Goal: Task Accomplishment & Management: Use online tool/utility

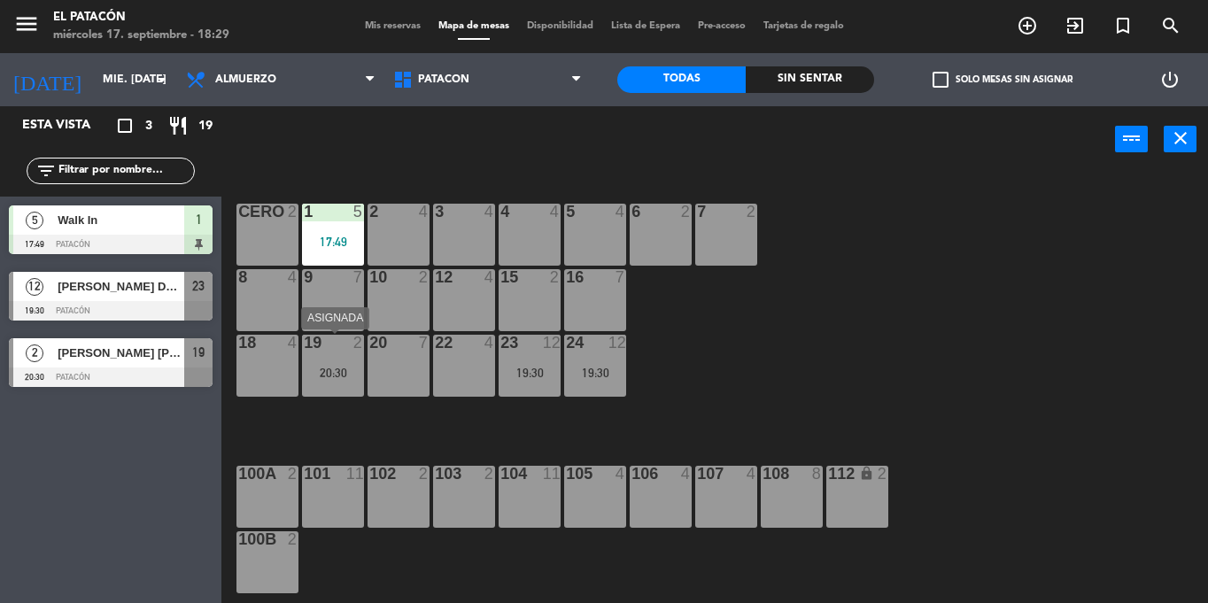
click at [322, 367] on div "20:30" at bounding box center [333, 373] width 62 height 12
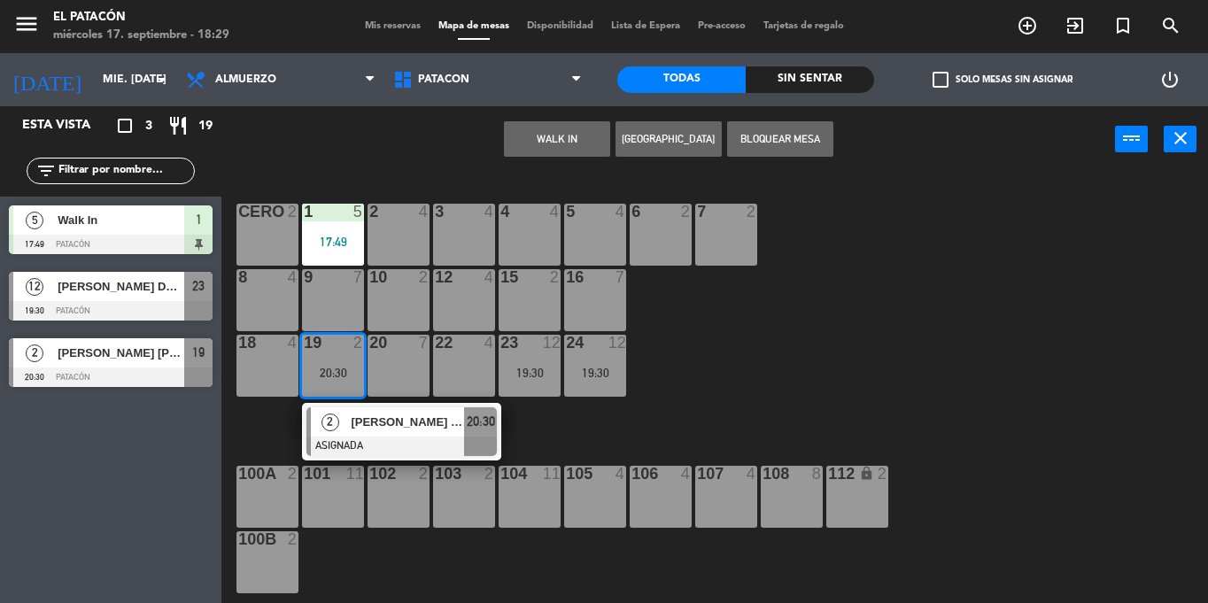
click at [401, 276] on div at bounding box center [397, 277] width 29 height 16
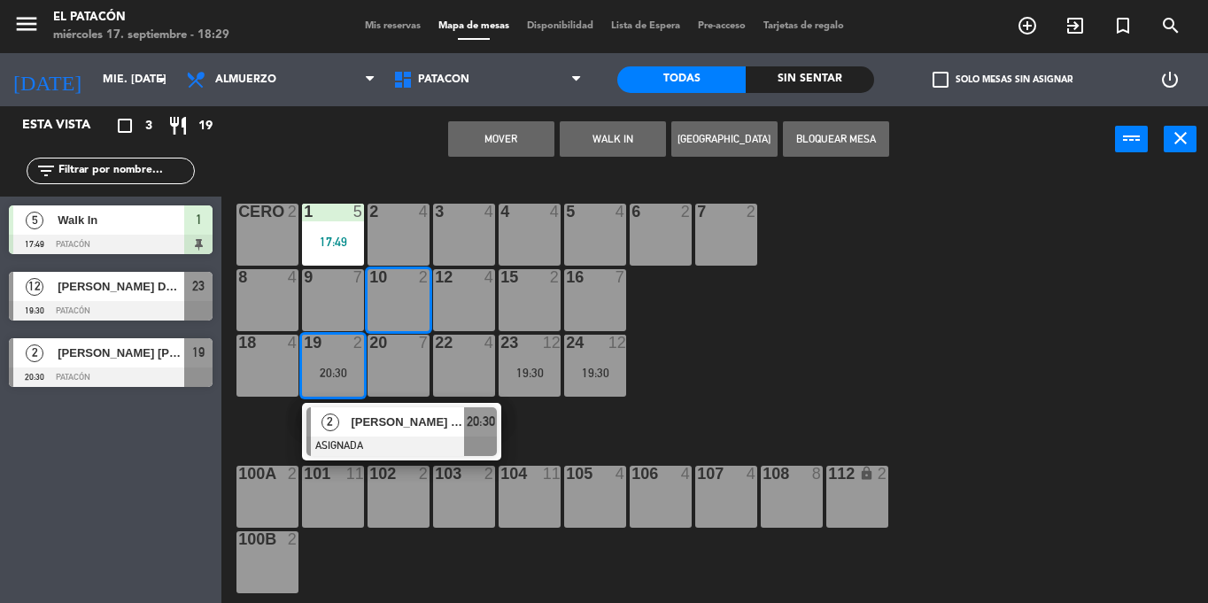
click at [497, 128] on button "Mover" at bounding box center [501, 138] width 106 height 35
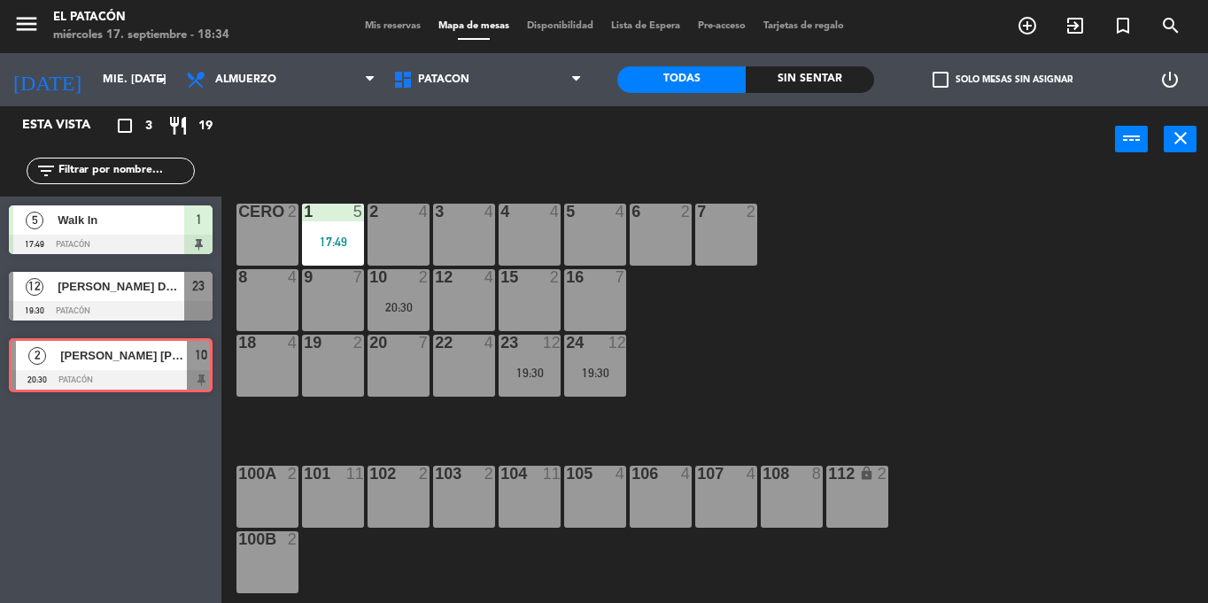
click at [136, 377] on div "2 [PERSON_NAME] [PERSON_NAME] 20:30 Patacón 10 2 [PERSON_NAME] [PERSON_NAME] 20…" at bounding box center [110, 365] width 221 height 72
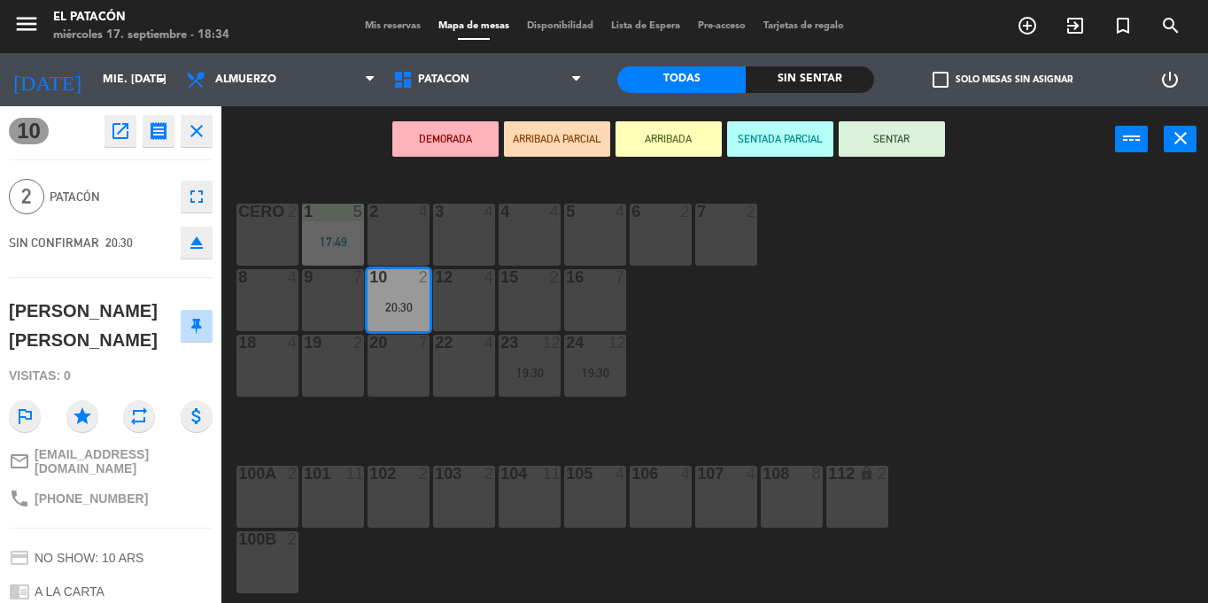
click at [2, 602] on div "10 open_in_new receipt 8:30 PM mié., [DATE] 2 personas birthday [PERSON_NAME] […" at bounding box center [110, 354] width 221 height 497
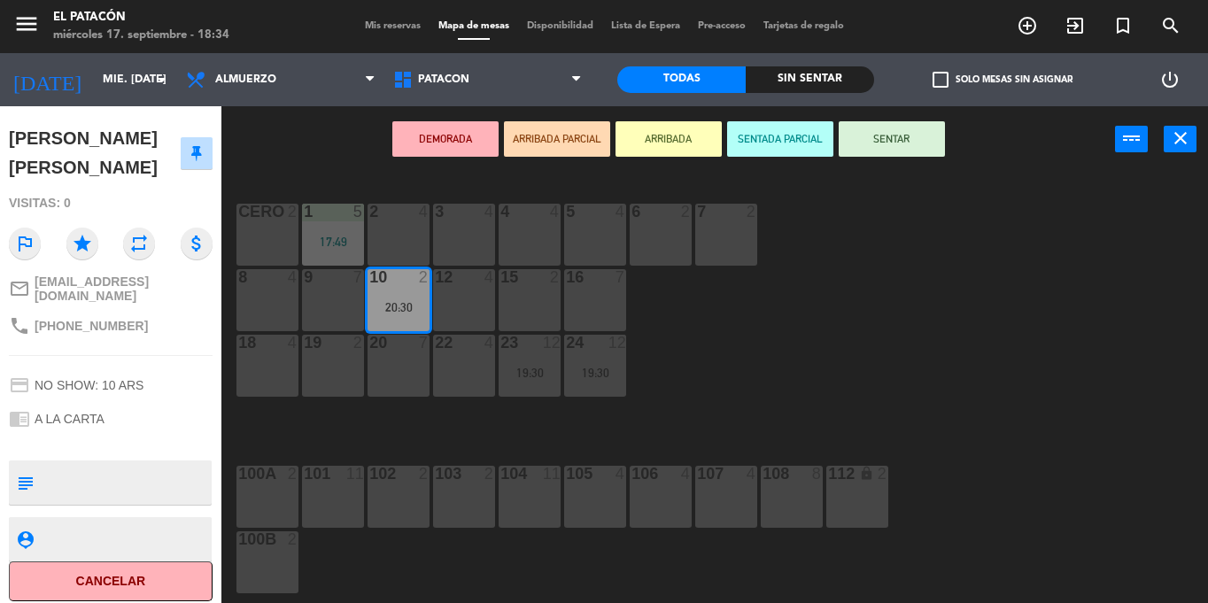
click at [812, 336] on div "1 5 17:49 2 4 3 4 4 4 5 4 6 2 7 2 CERO 2 8 4 9 7 10 2 20:30 12 4 15 2 16 7 18 4…" at bounding box center [721, 388] width 974 height 430
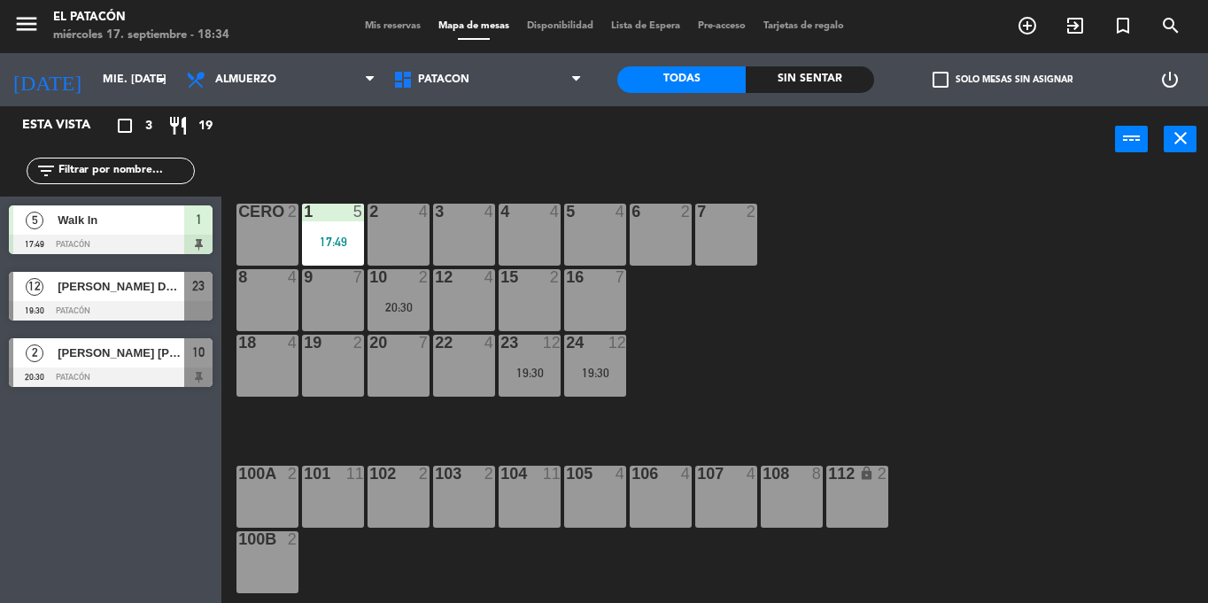
click at [591, 367] on div "19:30" at bounding box center [595, 373] width 62 height 12
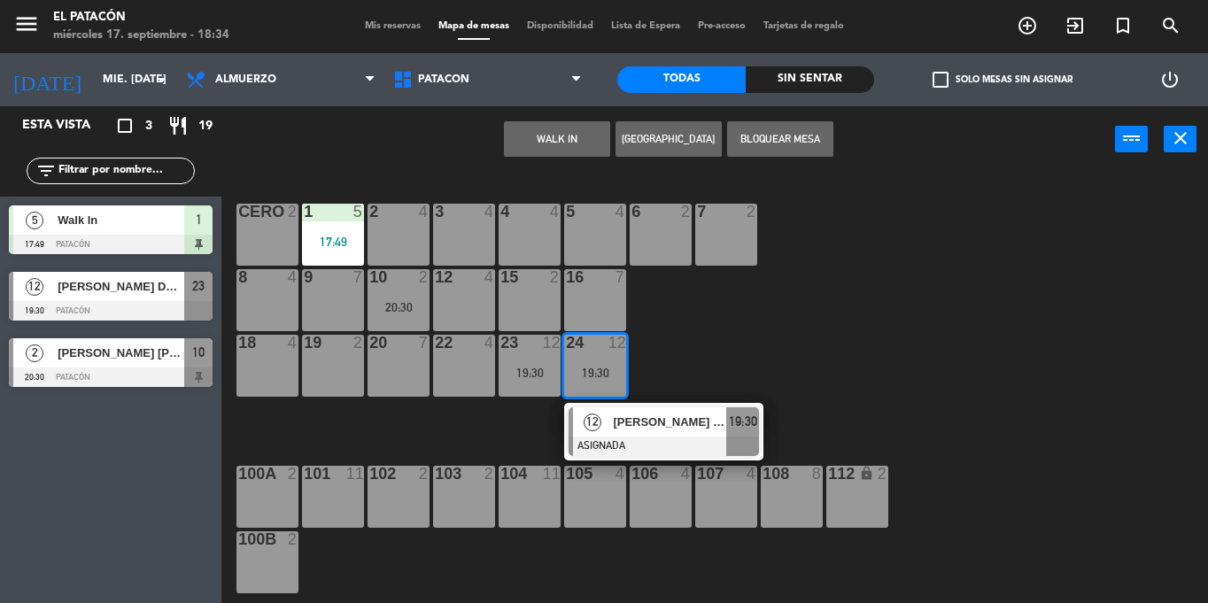
click at [612, 408] on div "[PERSON_NAME] DE [PERSON_NAME]" at bounding box center [668, 421] width 115 height 29
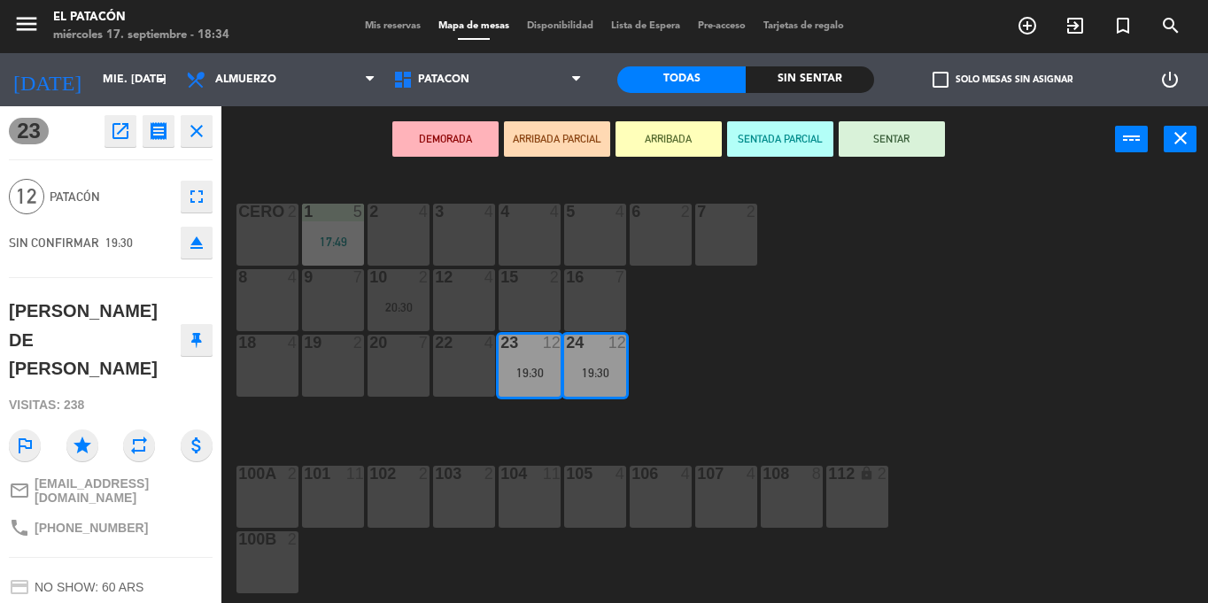
scroll to position [202, 0]
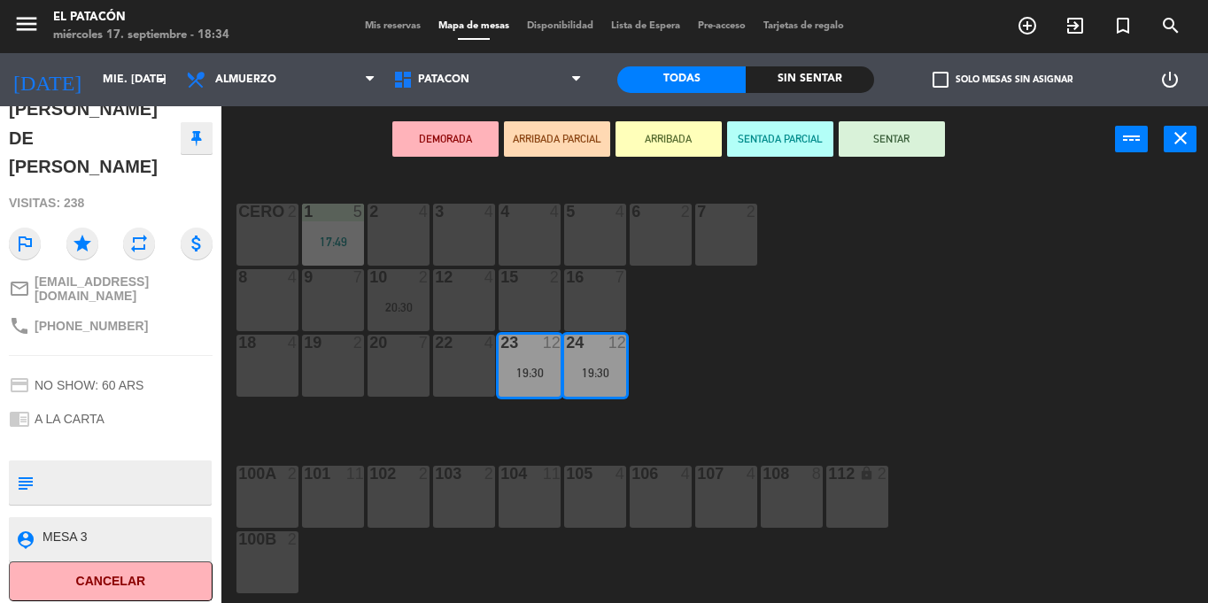
click at [721, 360] on div "1 5 17:49 2 4 3 4 4 4 5 4 6 2 7 2 CERO 2 8 4 9 7 10 2 20:30 12 4 15 2 16 7 18 4…" at bounding box center [721, 388] width 974 height 430
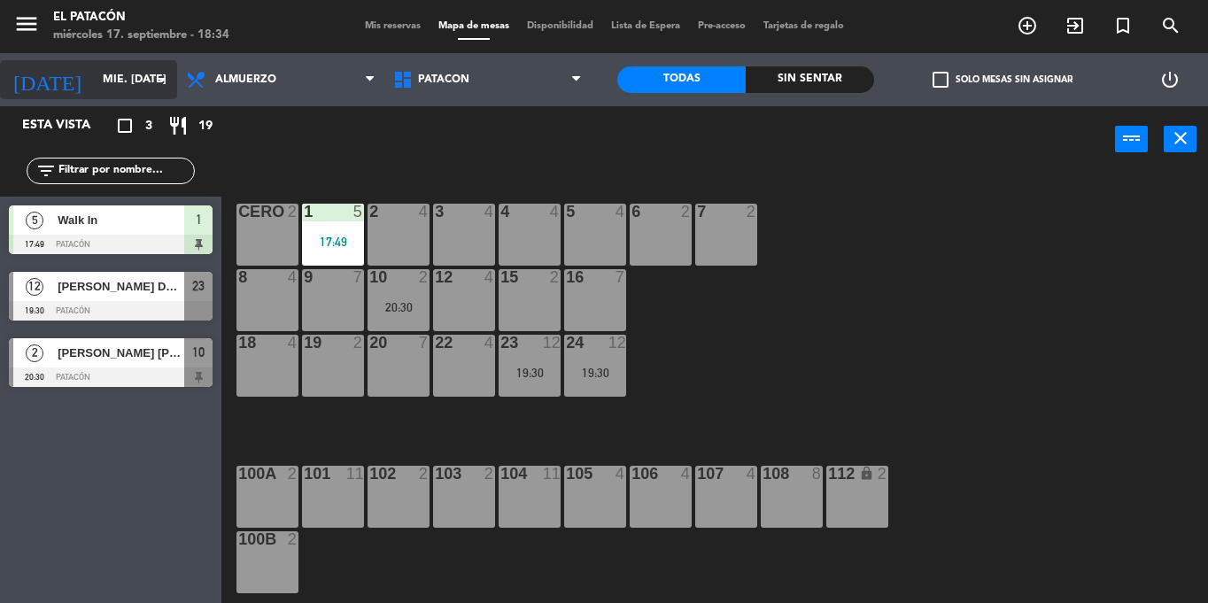
click at [97, 88] on input "mié. [DATE]" at bounding box center [169, 80] width 150 height 30
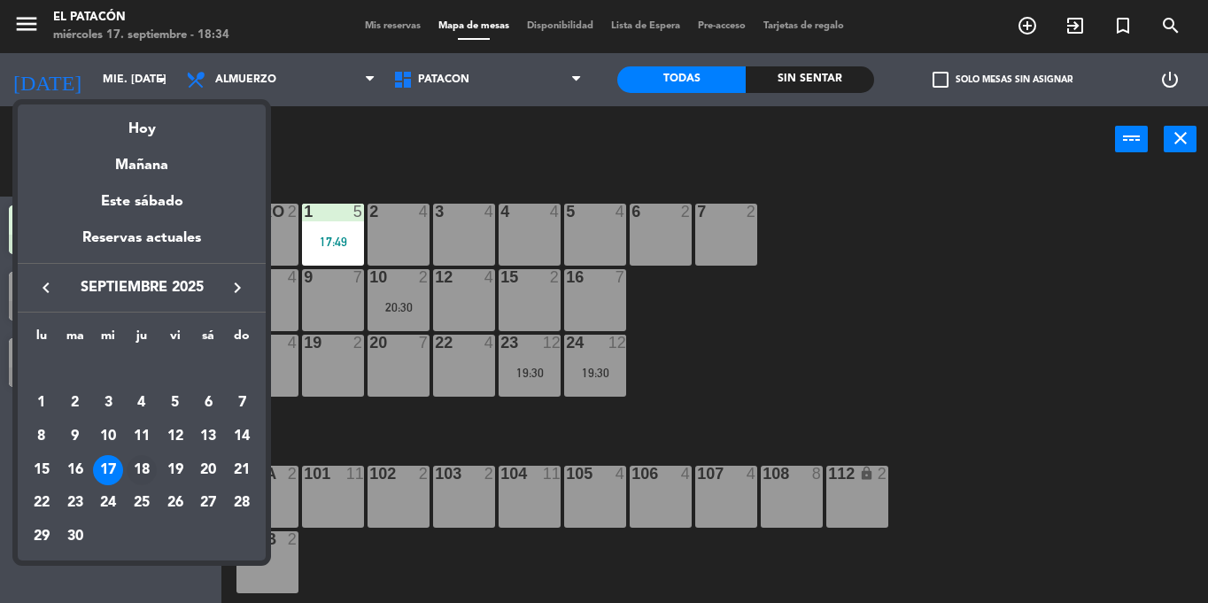
click at [145, 460] on div "18" at bounding box center [142, 470] width 30 height 30
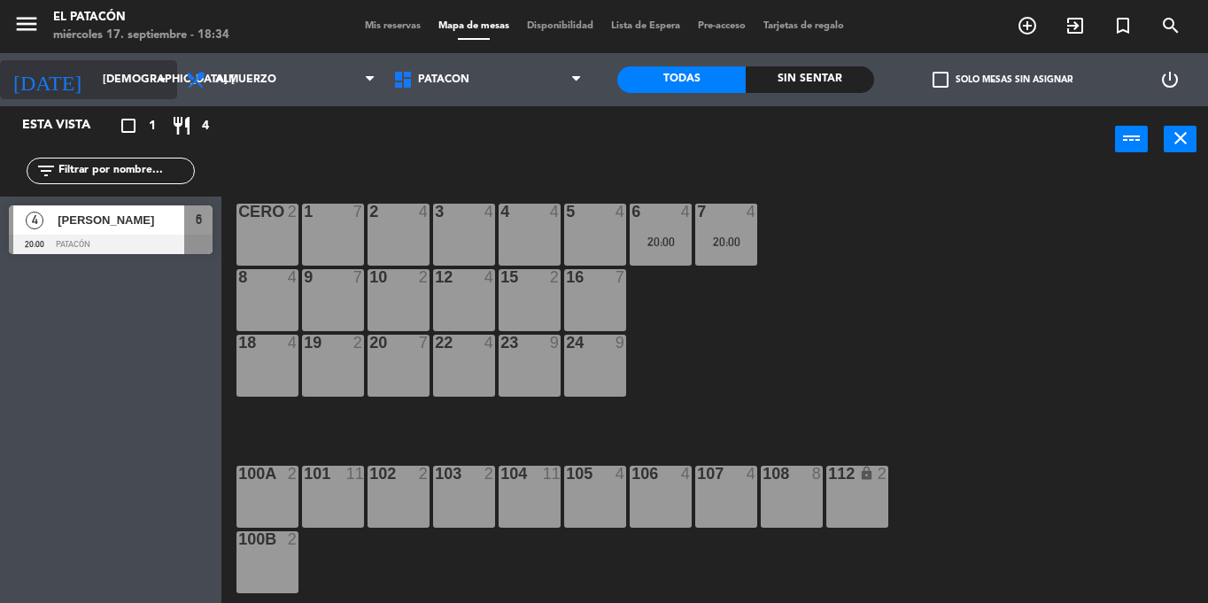
click at [96, 63] on div "[DATE] [DEMOGRAPHIC_DATA] [DATE] arrow_drop_down" at bounding box center [88, 79] width 177 height 39
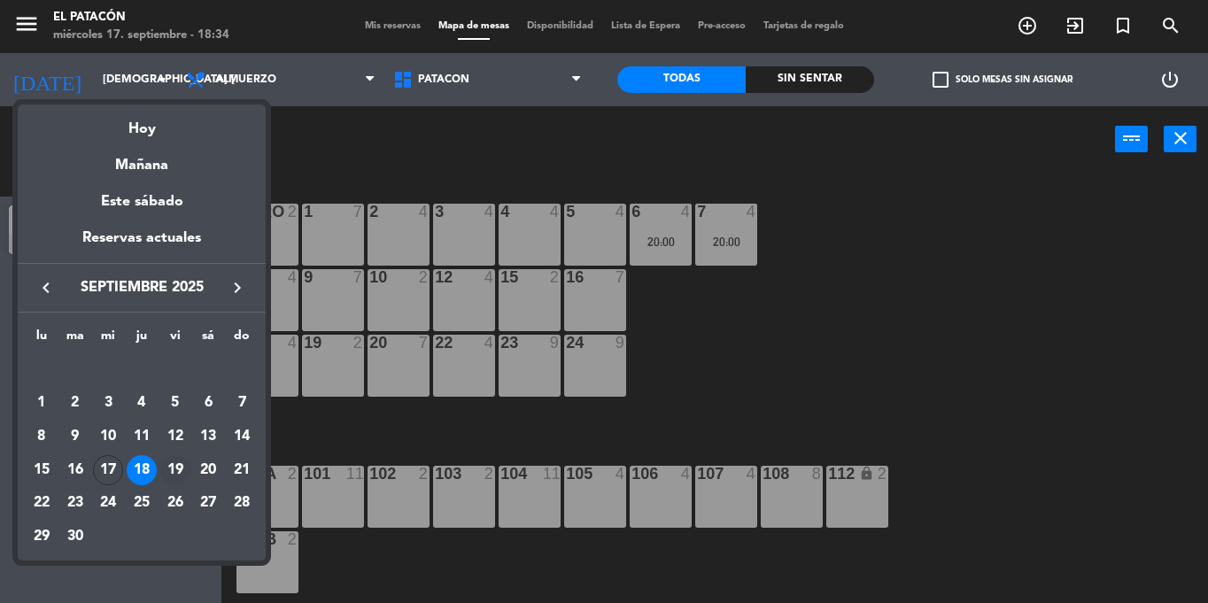
click at [170, 457] on div "19" at bounding box center [175, 470] width 30 height 30
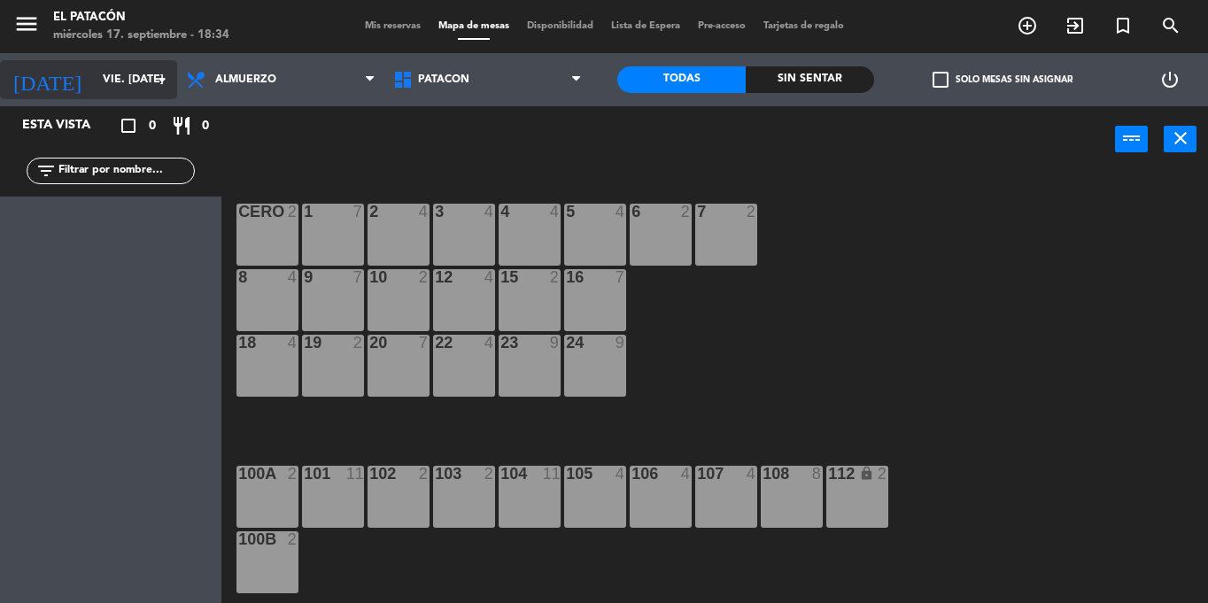
click at [109, 82] on input "vie. [DATE]" at bounding box center [169, 80] width 150 height 30
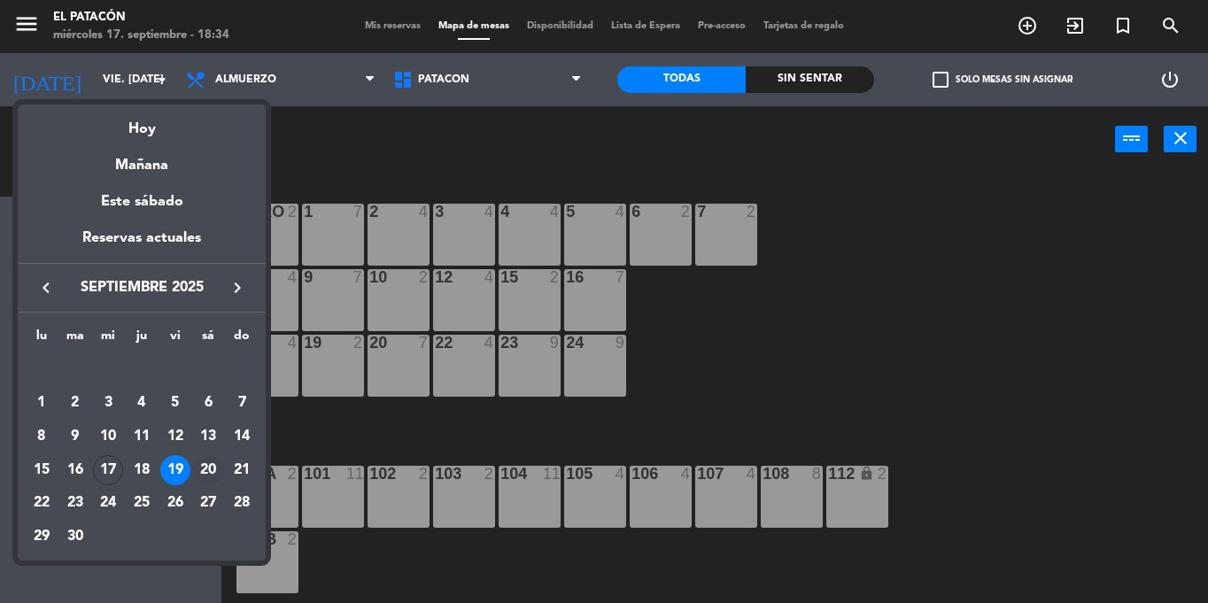
click at [212, 464] on div "20" at bounding box center [208, 470] width 30 height 30
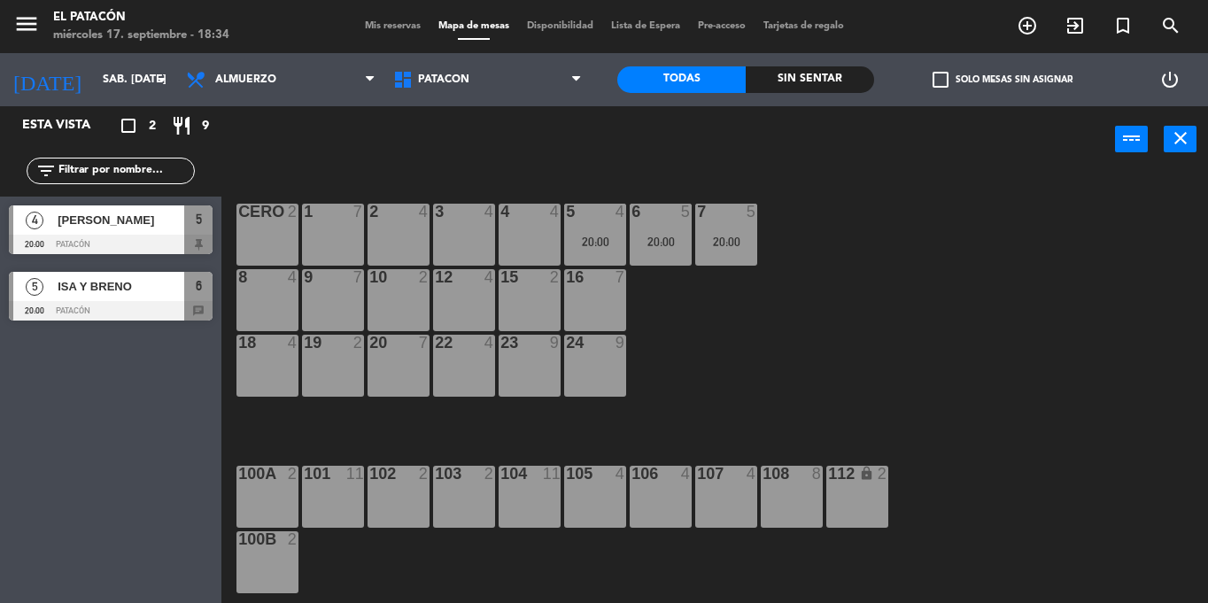
click at [103, 306] on div at bounding box center [111, 310] width 204 height 19
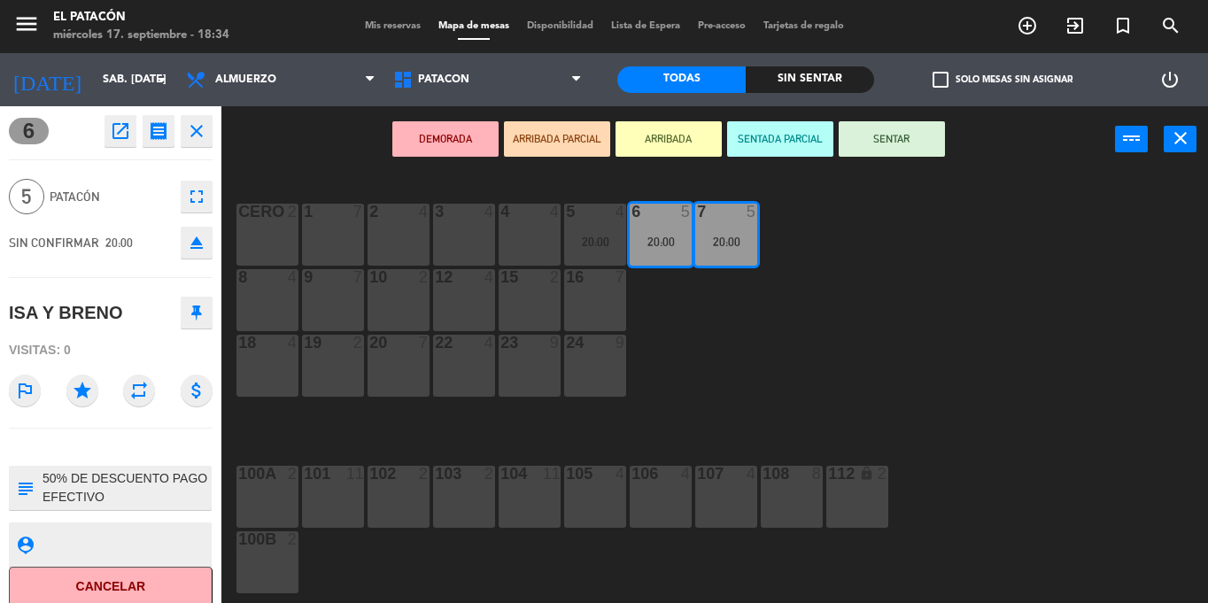
scroll to position [12, 0]
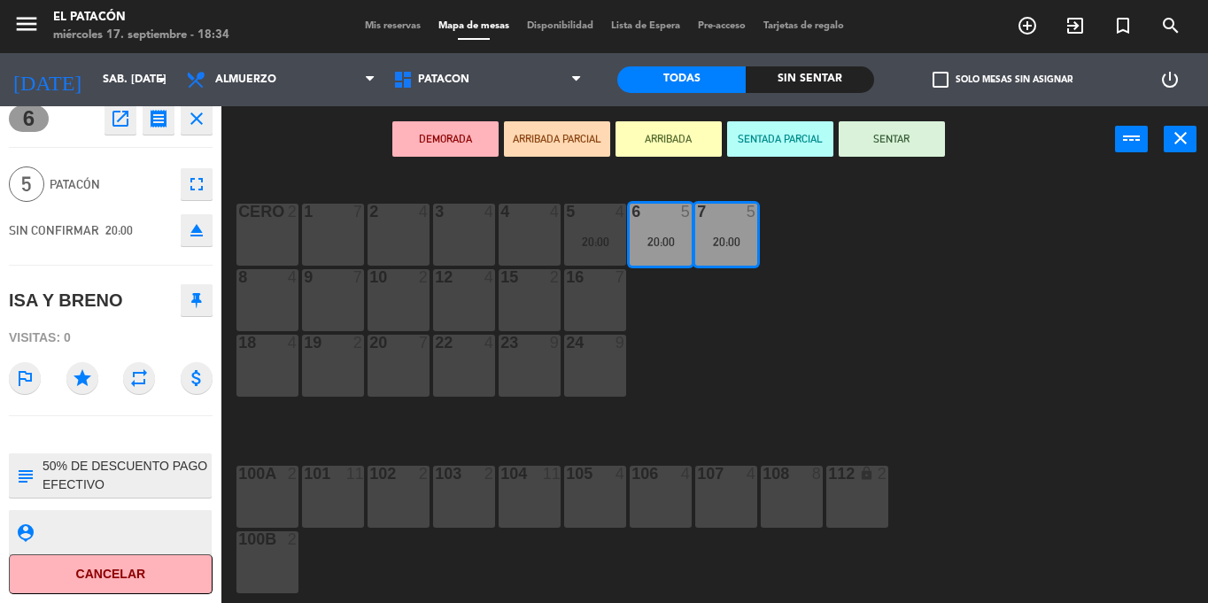
click at [150, 477] on textarea at bounding box center [125, 475] width 169 height 37
click at [1015, 310] on div "1 7 2 4 3 4 4 4 5 4 20:00 6 5 20:00 7 5 20:00 CERO 2 8 4 9 7 10 2 12 4 15 2 16 …" at bounding box center [721, 388] width 974 height 430
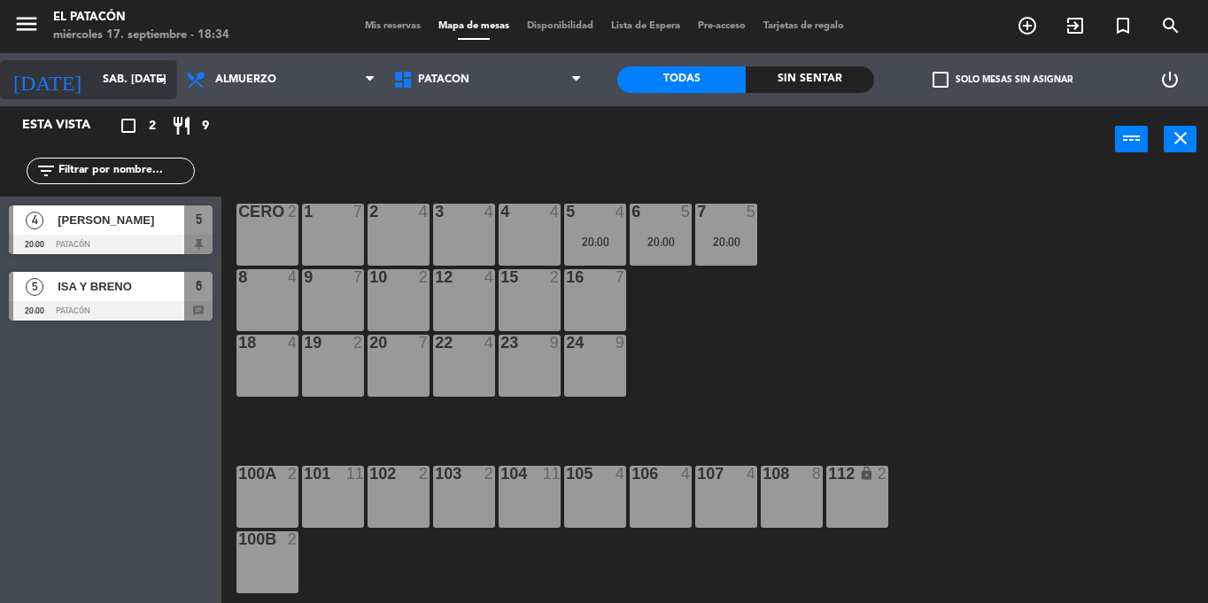
click at [120, 88] on input "sáb. [DATE]" at bounding box center [169, 80] width 150 height 30
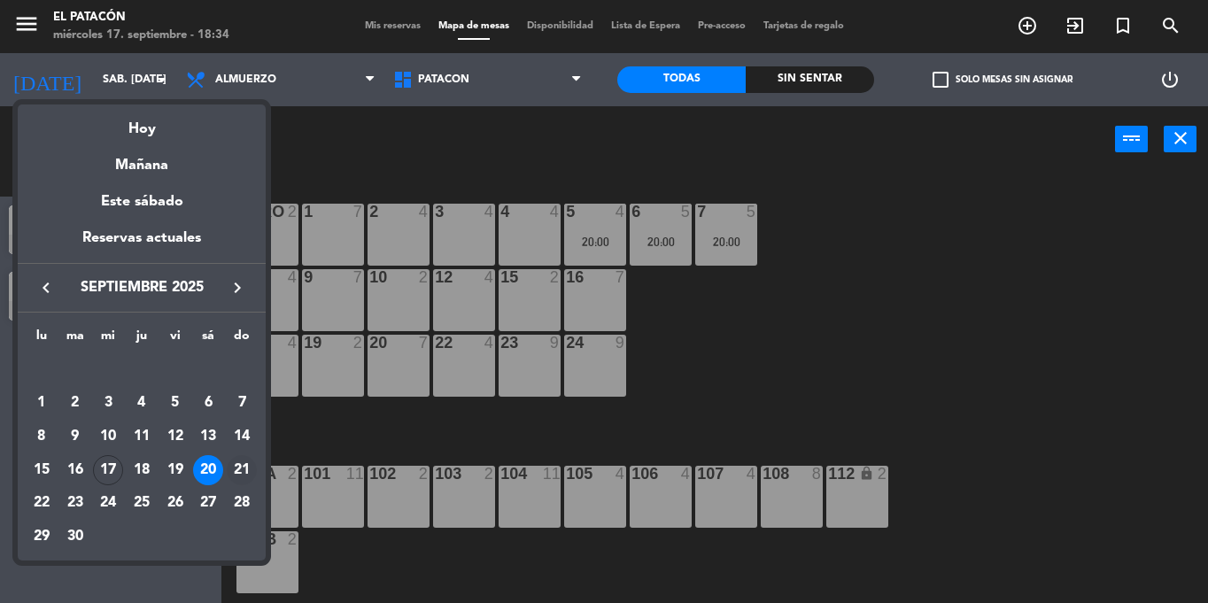
click at [237, 463] on div "21" at bounding box center [242, 470] width 30 height 30
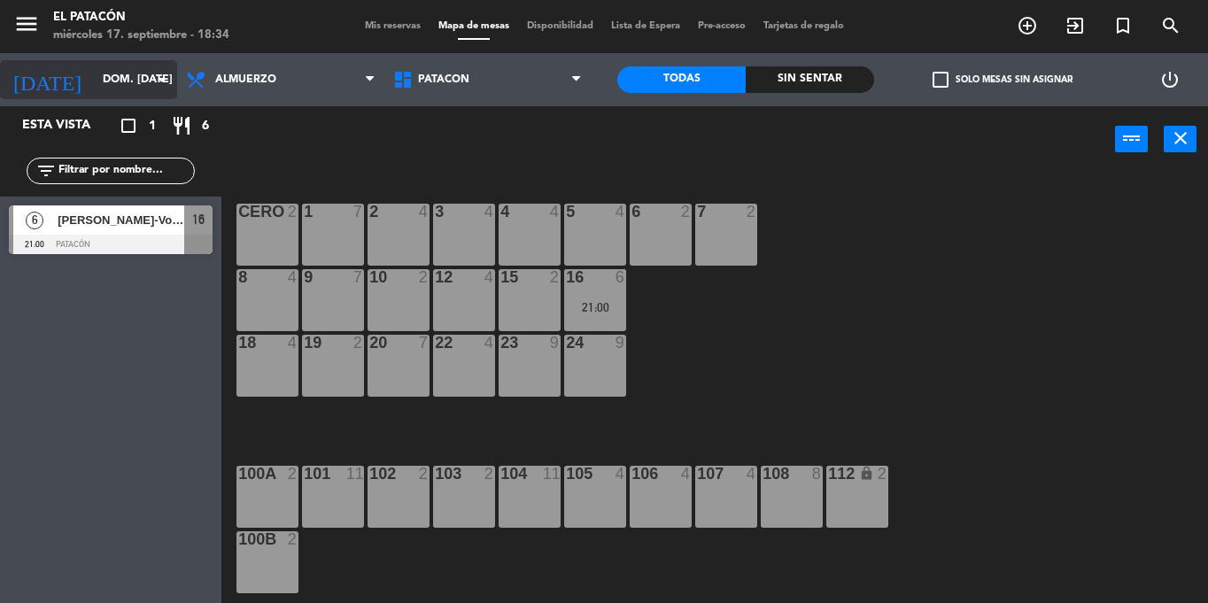
click at [94, 87] on input "dom. [DATE]" at bounding box center [169, 80] width 150 height 30
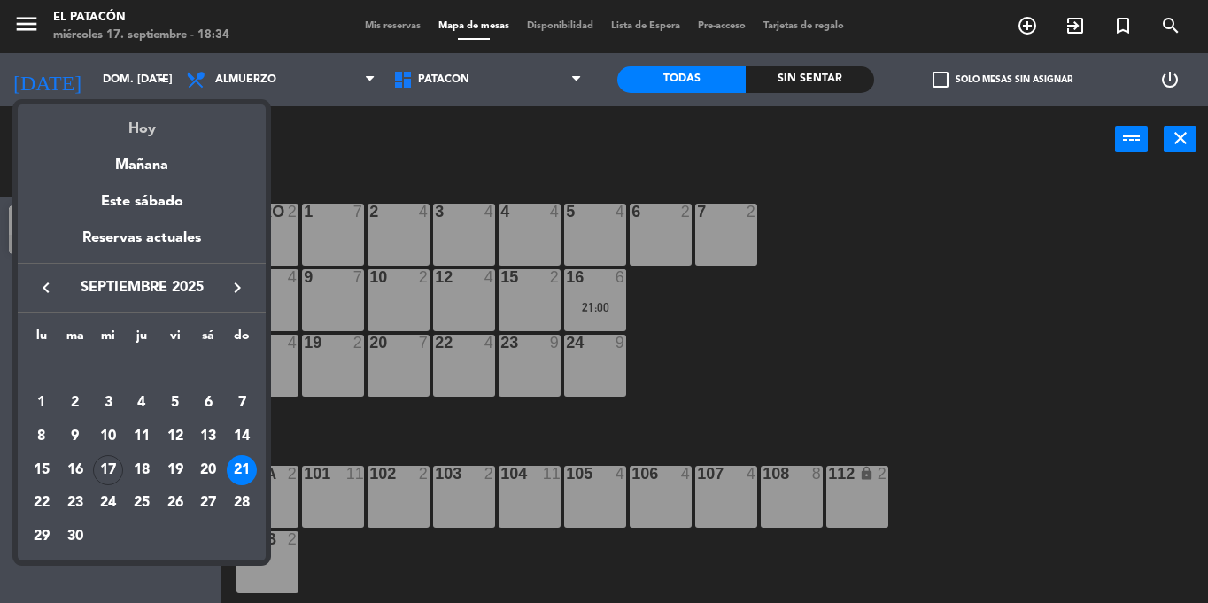
click at [152, 118] on div "Hoy" at bounding box center [142, 122] width 248 height 36
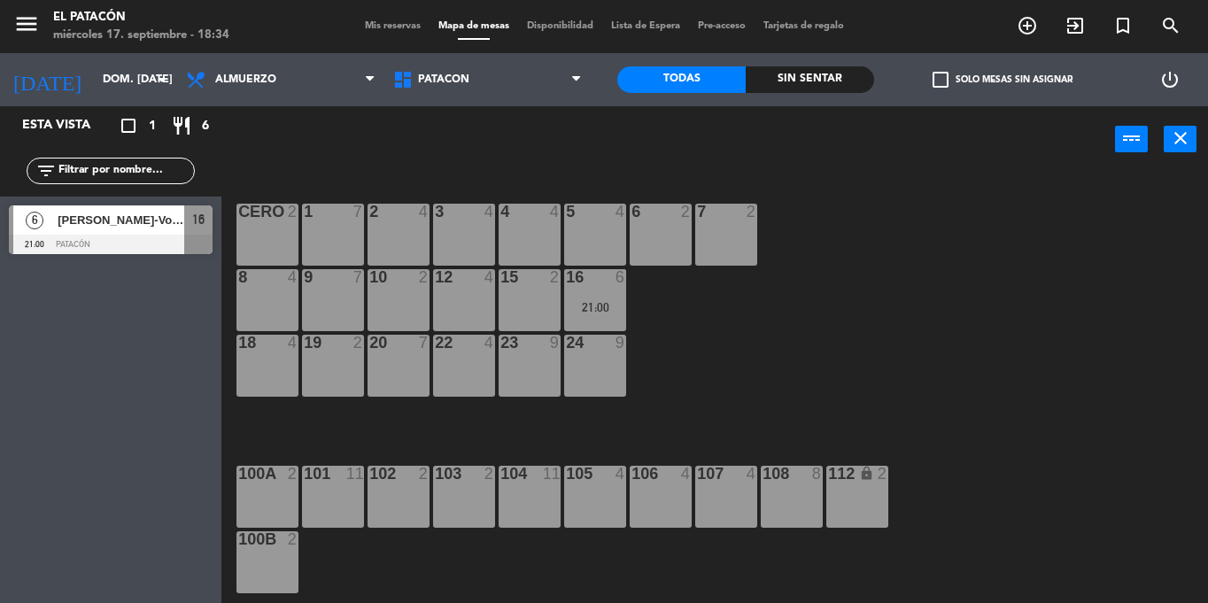
type input "mié. [DATE]"
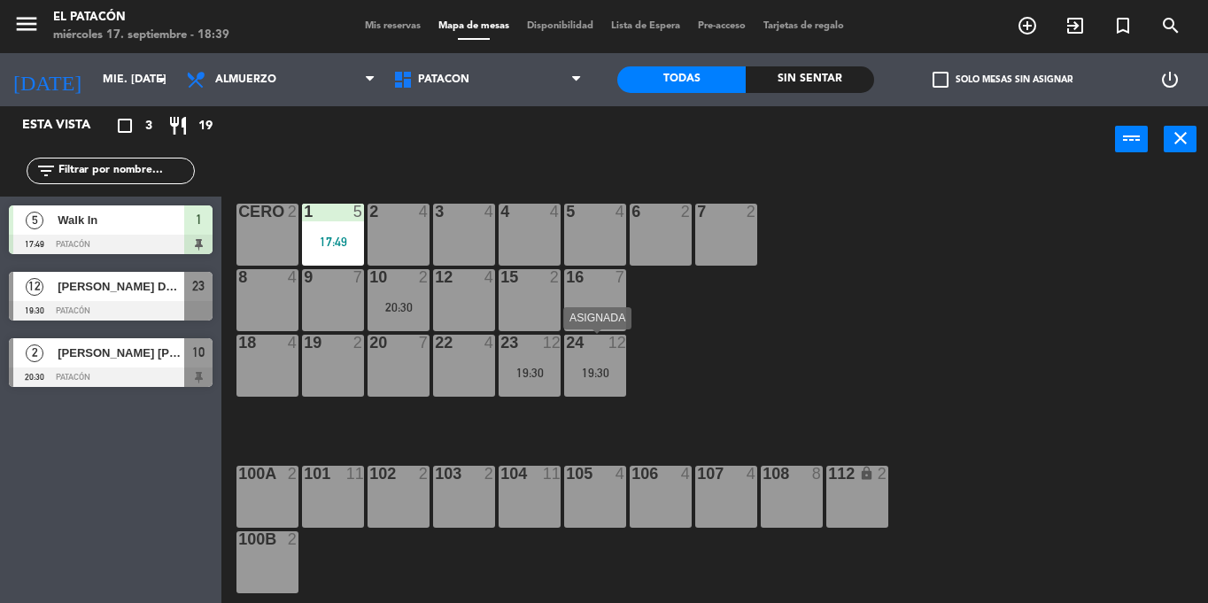
click at [604, 383] on div "24 12 19:30" at bounding box center [595, 366] width 62 height 62
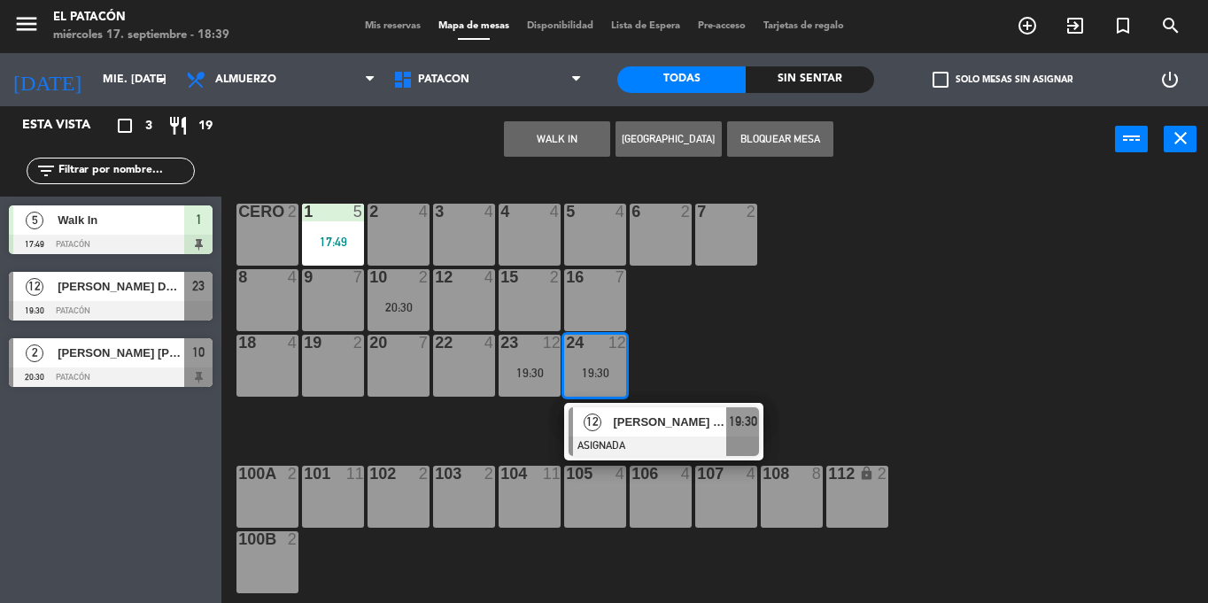
click at [682, 329] on div "1 5 17:49 2 4 3 4 4 4 5 4 6 2 7 2 CERO 2 8 4 9 7 10 2 20:30 12 4 15 2 16 7 18 4…" at bounding box center [721, 388] width 974 height 430
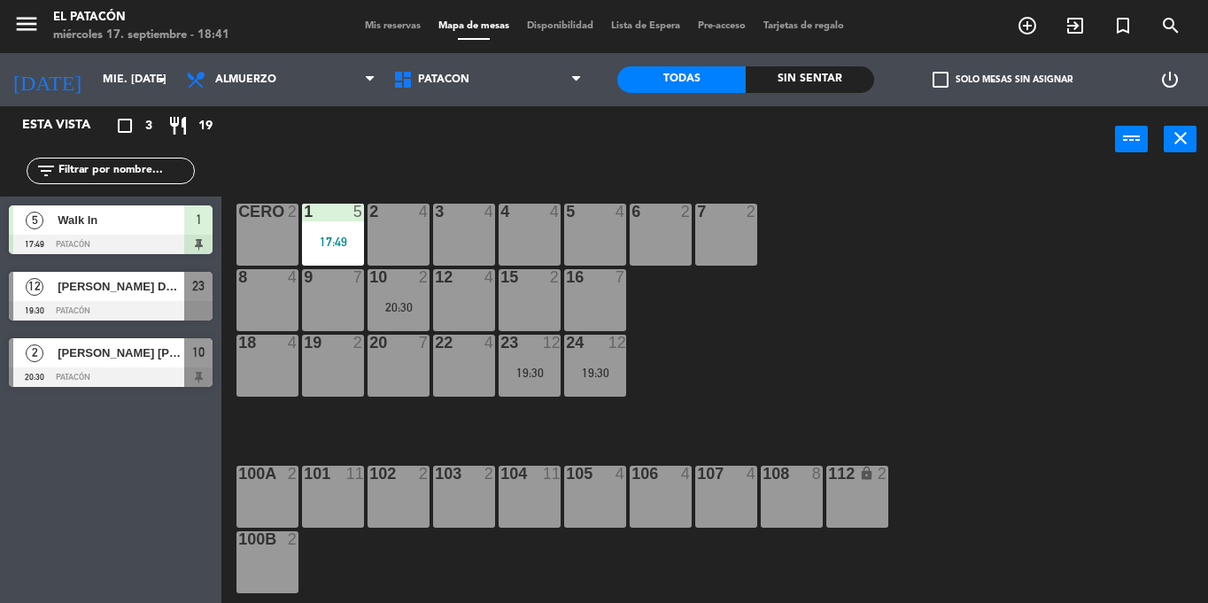
click at [472, 298] on div "12 4" at bounding box center [464, 300] width 62 height 62
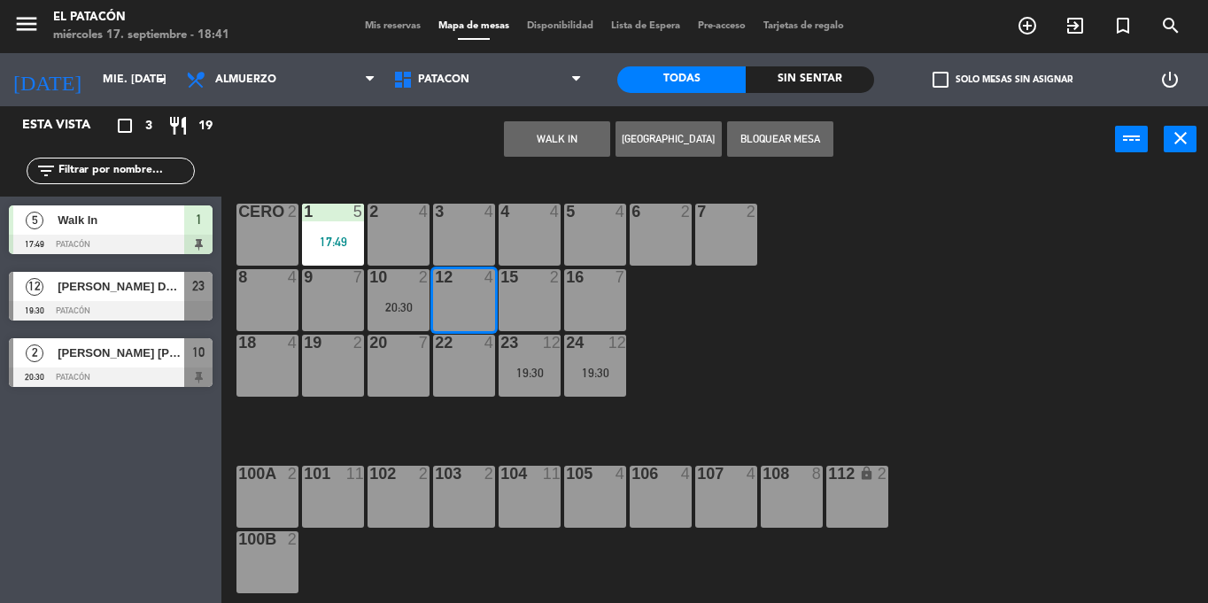
click at [544, 129] on button "WALK IN" at bounding box center [557, 138] width 106 height 35
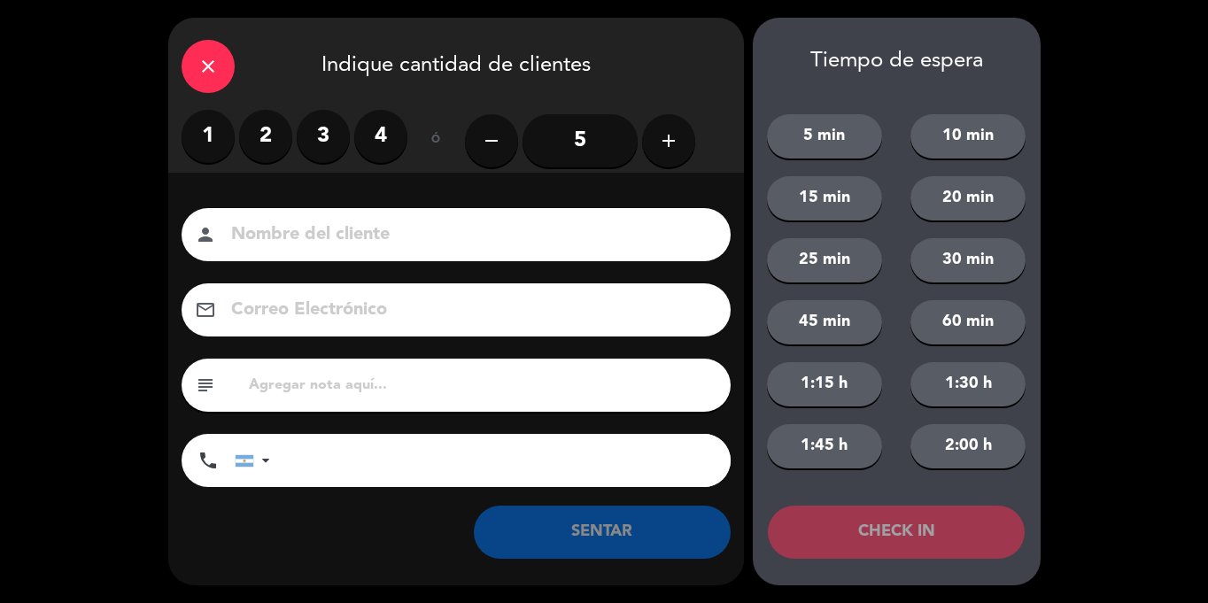
click at [328, 138] on label "3" at bounding box center [323, 136] width 53 height 53
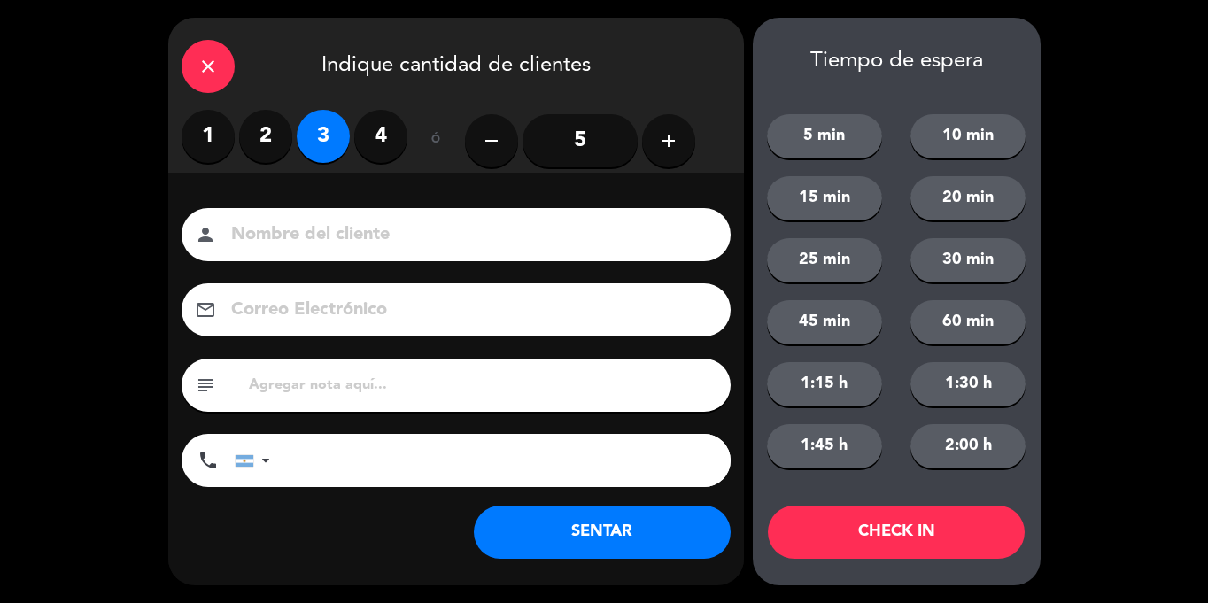
click at [649, 528] on button "SENTAR" at bounding box center [602, 532] width 257 height 53
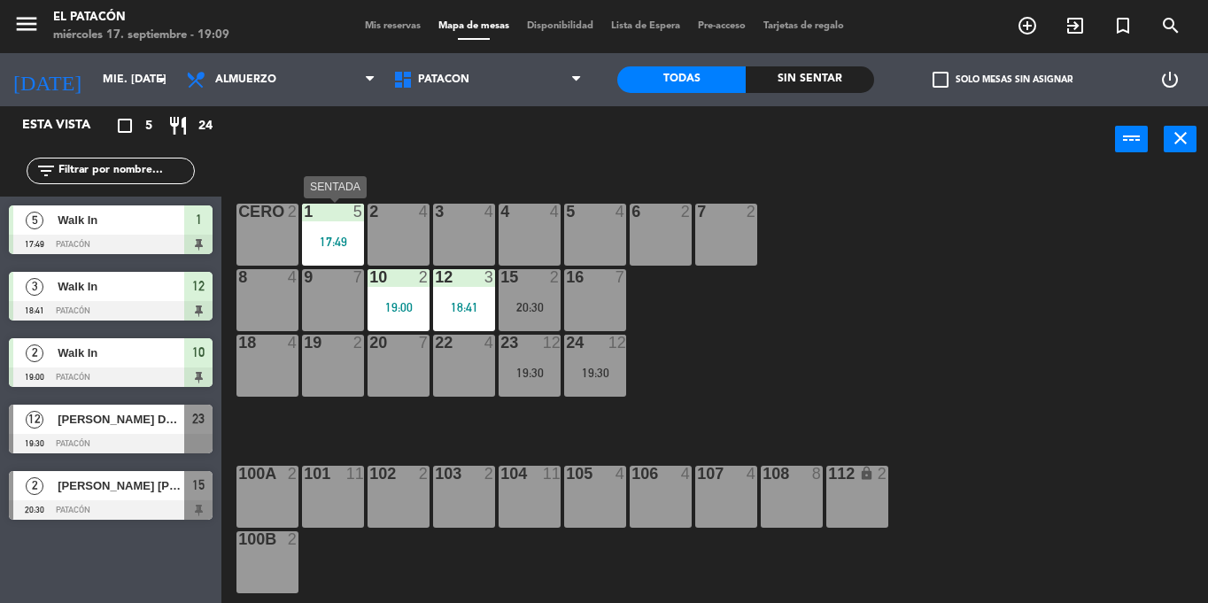
click at [348, 238] on div "17:49" at bounding box center [333, 242] width 62 height 12
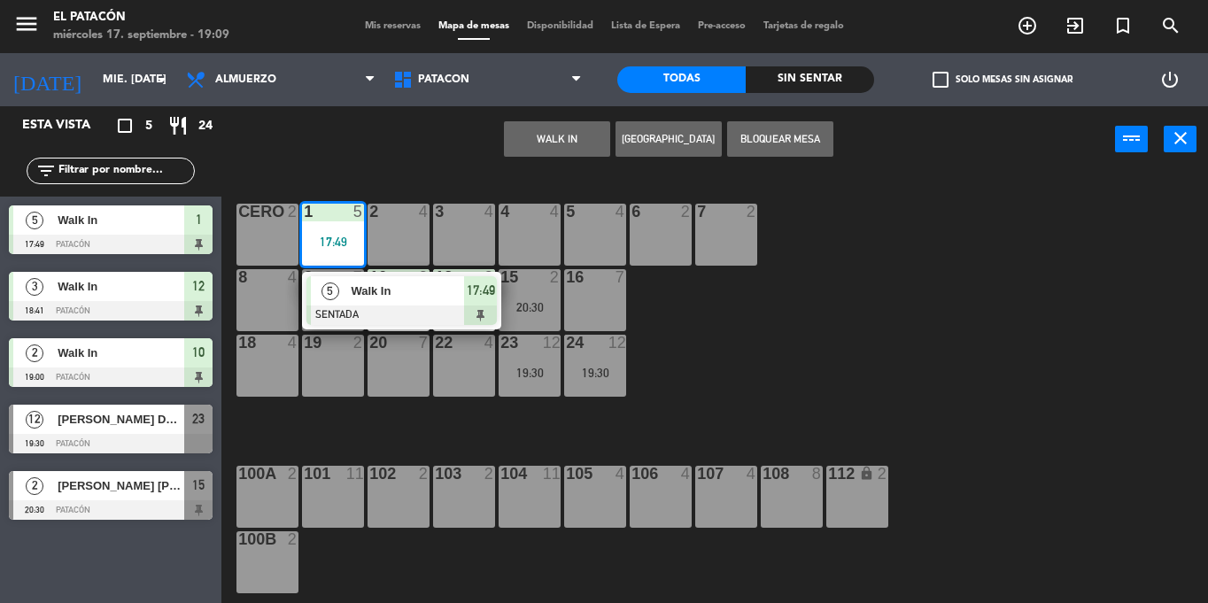
click at [375, 302] on div "Walk In" at bounding box center [406, 290] width 115 height 29
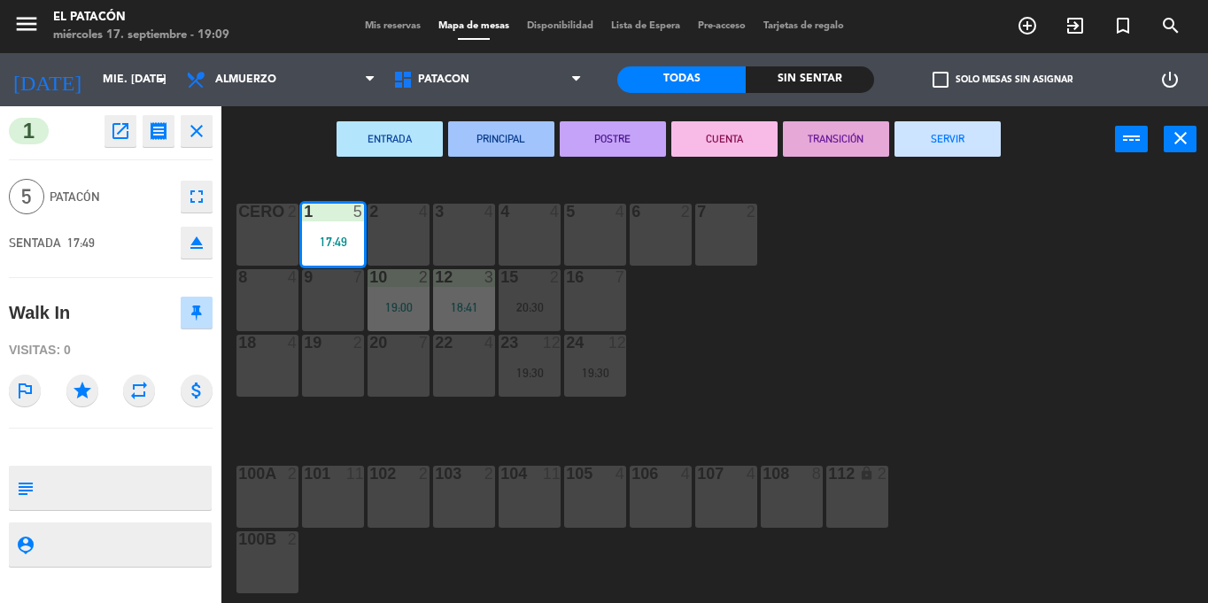
click at [938, 152] on button "SERVIR" at bounding box center [947, 138] width 106 height 35
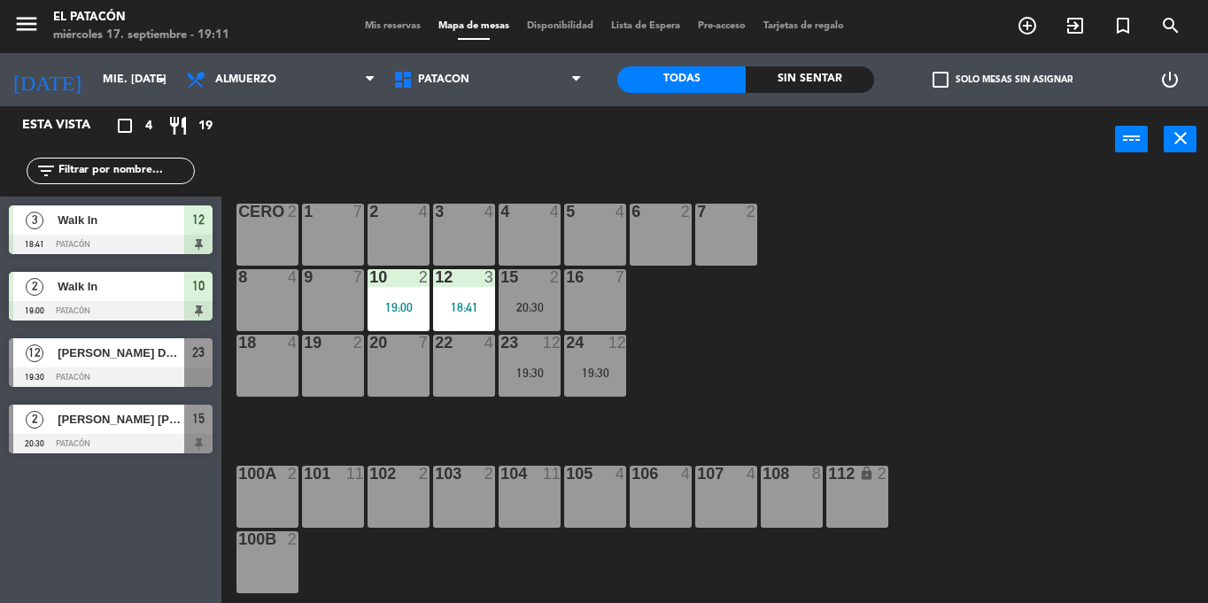
click at [99, 425] on span "[PERSON_NAME] [PERSON_NAME]" at bounding box center [121, 419] width 127 height 19
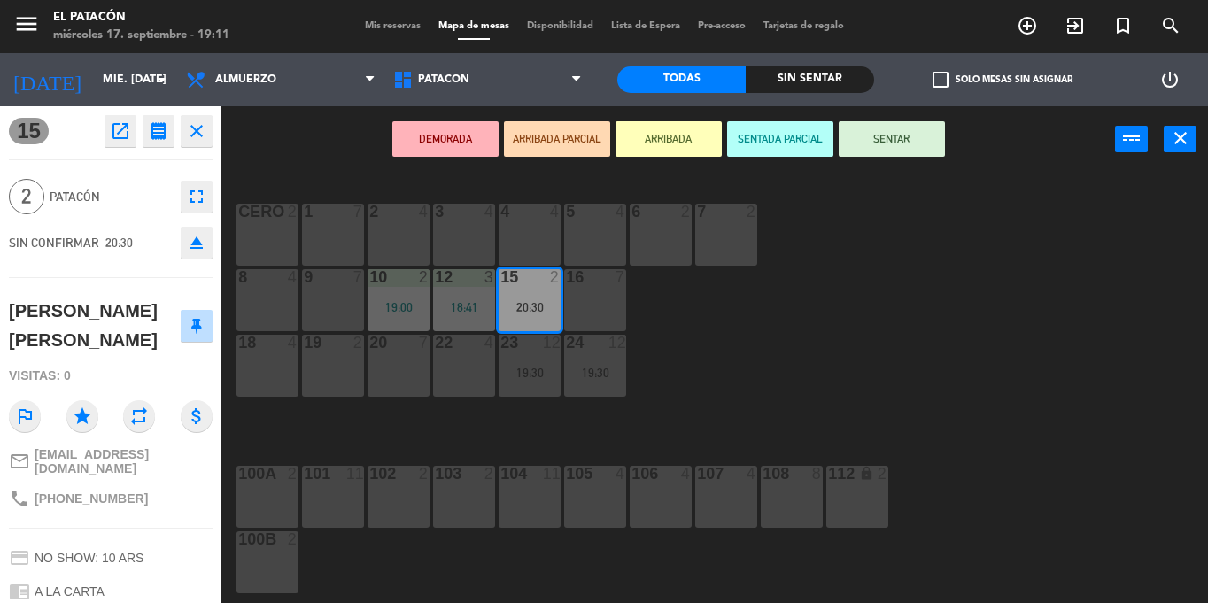
click at [193, 137] on icon "close" at bounding box center [196, 130] width 21 height 21
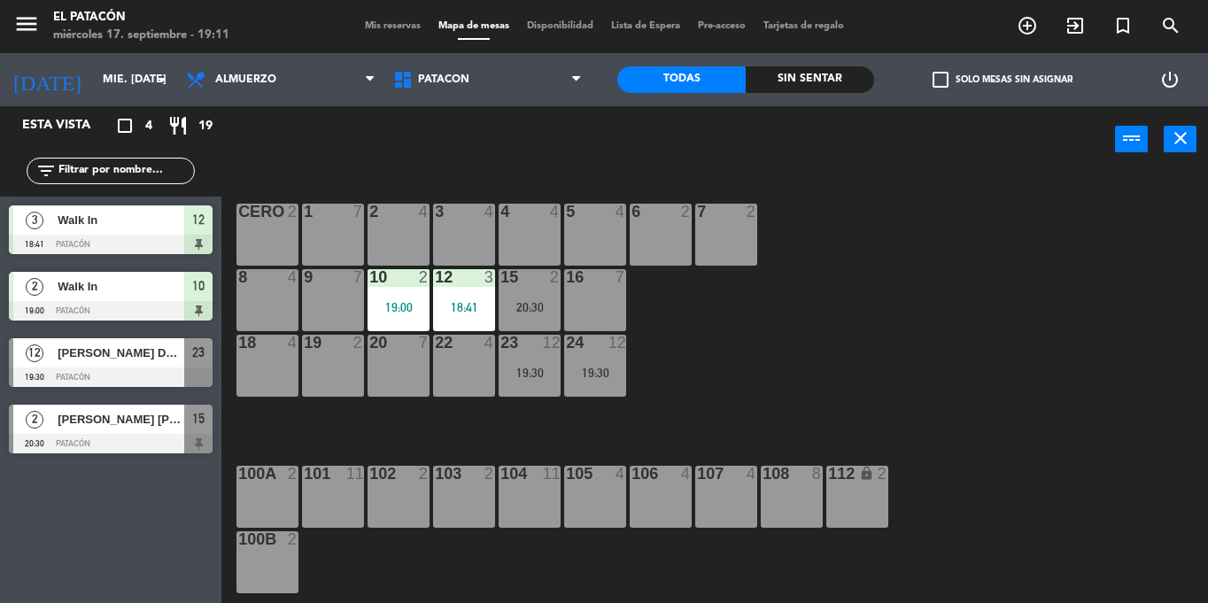
click at [82, 359] on span "[PERSON_NAME] DE [PERSON_NAME]" at bounding box center [121, 353] width 127 height 19
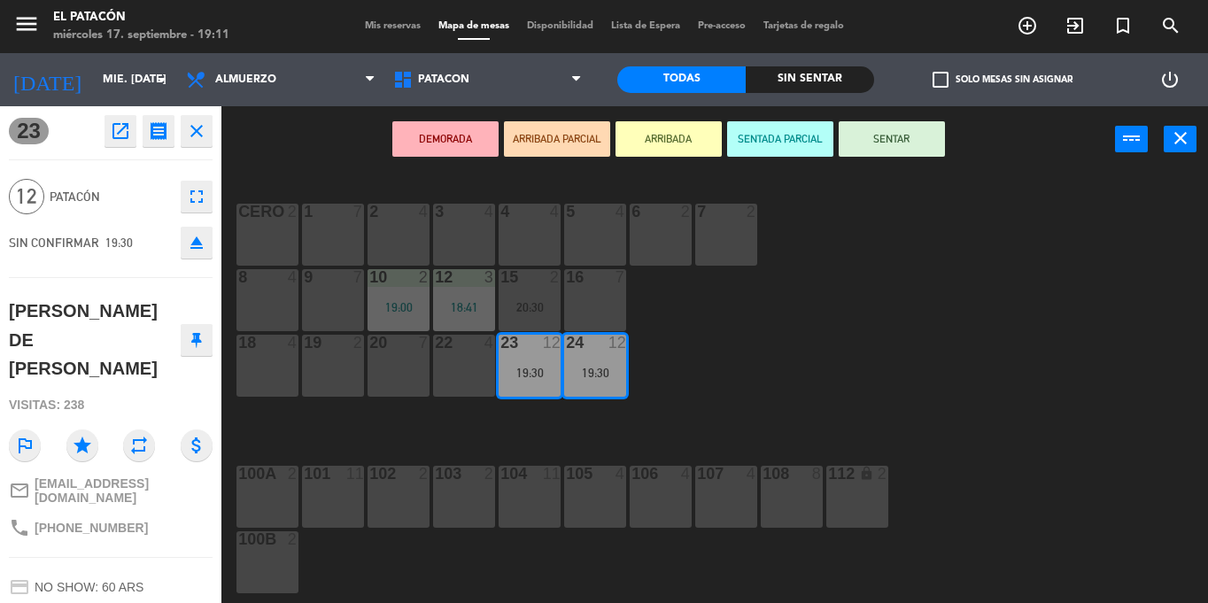
click at [203, 135] on icon "close" at bounding box center [196, 130] width 21 height 21
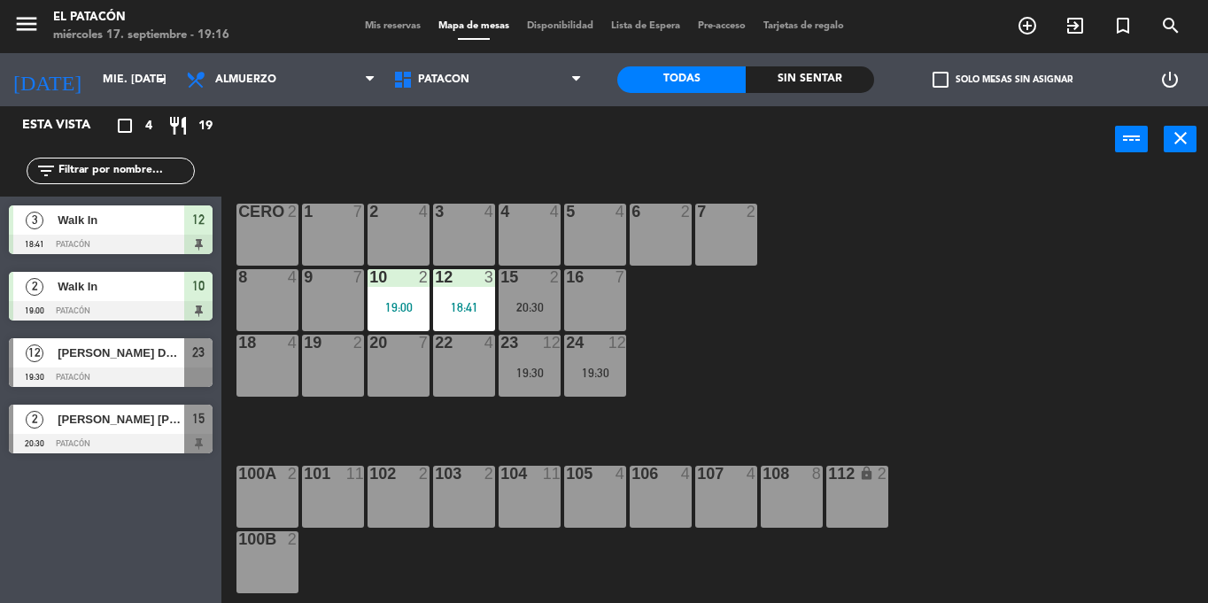
click at [601, 230] on div "5 4" at bounding box center [595, 235] width 62 height 62
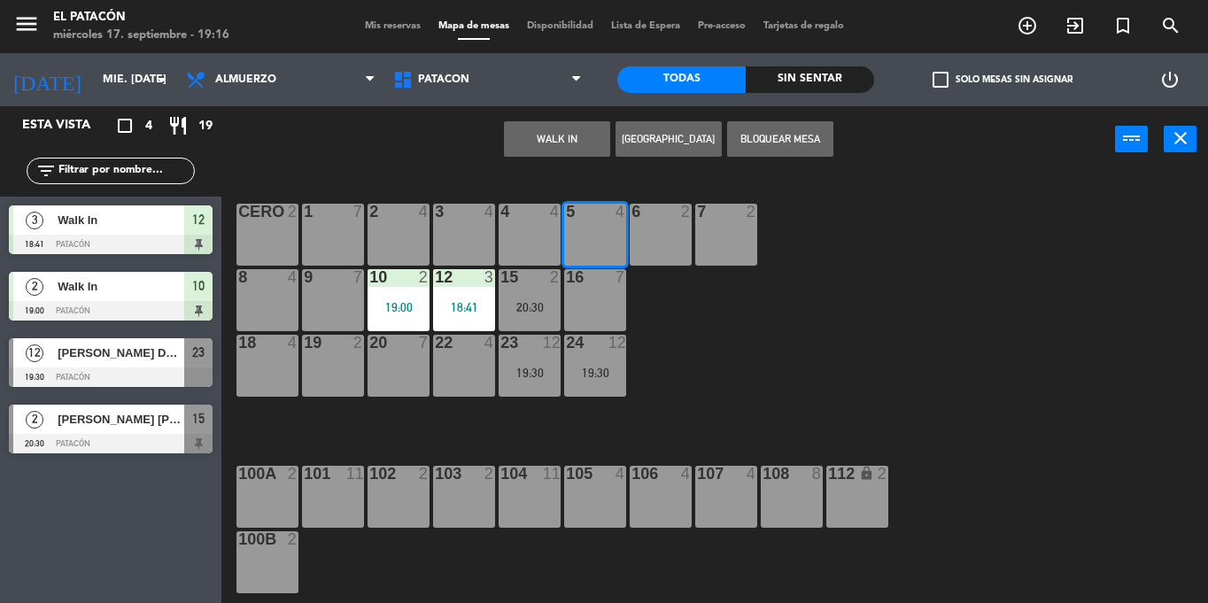
click at [576, 141] on button "WALK IN" at bounding box center [557, 138] width 106 height 35
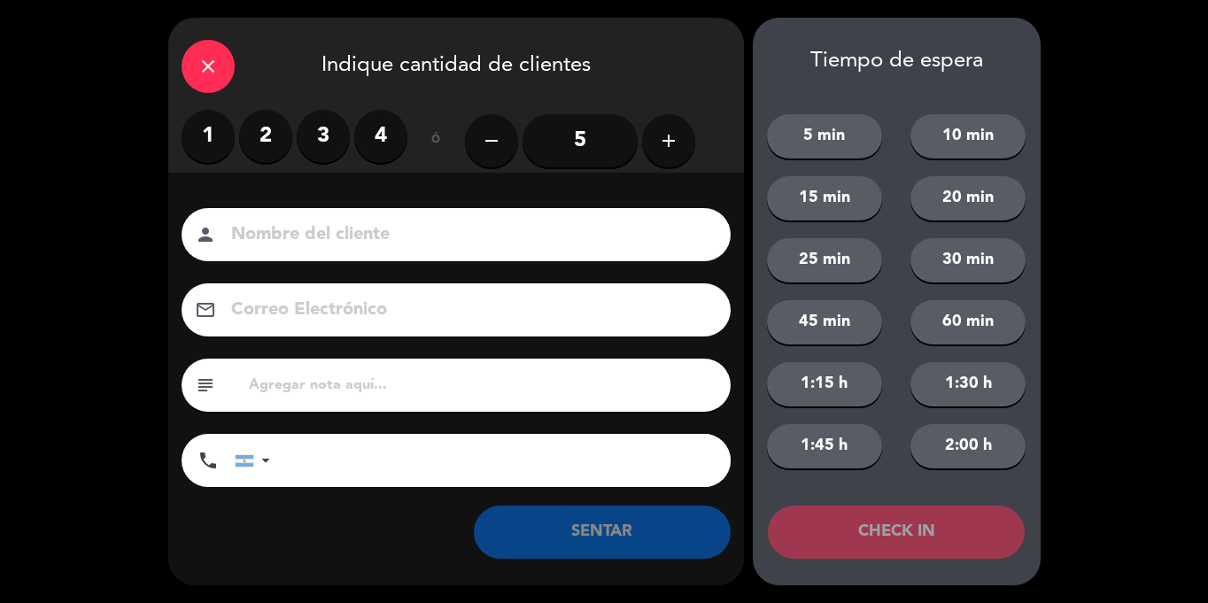
click at [264, 139] on label "2" at bounding box center [265, 136] width 53 height 53
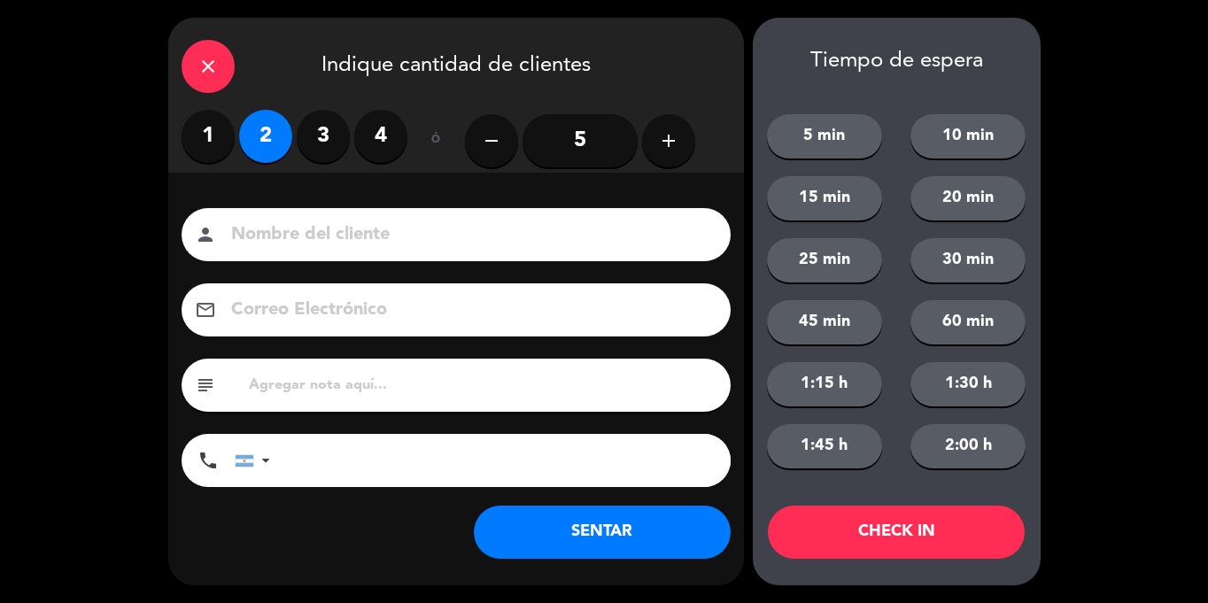
click at [592, 529] on button "SENTAR" at bounding box center [602, 532] width 257 height 53
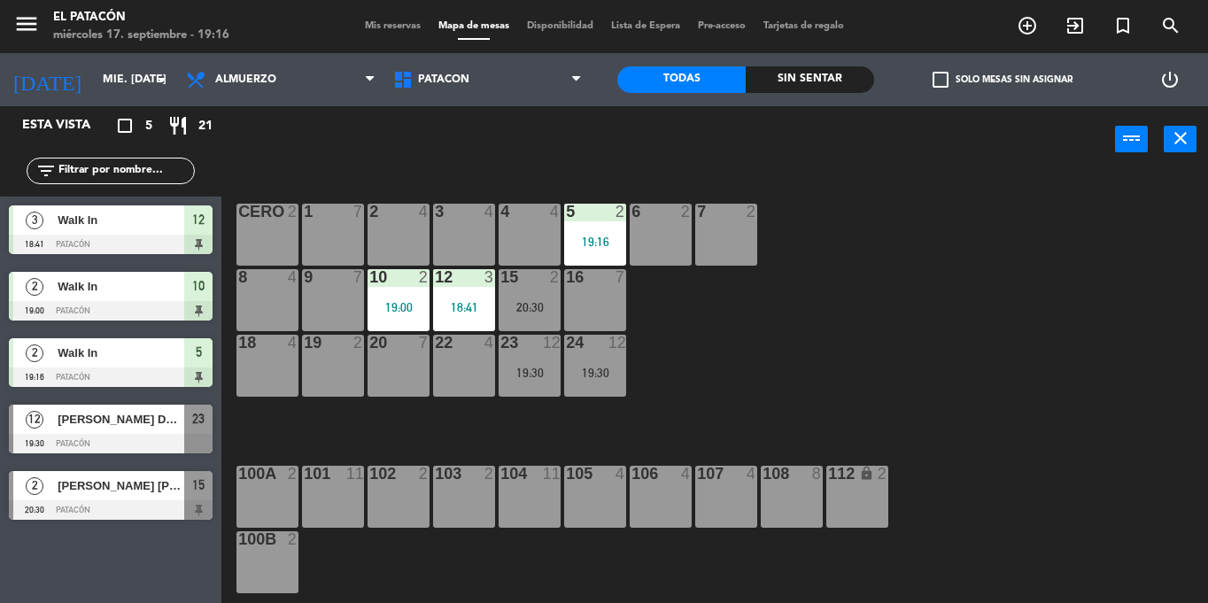
click at [448, 228] on div "3 4" at bounding box center [464, 235] width 62 height 62
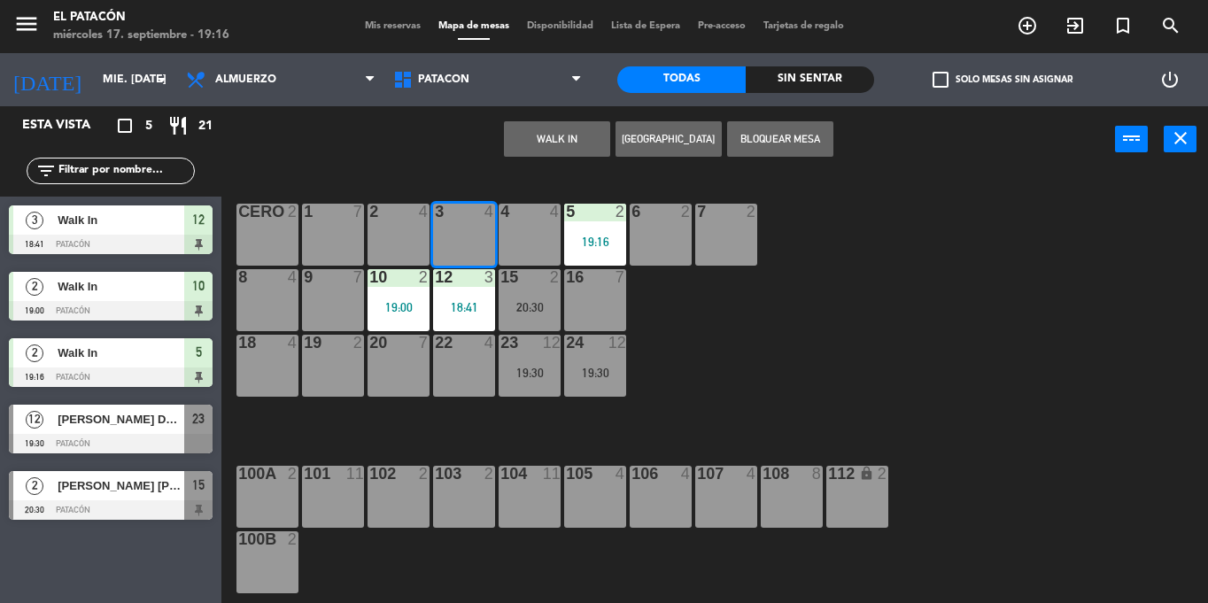
click at [531, 131] on button "WALK IN" at bounding box center [557, 138] width 106 height 35
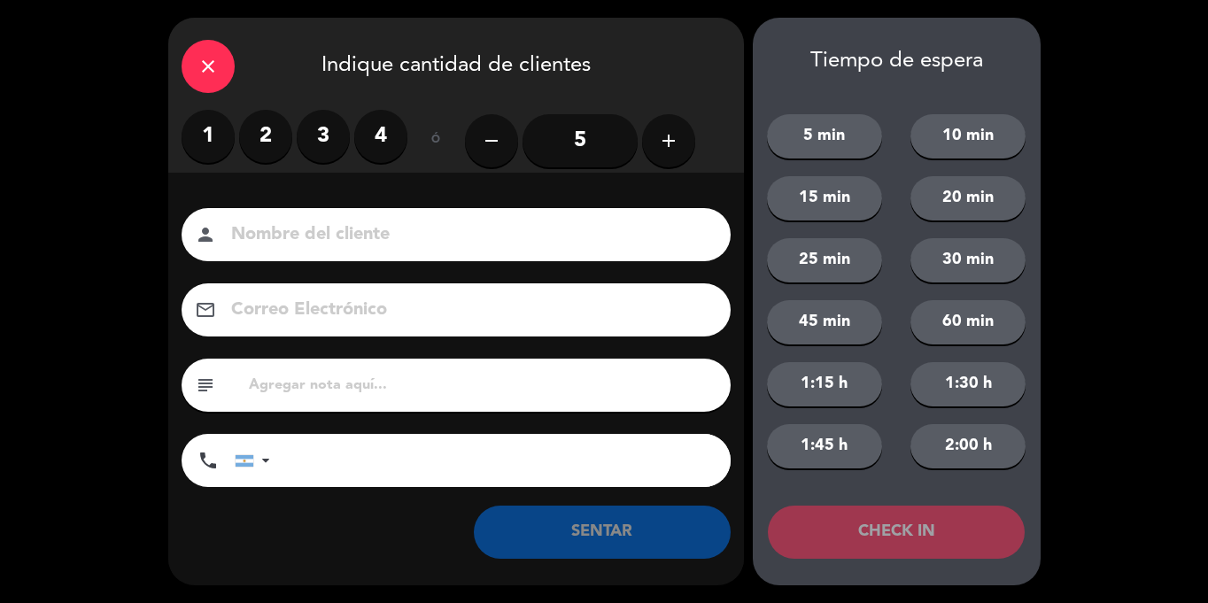
click at [321, 138] on label "3" at bounding box center [323, 136] width 53 height 53
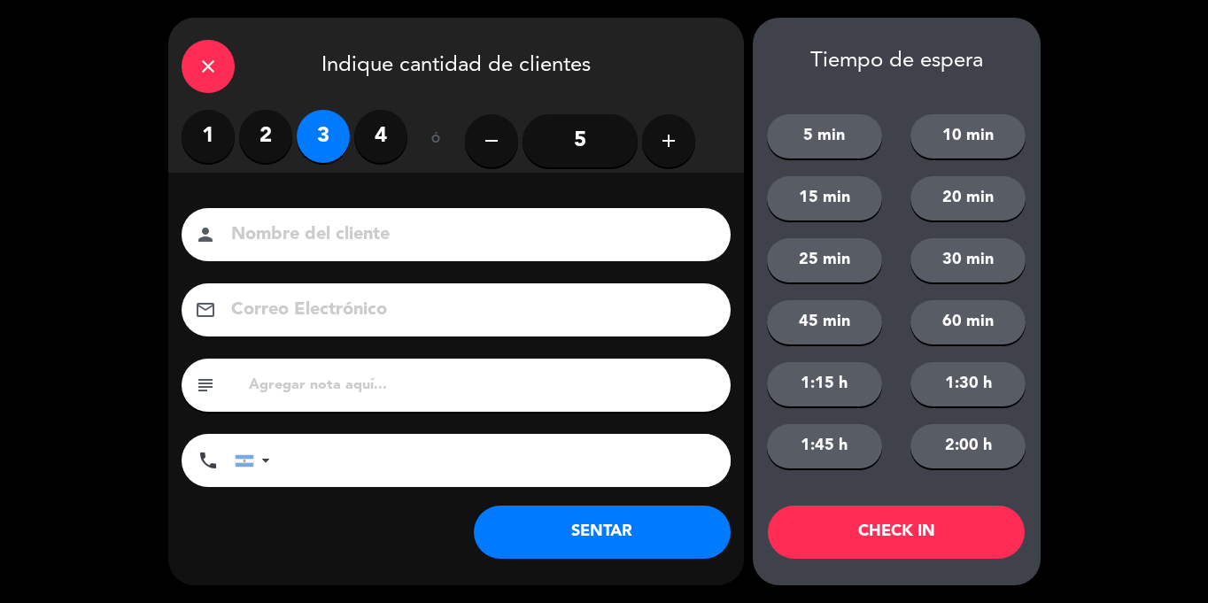
click at [595, 539] on button "SENTAR" at bounding box center [602, 532] width 257 height 53
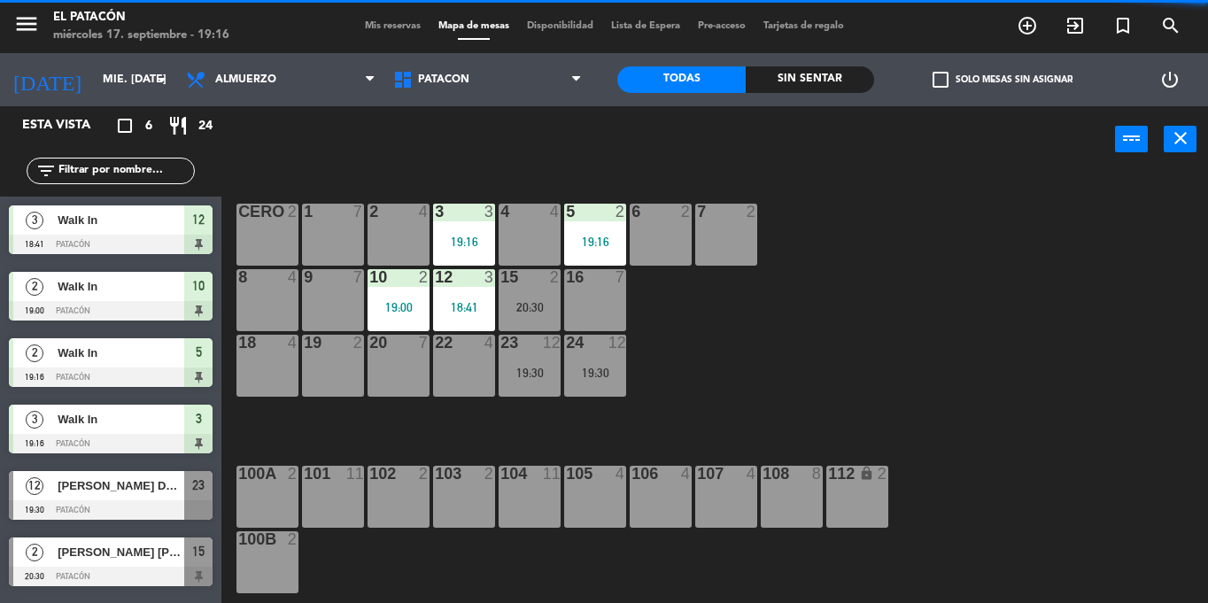
click at [915, 336] on div "1 7 2 4 3 3 19:16 4 4 5 2 19:16 6 2 7 2 CERO 2 8 4 9 7 10 2 19:00 12 3 18:41 15…" at bounding box center [721, 388] width 974 height 430
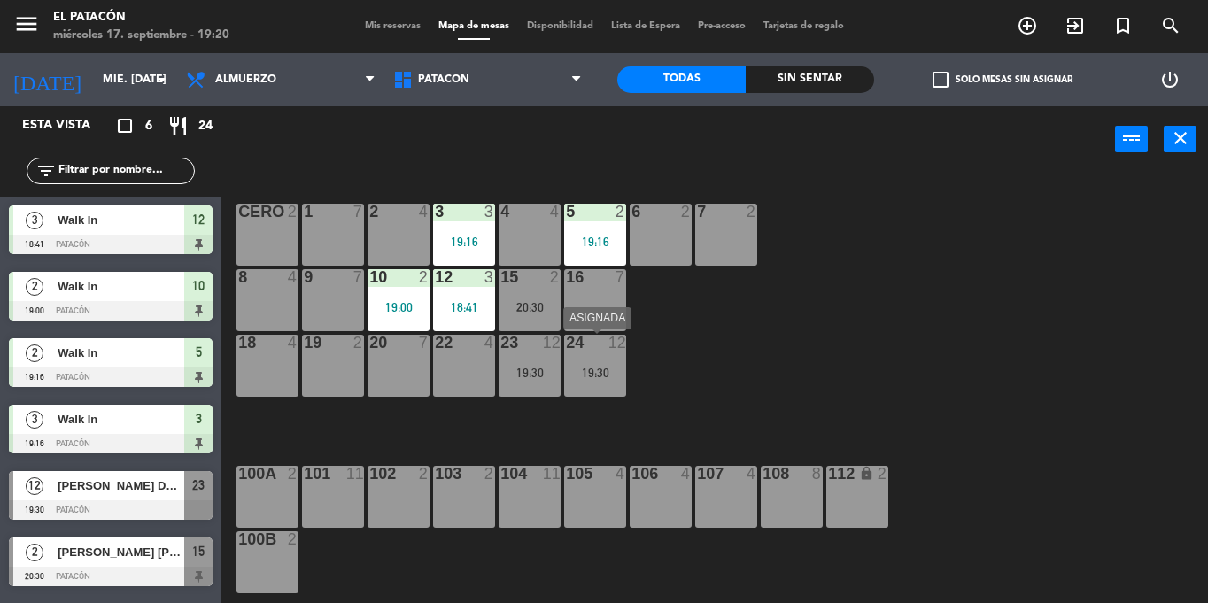
click at [599, 366] on div "19:30" at bounding box center [595, 372] width 62 height 13
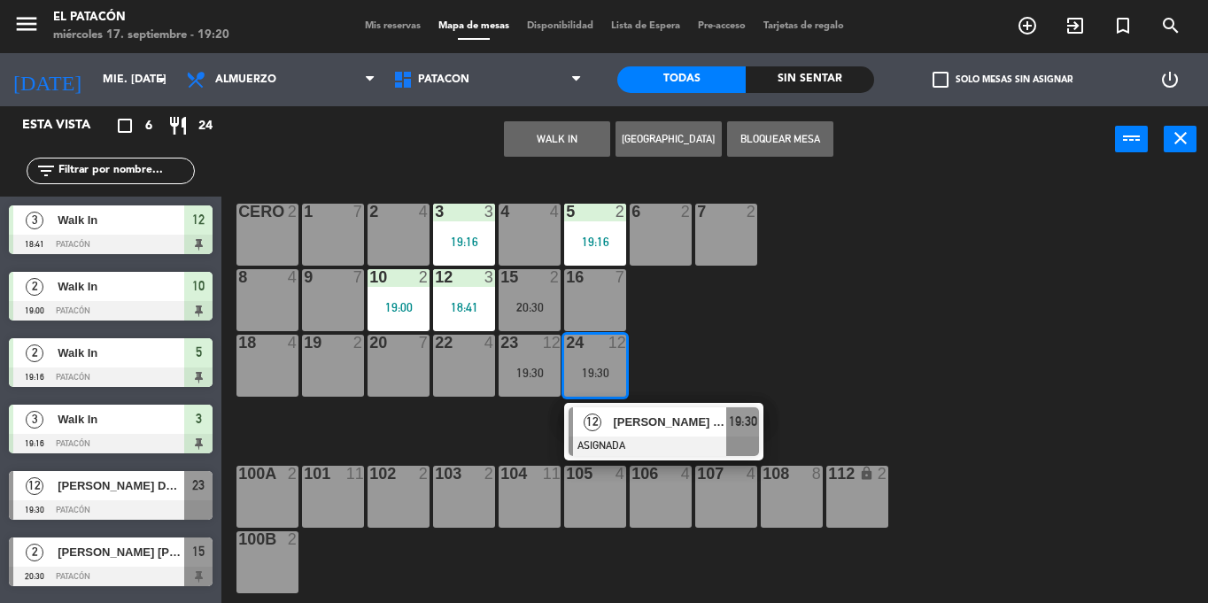
click at [615, 419] on span "[PERSON_NAME] DE [PERSON_NAME]" at bounding box center [669, 422] width 113 height 19
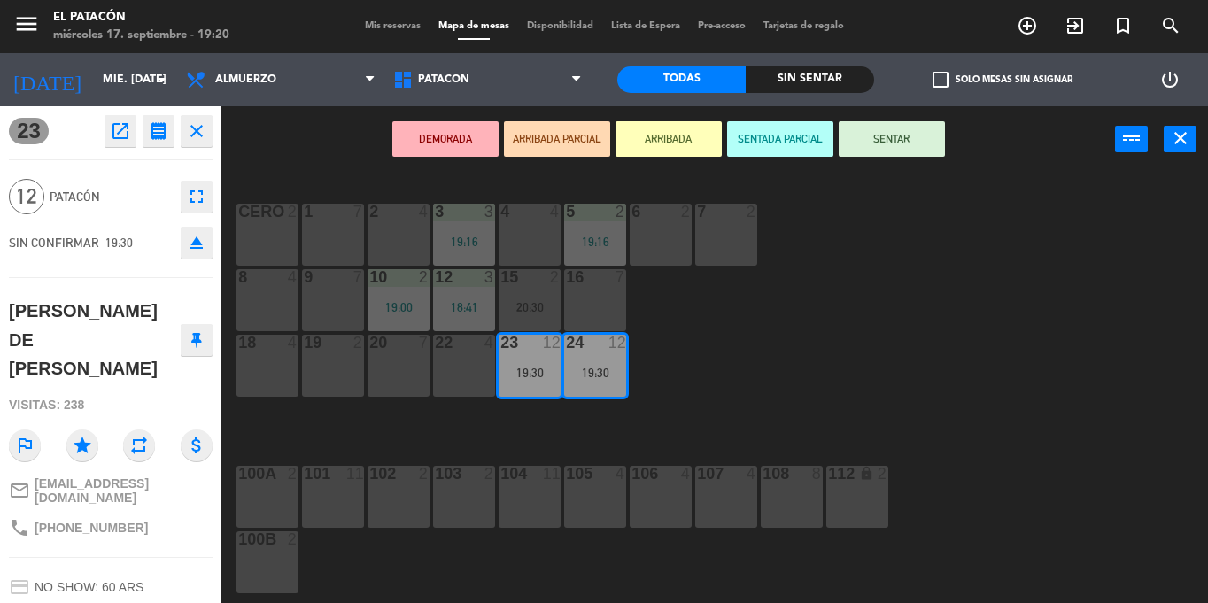
click at [758, 383] on div "1 7 2 4 3 3 19:16 4 4 5 2 19:16 6 2 7 2 CERO 2 8 4 9 7 10 2 19:00 12 3 18:41 15…" at bounding box center [721, 388] width 974 height 430
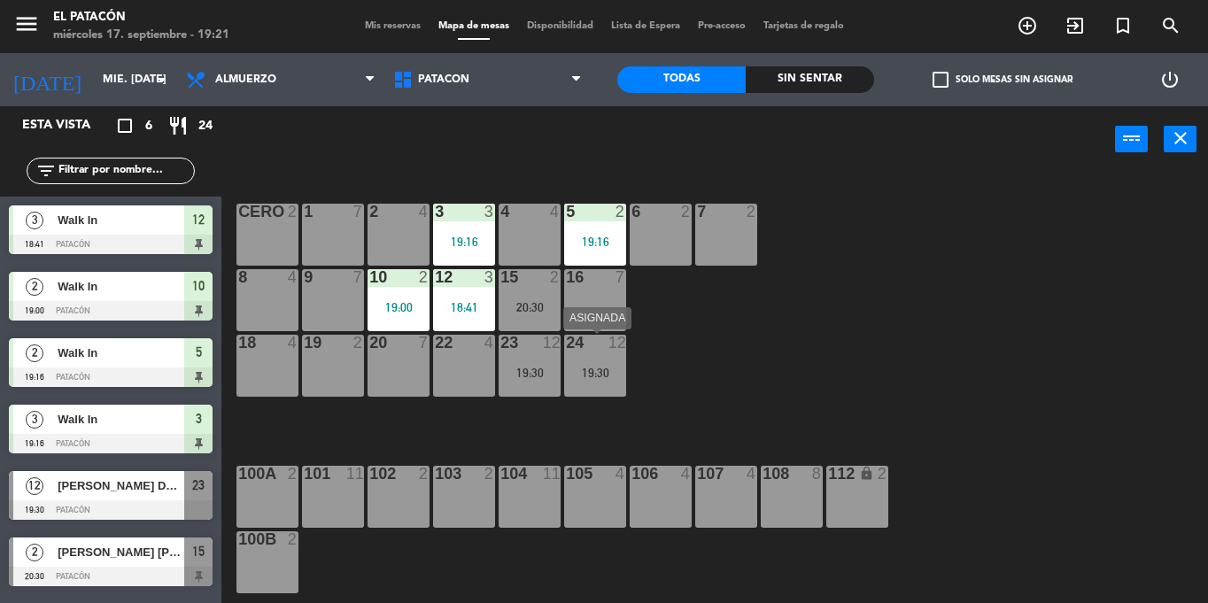
click at [573, 353] on div "24 12 19:30" at bounding box center [595, 366] width 62 height 62
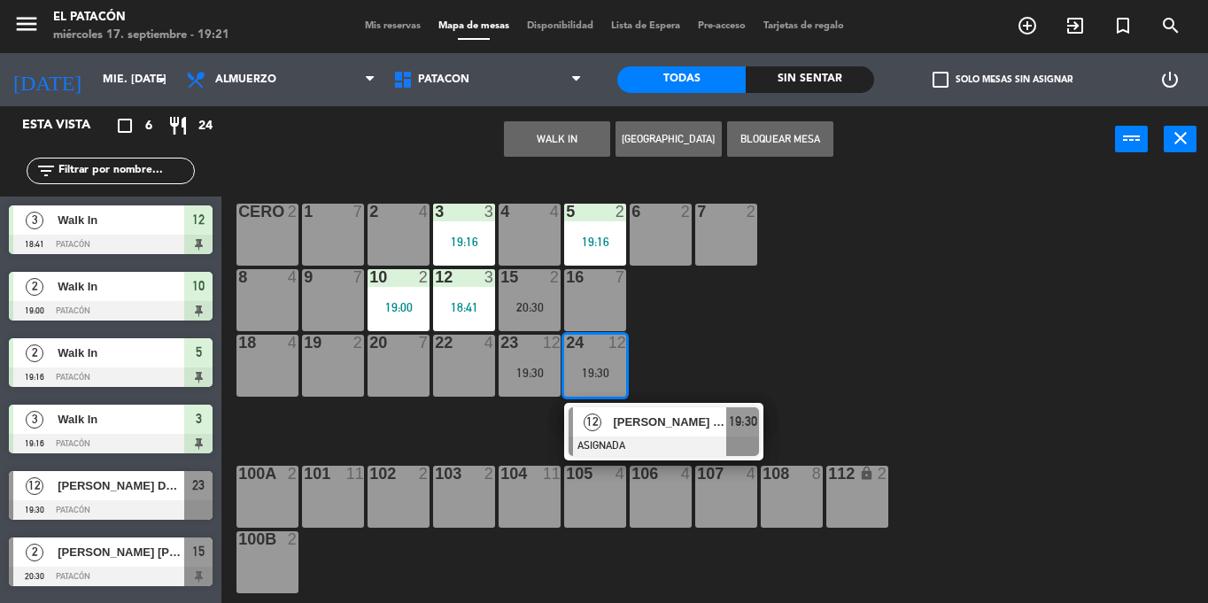
click at [602, 412] on div "12" at bounding box center [592, 421] width 38 height 29
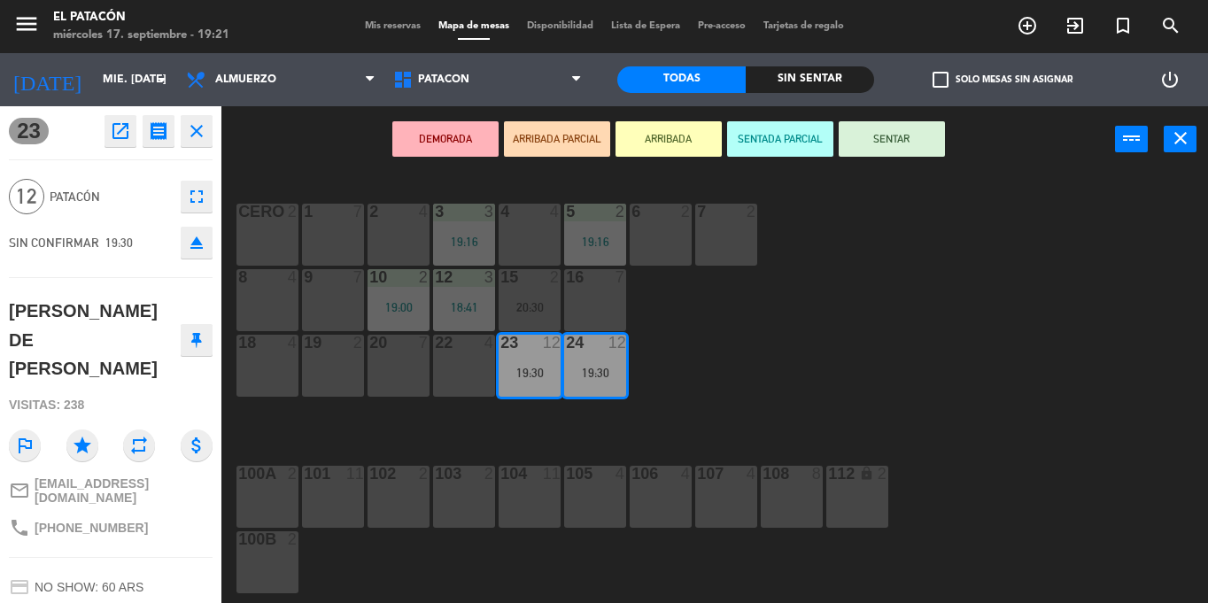
click at [926, 370] on div "1 7 2 4 3 3 19:16 4 4 5 2 19:16 6 2 7 2 CERO 2 8 4 9 7 10 2 19:00 12 3 18:41 15…" at bounding box center [721, 388] width 974 height 430
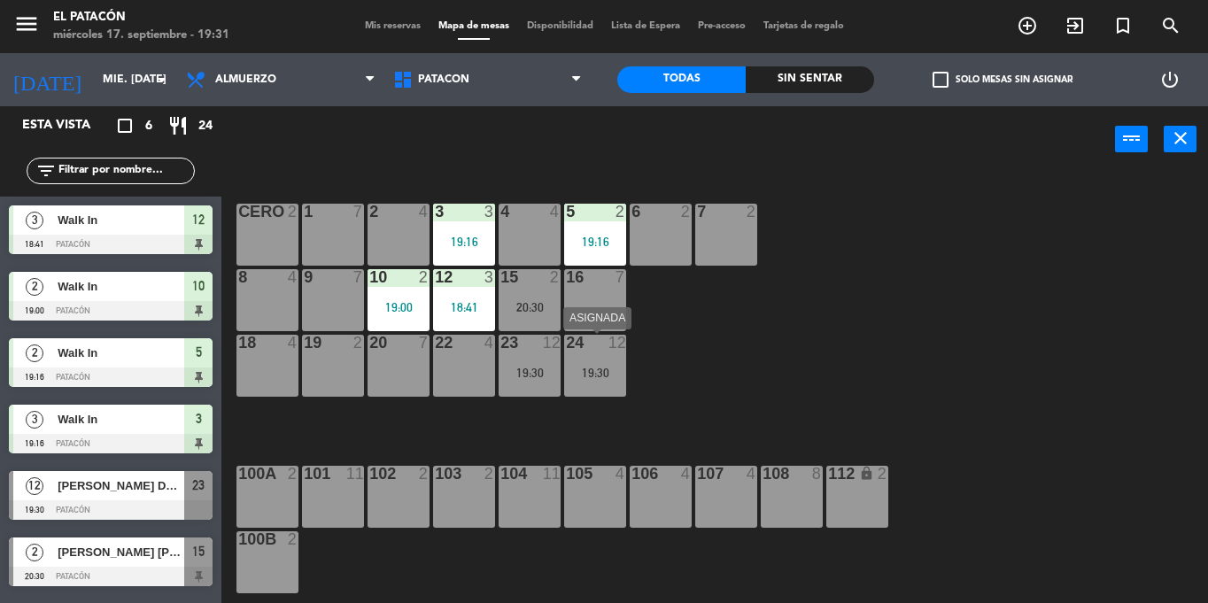
click at [608, 358] on div "24 12 19:30" at bounding box center [595, 366] width 62 height 62
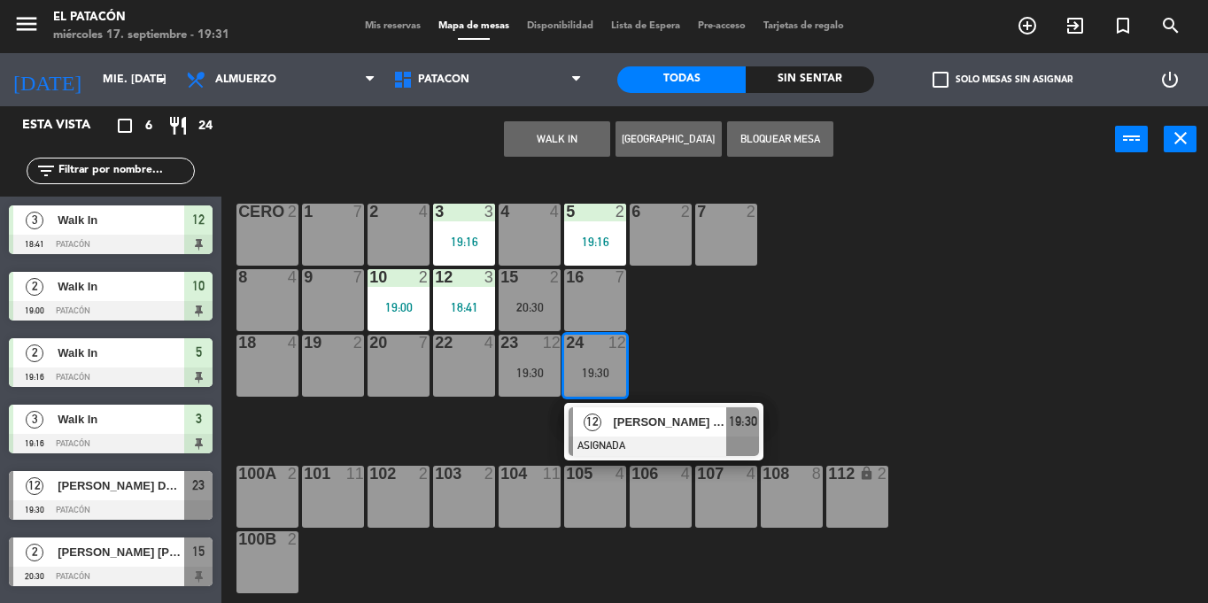
click at [629, 433] on div "[PERSON_NAME] DE [PERSON_NAME]" at bounding box center [668, 421] width 115 height 29
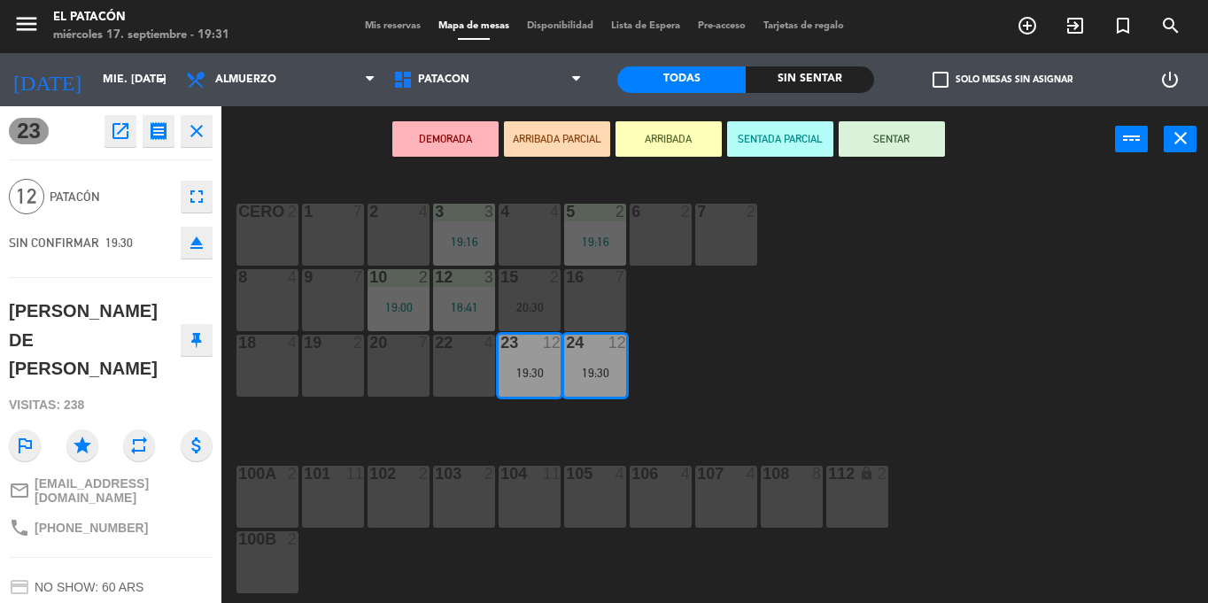
click at [894, 146] on button "SENTAR" at bounding box center [892, 138] width 106 height 35
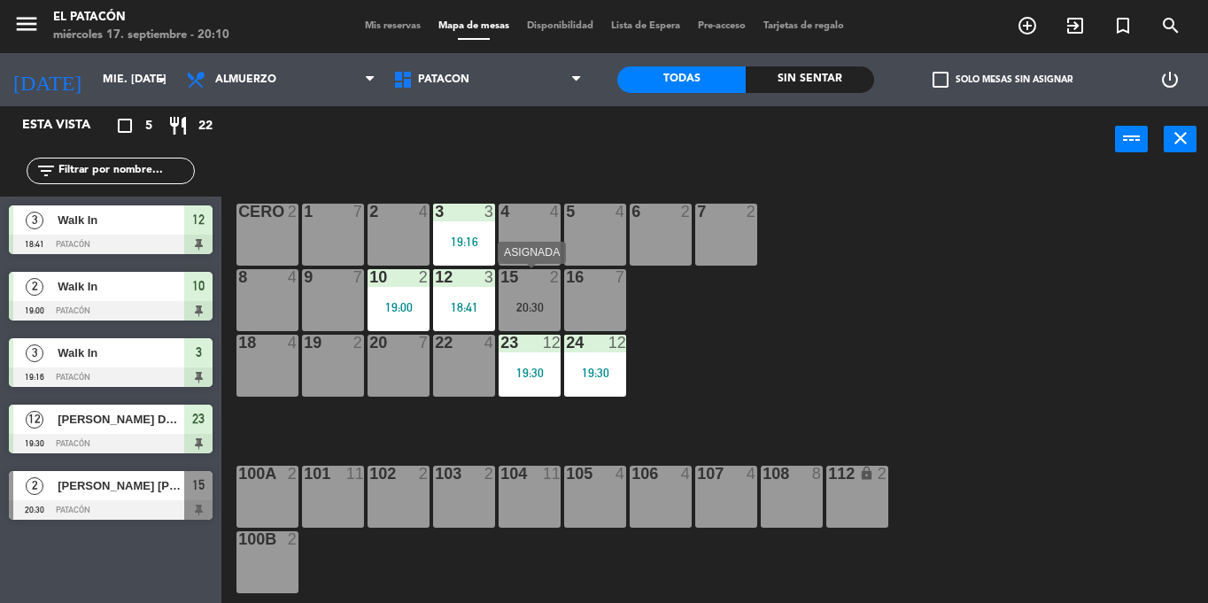
click at [534, 291] on div "15 2 20:30" at bounding box center [530, 300] width 62 height 62
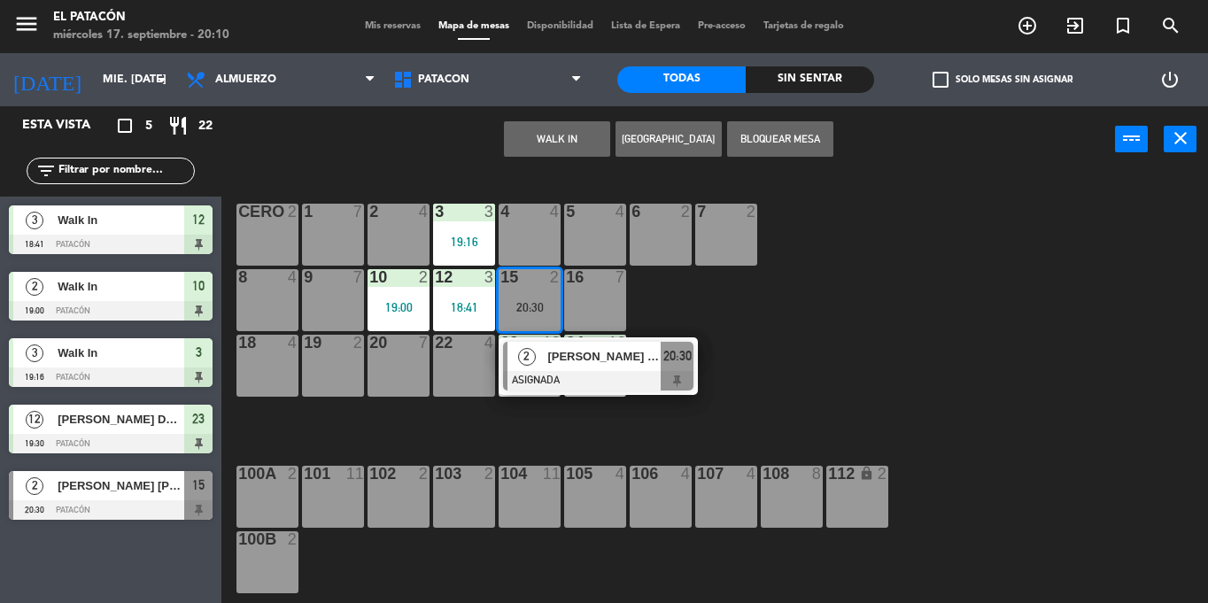
click at [913, 290] on div "1 7 2 4 3 3 19:16 4 4 5 4 6 2 7 2 CERO 2 8 4 9 7 10 2 19:00 12 3 18:41 15 2 20:…" at bounding box center [721, 388] width 974 height 430
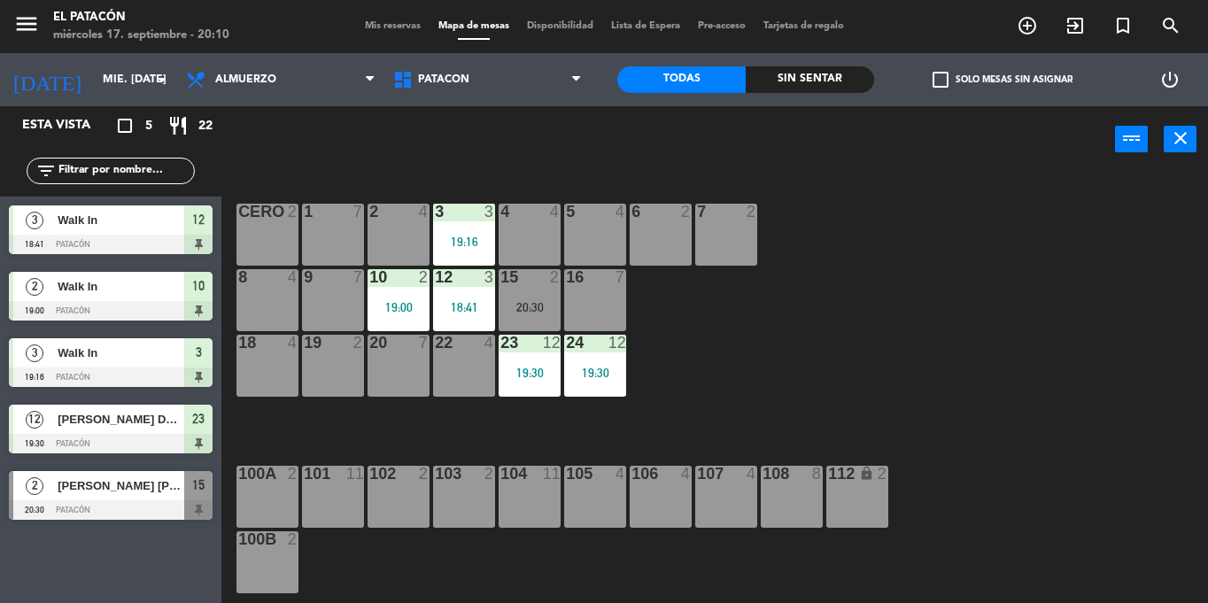
click at [510, 296] on div "15 2 20:30" at bounding box center [530, 300] width 62 height 62
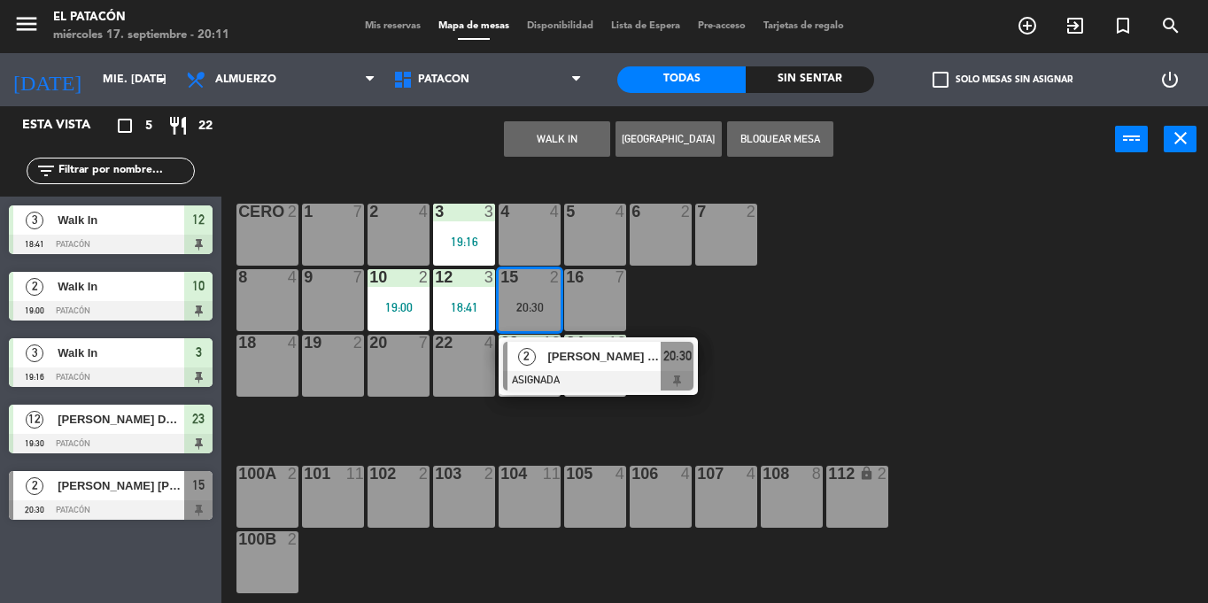
click at [716, 251] on div "7 2" at bounding box center [726, 235] width 62 height 62
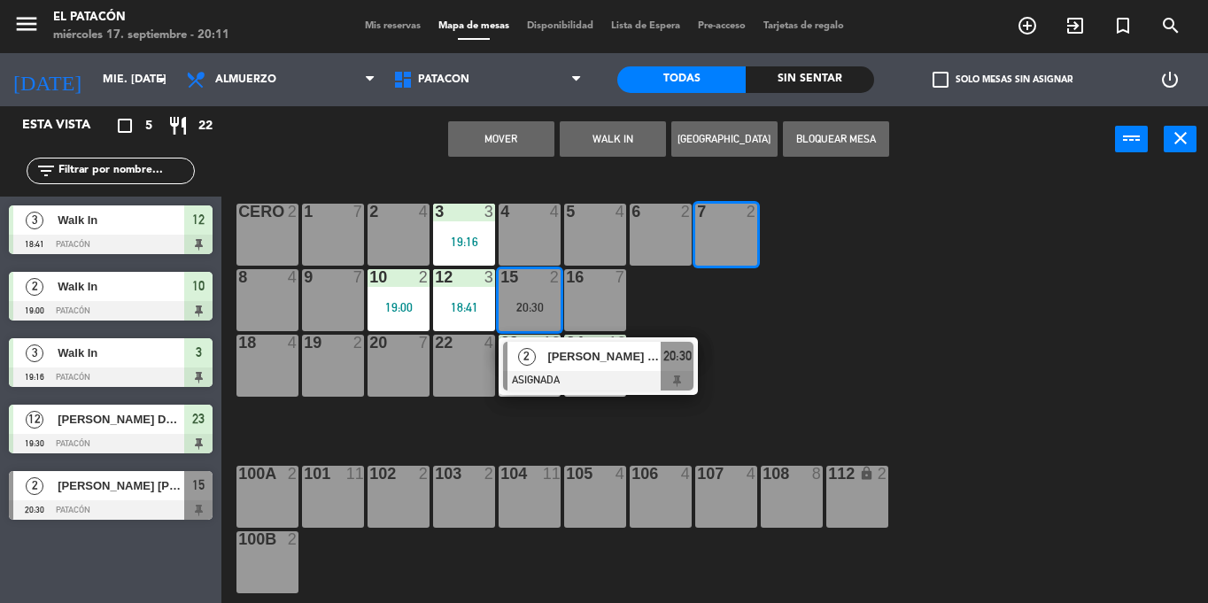
click at [519, 134] on button "Mover" at bounding box center [501, 138] width 106 height 35
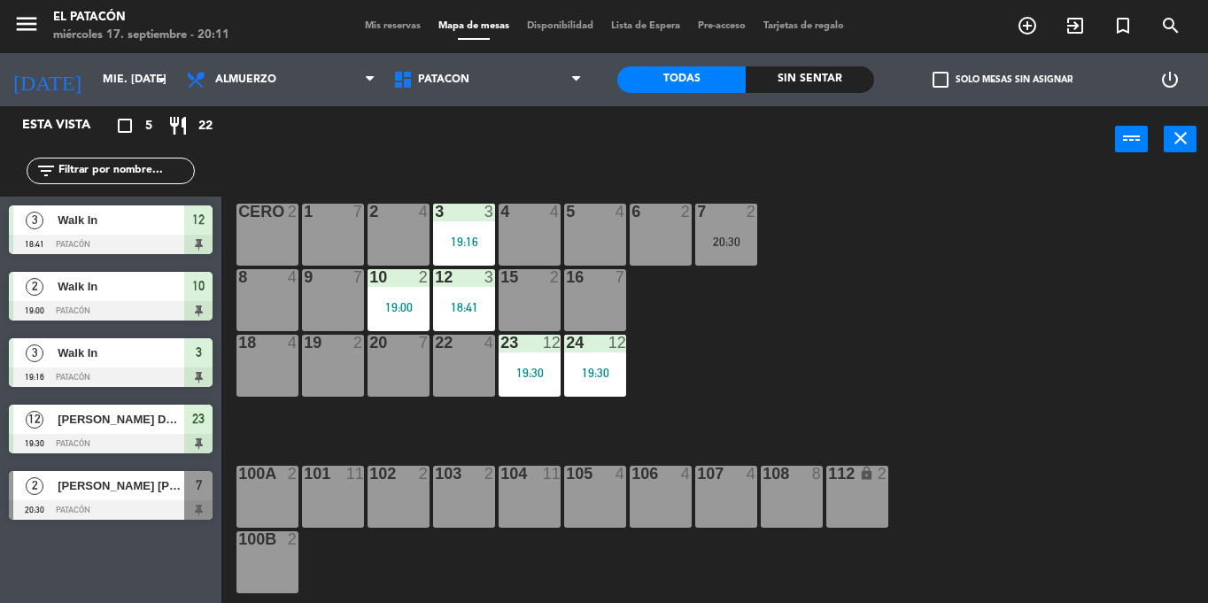
click at [522, 295] on div "15 2" at bounding box center [530, 300] width 62 height 62
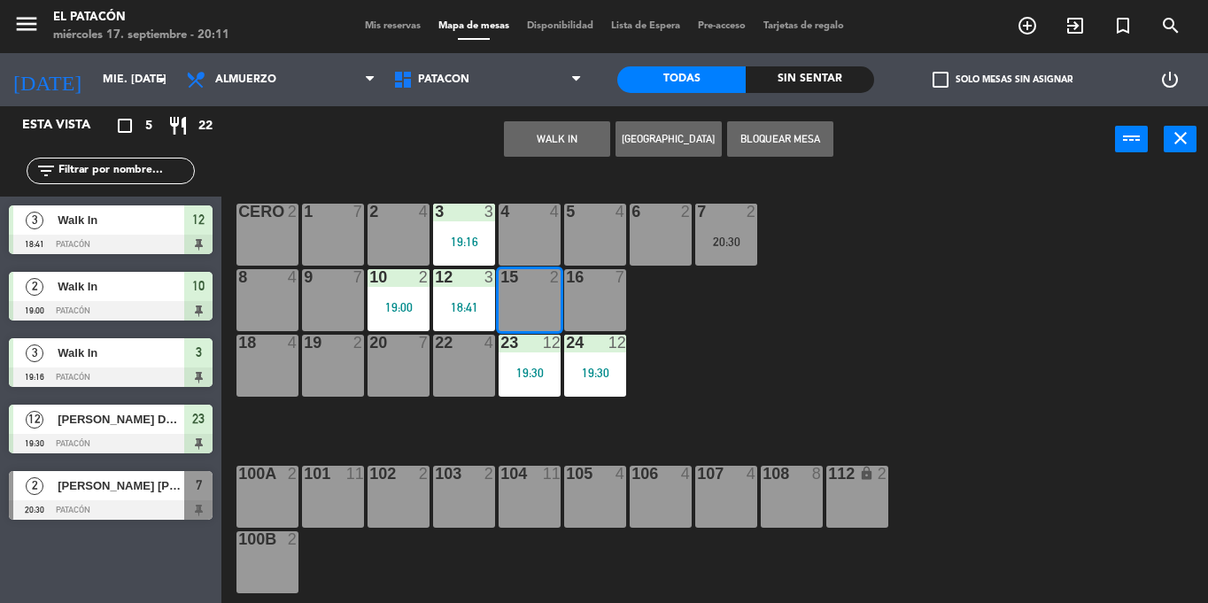
click at [552, 121] on button "WALK IN" at bounding box center [557, 138] width 106 height 35
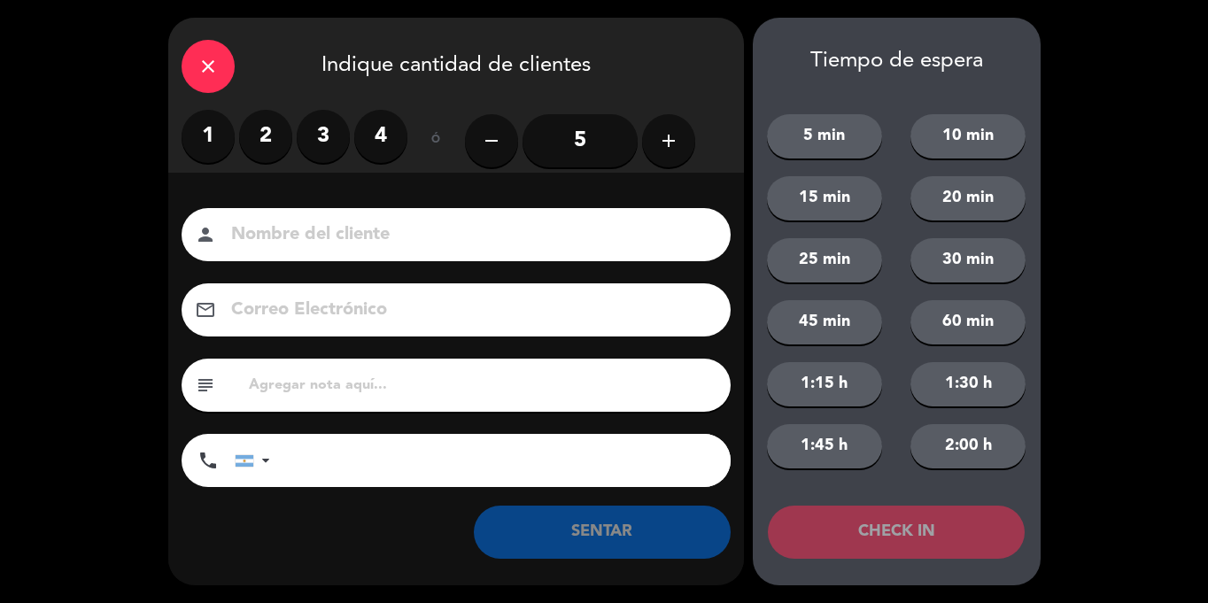
click at [270, 135] on label "2" at bounding box center [265, 136] width 53 height 53
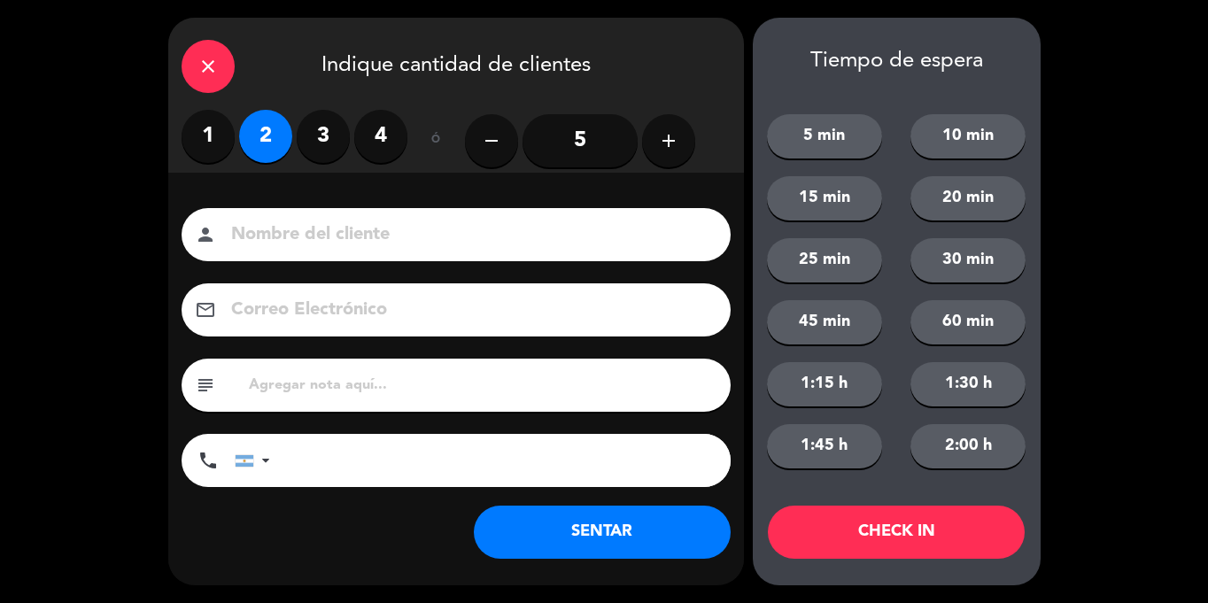
click at [631, 543] on button "SENTAR" at bounding box center [602, 532] width 257 height 53
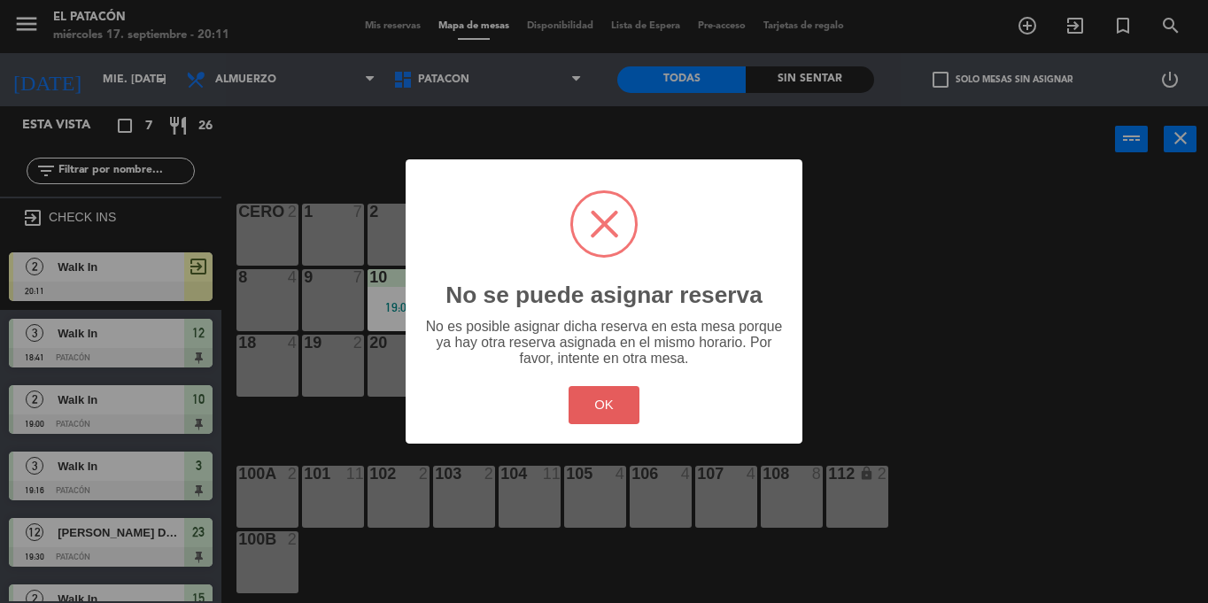
click at [615, 411] on button "OK" at bounding box center [605, 405] width 72 height 38
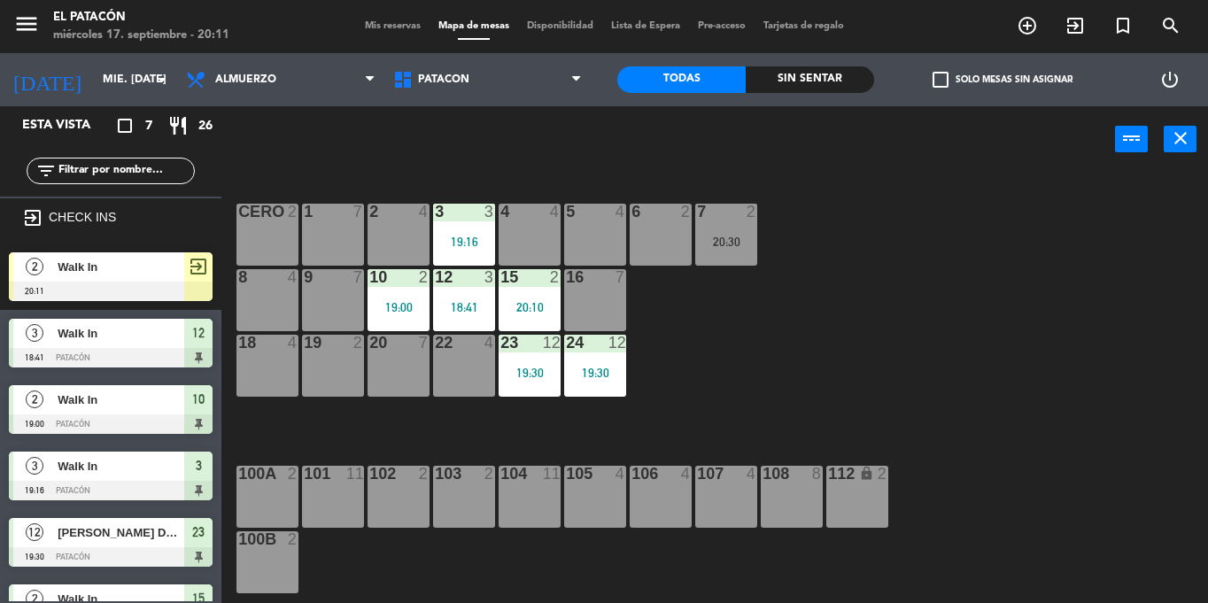
click at [120, 277] on div "Walk In" at bounding box center [120, 266] width 128 height 29
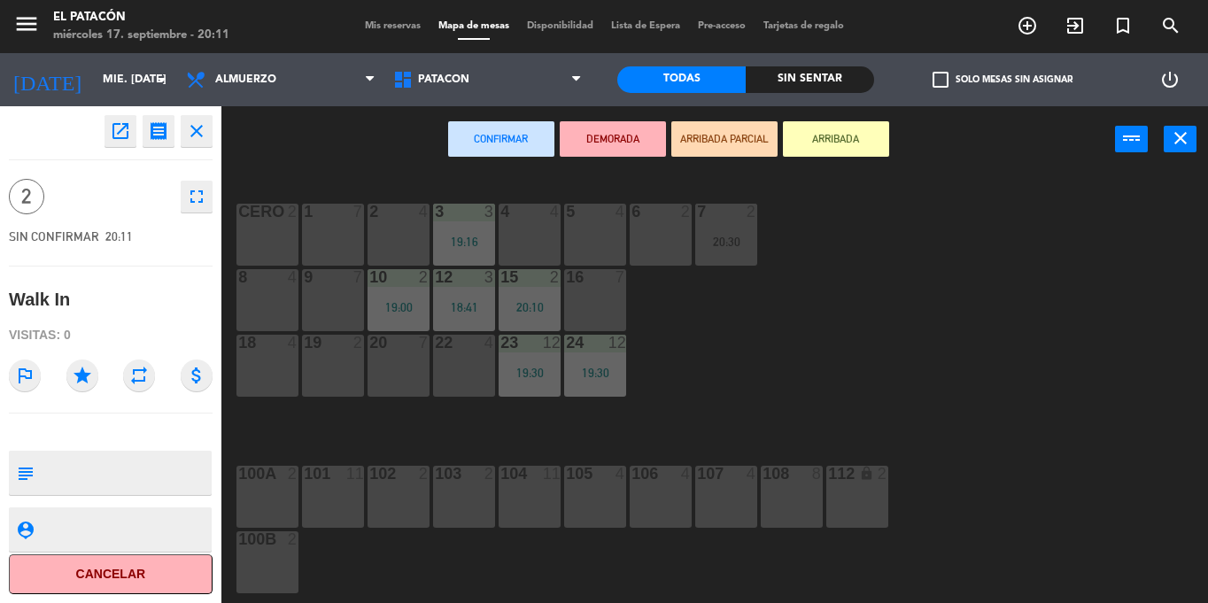
click at [132, 572] on button "Cancelar" at bounding box center [111, 574] width 204 height 40
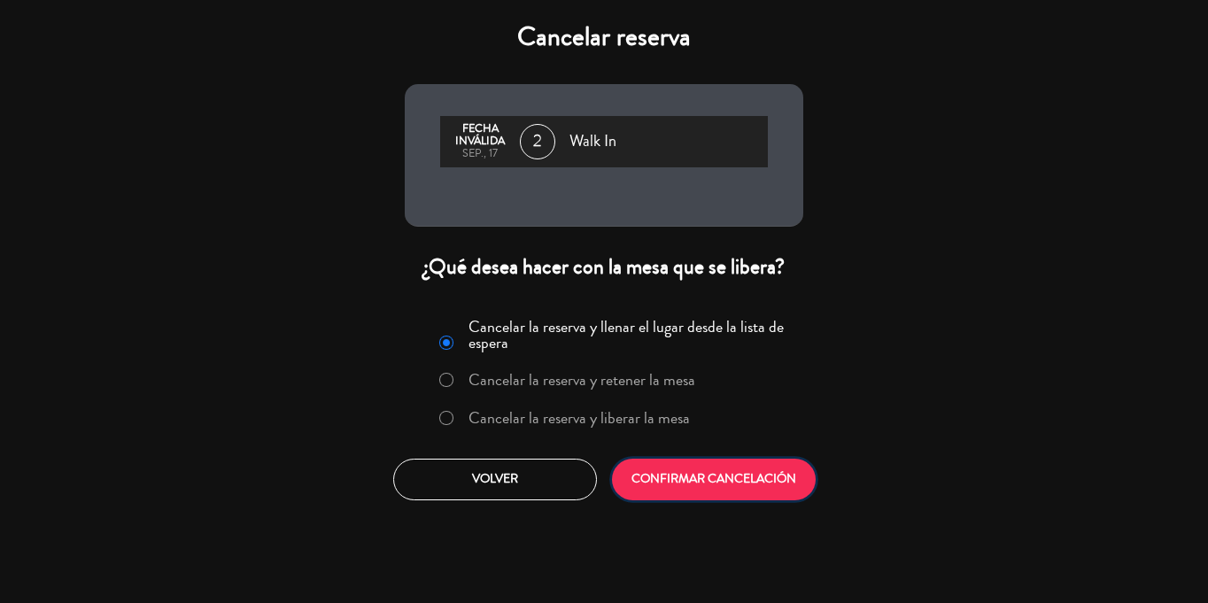
click at [681, 482] on button "CONFIRMAR CANCELACIÓN" at bounding box center [714, 480] width 204 height 42
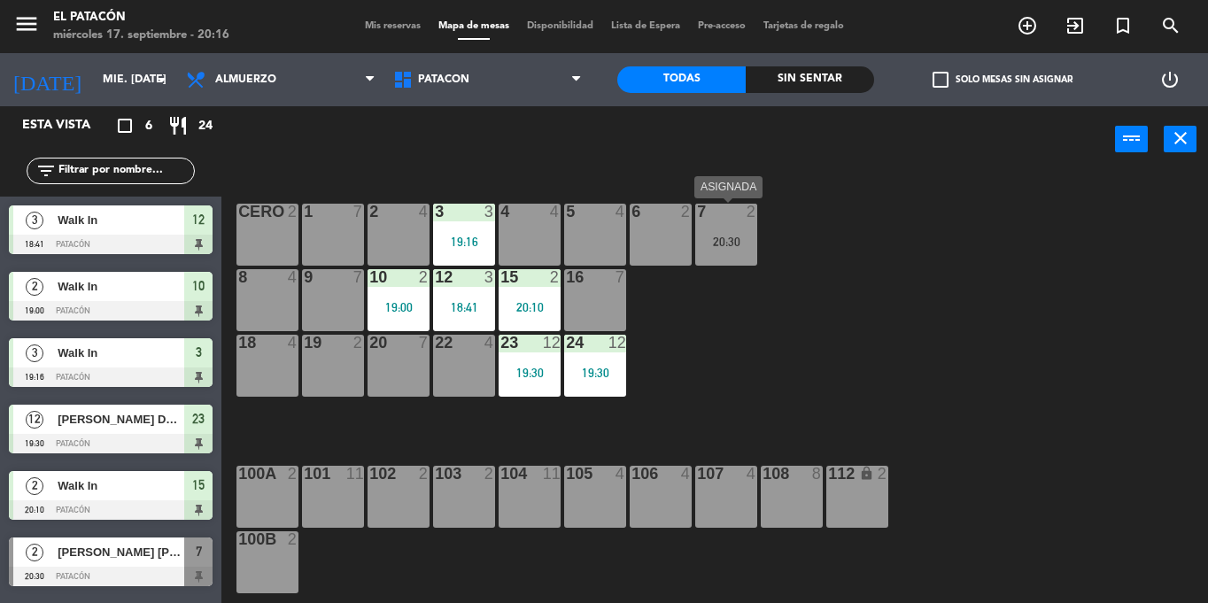
click at [718, 246] on div "20:30" at bounding box center [726, 242] width 62 height 12
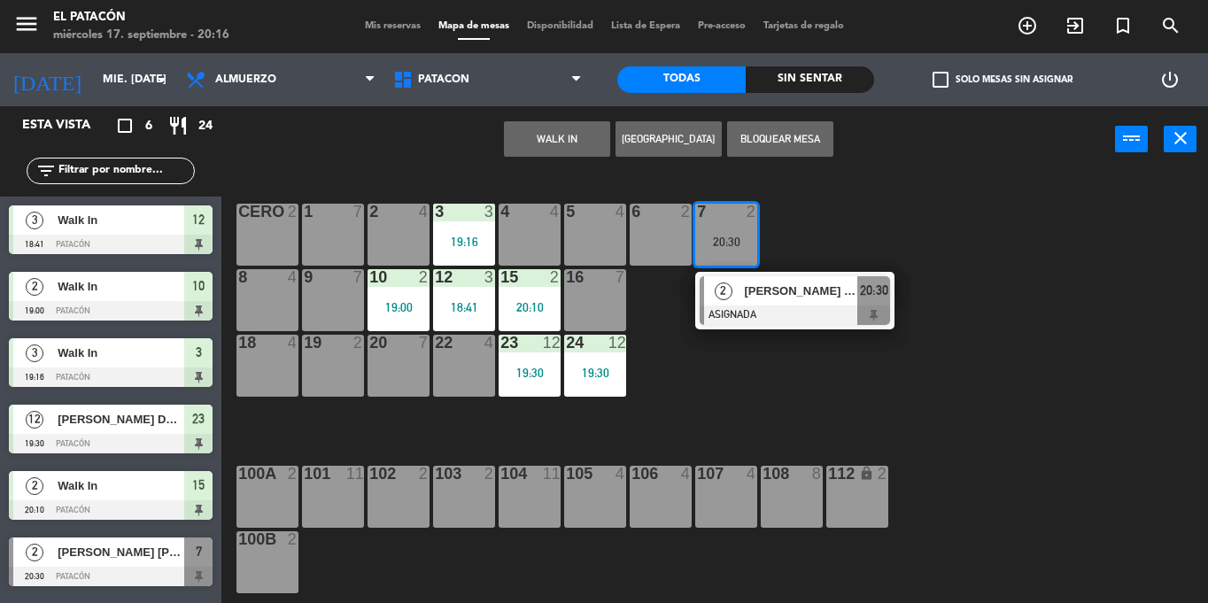
click at [746, 368] on div "1 7 2 4 3 3 19:16 4 4 5 4 6 2 7 2 20:30 2 [PERSON_NAME] [PERSON_NAME] ASIGNADA …" at bounding box center [721, 388] width 974 height 430
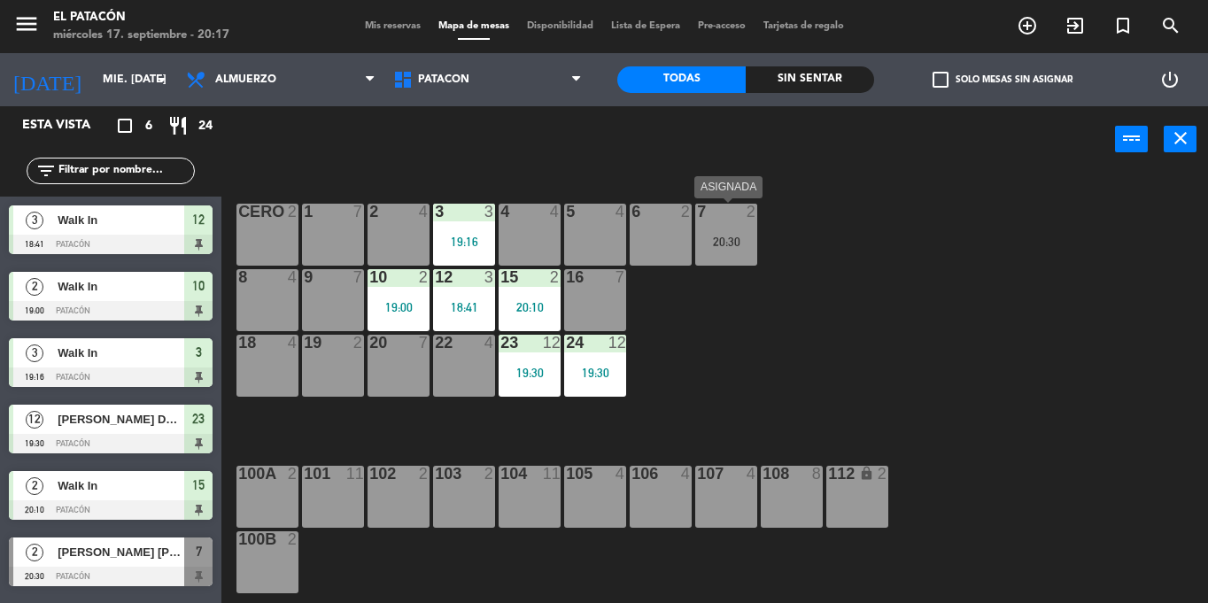
click at [739, 259] on div "7 2 20:30" at bounding box center [726, 235] width 62 height 62
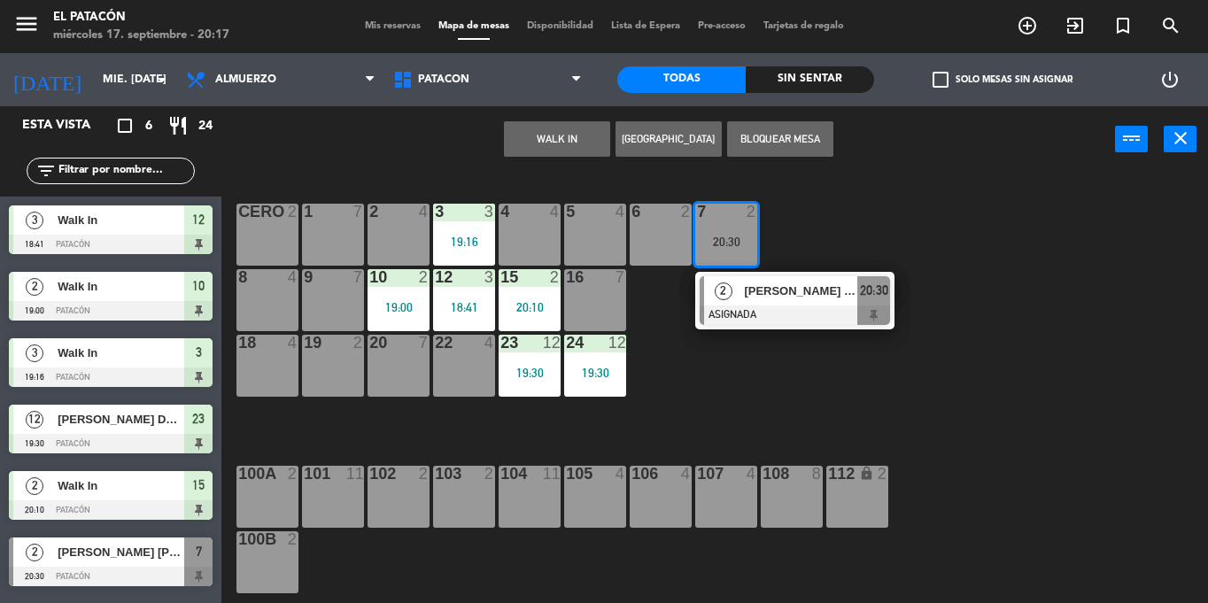
click at [353, 368] on div "19 2" at bounding box center [333, 366] width 62 height 62
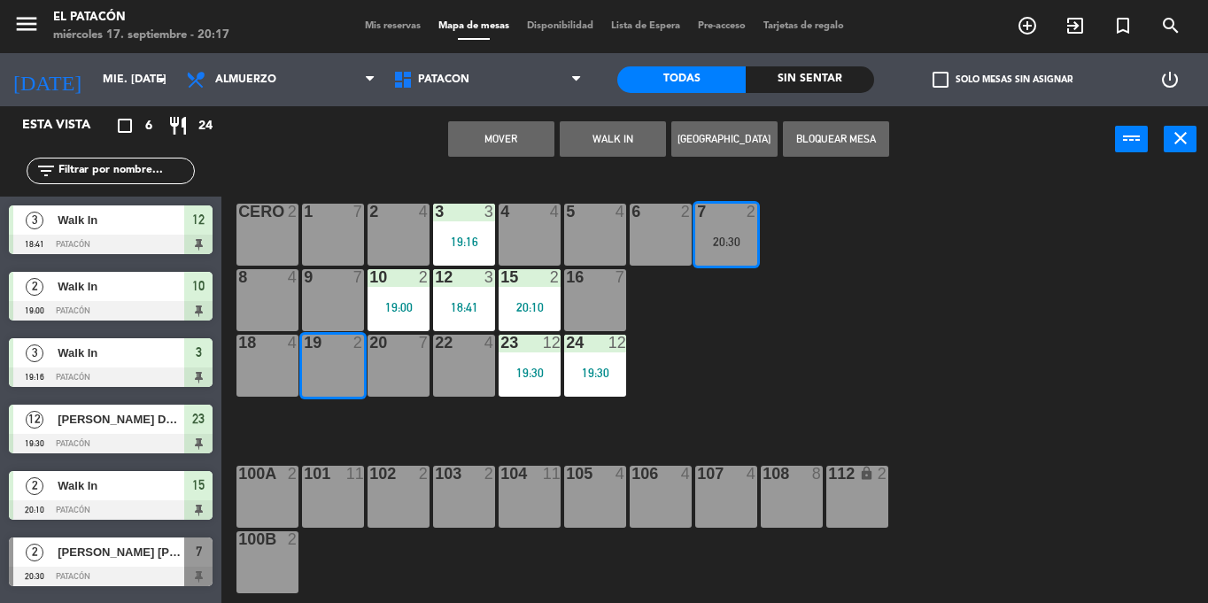
click at [502, 134] on button "Mover" at bounding box center [501, 138] width 106 height 35
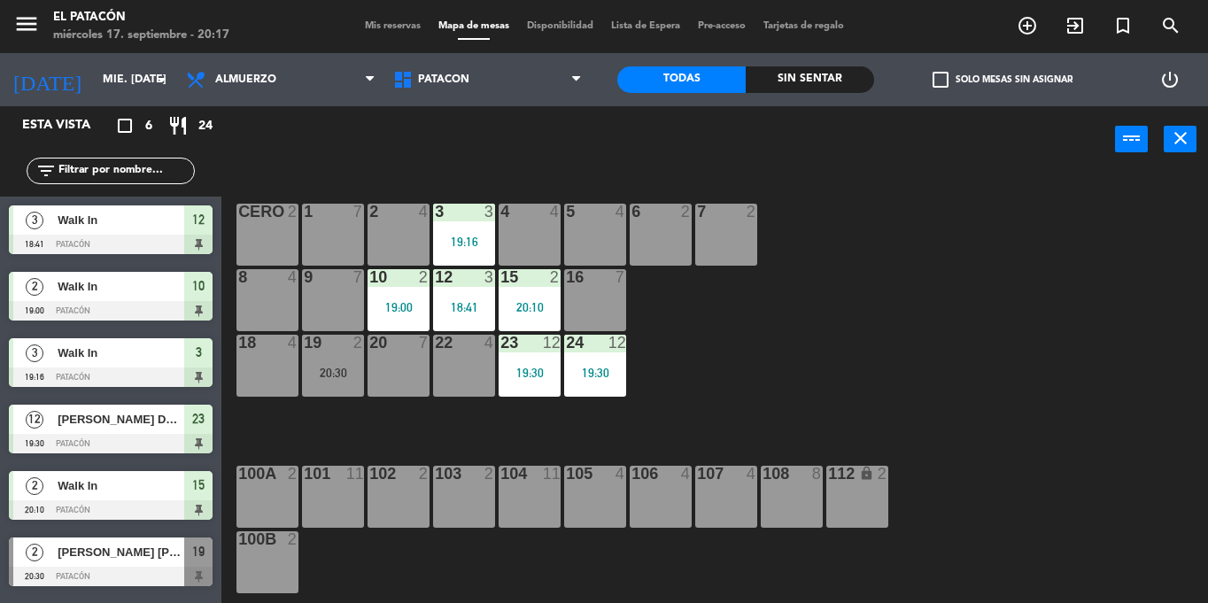
click at [723, 240] on div "7 2" at bounding box center [726, 235] width 62 height 62
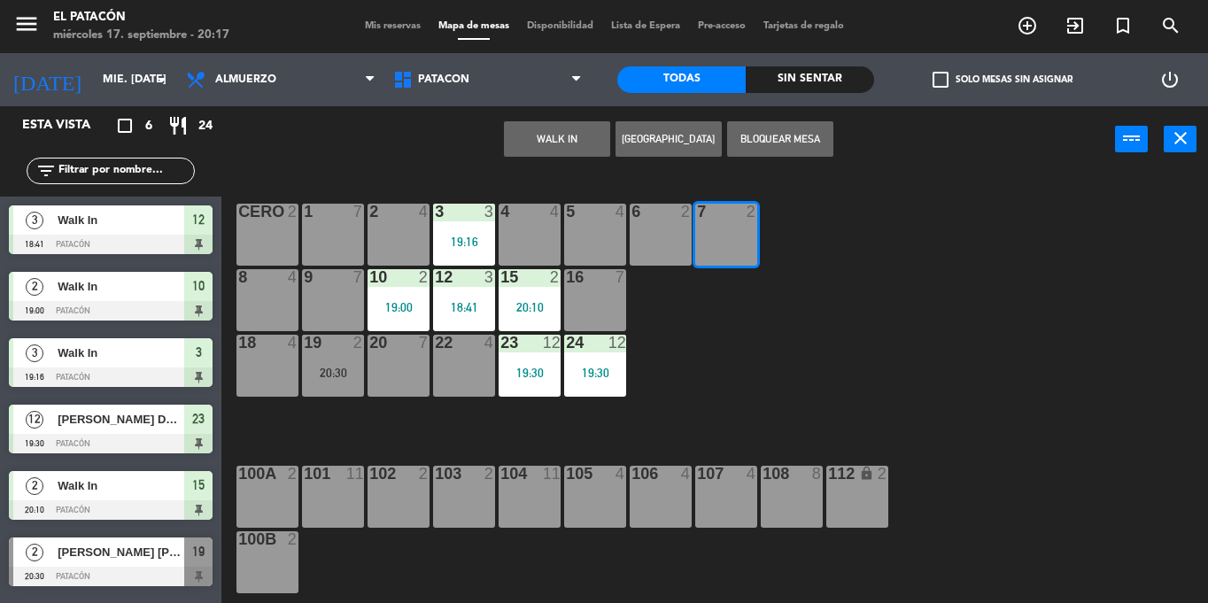
click at [531, 143] on button "WALK IN" at bounding box center [557, 138] width 106 height 35
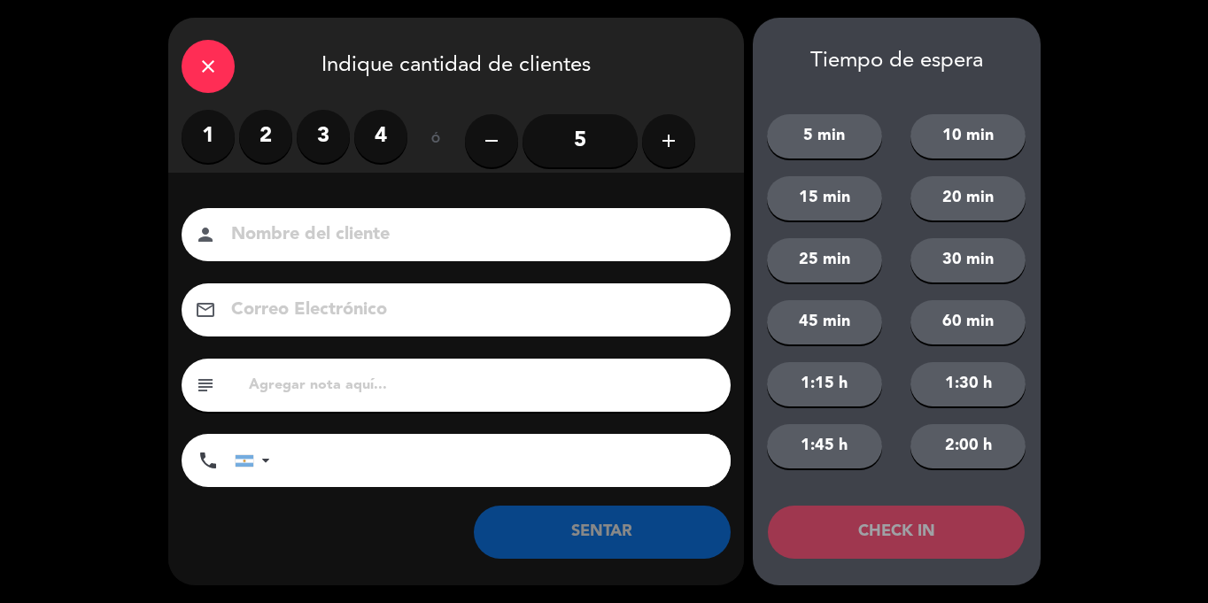
click at [251, 155] on label "2" at bounding box center [265, 136] width 53 height 53
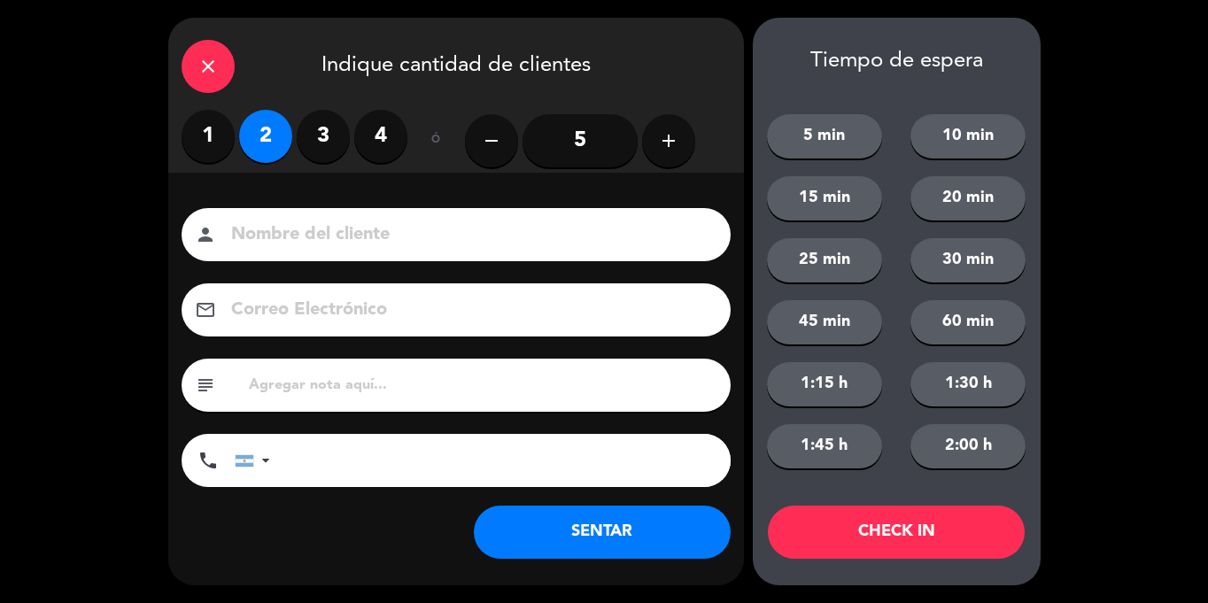
click at [643, 533] on button "SENTAR" at bounding box center [602, 532] width 257 height 53
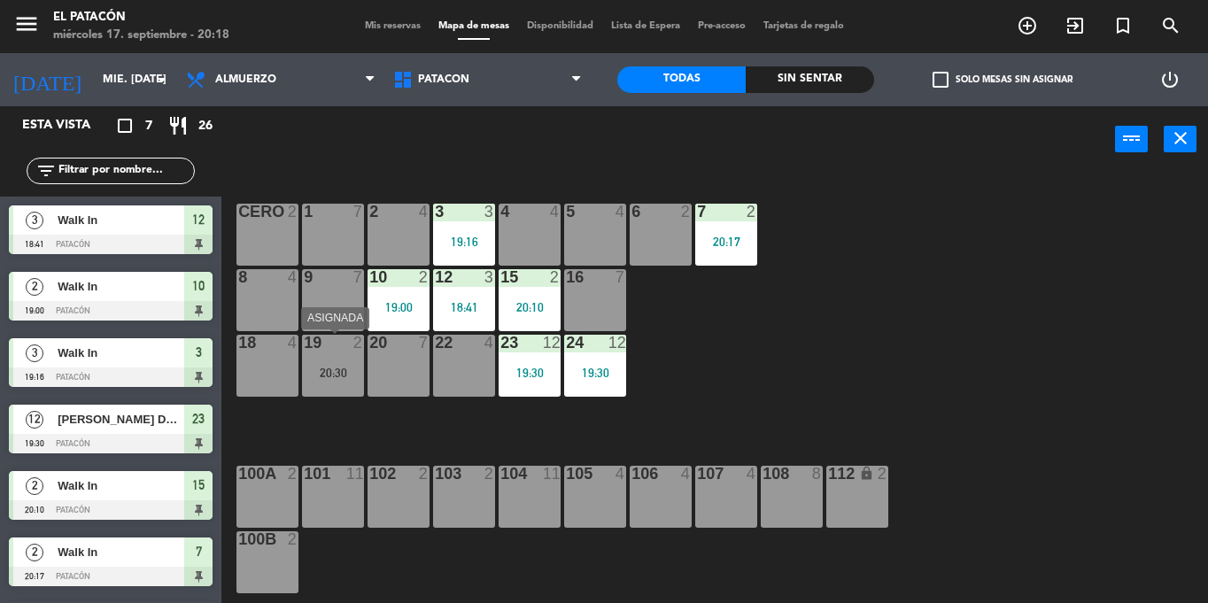
click at [342, 366] on div "20:30" at bounding box center [333, 372] width 62 height 13
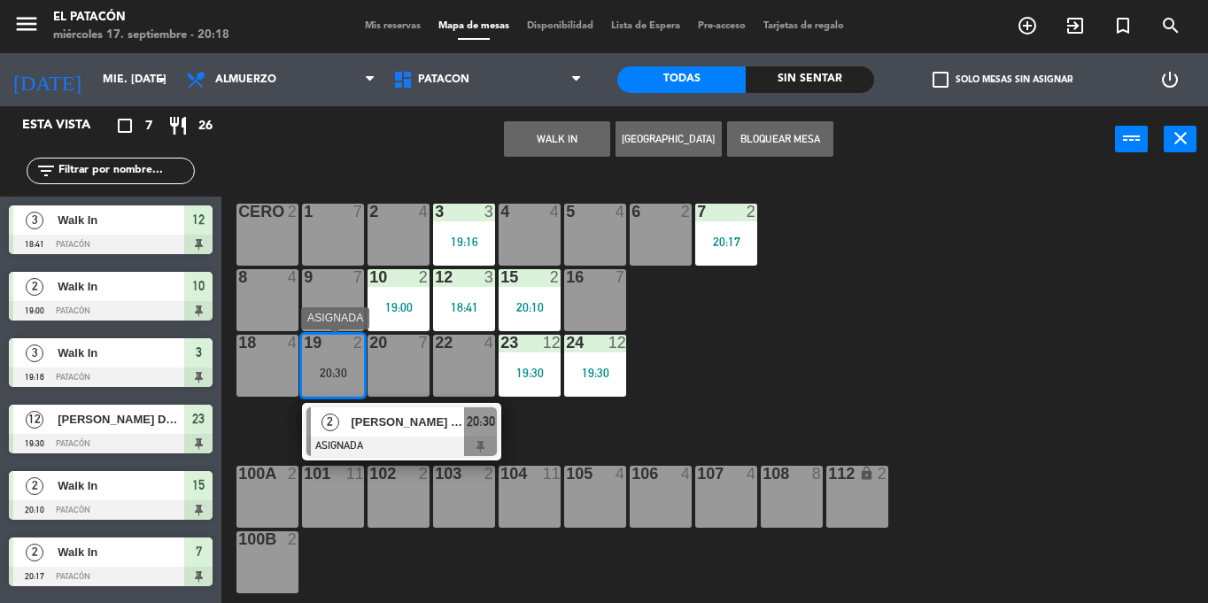
click at [385, 422] on span "[PERSON_NAME] [PERSON_NAME]" at bounding box center [407, 422] width 113 height 19
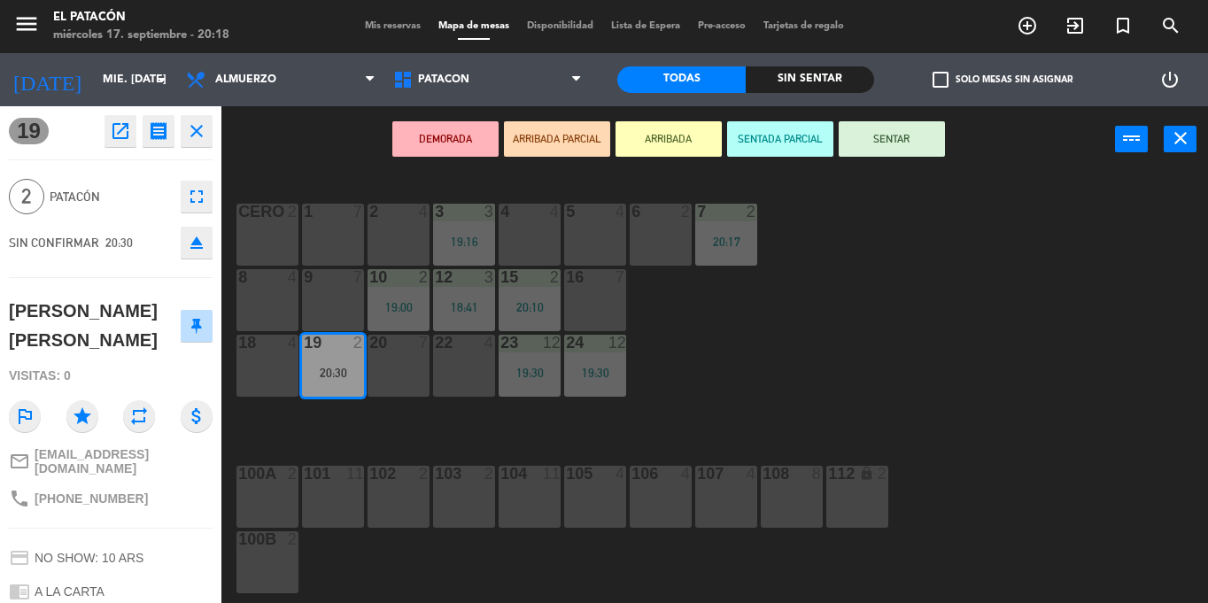
scroll to position [173, 0]
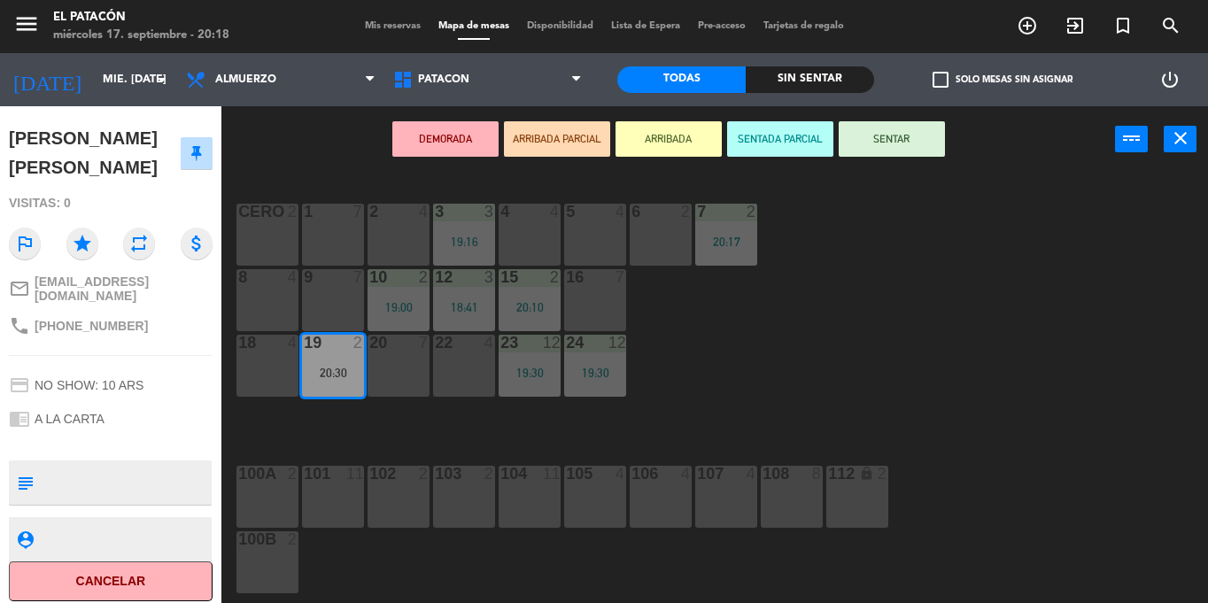
click at [818, 345] on div "1 7 2 4 3 3 19:16 4 4 5 4 6 2 7 2 20:17 CERO 2 8 4 9 7 10 2 19:00 12 3 18:41 15…" at bounding box center [721, 388] width 974 height 430
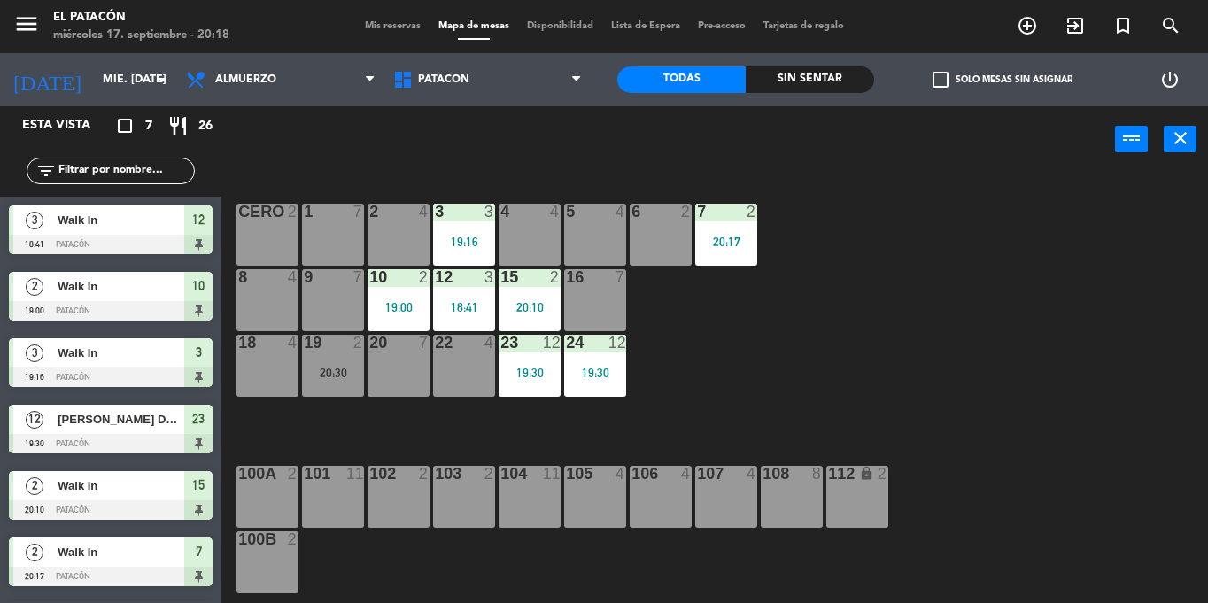
scroll to position [60, 0]
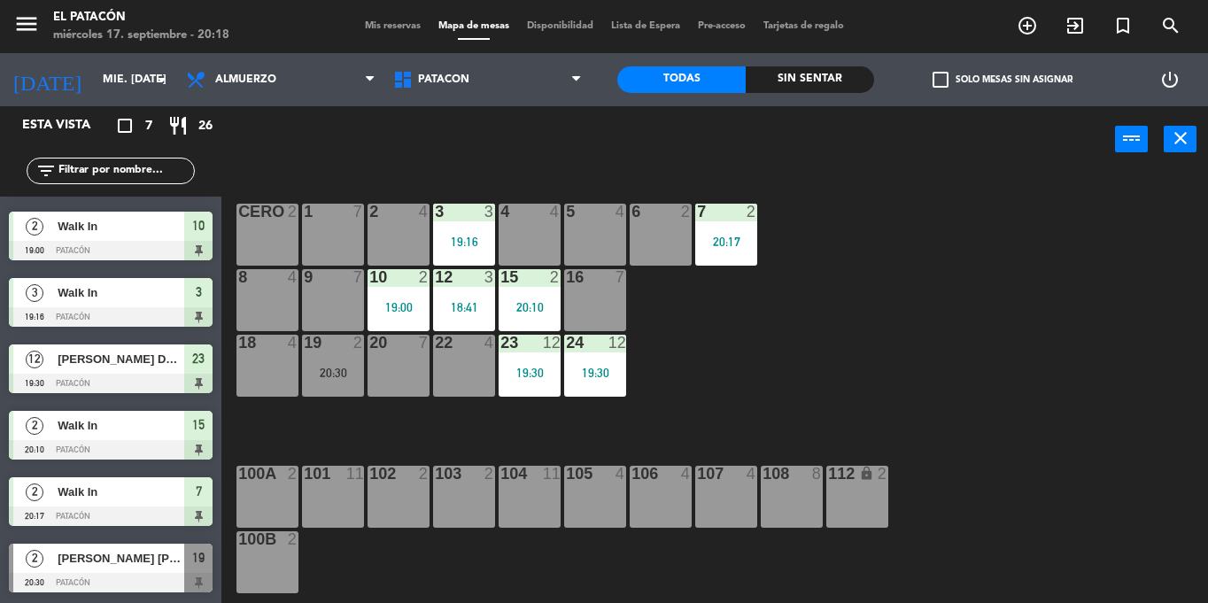
click at [340, 366] on div "20:30" at bounding box center [333, 372] width 62 height 13
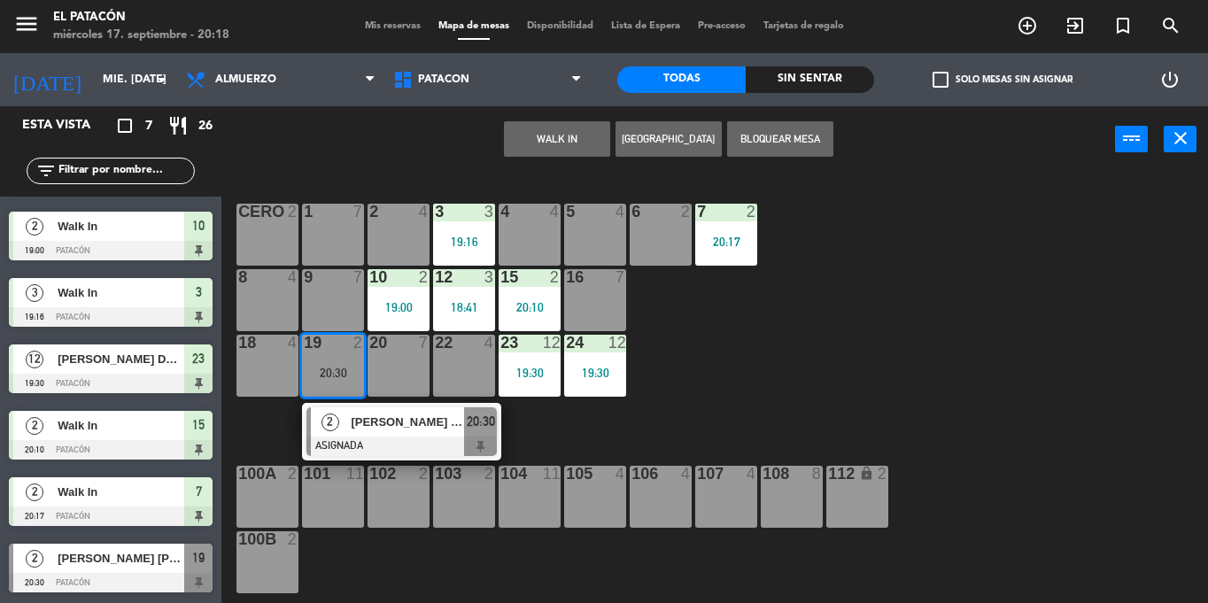
click at [361, 423] on span "[PERSON_NAME] [PERSON_NAME]" at bounding box center [407, 422] width 113 height 19
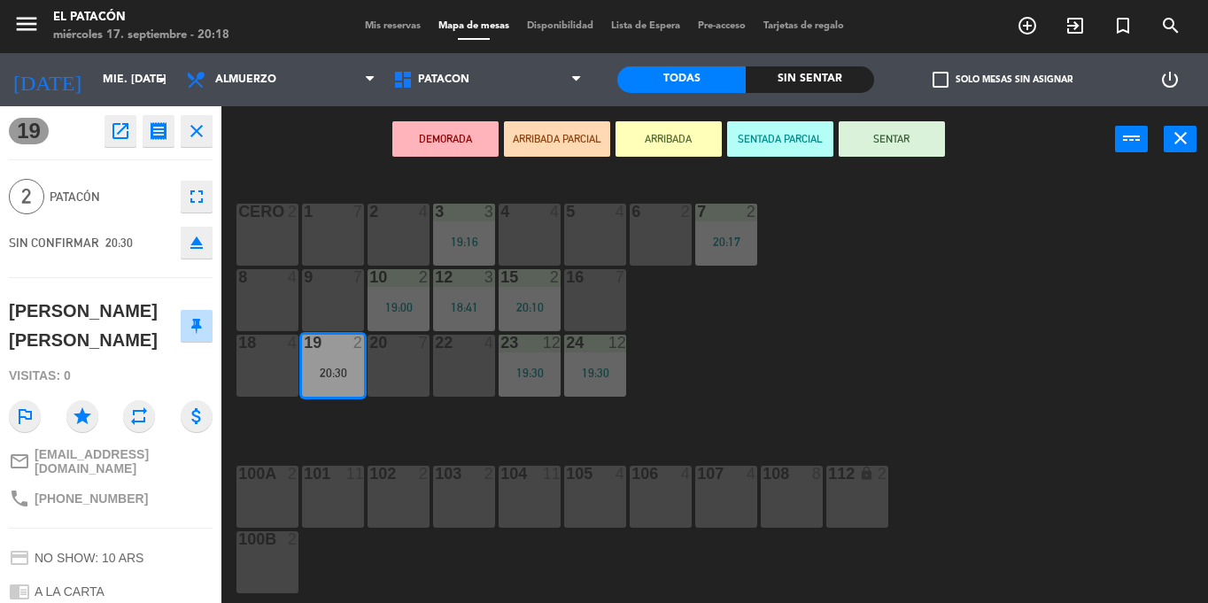
click at [834, 375] on div "1 7 2 4 3 3 19:16 4 4 5 4 6 2 7 2 20:17 CERO 2 8 4 9 7 10 2 19:00 12 3 18:41 15…" at bounding box center [721, 388] width 974 height 430
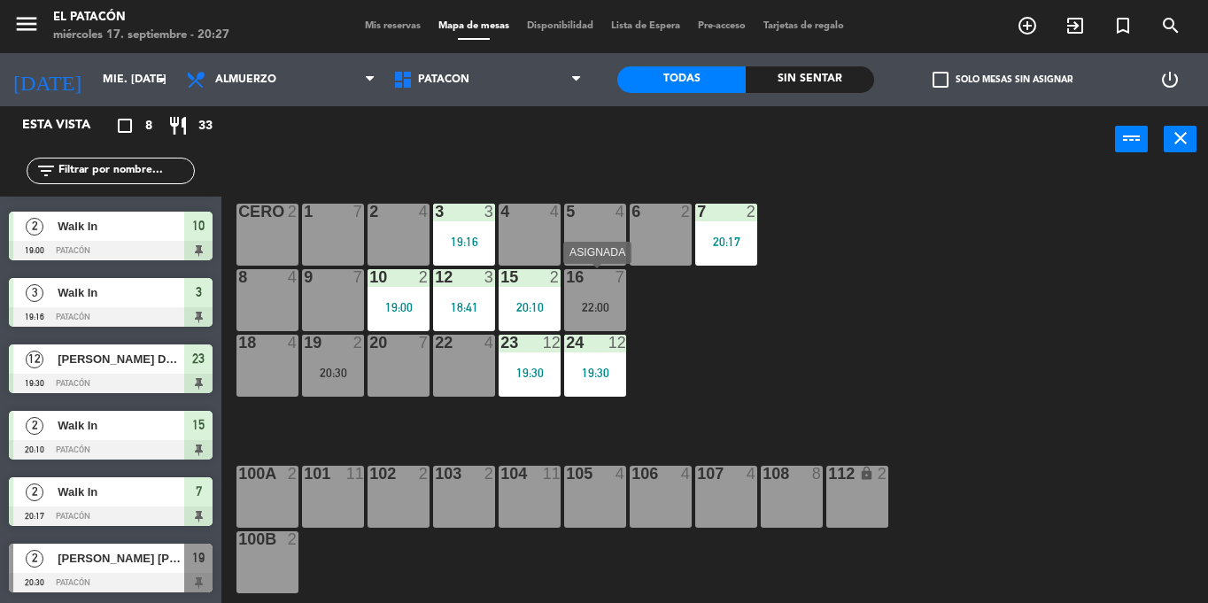
click at [587, 304] on div "22:00" at bounding box center [595, 307] width 62 height 12
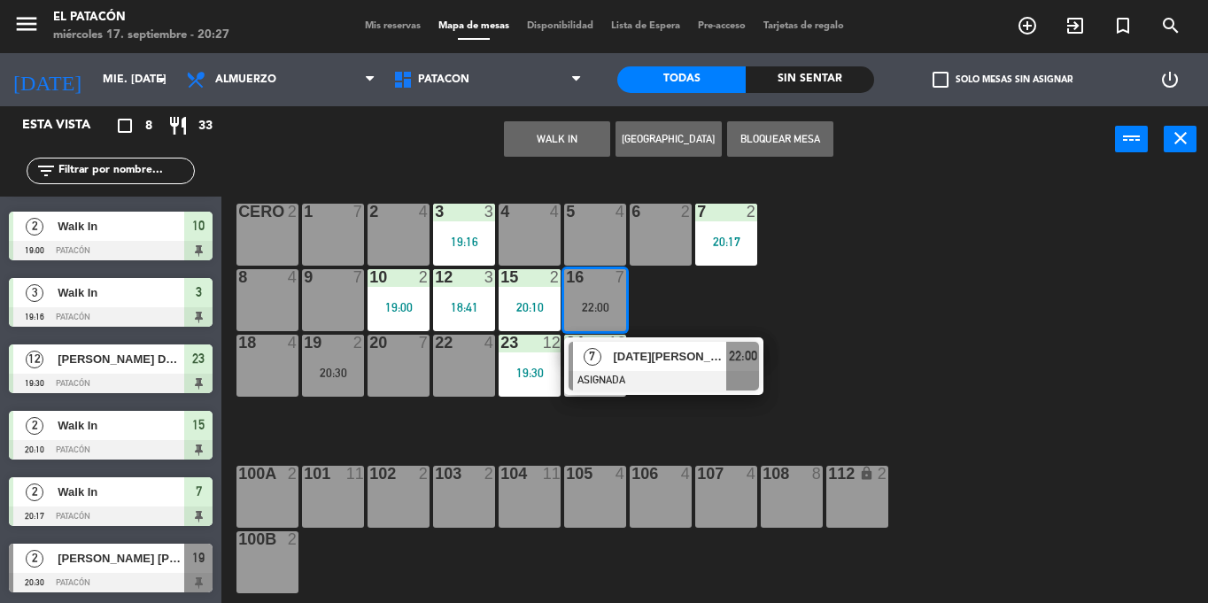
click at [593, 350] on span "7" at bounding box center [593, 357] width 18 height 18
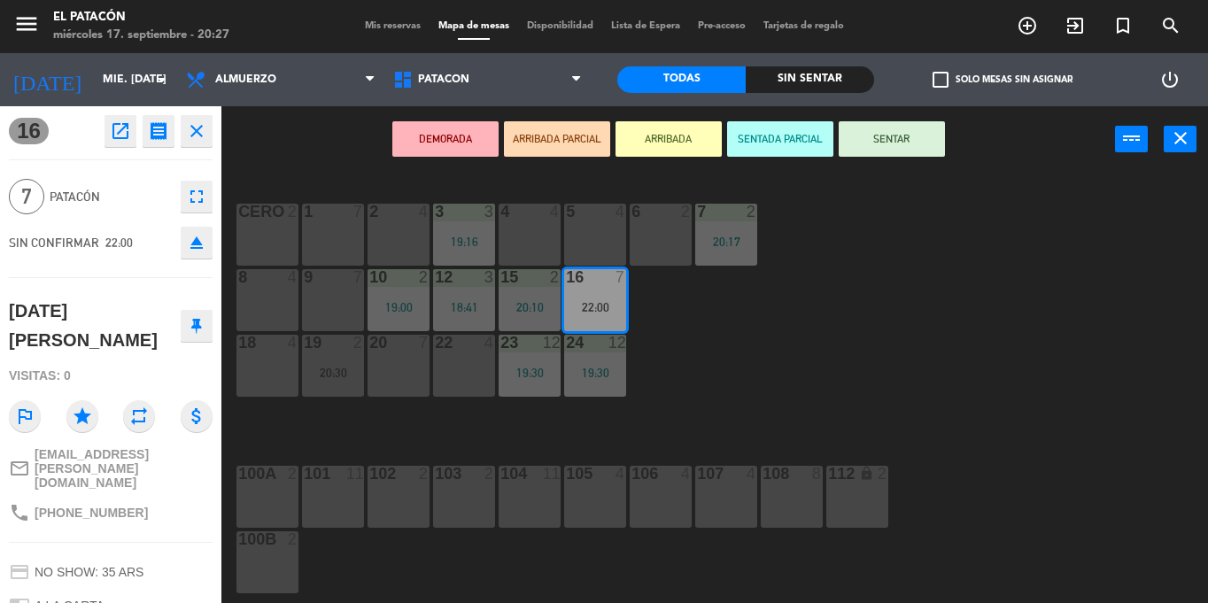
click at [787, 365] on div "1 7 2 4 3 3 19:16 4 4 5 4 6 2 7 2 20:17 CERO 2 8 4 9 7 10 2 19:00 12 3 18:41 15…" at bounding box center [721, 388] width 974 height 430
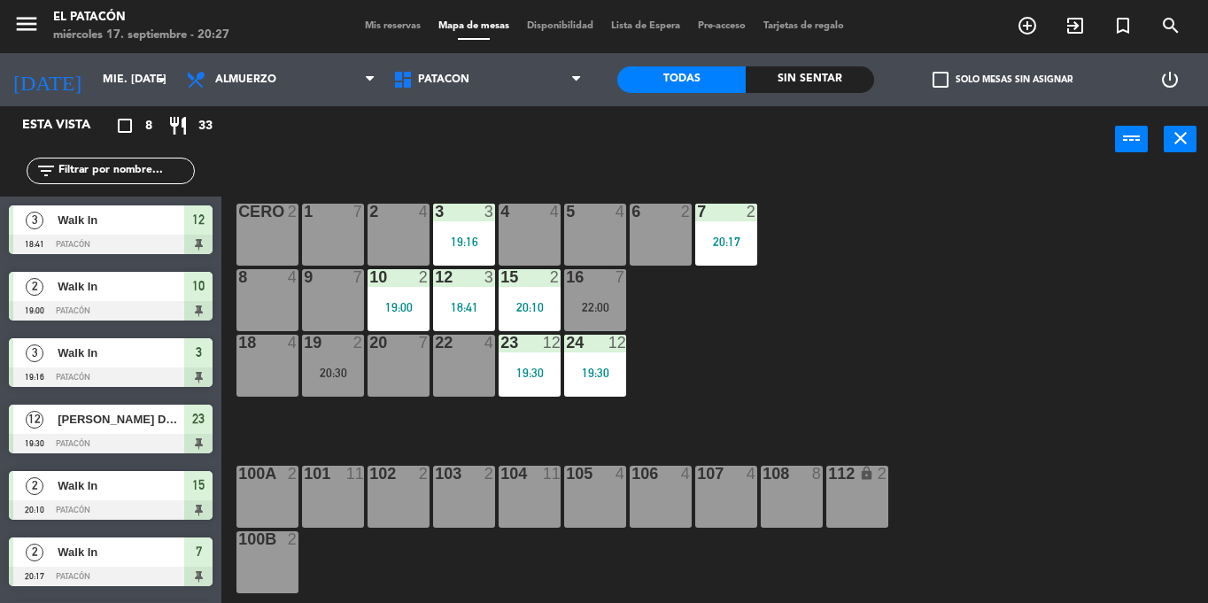
scroll to position [127, 0]
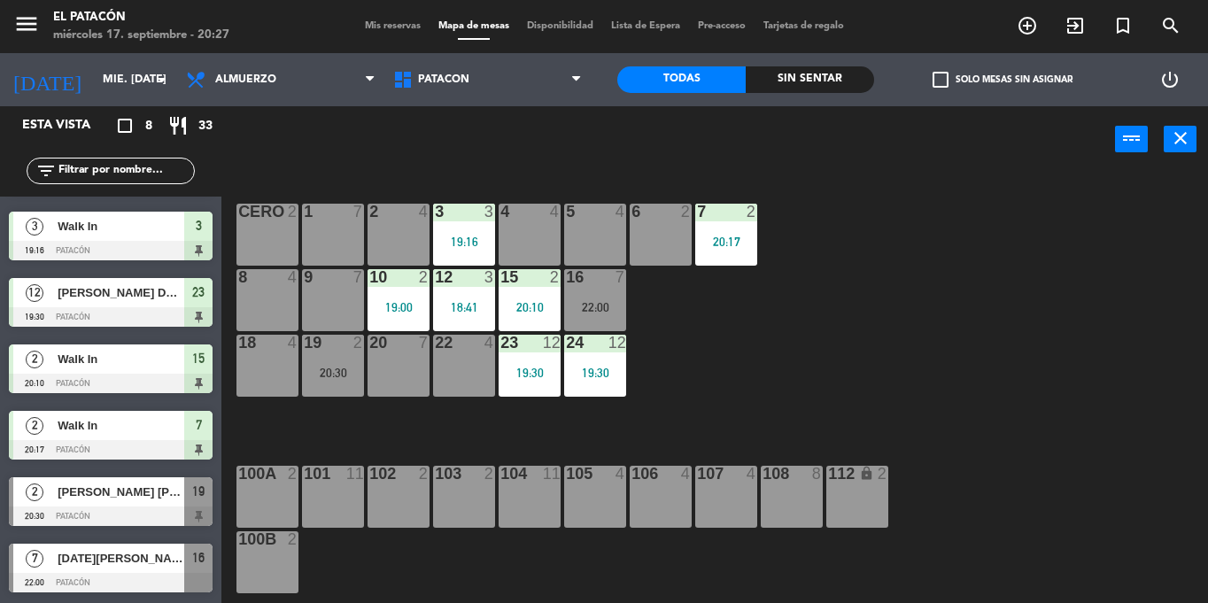
click at [338, 380] on div "19 2 20:30" at bounding box center [333, 366] width 62 height 62
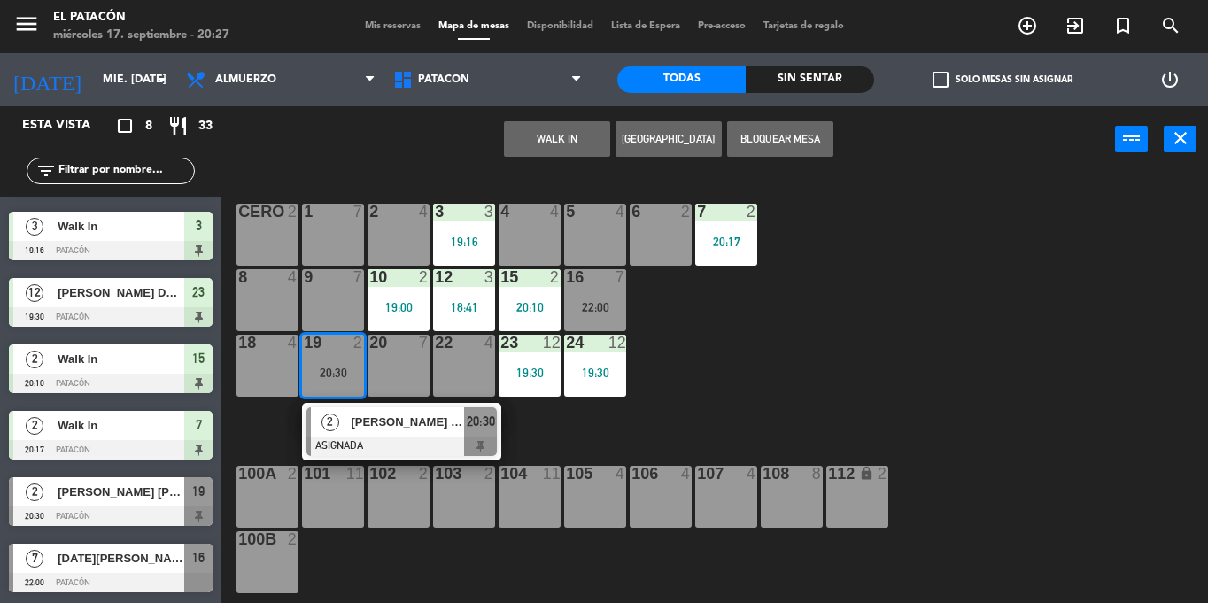
click at [285, 291] on div "8 4" at bounding box center [267, 300] width 62 height 62
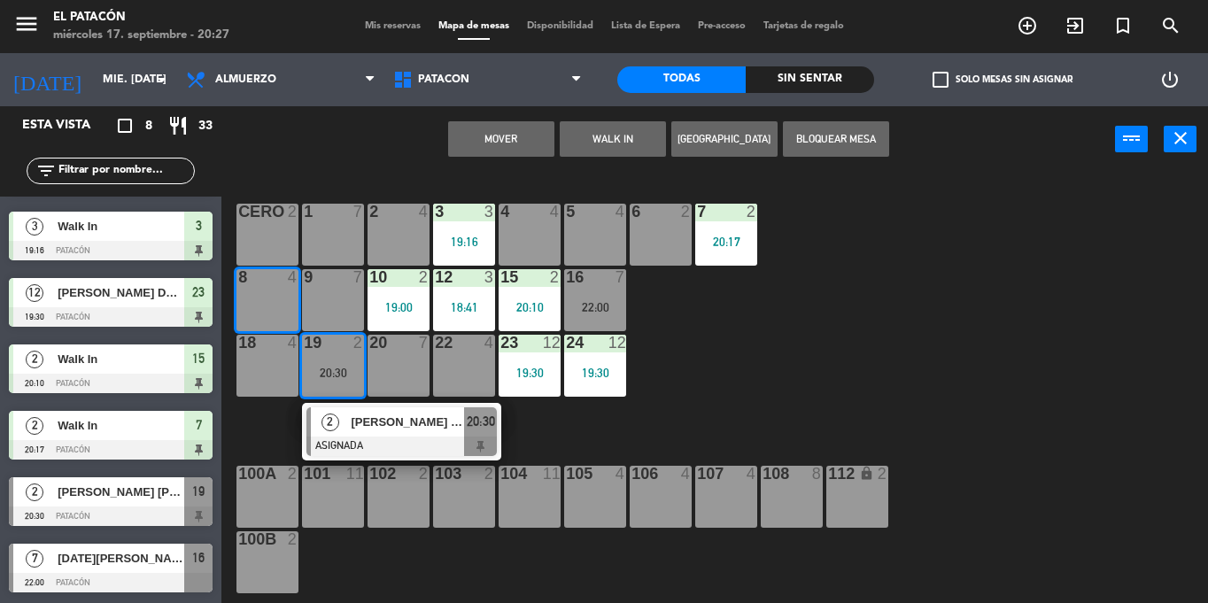
click at [501, 146] on button "Mover" at bounding box center [501, 138] width 106 height 35
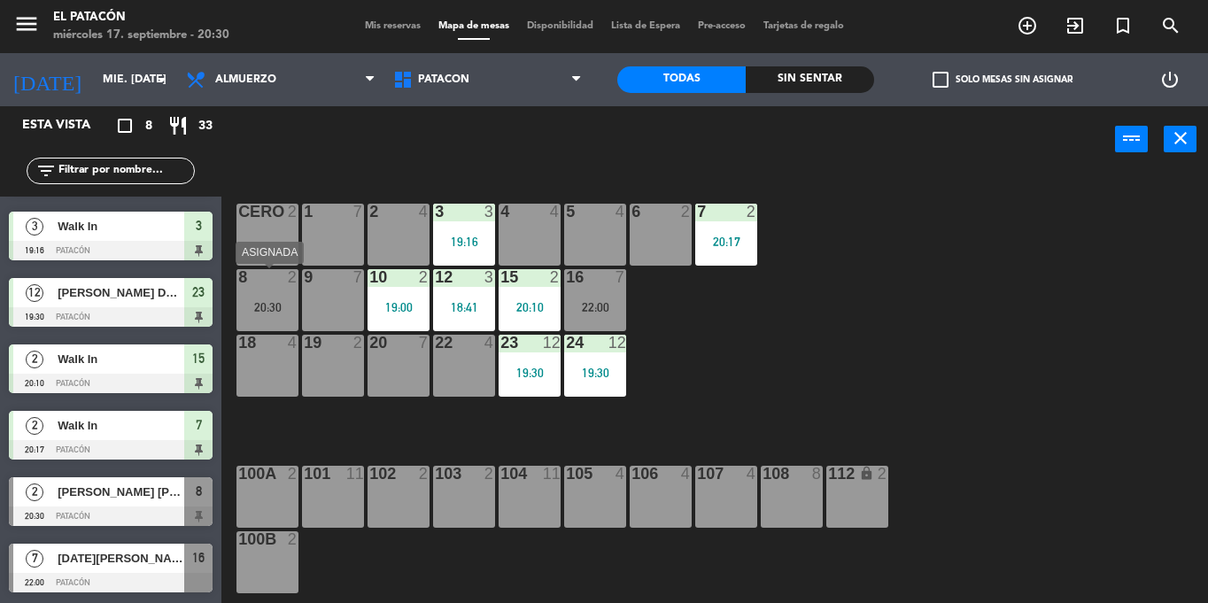
click at [259, 306] on div "20:30" at bounding box center [267, 307] width 62 height 12
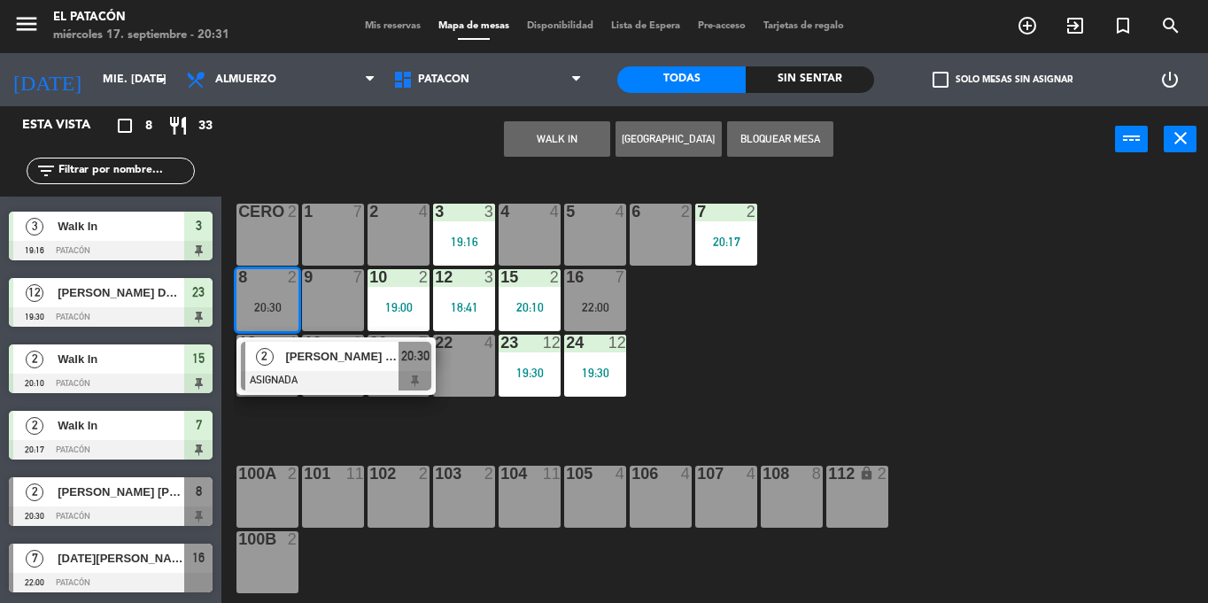
click at [707, 329] on div "1 7 2 4 3 3 19:16 4 4 5 4 6 2 7 2 20:17 CERO 2 8 2 20:30 2 [PERSON_NAME] [PERSO…" at bounding box center [721, 388] width 974 height 430
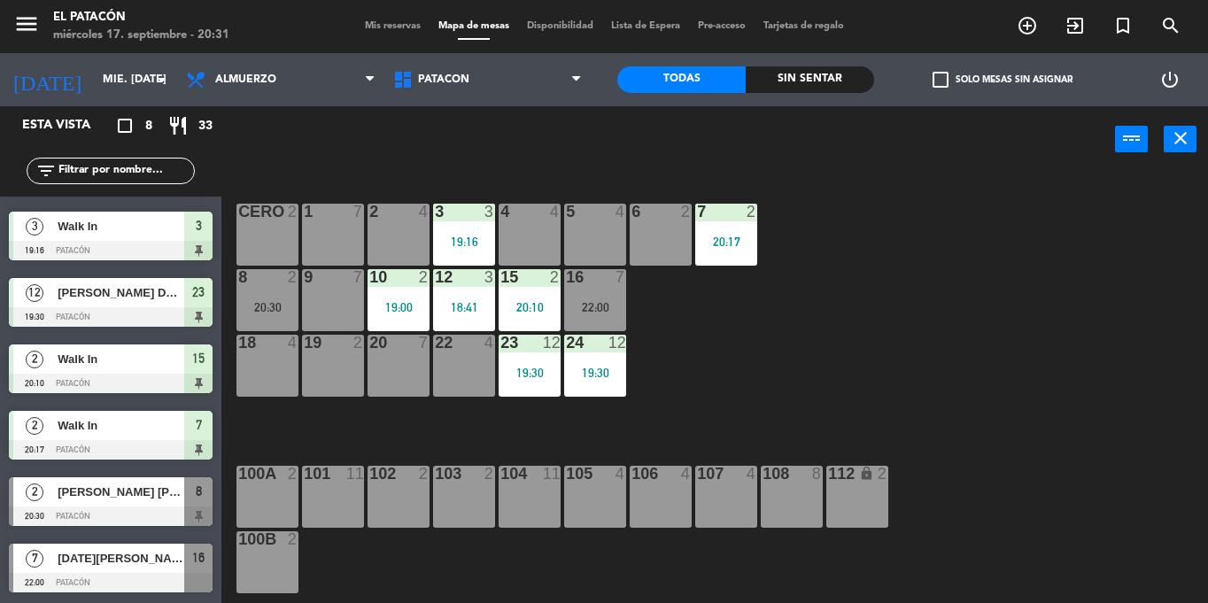
click at [275, 310] on div "20:30" at bounding box center [267, 307] width 62 height 12
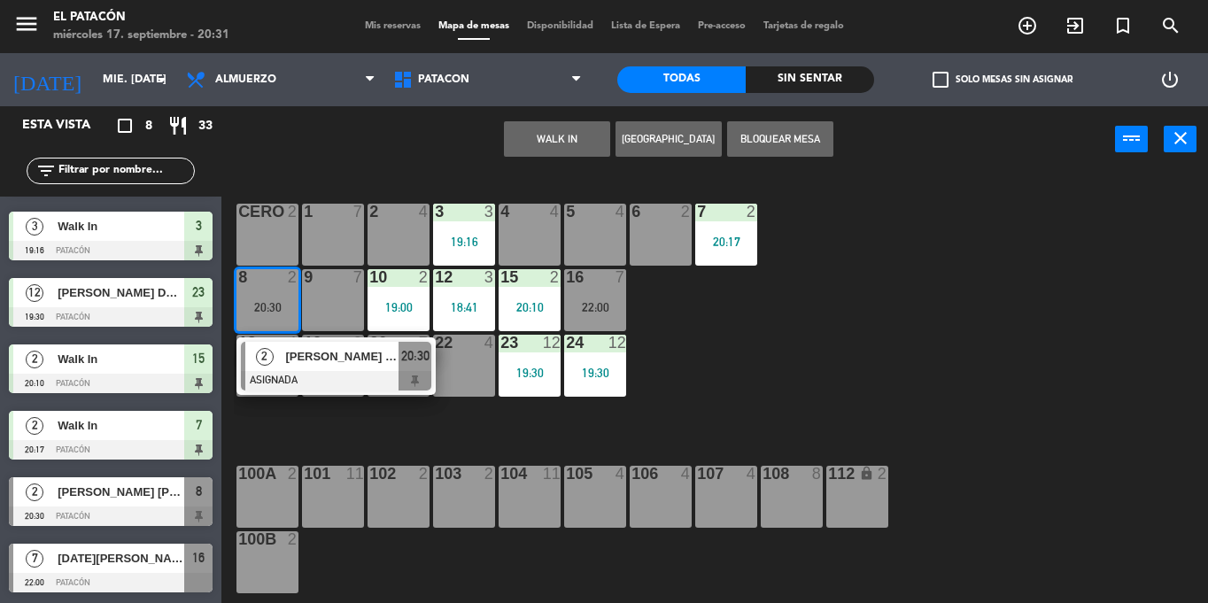
click at [582, 242] on div "5 4" at bounding box center [595, 235] width 62 height 62
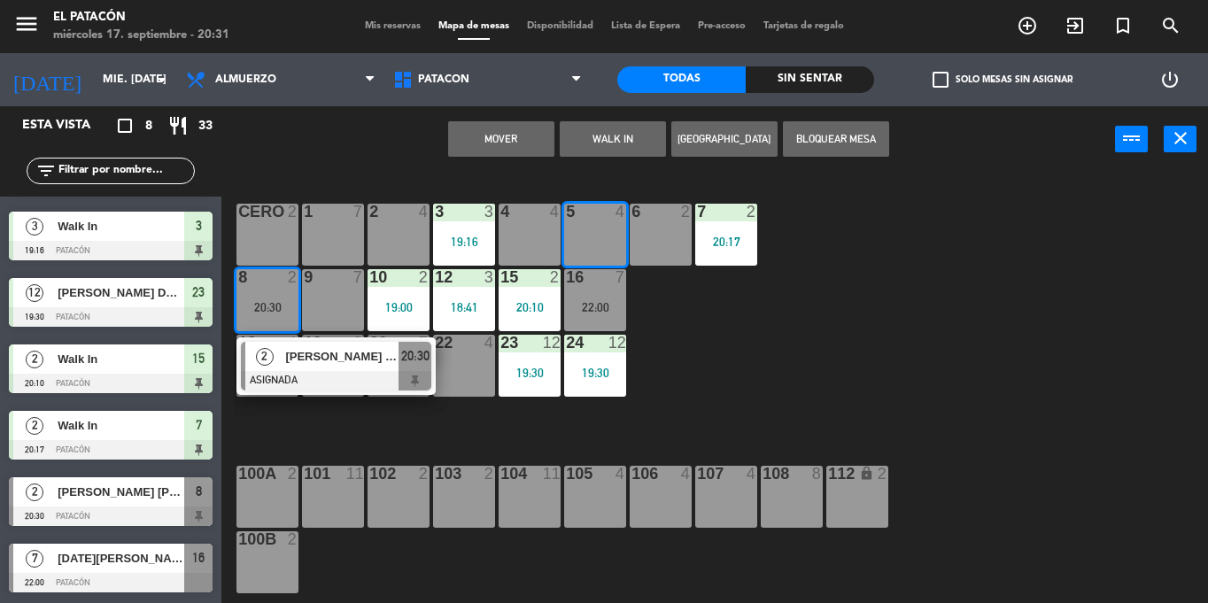
click at [522, 140] on button "Mover" at bounding box center [501, 138] width 106 height 35
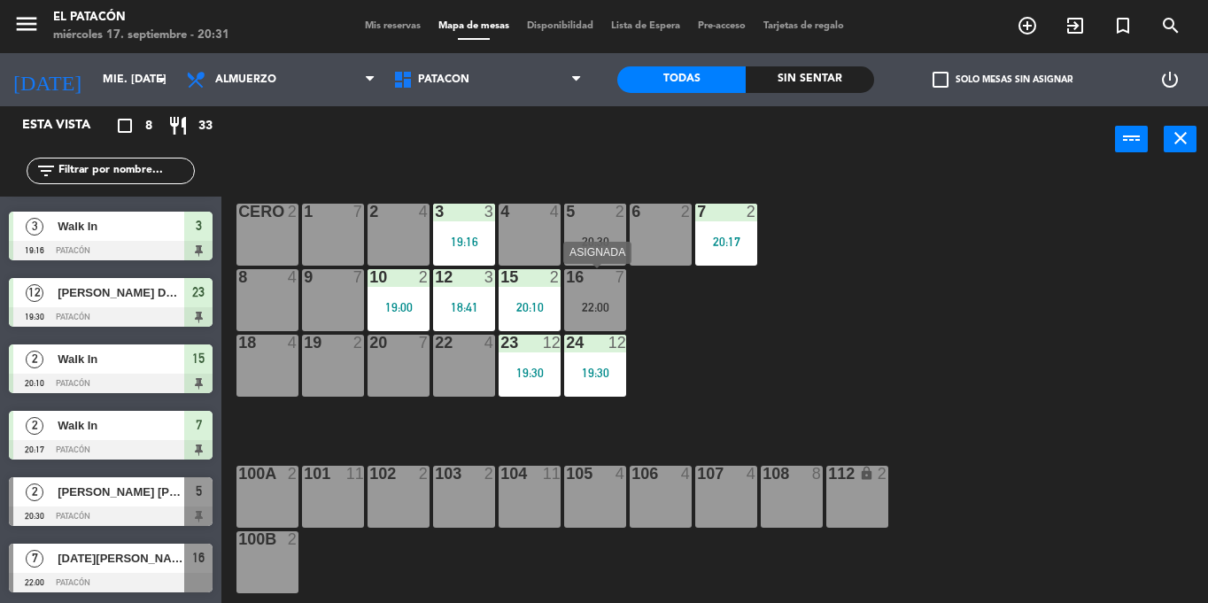
click at [616, 303] on div "22:00" at bounding box center [595, 307] width 62 height 12
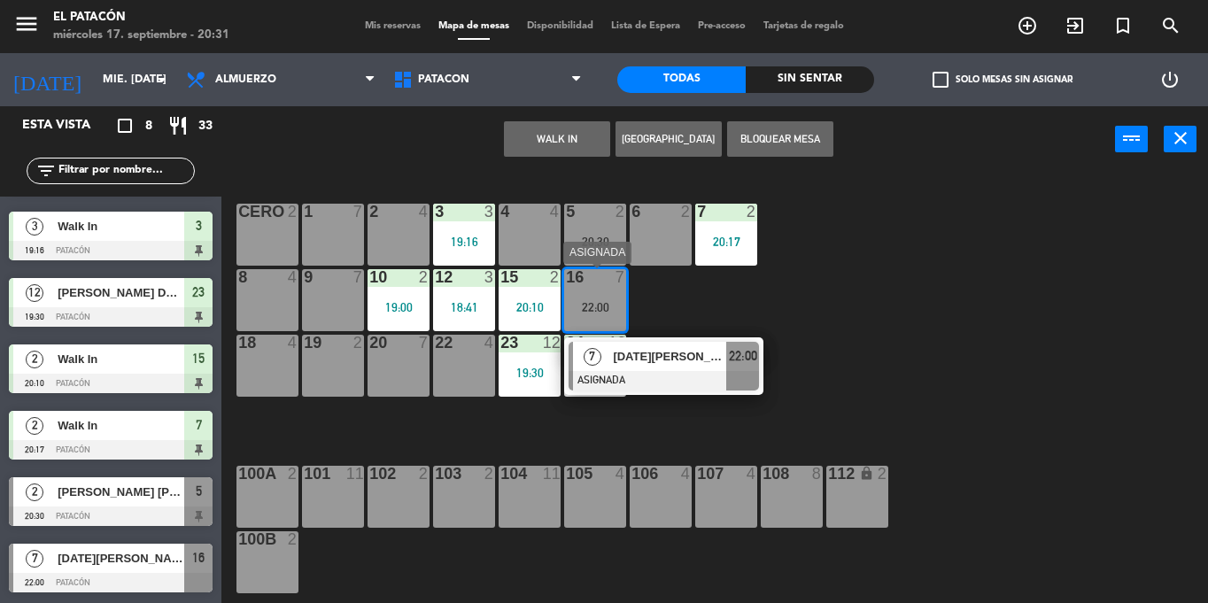
click at [639, 361] on span "[DATE][PERSON_NAME]" at bounding box center [669, 356] width 113 height 19
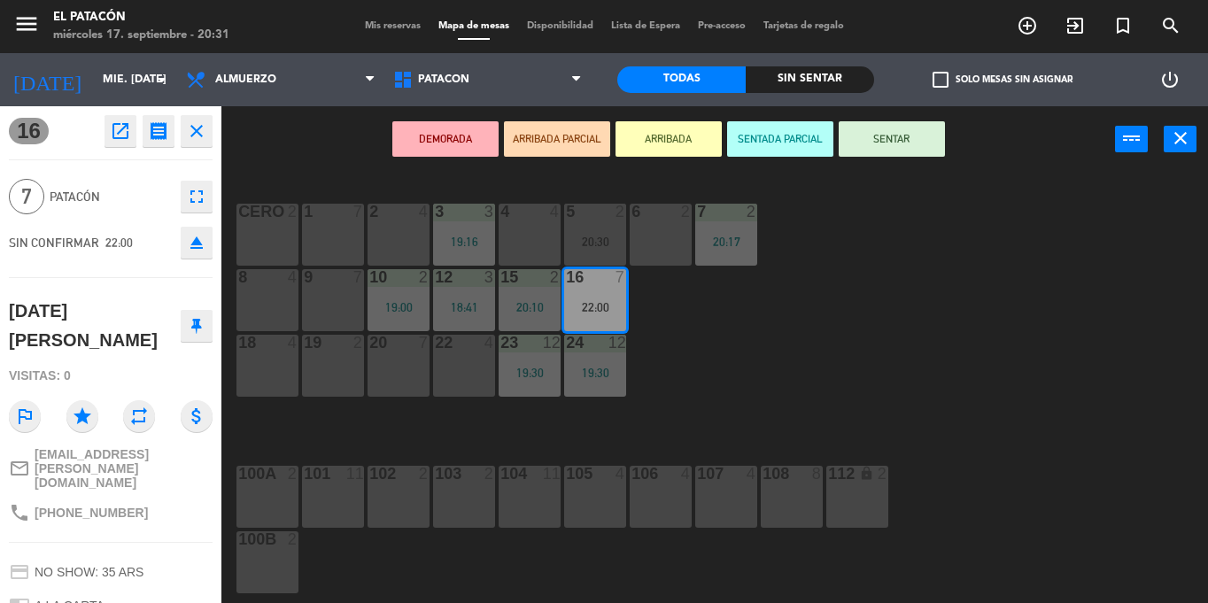
click at [806, 429] on div "1 7 2 4 3 3 19:16 4 4 5 2 20:30 6 2 7 2 20:17 CERO 2 8 4 9 7 10 2 19:00 12 3 18…" at bounding box center [721, 388] width 974 height 430
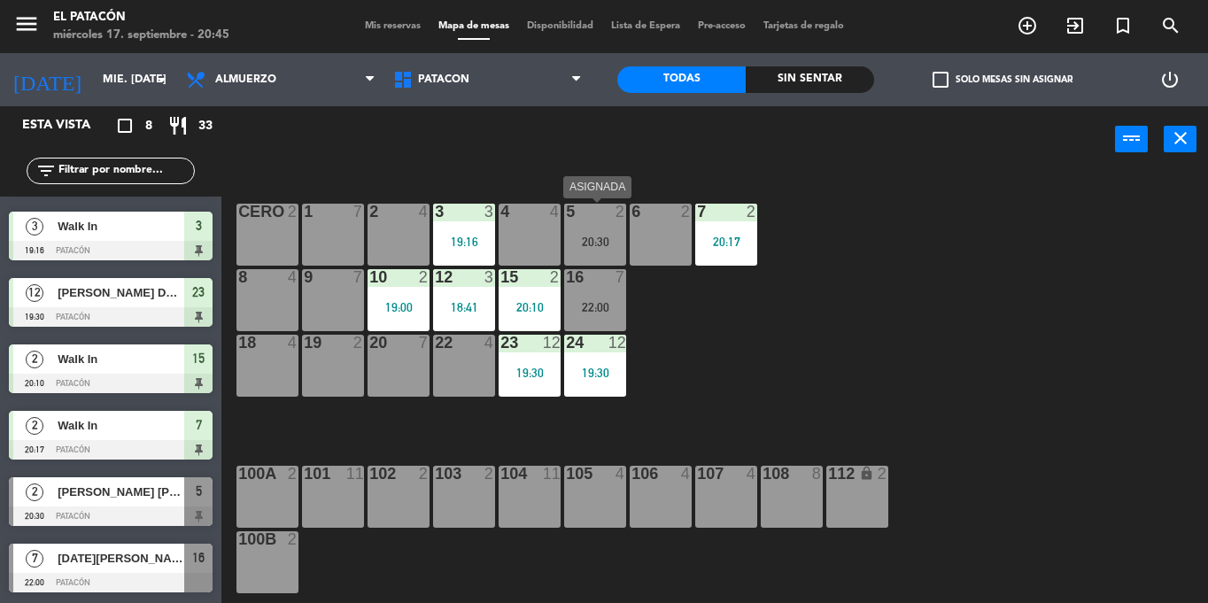
click at [589, 241] on div "20:30" at bounding box center [595, 242] width 62 height 12
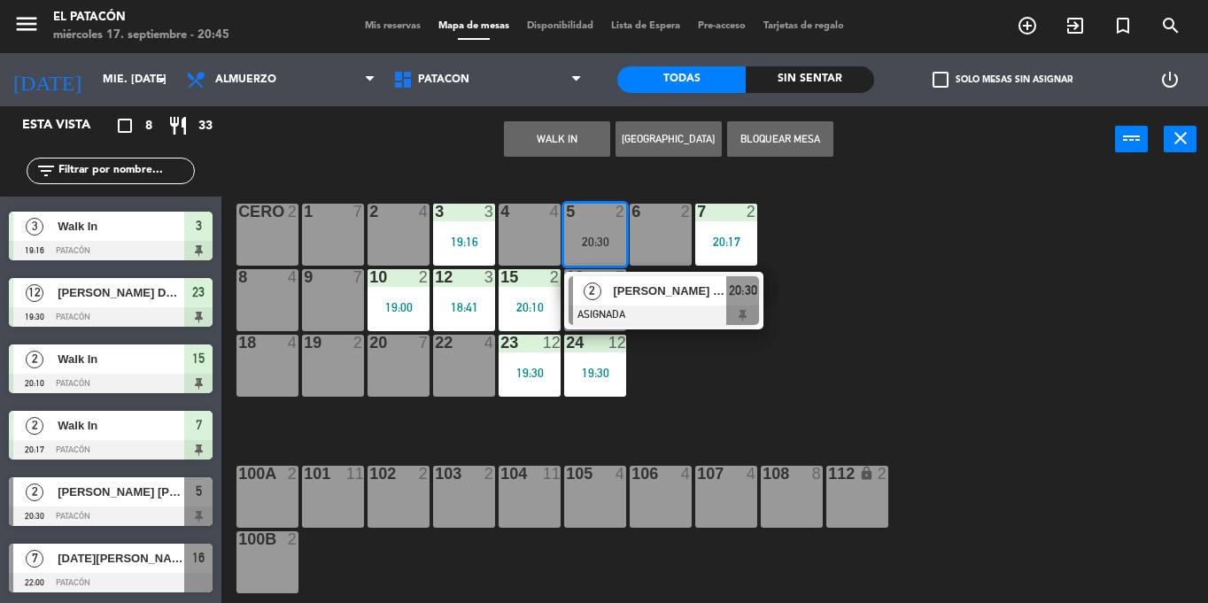
click at [622, 301] on div "[PERSON_NAME] [PERSON_NAME]" at bounding box center [668, 290] width 115 height 29
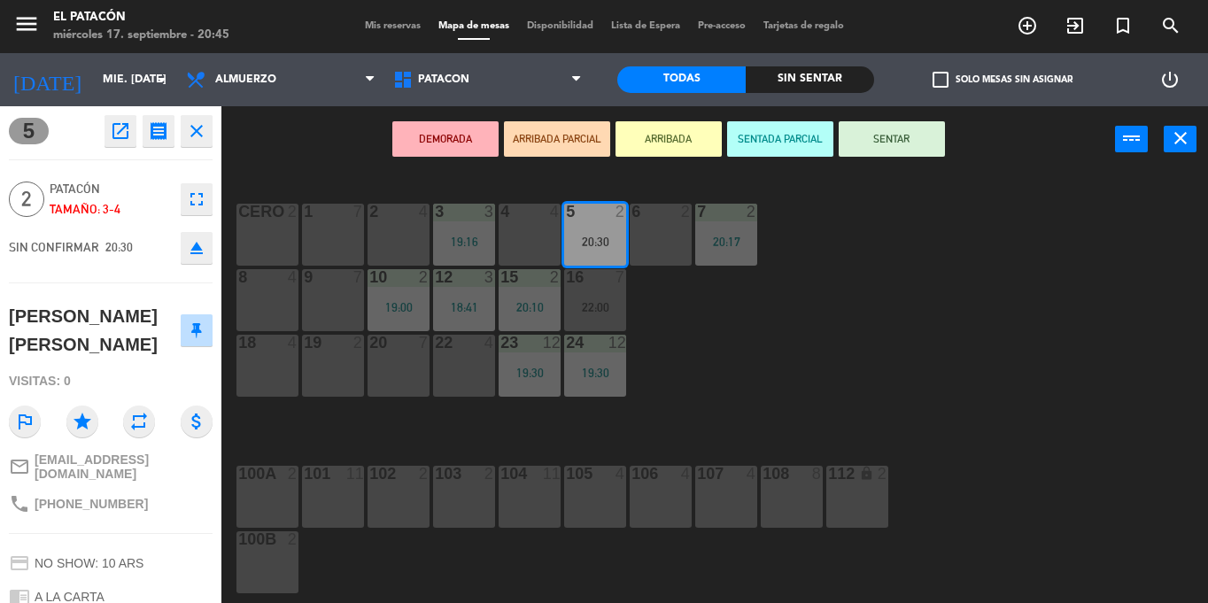
click at [462, 145] on button "DEMORADA" at bounding box center [445, 138] width 106 height 35
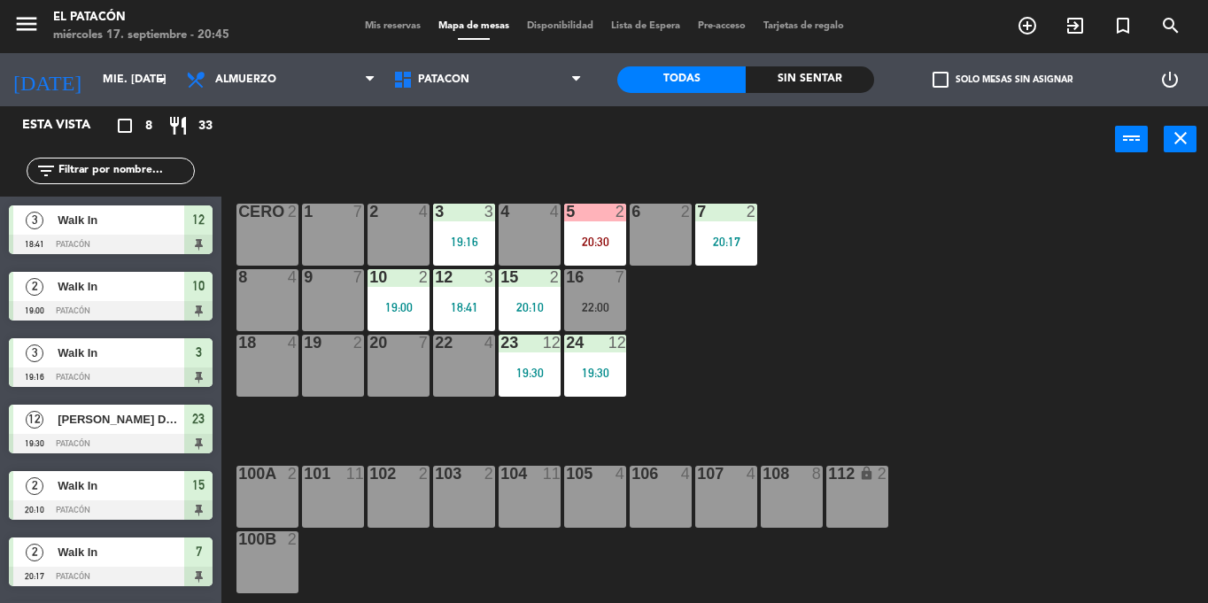
scroll to position [61, 0]
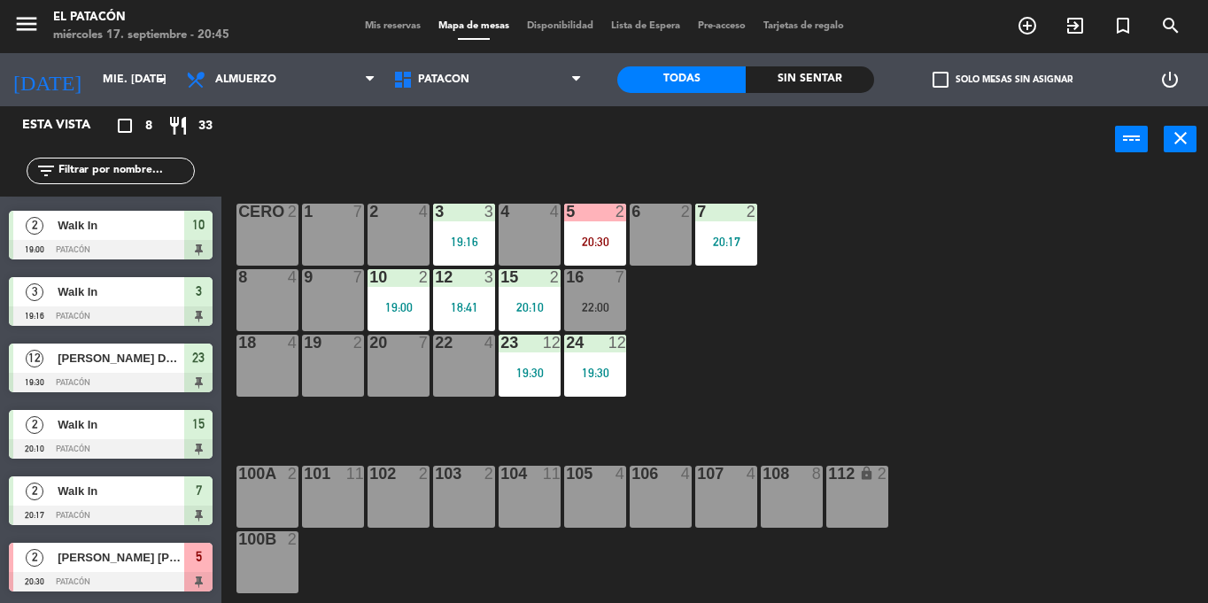
click at [396, 282] on div at bounding box center [397, 277] width 29 height 16
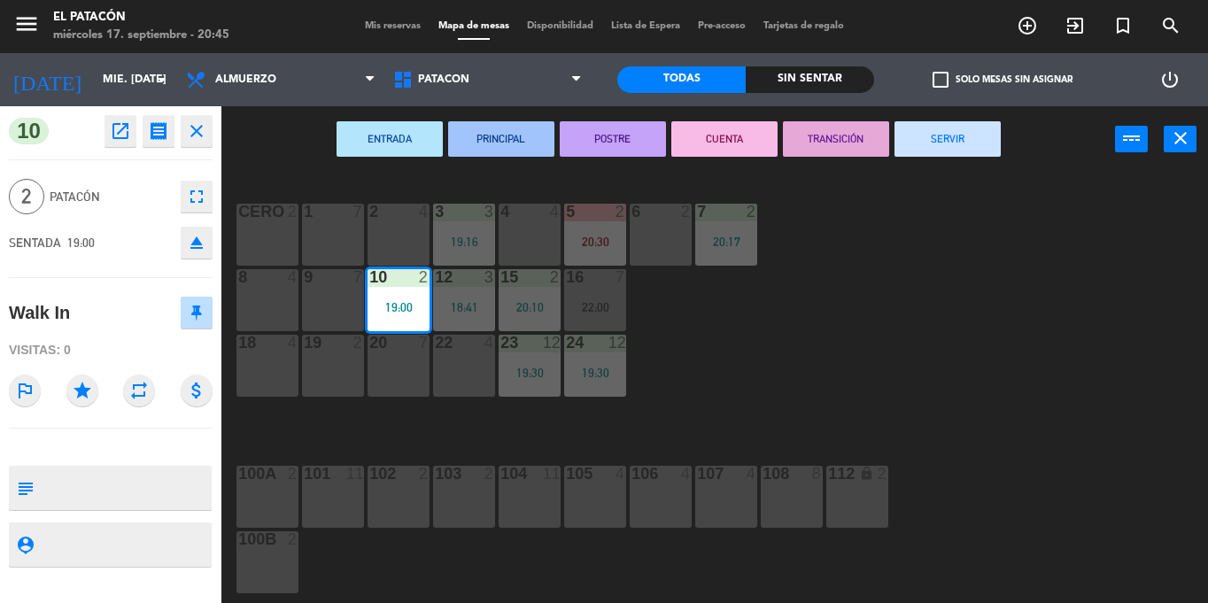
click at [961, 133] on button "SERVIR" at bounding box center [947, 138] width 106 height 35
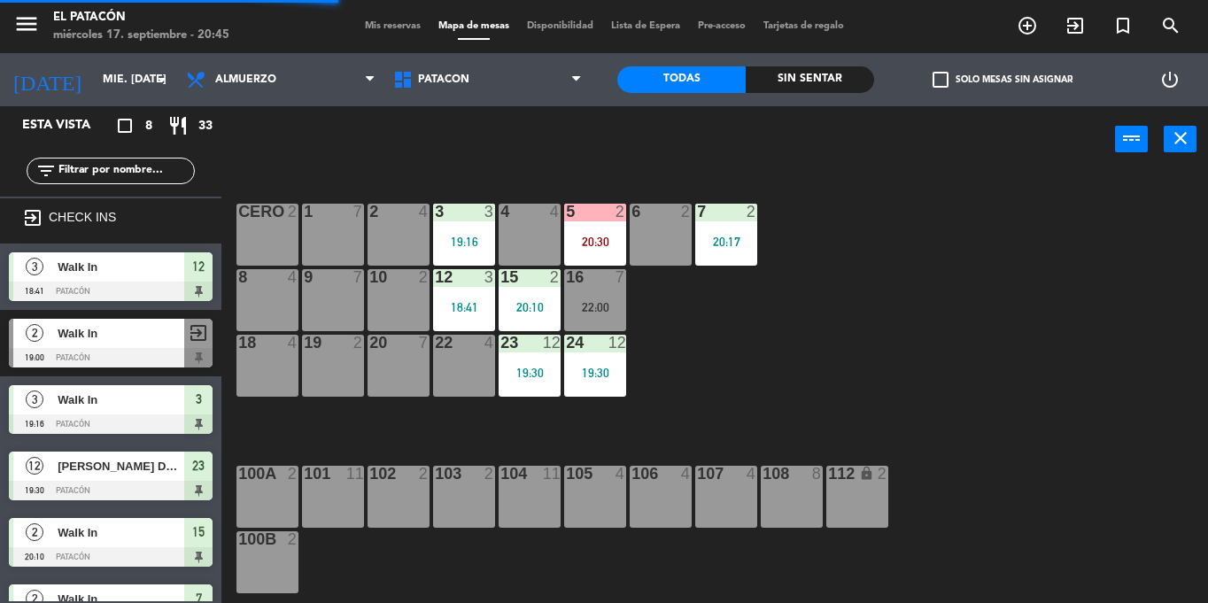
click at [615, 235] on div "20:30" at bounding box center [595, 241] width 62 height 13
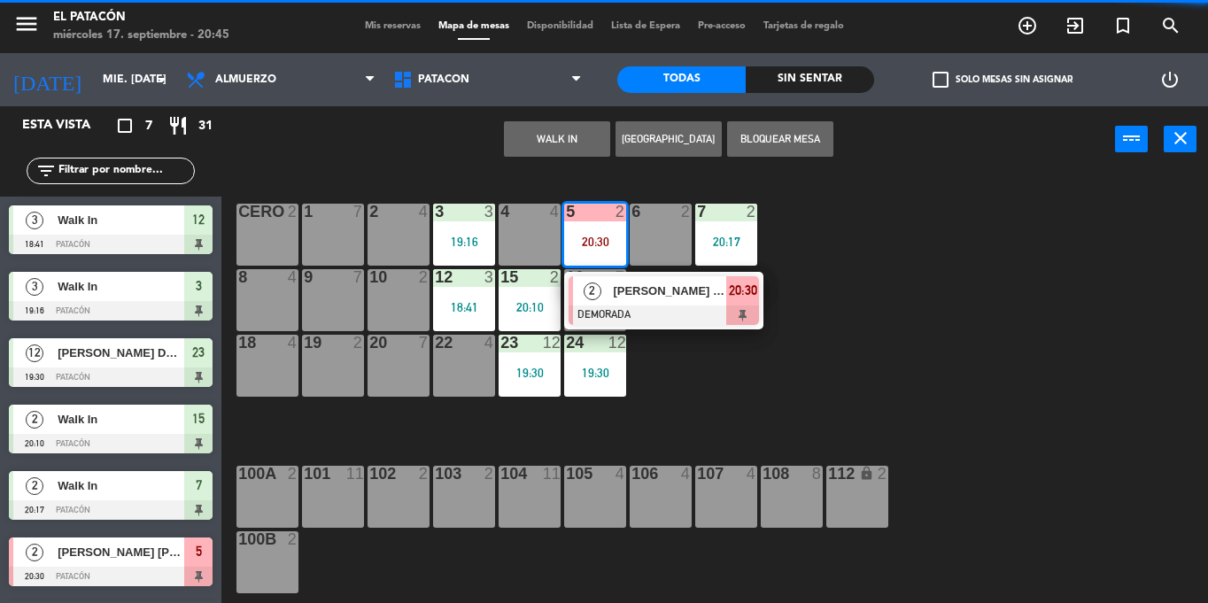
click at [405, 294] on div "10 2" at bounding box center [398, 300] width 62 height 62
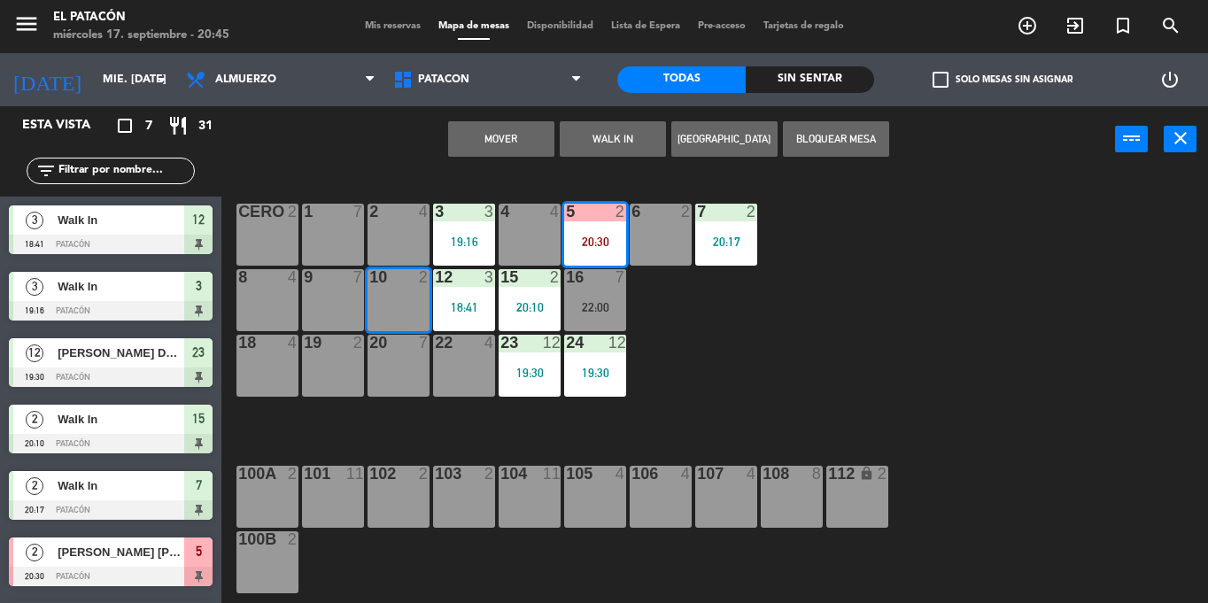
click at [510, 141] on button "Mover" at bounding box center [501, 138] width 106 height 35
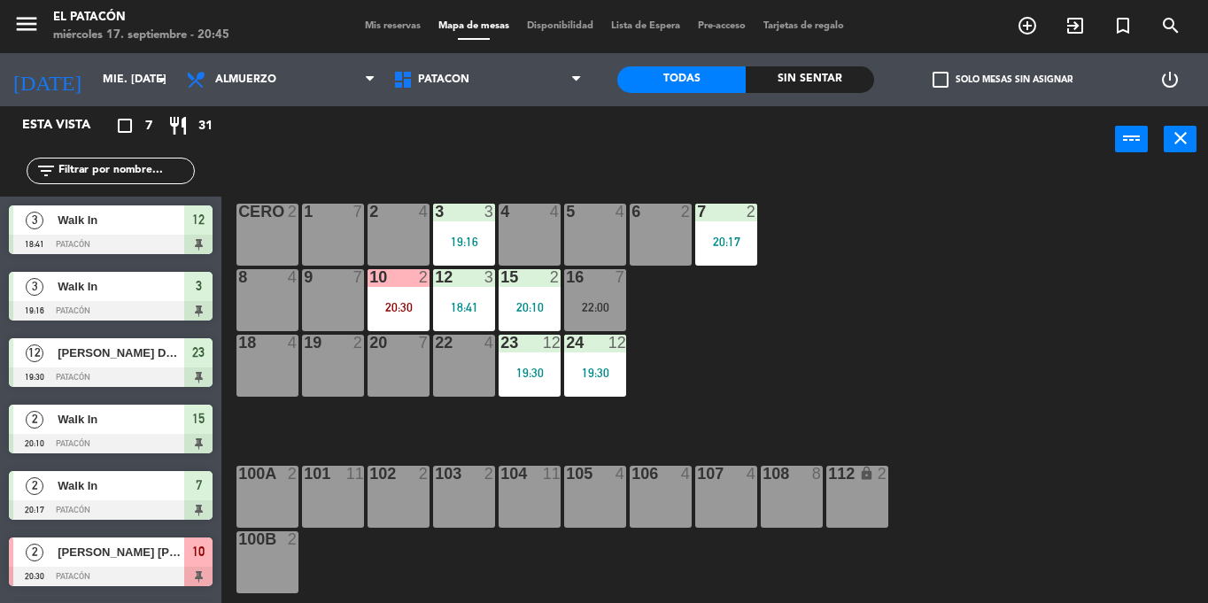
click at [606, 296] on div "16 7 22:00" at bounding box center [595, 300] width 62 height 62
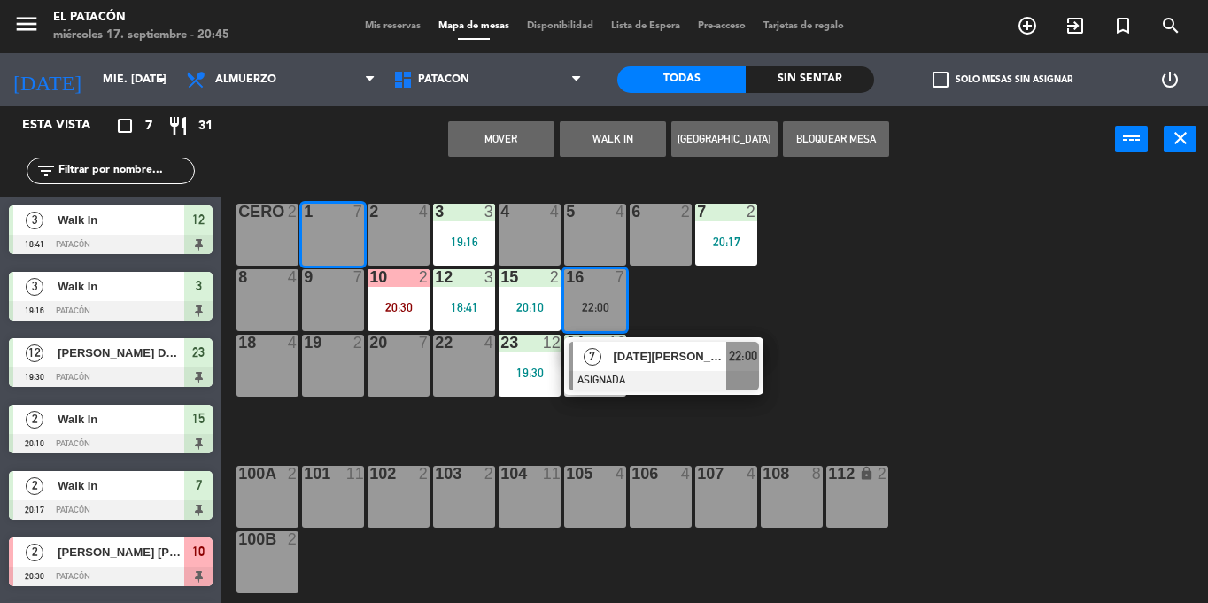
click at [513, 136] on button "Mover" at bounding box center [501, 138] width 106 height 35
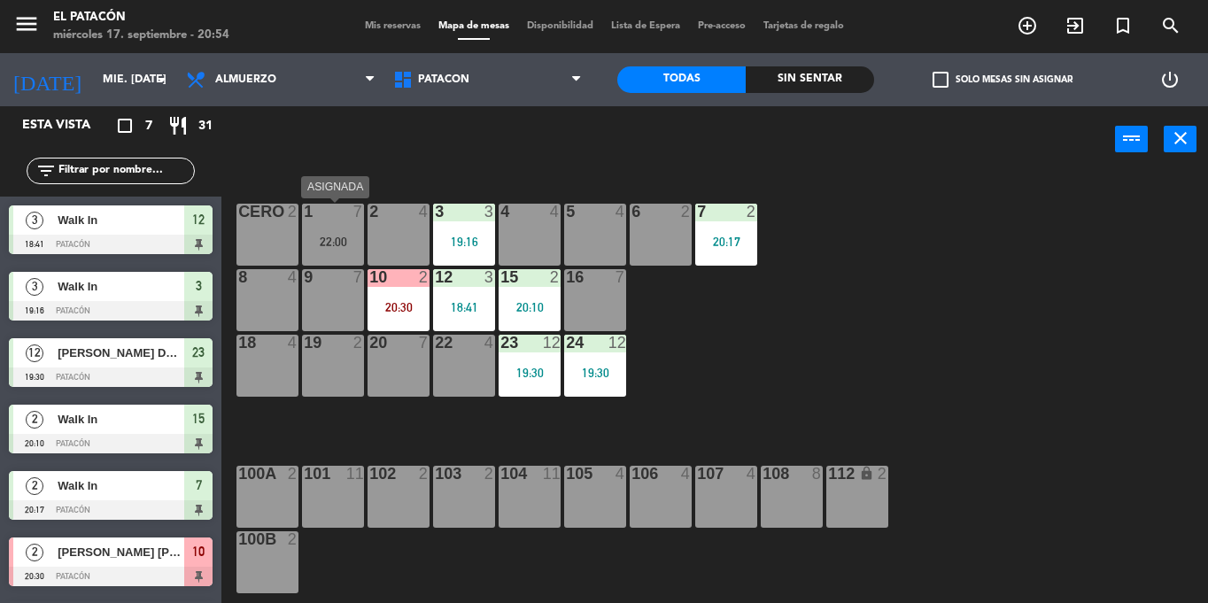
click at [329, 215] on div at bounding box center [332, 212] width 29 height 16
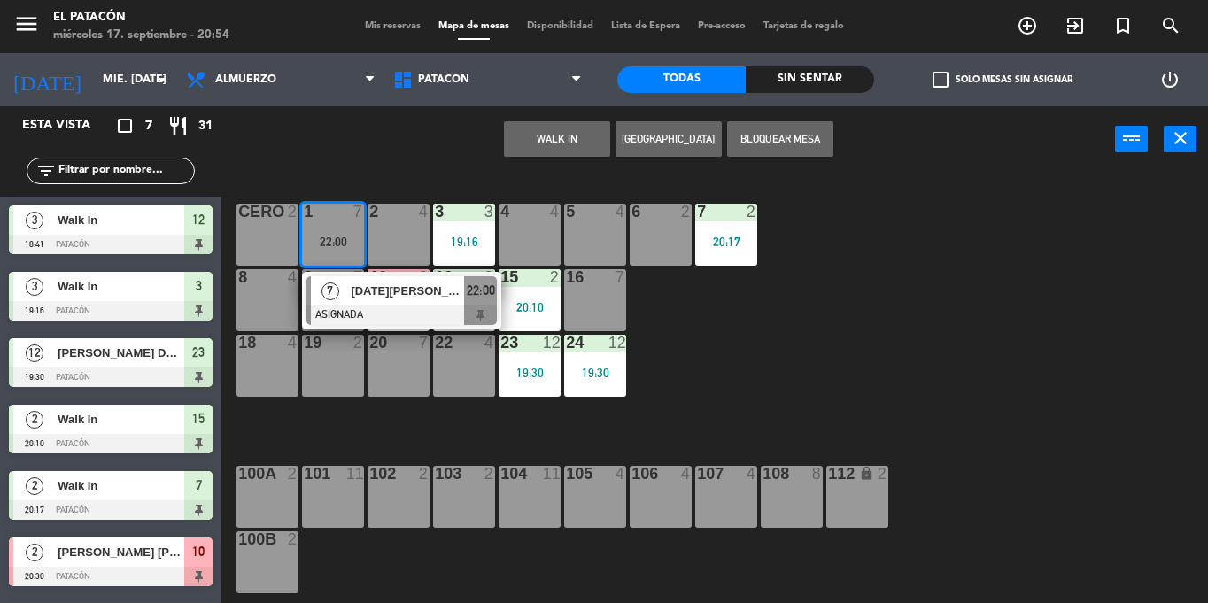
click at [592, 316] on div "16 7" at bounding box center [595, 300] width 62 height 62
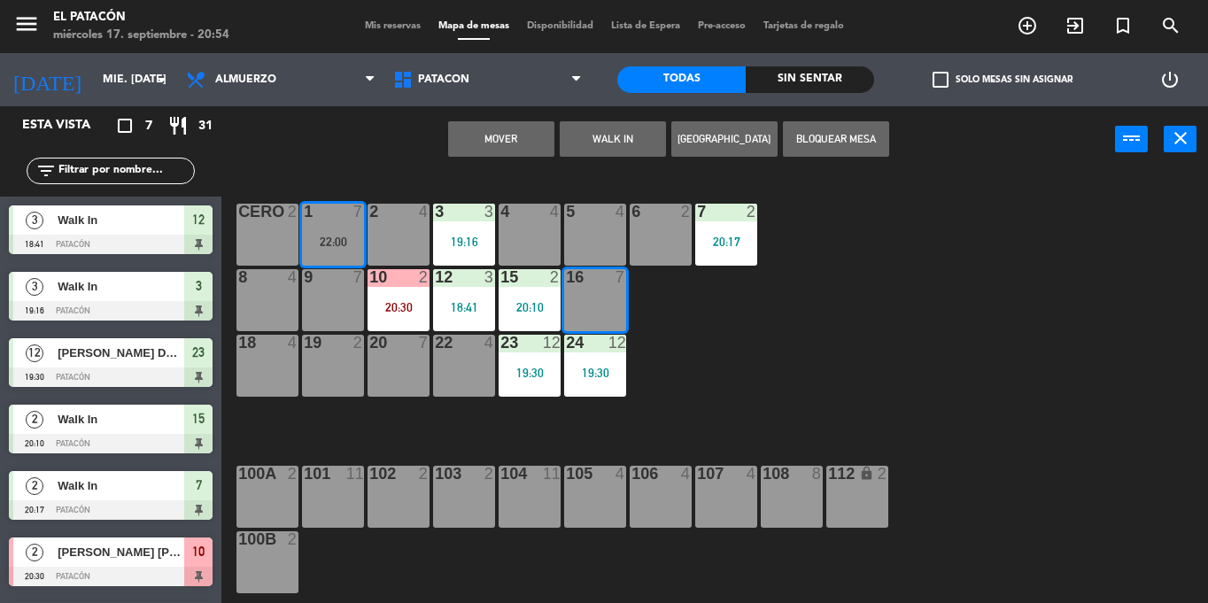
click at [515, 126] on button "Mover" at bounding box center [501, 138] width 106 height 35
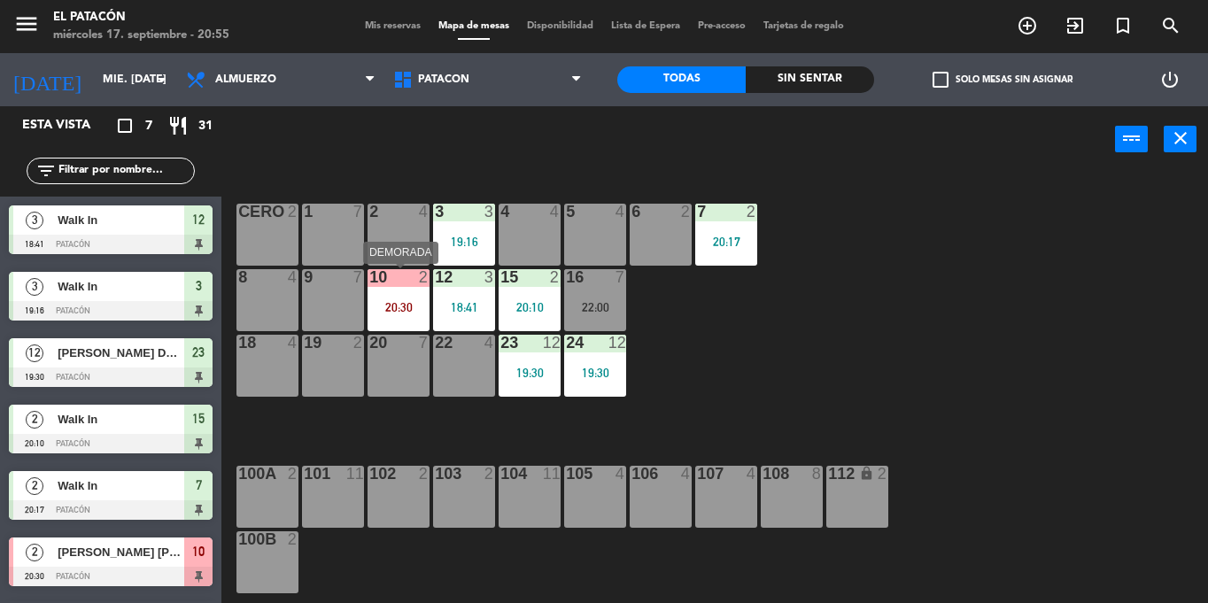
click at [404, 305] on div "20:30" at bounding box center [398, 307] width 62 height 12
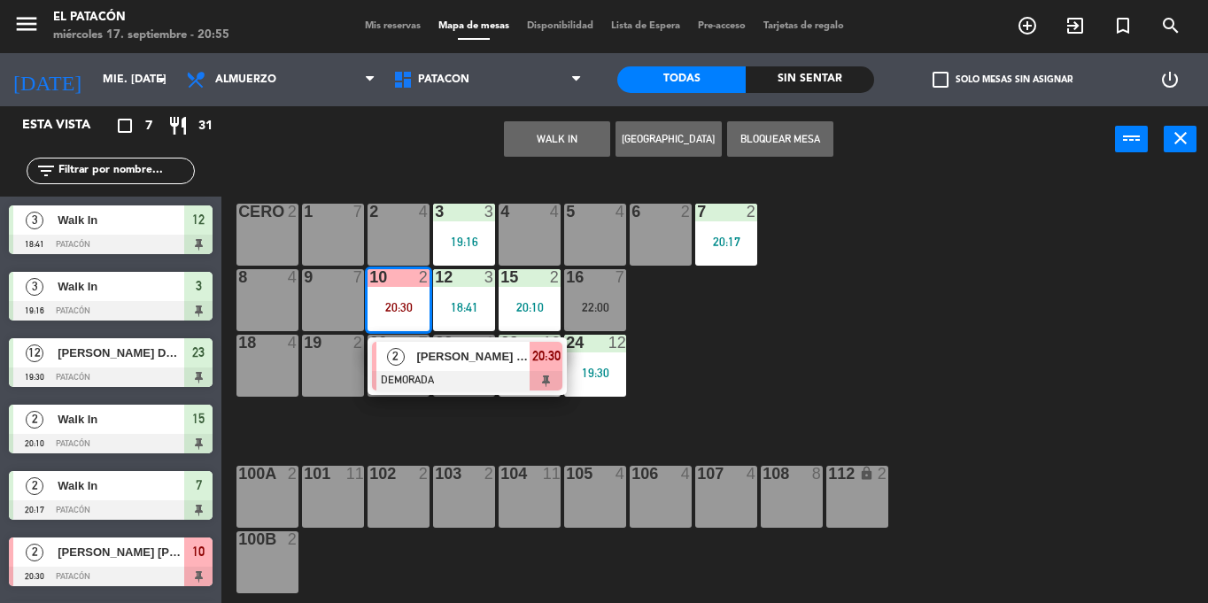
click at [429, 377] on div at bounding box center [467, 380] width 190 height 19
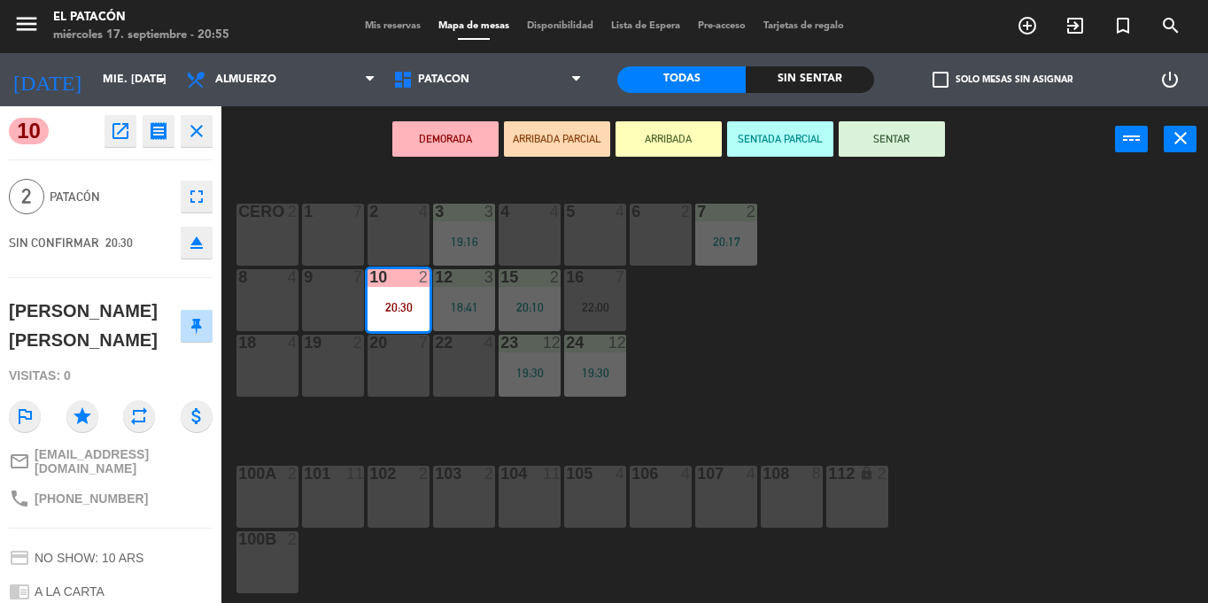
click at [194, 240] on icon "eject" at bounding box center [196, 242] width 21 height 21
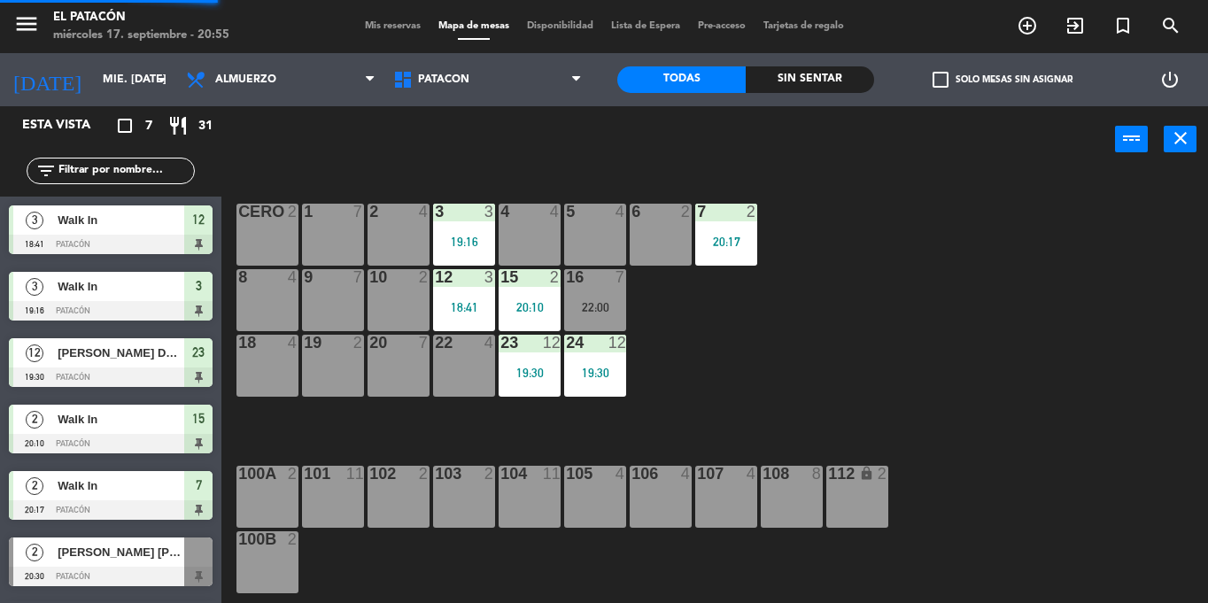
scroll to position [37, 0]
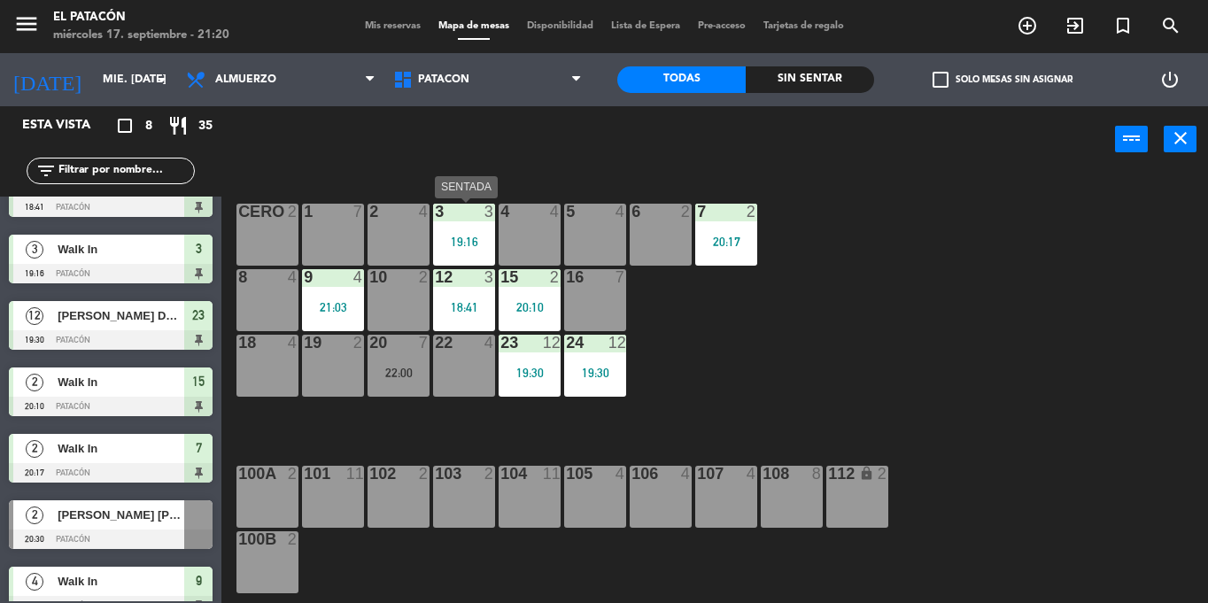
click at [444, 220] on div "3" at bounding box center [434, 212] width 29 height 16
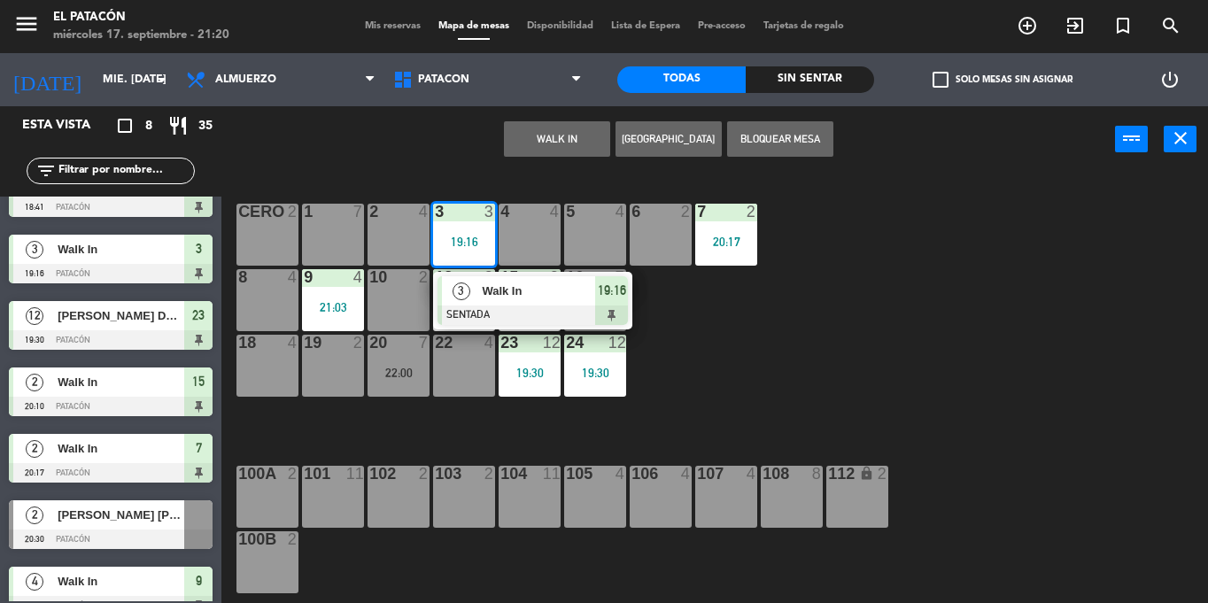
click at [468, 292] on span "3" at bounding box center [462, 291] width 18 height 18
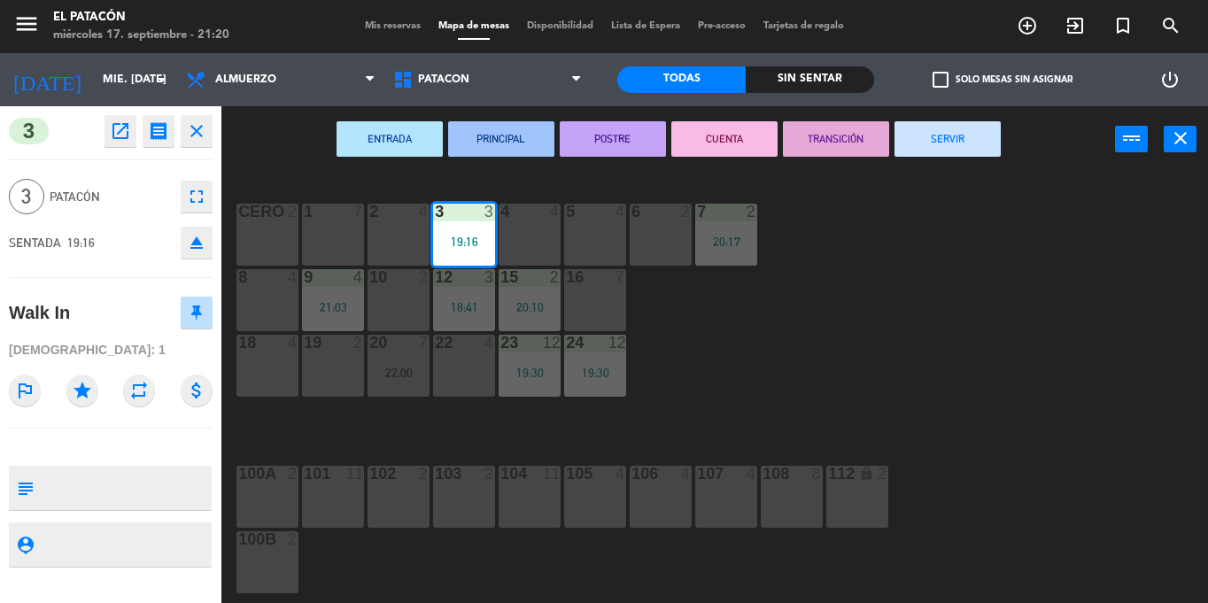
click at [948, 134] on button "SERVIR" at bounding box center [947, 138] width 106 height 35
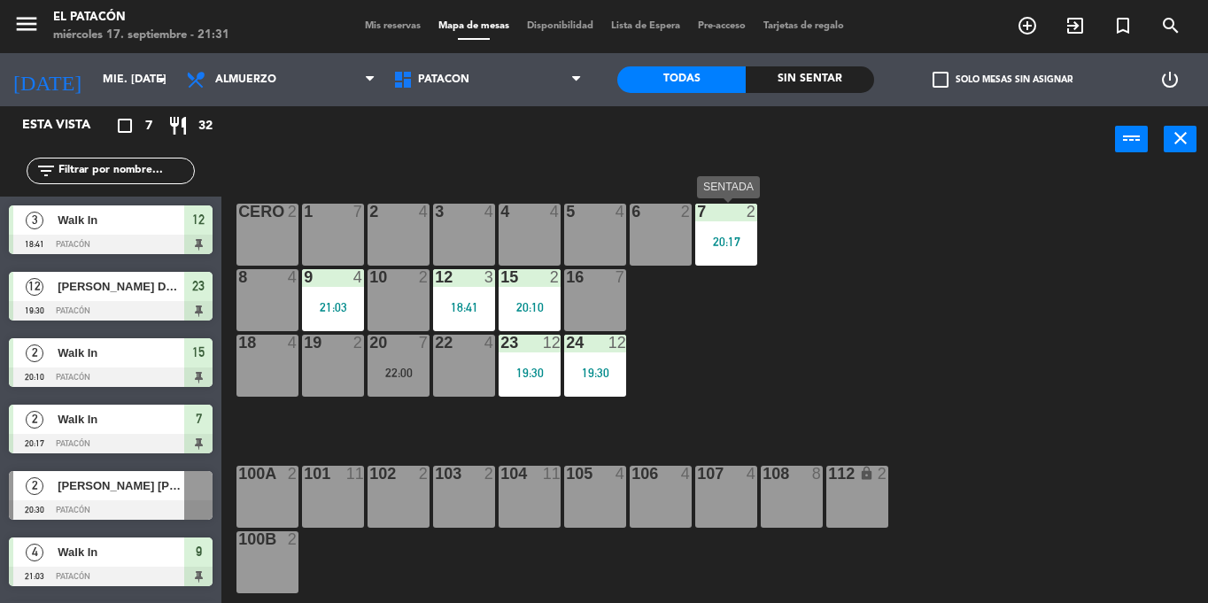
click at [734, 244] on div "20:17" at bounding box center [726, 242] width 62 height 12
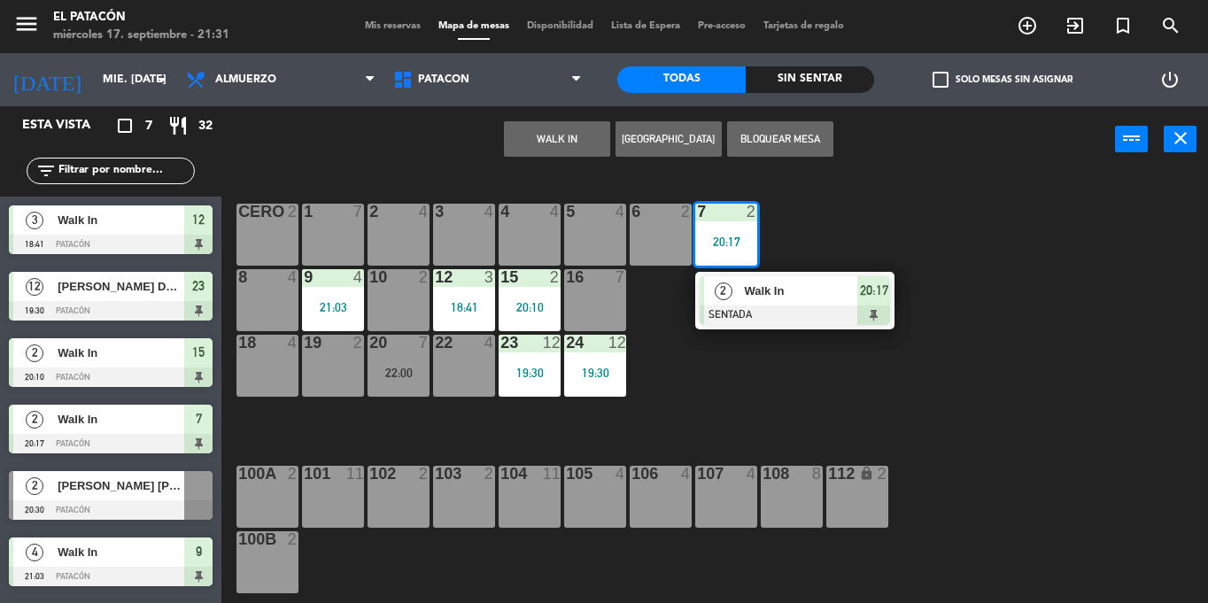
click at [765, 307] on div at bounding box center [795, 315] width 190 height 19
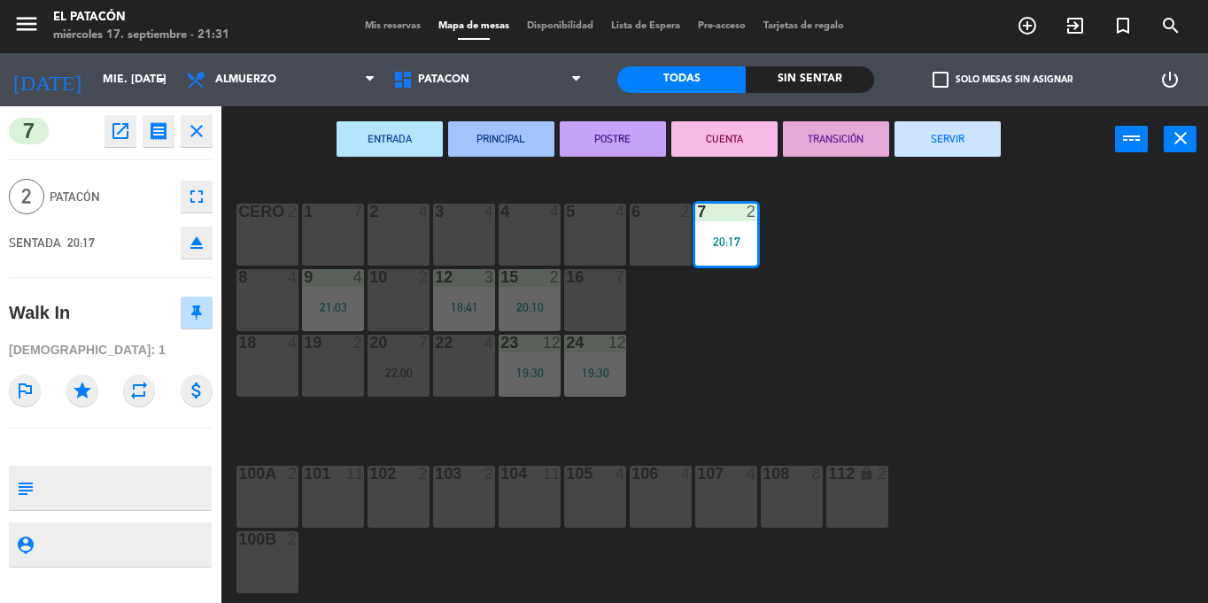
click at [972, 146] on button "SERVIR" at bounding box center [947, 138] width 106 height 35
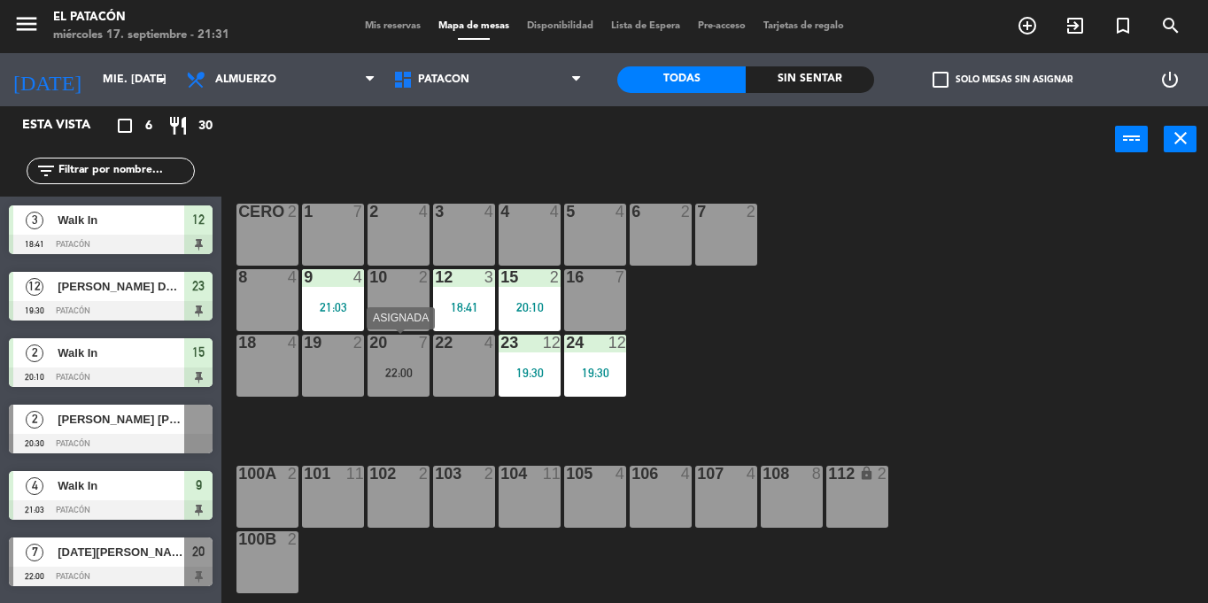
click at [388, 366] on div "22:00" at bounding box center [398, 372] width 62 height 13
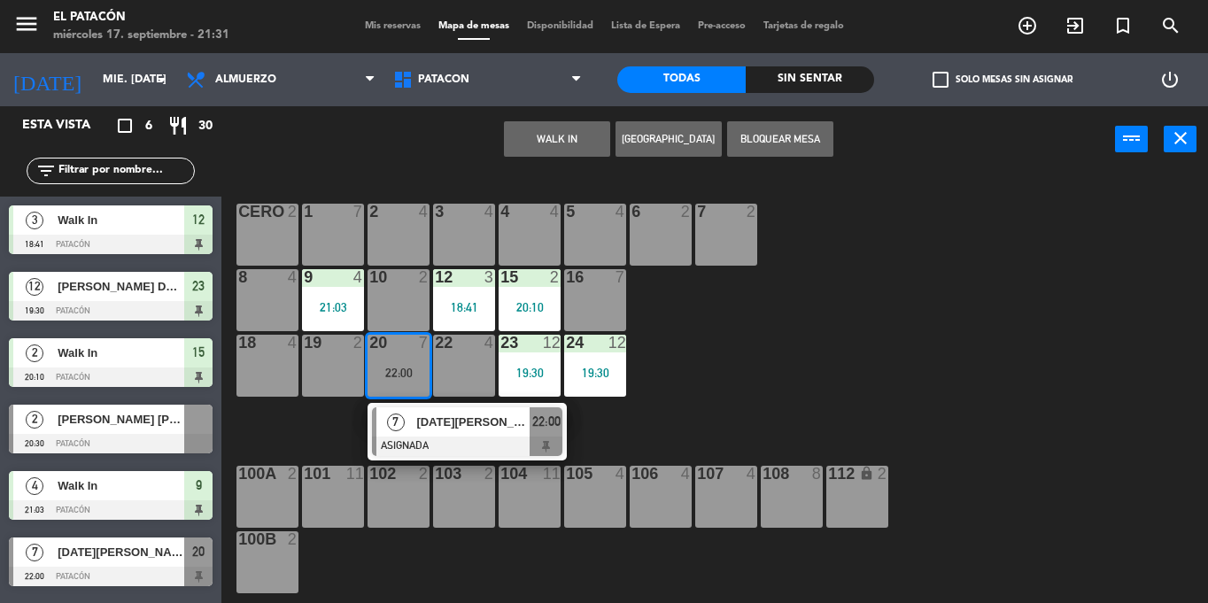
click at [435, 437] on div at bounding box center [467, 446] width 190 height 19
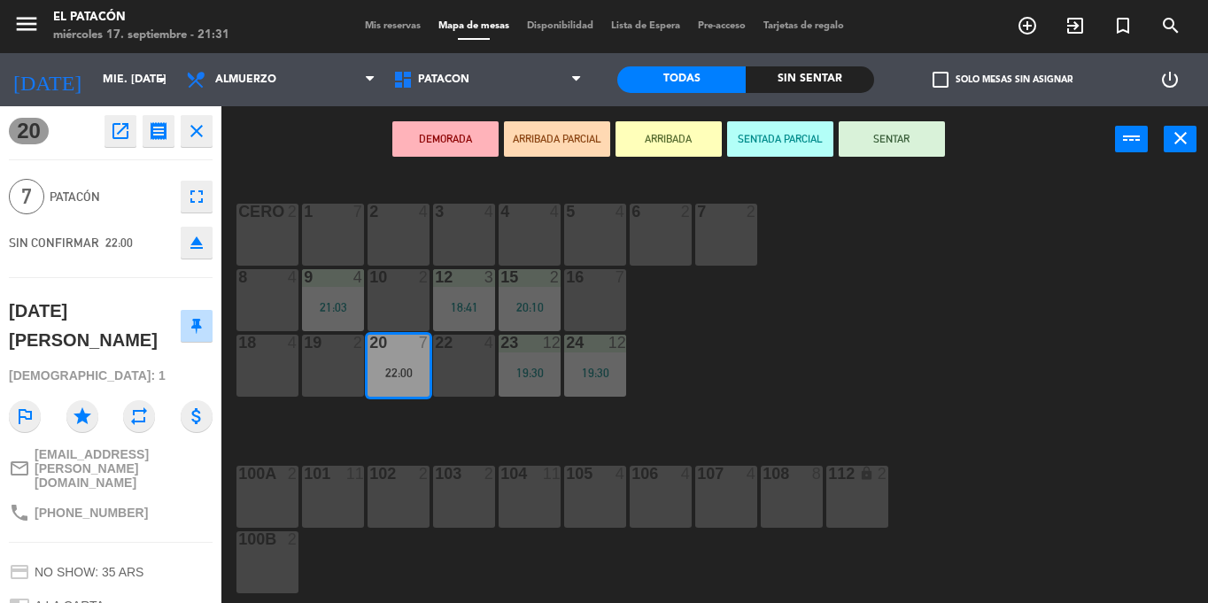
scroll to position [1, 0]
click at [770, 390] on div "1 7 2 4 3 4 4 4 5 4 6 2 7 2 CERO 2 8 4 9 4 21:03 10 2 12 3 18:41 15 2 20:10 16 …" at bounding box center [721, 388] width 974 height 430
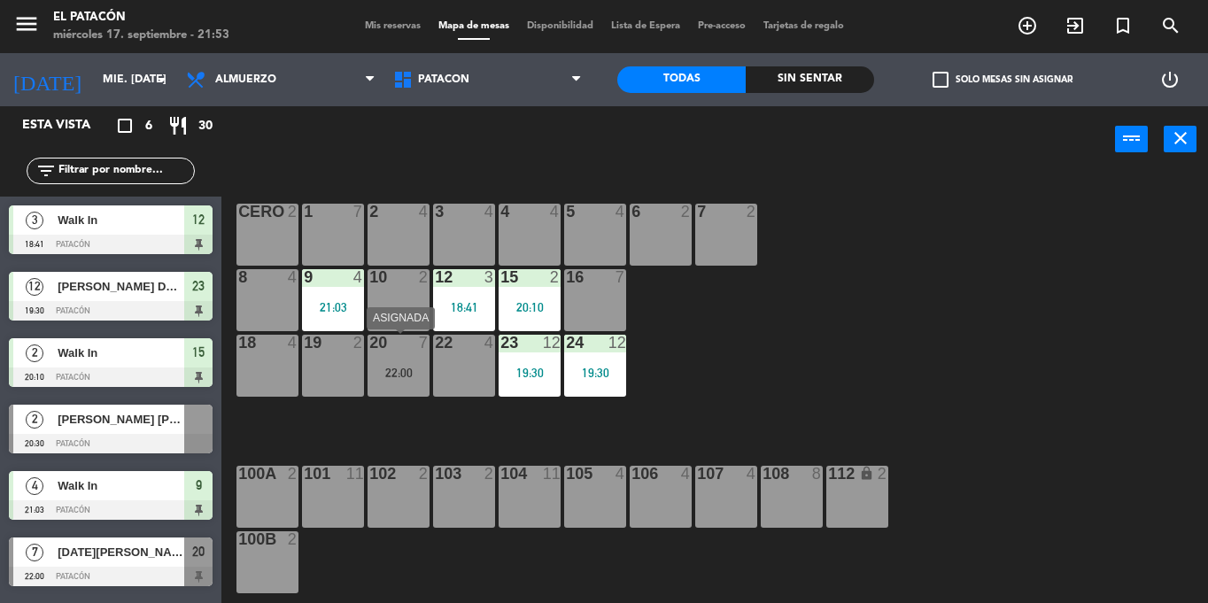
click at [414, 383] on div "20 7 22:00" at bounding box center [398, 366] width 62 height 62
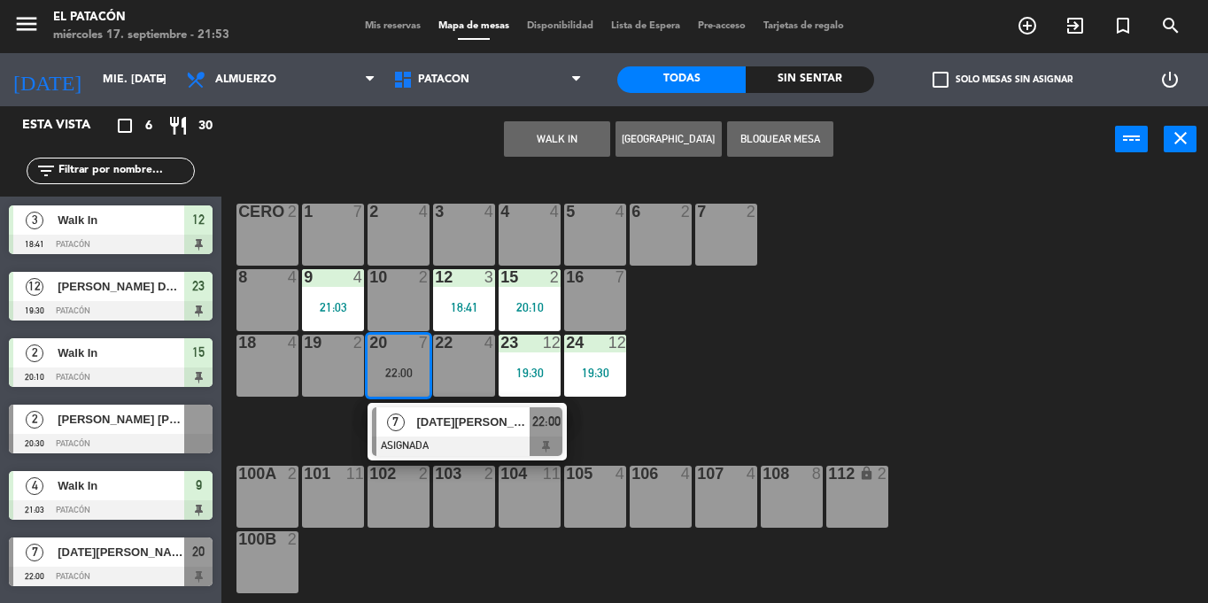
click at [676, 341] on div "1 7 2 4 3 4 4 4 5 4 6 2 7 2 CERO 2 8 4 9 4 21:03 10 2 12 3 18:41 15 2 20:10 16 …" at bounding box center [721, 388] width 974 height 430
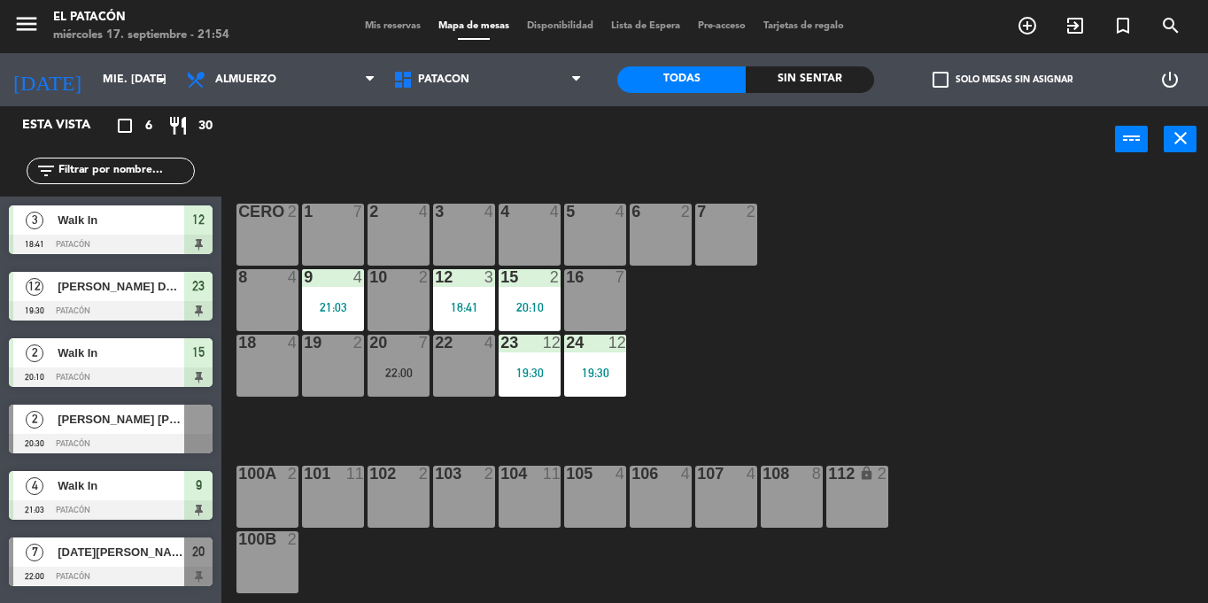
click at [390, 298] on div "10 2" at bounding box center [398, 300] width 62 height 62
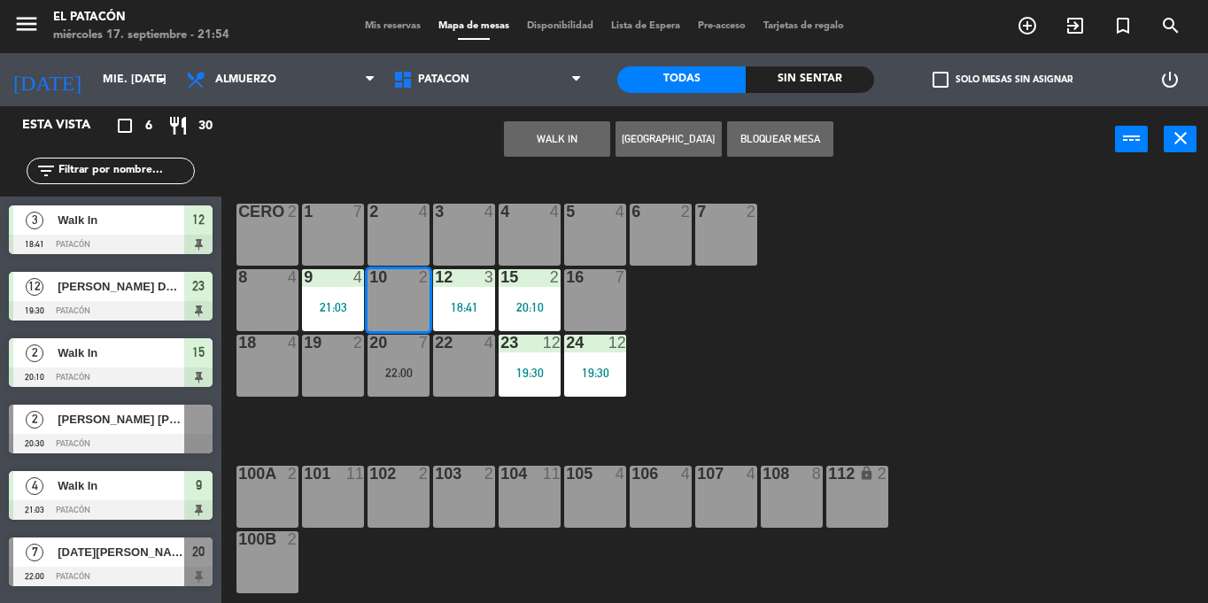
click at [574, 126] on button "WALK IN" at bounding box center [557, 138] width 106 height 35
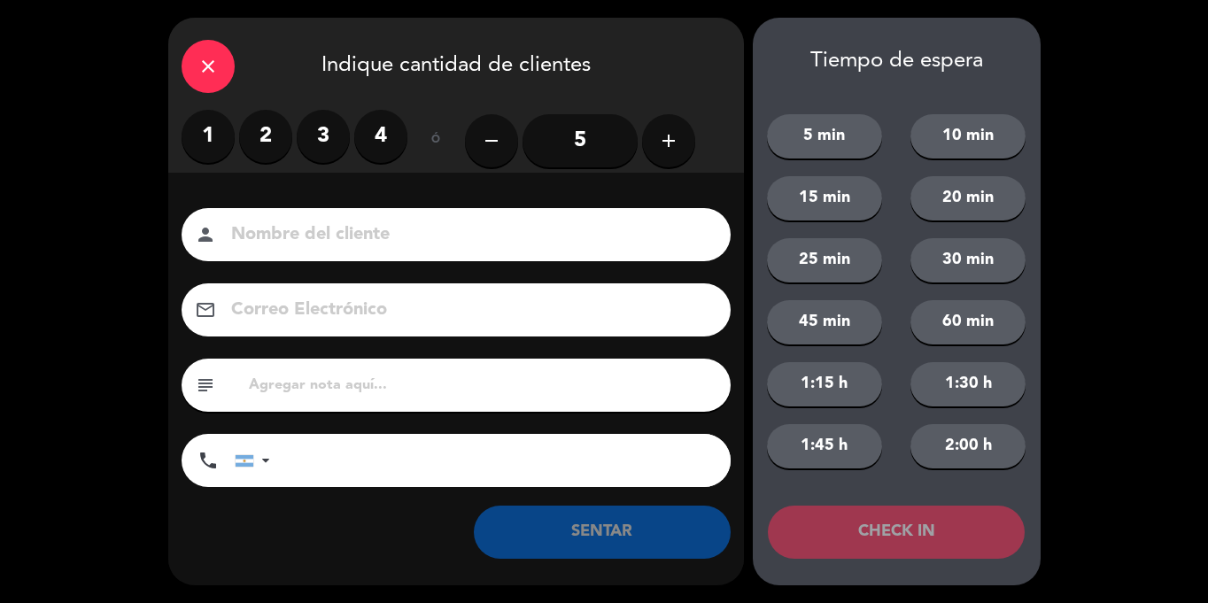
click at [251, 135] on label "2" at bounding box center [265, 136] width 53 height 53
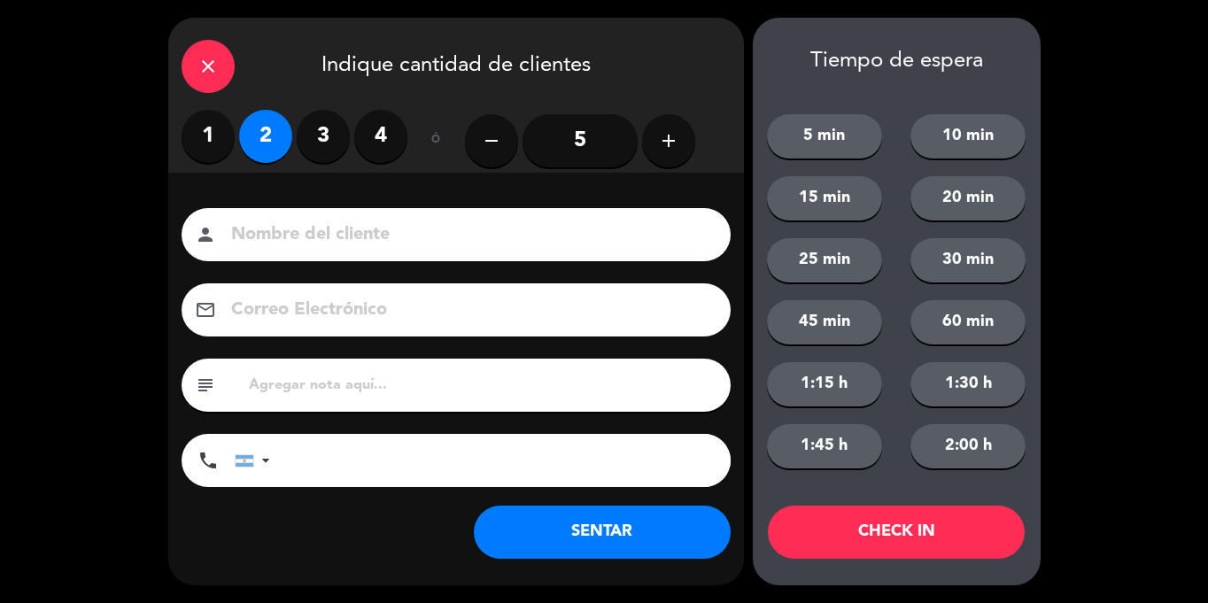
click at [617, 549] on button "SENTAR" at bounding box center [602, 532] width 257 height 53
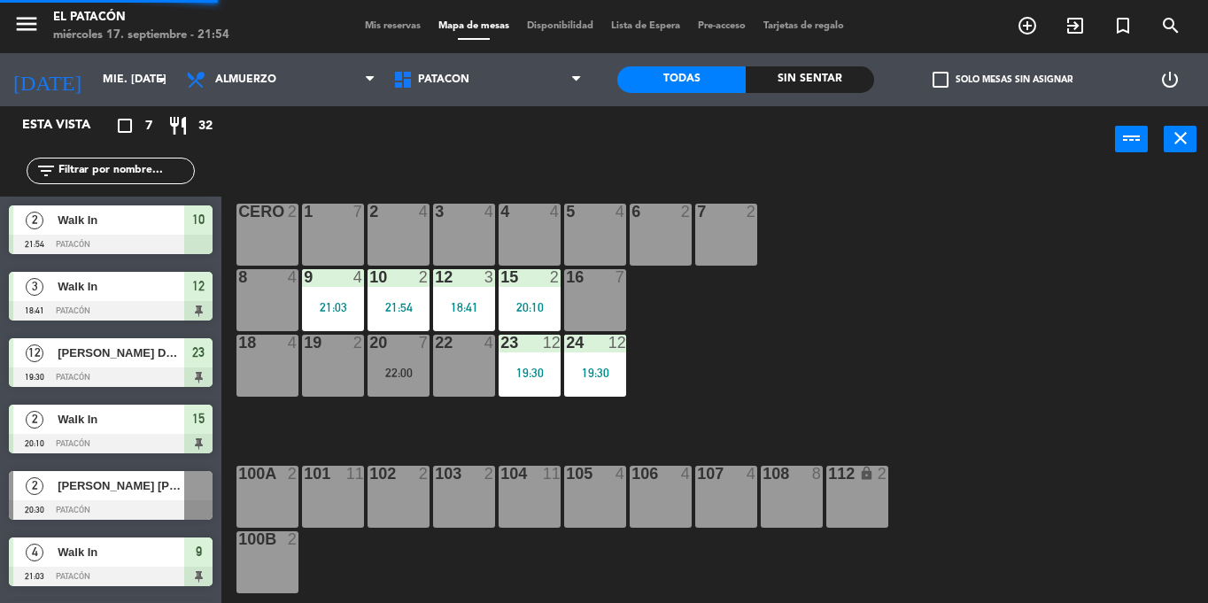
click at [577, 246] on div "5 4" at bounding box center [595, 235] width 62 height 62
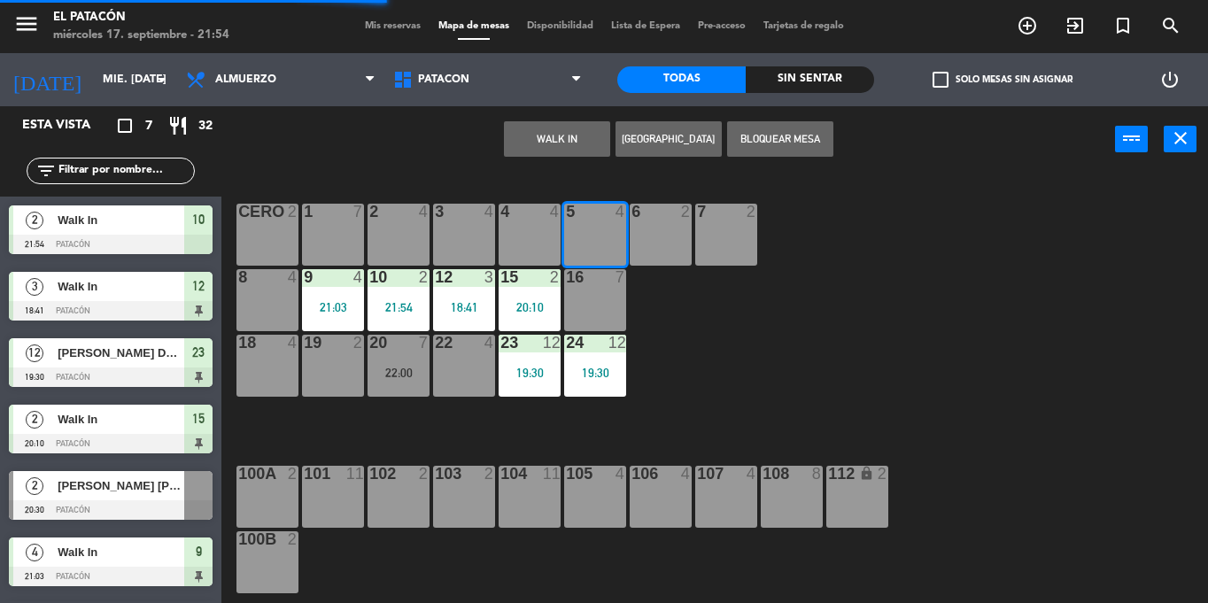
click at [533, 145] on button "WALK IN" at bounding box center [557, 138] width 106 height 35
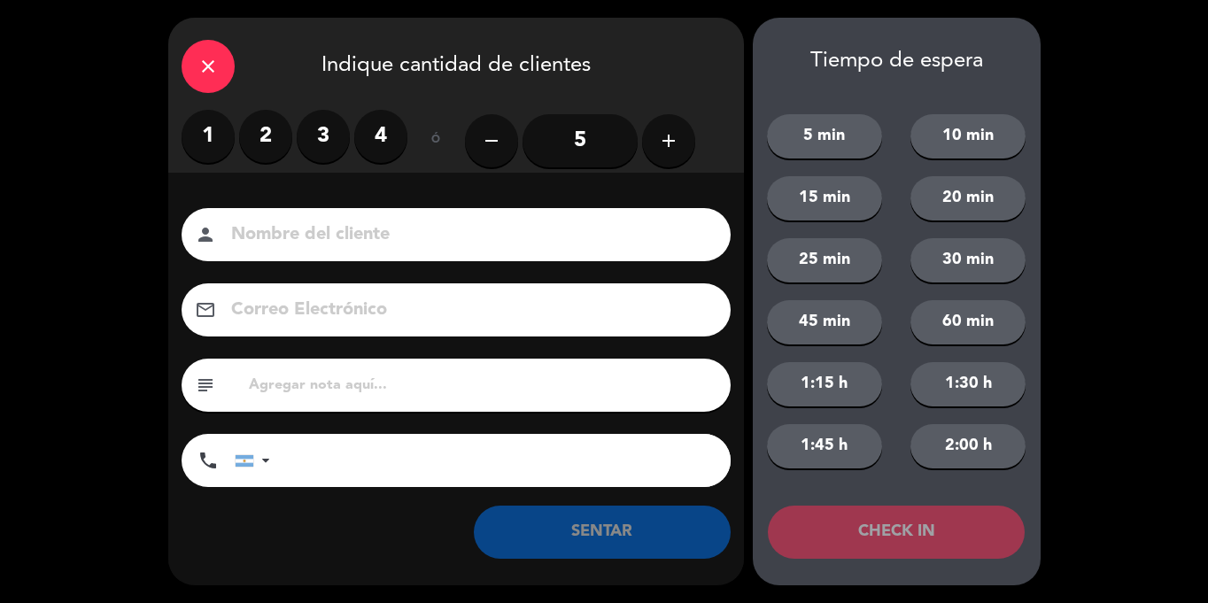
click at [313, 144] on label "3" at bounding box center [323, 136] width 53 height 53
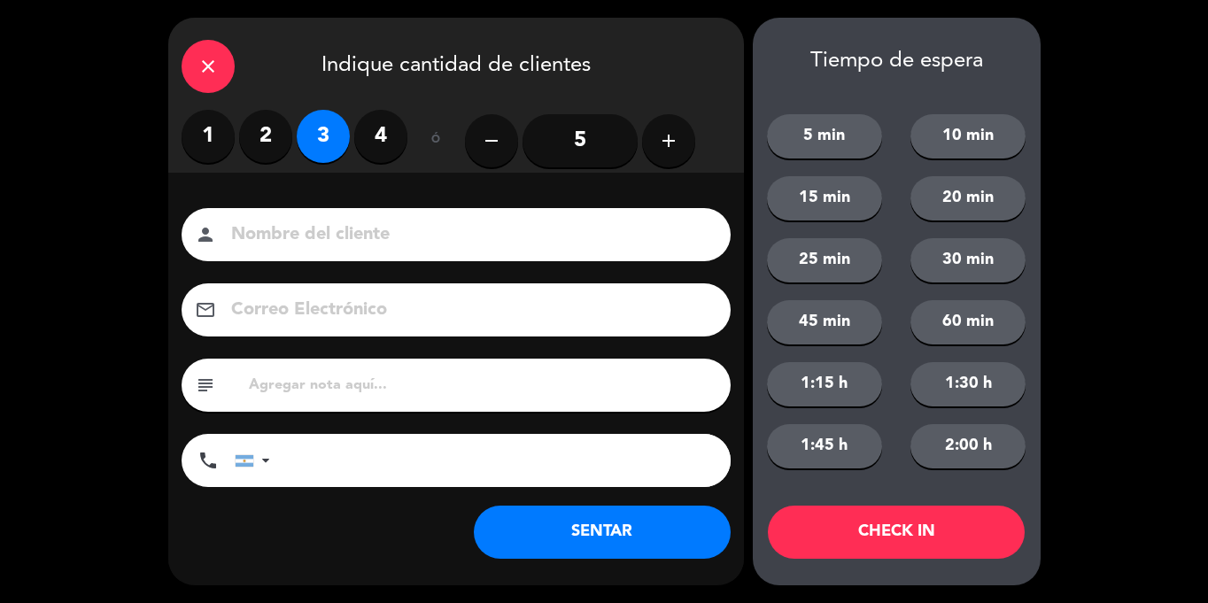
click at [551, 527] on button "SENTAR" at bounding box center [602, 532] width 257 height 53
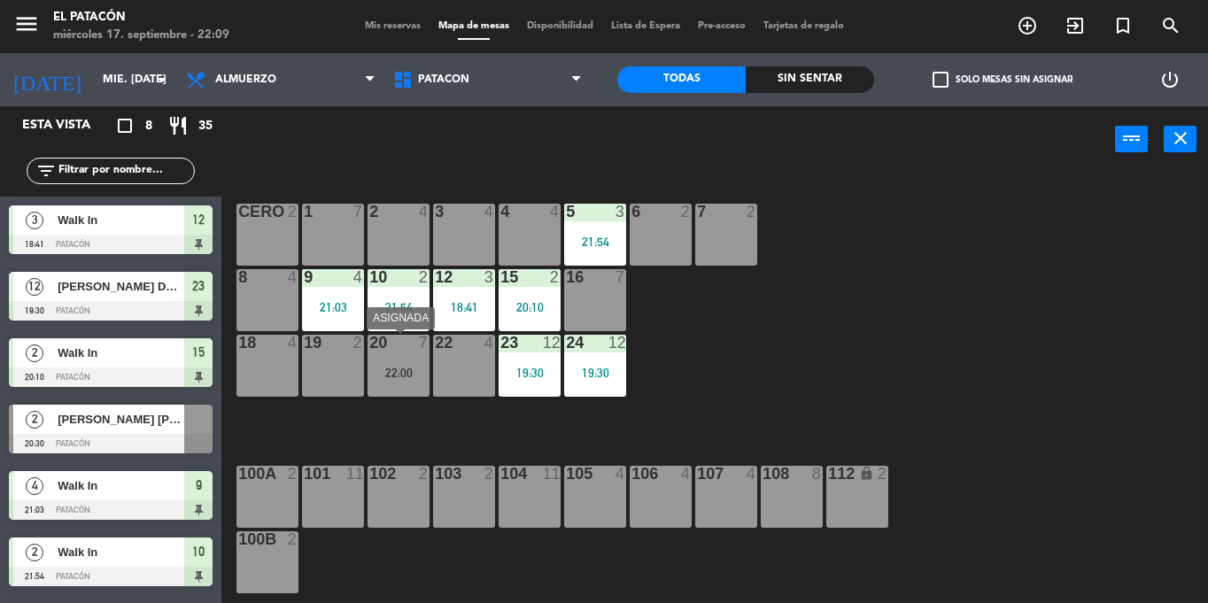
click at [414, 372] on div "22:00" at bounding box center [398, 373] width 62 height 12
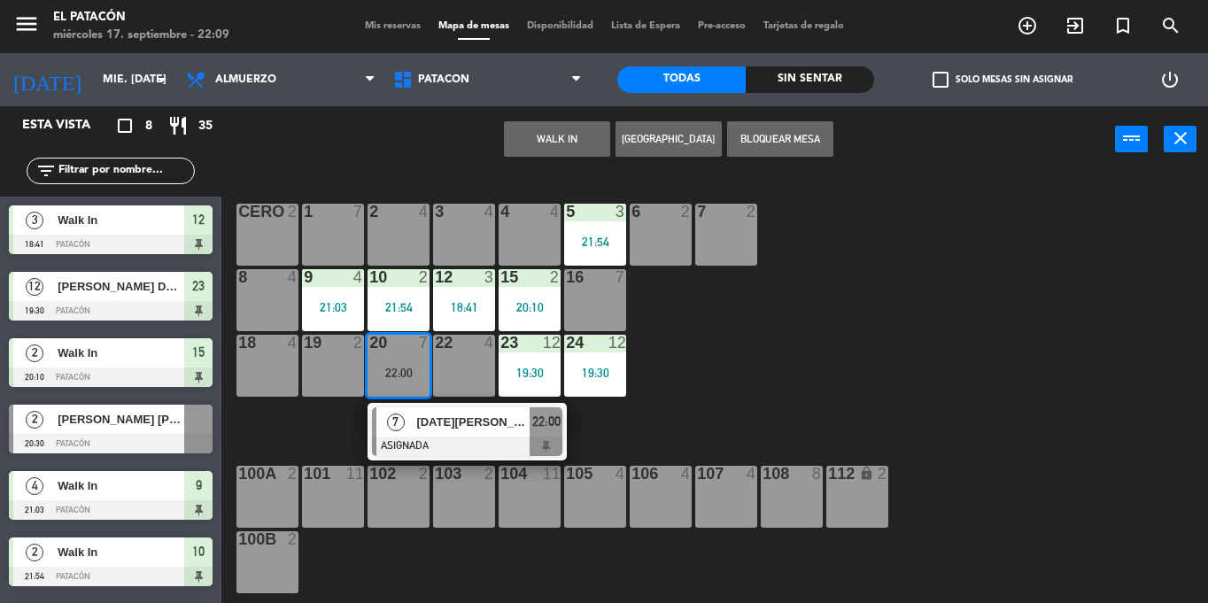
click at [324, 239] on div "1 7" at bounding box center [333, 235] width 62 height 62
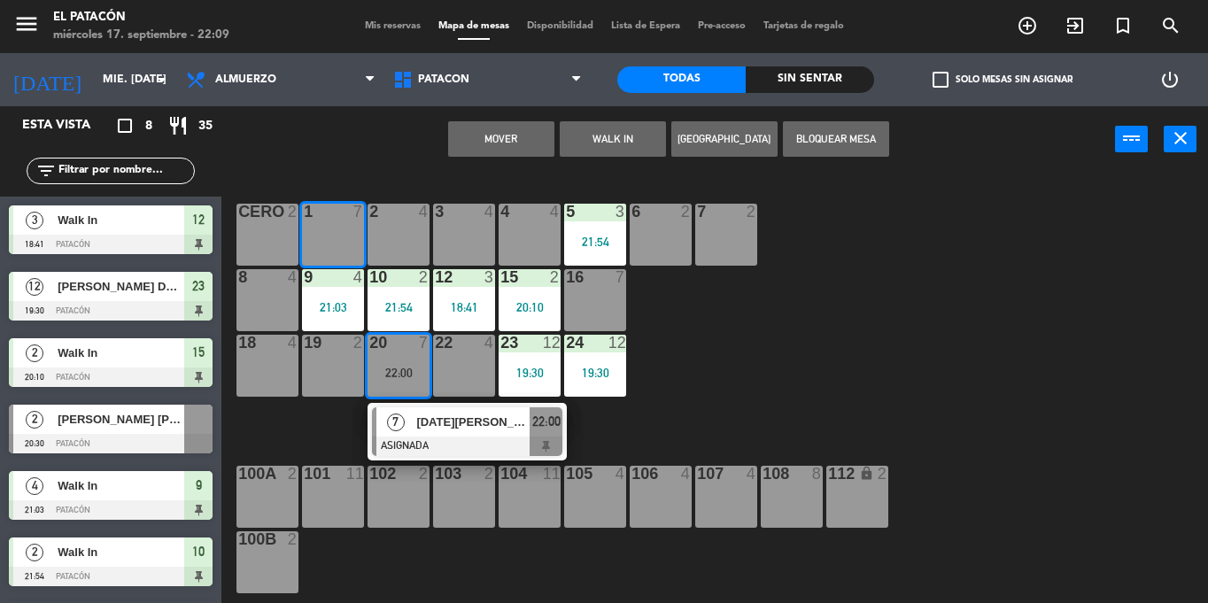
click at [544, 120] on div "Mover WALK IN [GEOGRAPHIC_DATA] Bloquear Mesa power_input close" at bounding box center [667, 139] width 893 height 67
click at [530, 133] on button "Mover" at bounding box center [501, 138] width 106 height 35
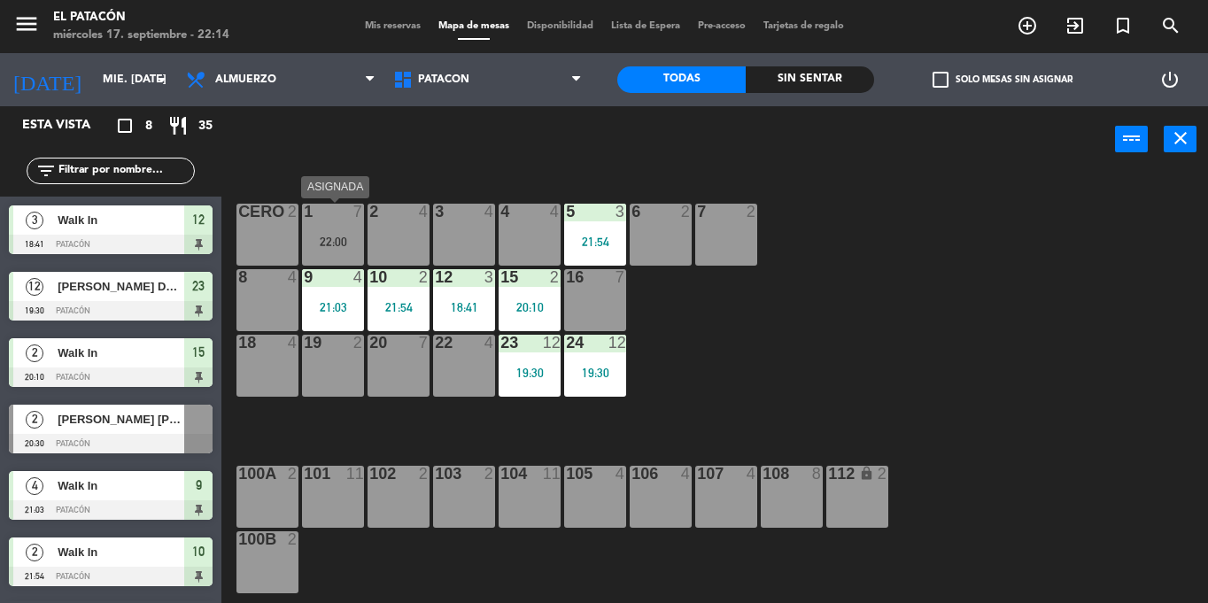
click at [329, 241] on div "22:00" at bounding box center [333, 242] width 62 height 12
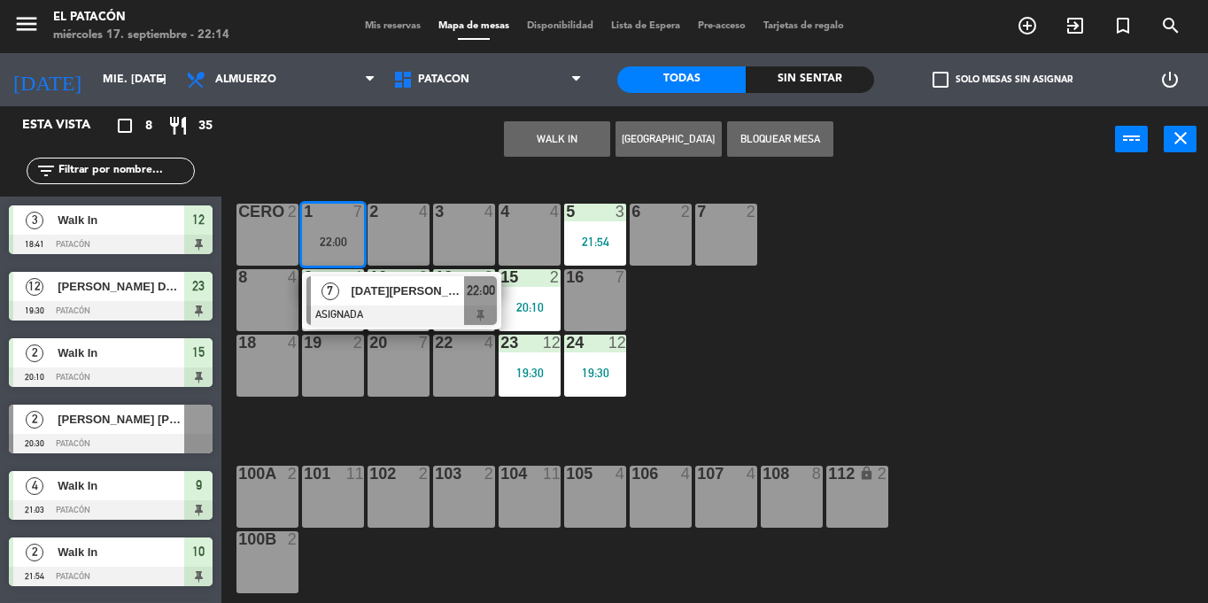
click at [366, 309] on div at bounding box center [401, 315] width 190 height 19
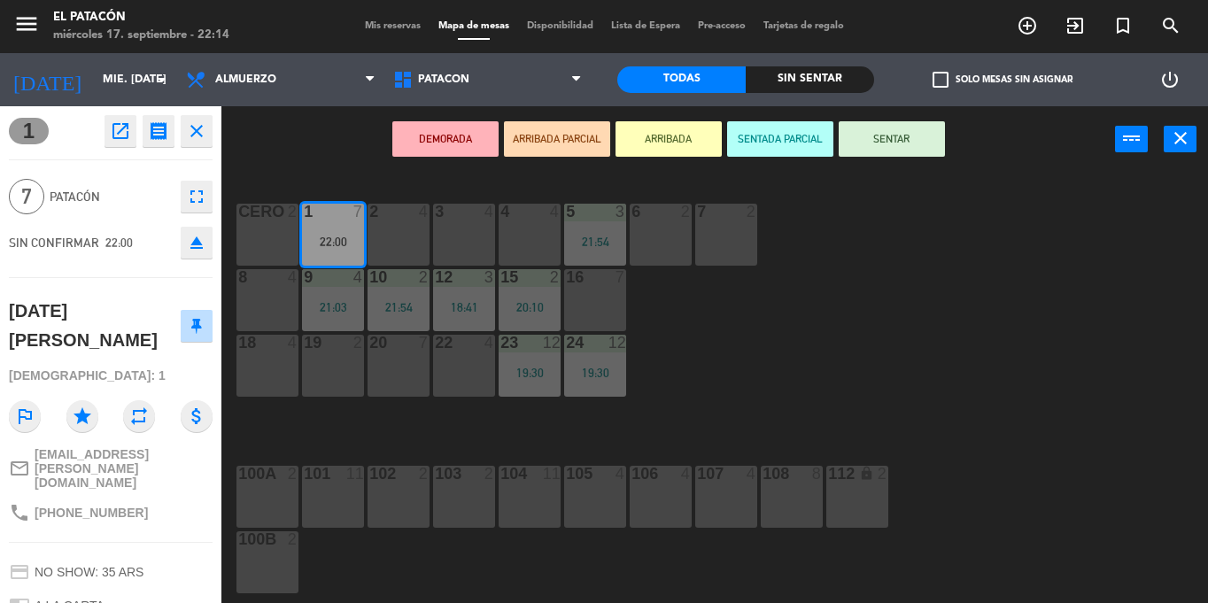
click at [862, 410] on div "1 7 22:00 2 4 3 4 4 4 5 3 21:54 6 2 7 2 CERO 2 8 4 9 4 21:03 10 2 21:54 12 3 18…" at bounding box center [721, 388] width 974 height 430
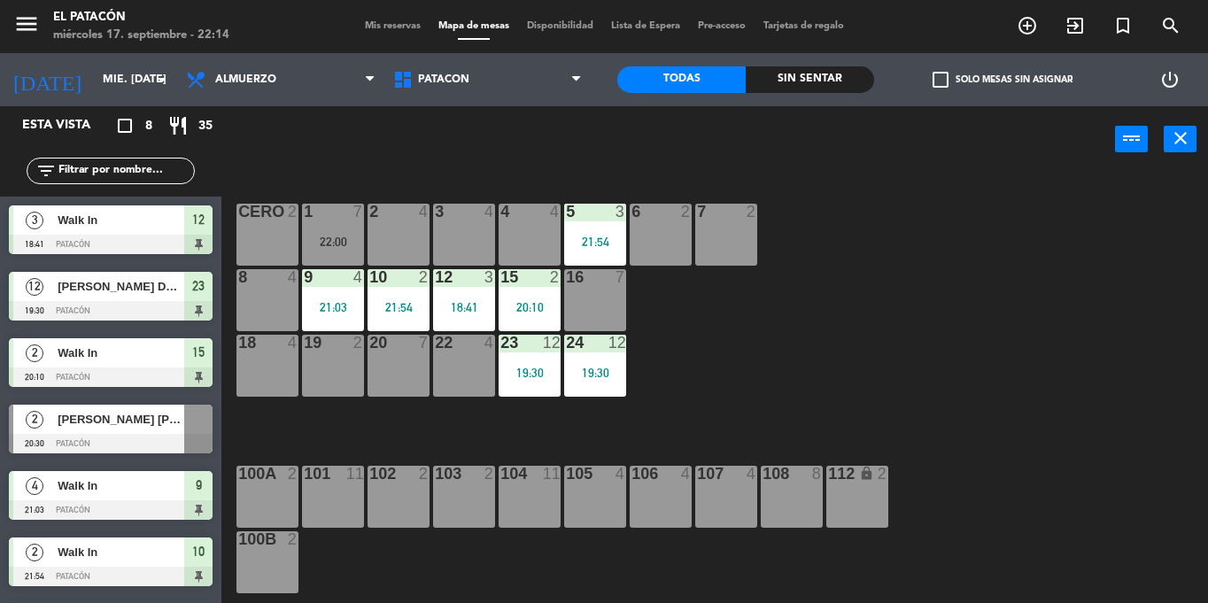
scroll to position [127, 0]
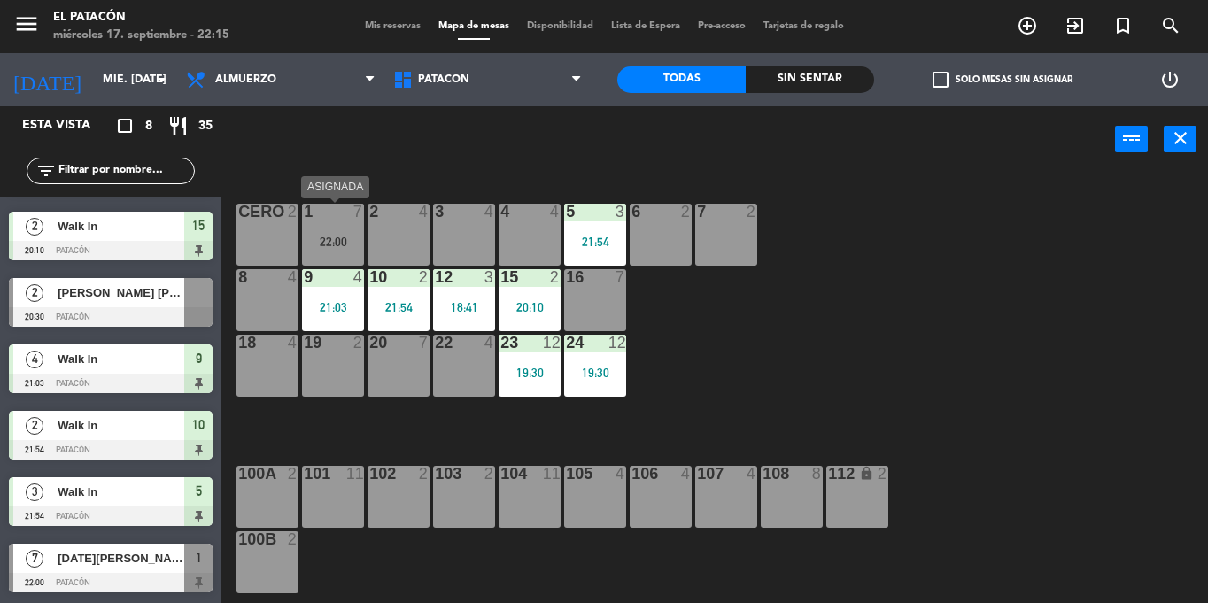
click at [330, 242] on div "22:00" at bounding box center [333, 242] width 62 height 12
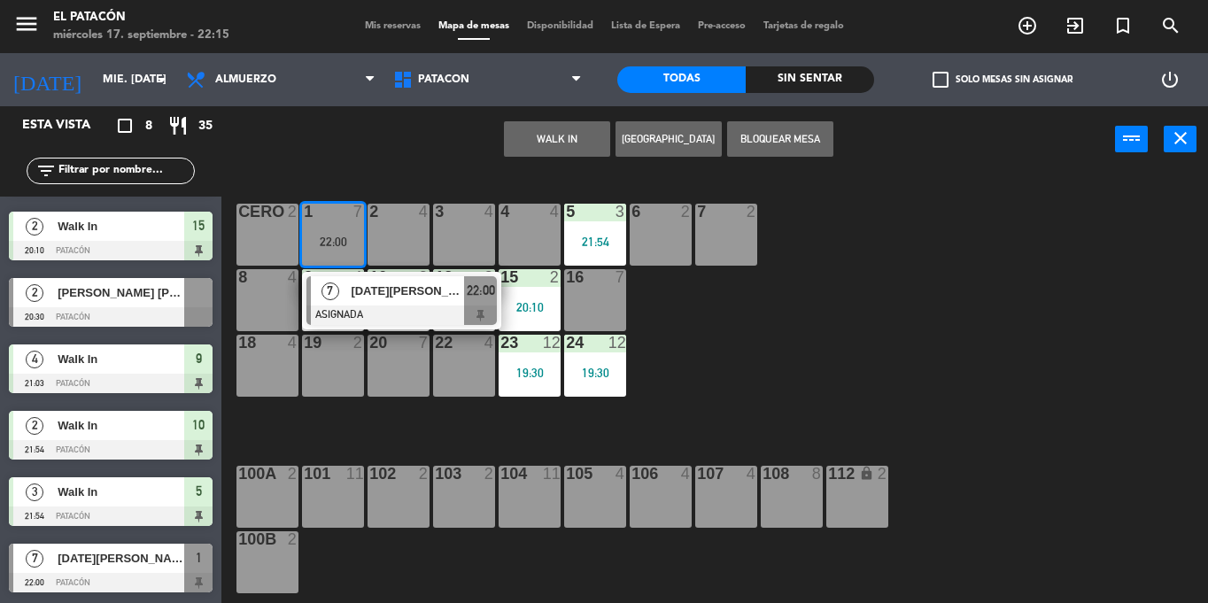
click at [356, 303] on div "[DATE][PERSON_NAME]" at bounding box center [406, 290] width 115 height 29
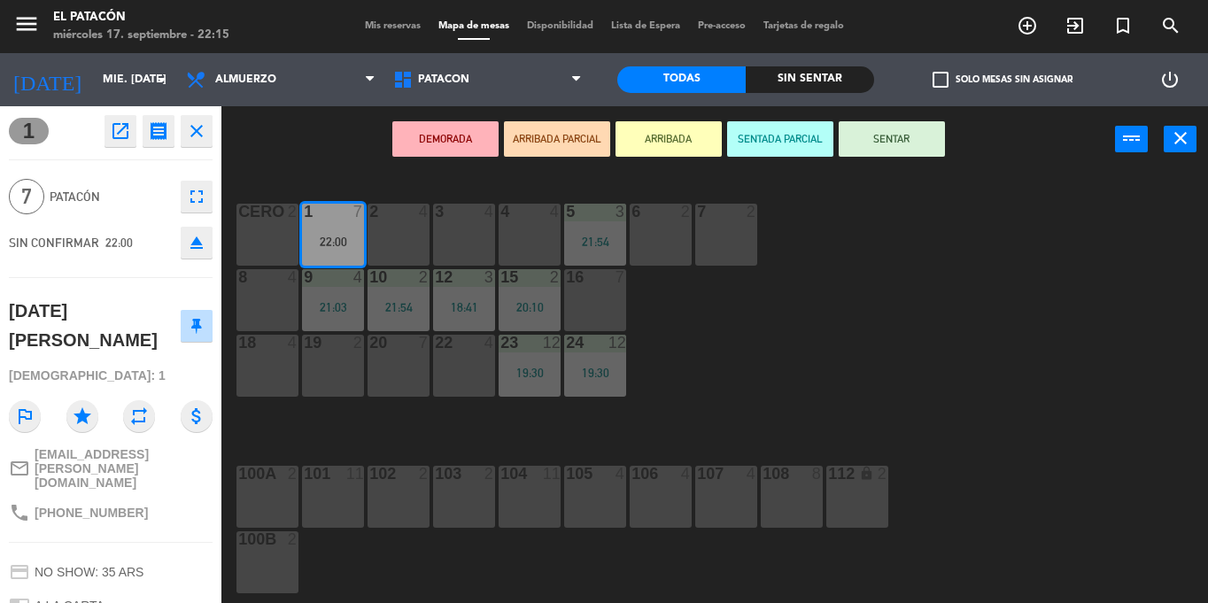
click at [916, 136] on button "SENTAR" at bounding box center [892, 138] width 106 height 35
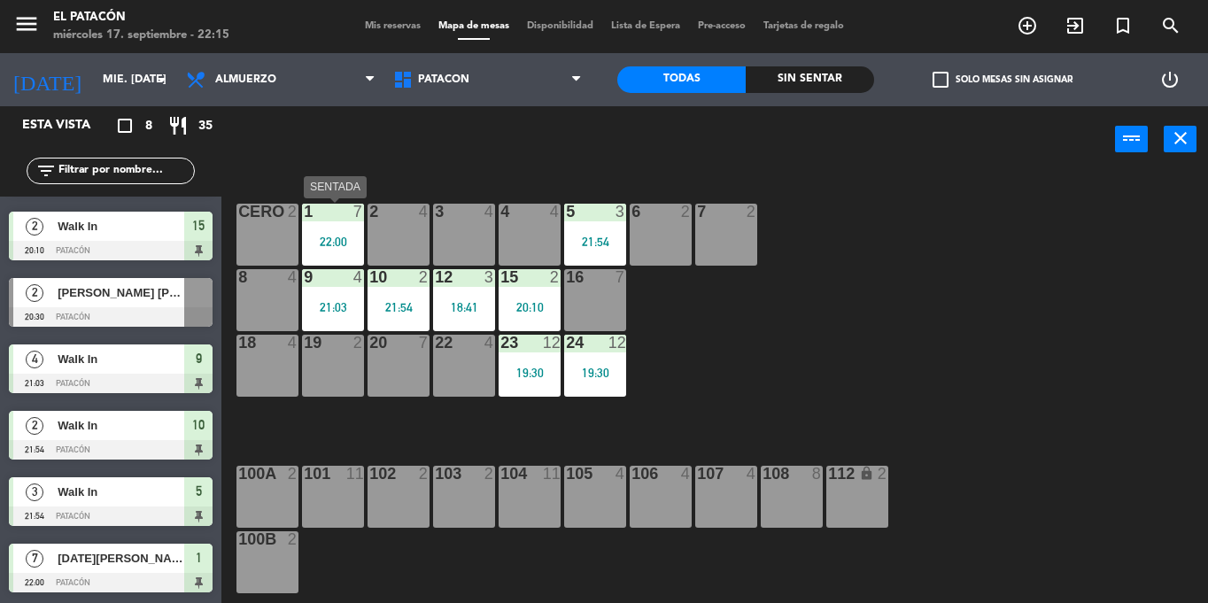
click at [321, 242] on div "22:00" at bounding box center [333, 242] width 62 height 12
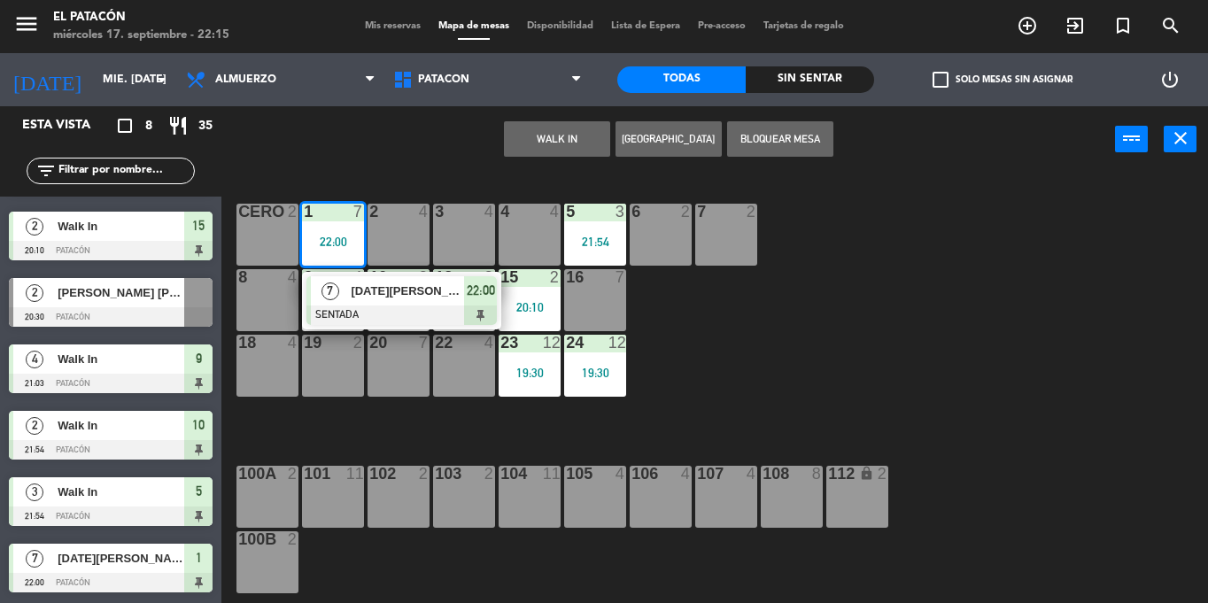
click at [348, 288] on div "7" at bounding box center [330, 290] width 38 height 29
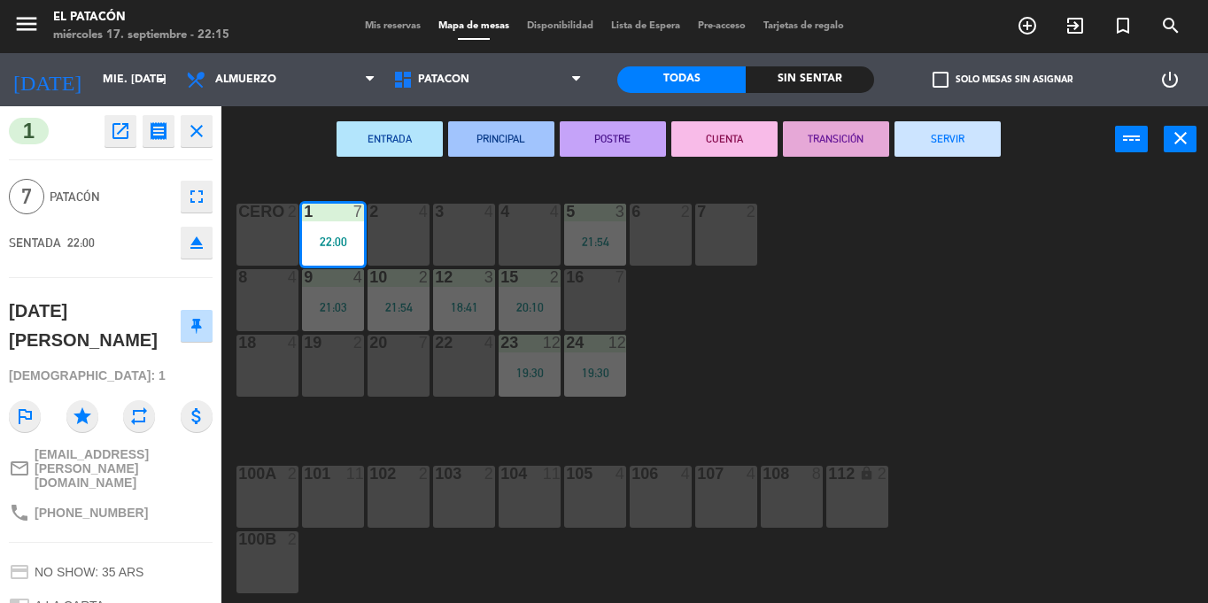
scroll to position [107, 0]
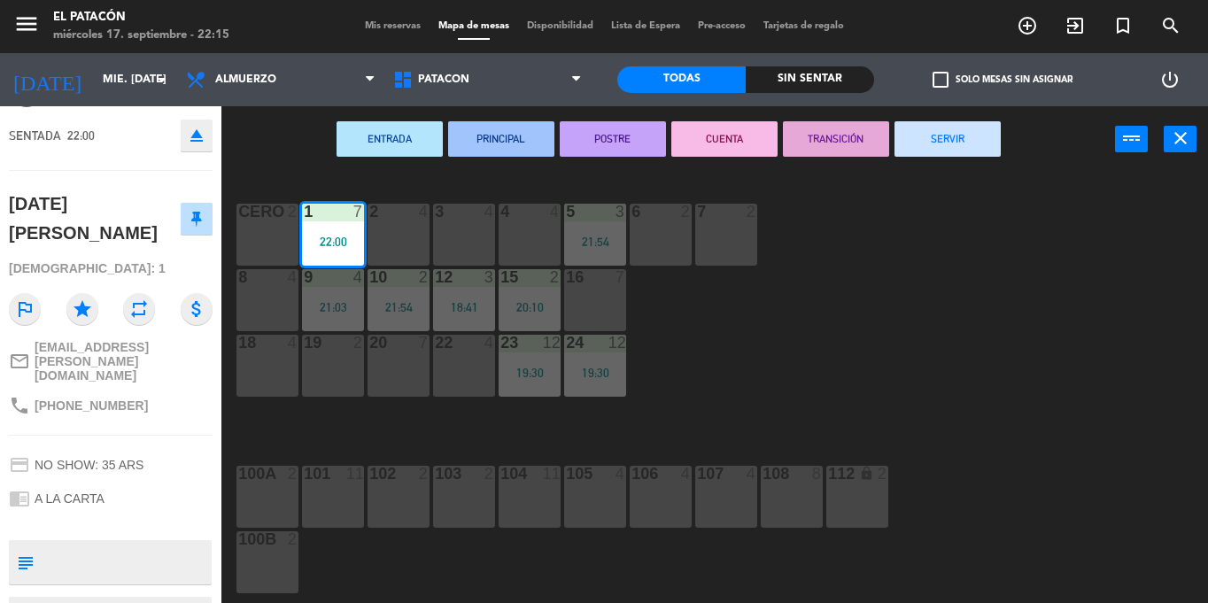
click at [920, 319] on div "1 7 22:00 2 4 3 4 4 4 5 3 21:54 6 2 7 2 CERO 2 8 4 9 4 21:03 10 2 21:54 12 3 18…" at bounding box center [721, 388] width 974 height 430
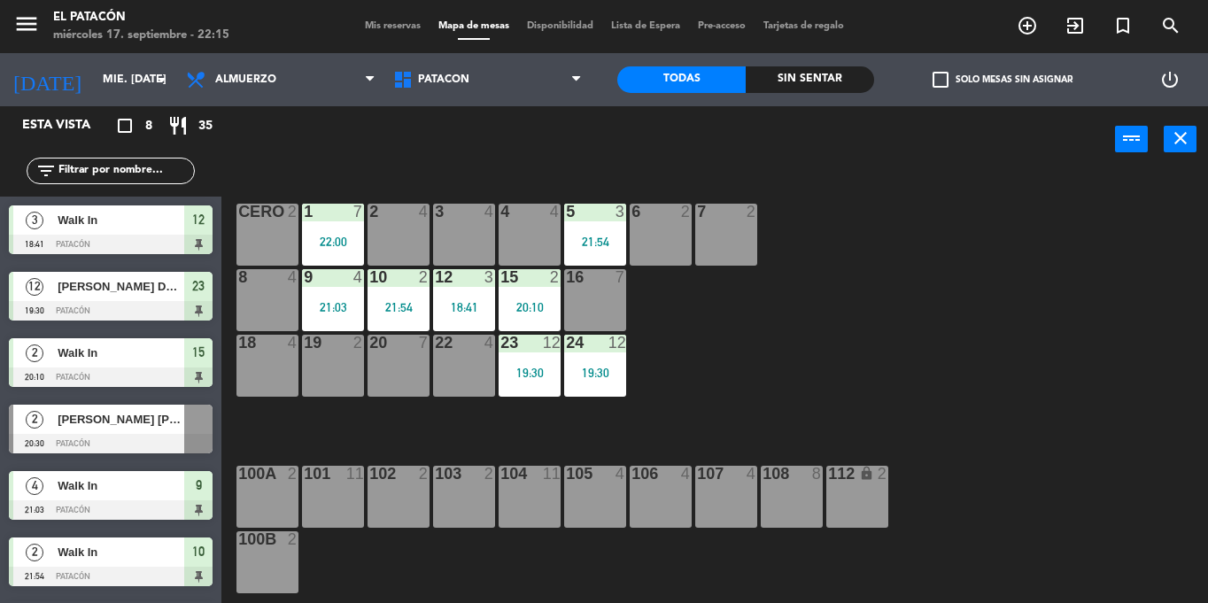
scroll to position [127, 0]
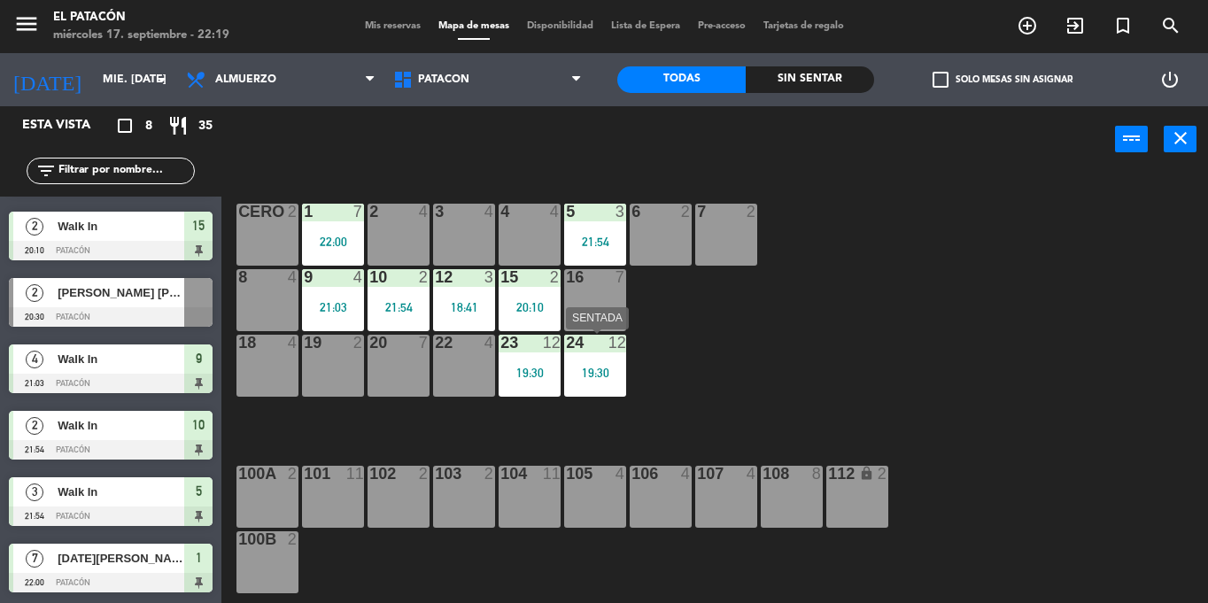
click at [604, 375] on div "19:30" at bounding box center [595, 373] width 62 height 12
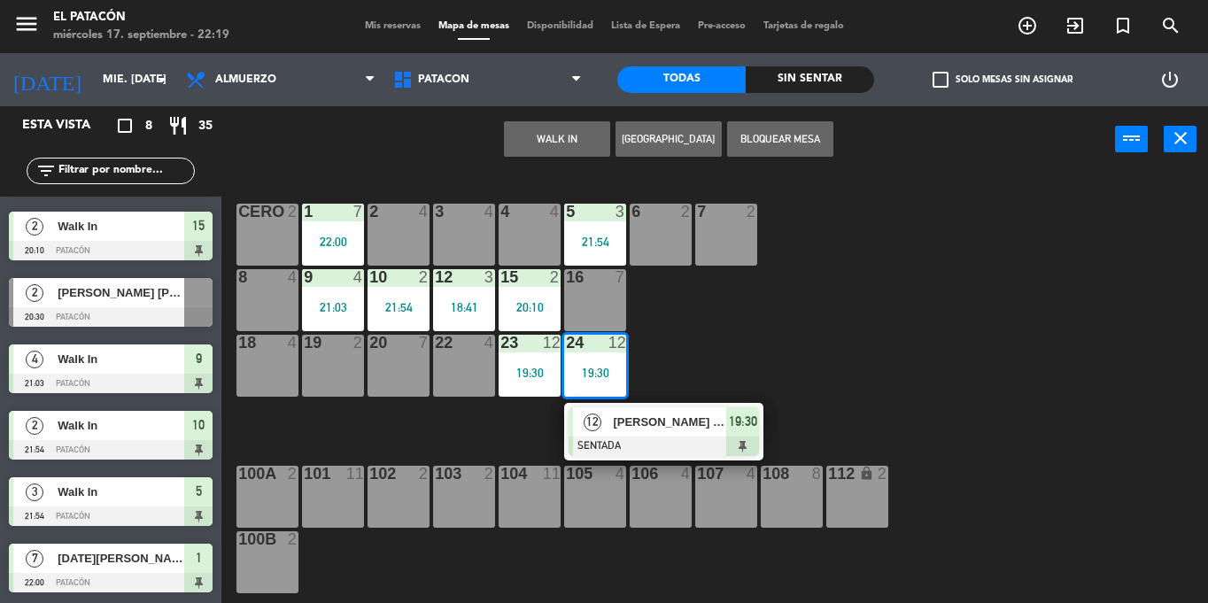
click at [629, 431] on span "[PERSON_NAME] DE [PERSON_NAME]" at bounding box center [669, 422] width 113 height 19
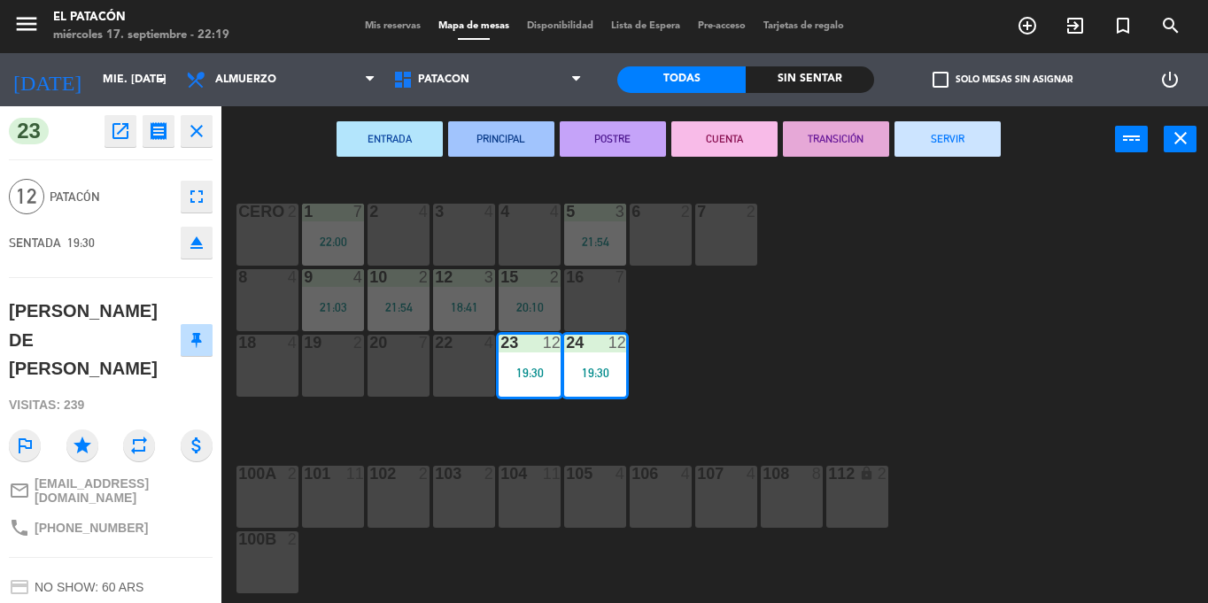
click at [943, 136] on button "SERVIR" at bounding box center [947, 138] width 106 height 35
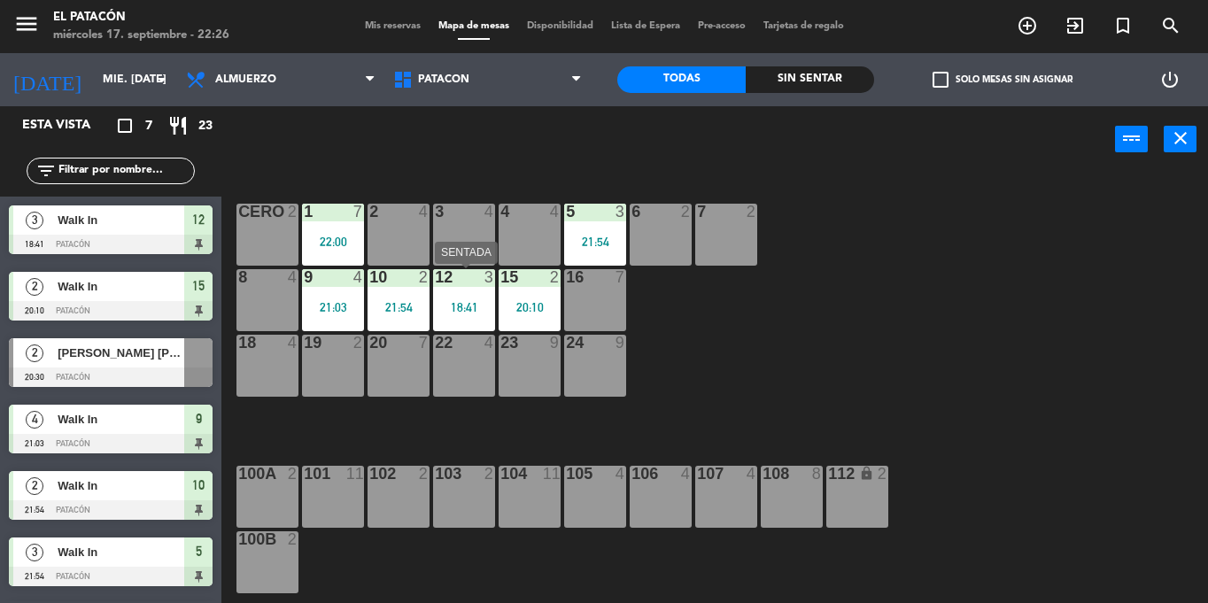
click at [481, 302] on div "18:41" at bounding box center [464, 307] width 62 height 12
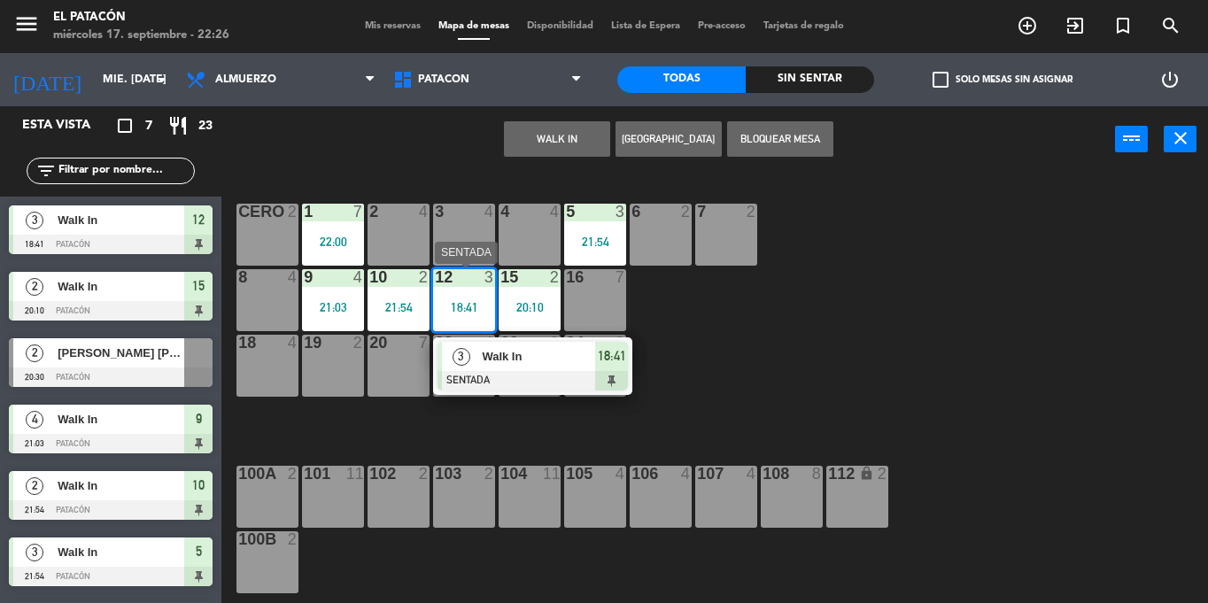
click at [502, 361] on span "Walk In" at bounding box center [538, 356] width 113 height 19
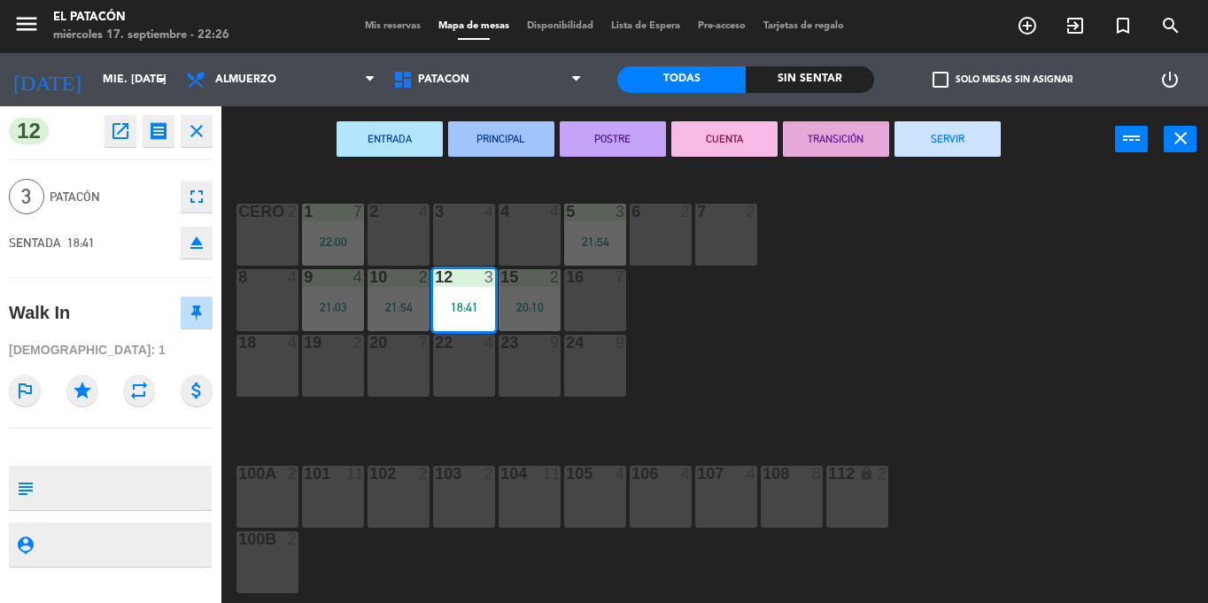
click at [939, 144] on button "SERVIR" at bounding box center [947, 138] width 106 height 35
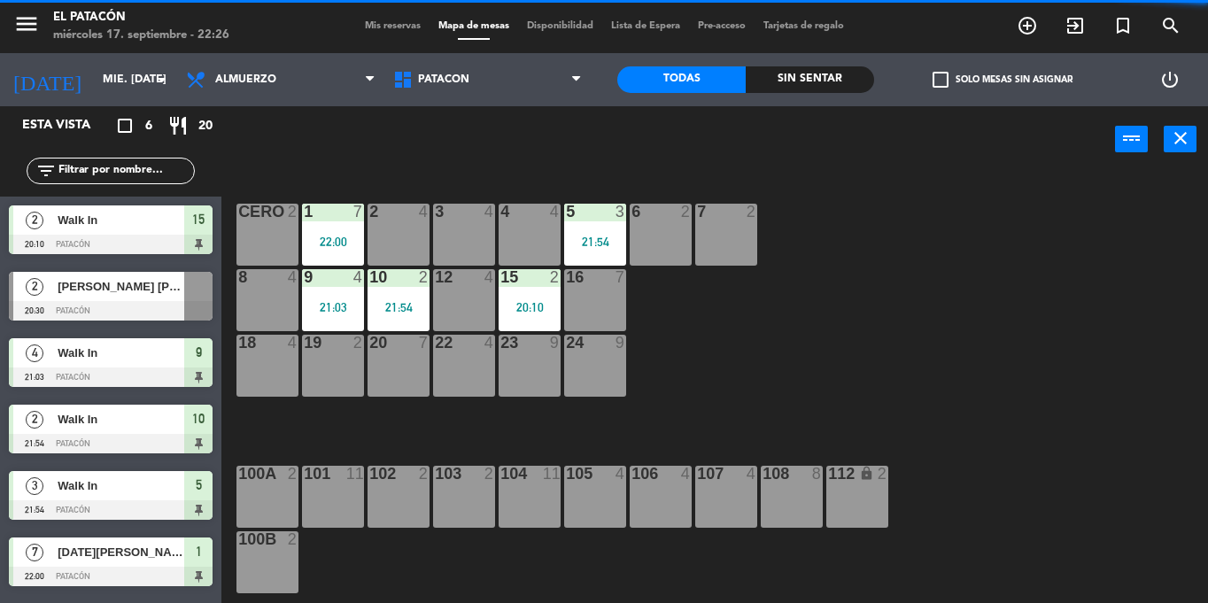
click at [556, 374] on div "23 9" at bounding box center [530, 366] width 62 height 62
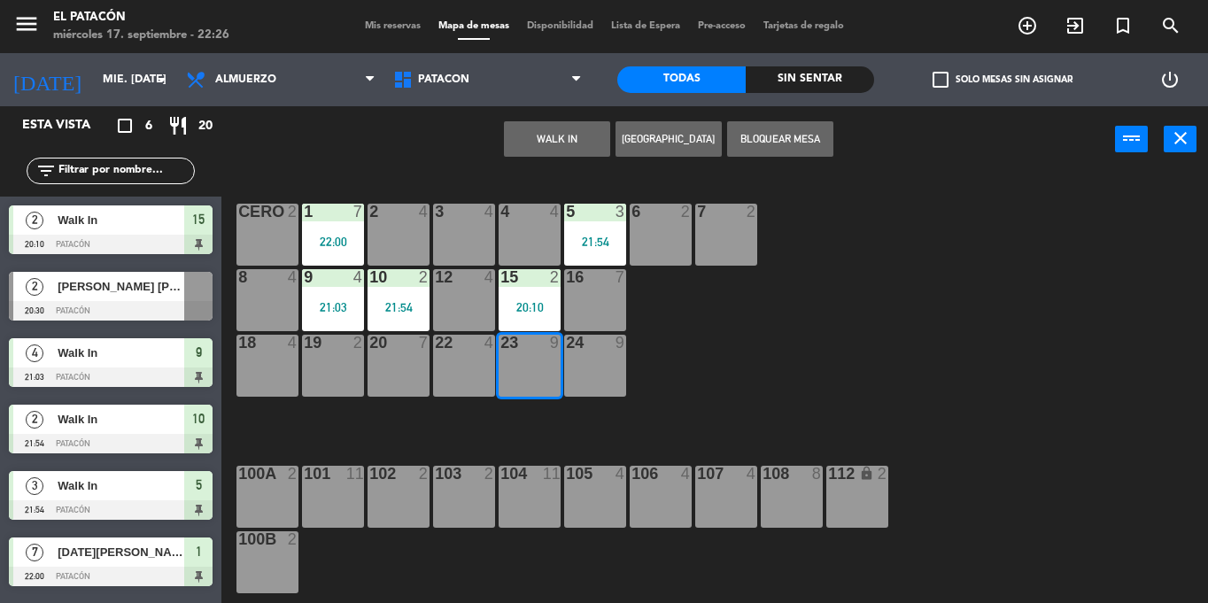
drag, startPoint x: 762, startPoint y: 299, endPoint x: 545, endPoint y: 306, distance: 217.9
click at [750, 298] on div "1 7 22:00 2 4 3 4 4 4 5 3 21:54 6 2 7 2 CERO 2 8 4 9 4 21:03 10 2 21:54 12 4 15…" at bounding box center [721, 388] width 974 height 430
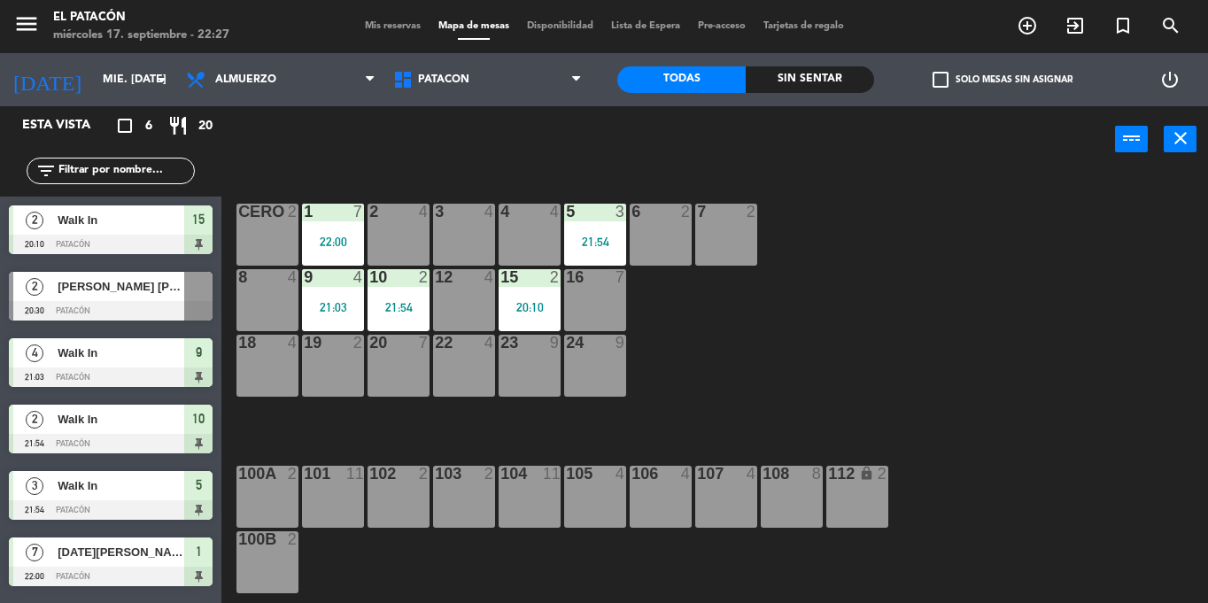
click at [540, 306] on div "20:10" at bounding box center [530, 307] width 62 height 12
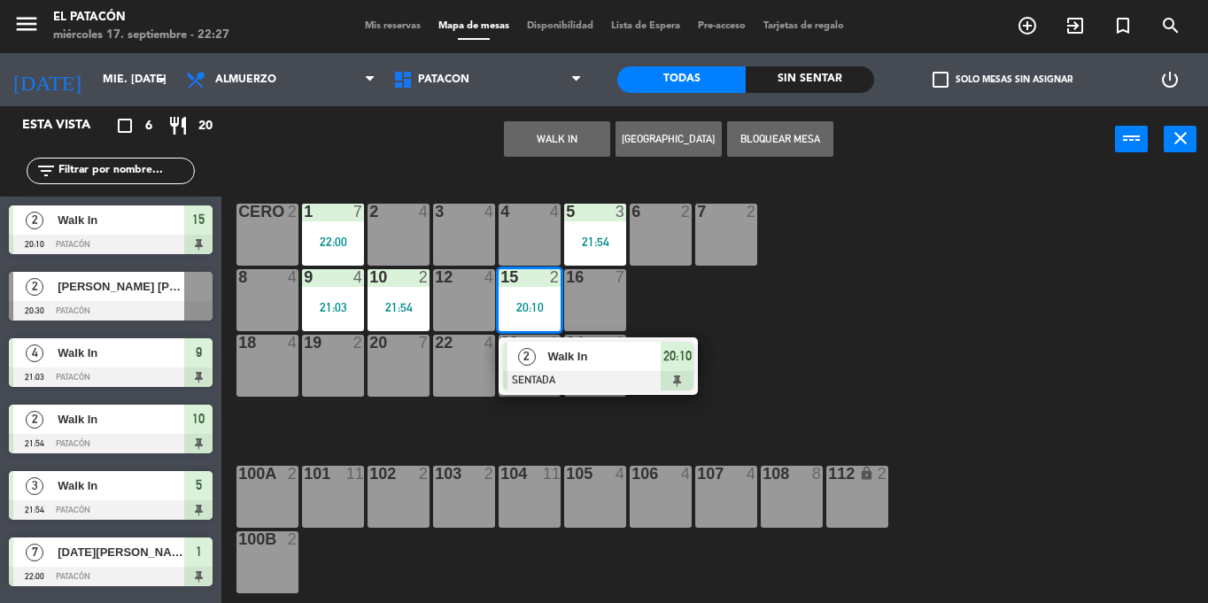
click at [557, 373] on div at bounding box center [598, 380] width 190 height 19
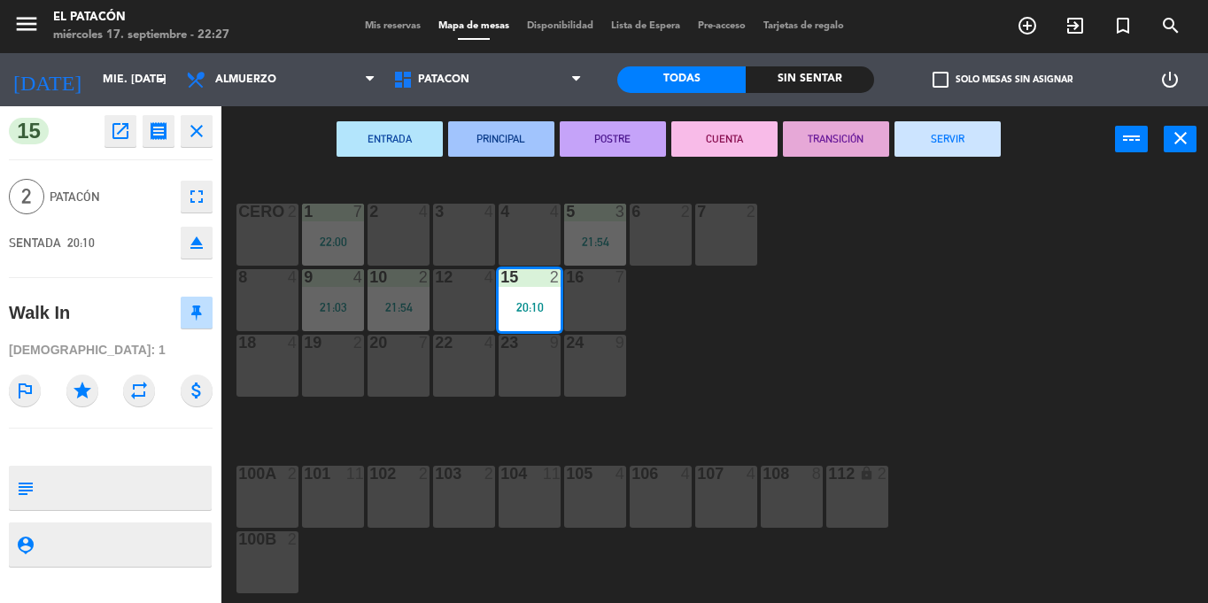
click at [939, 136] on button "SERVIR" at bounding box center [947, 138] width 106 height 35
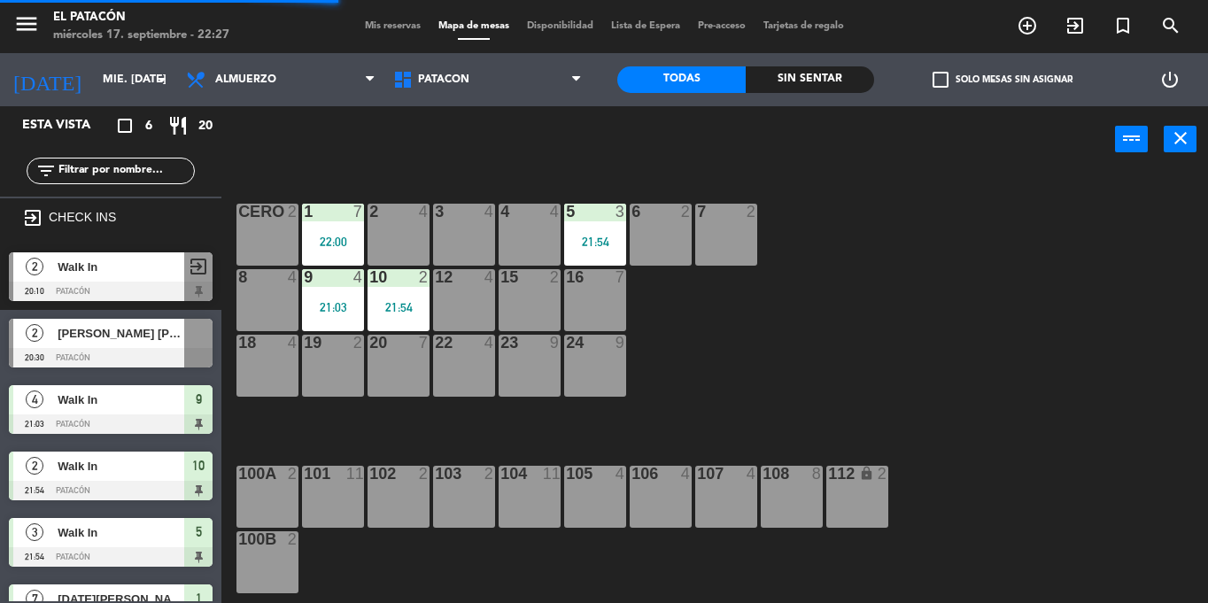
click at [599, 235] on div "21:54" at bounding box center [595, 241] width 62 height 13
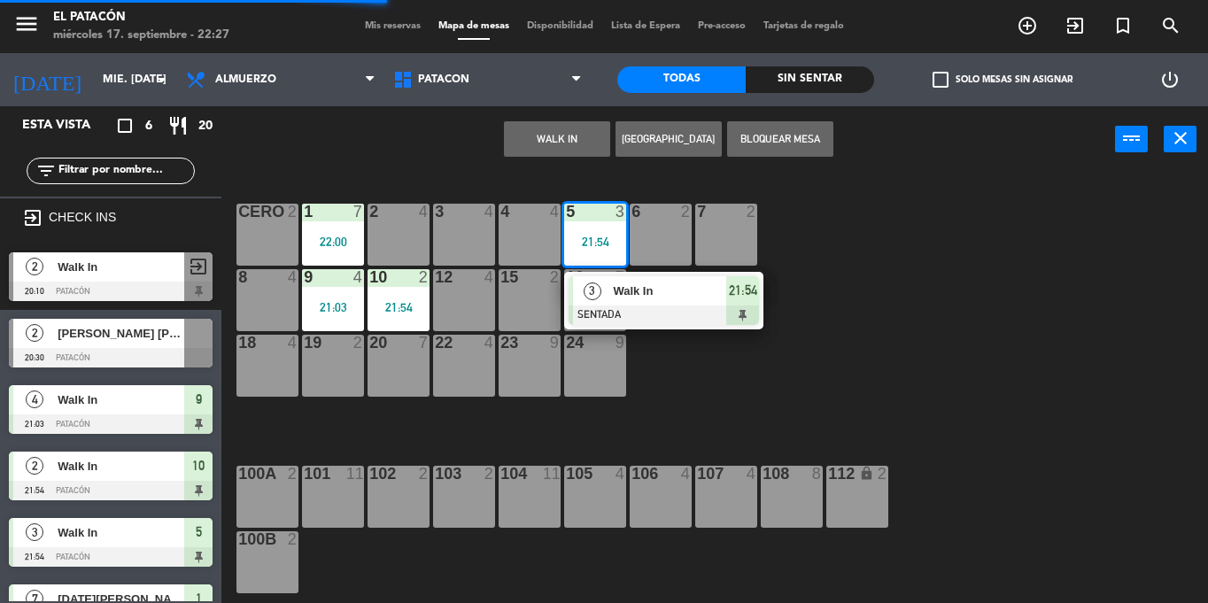
click at [632, 302] on div "Walk In" at bounding box center [668, 290] width 115 height 29
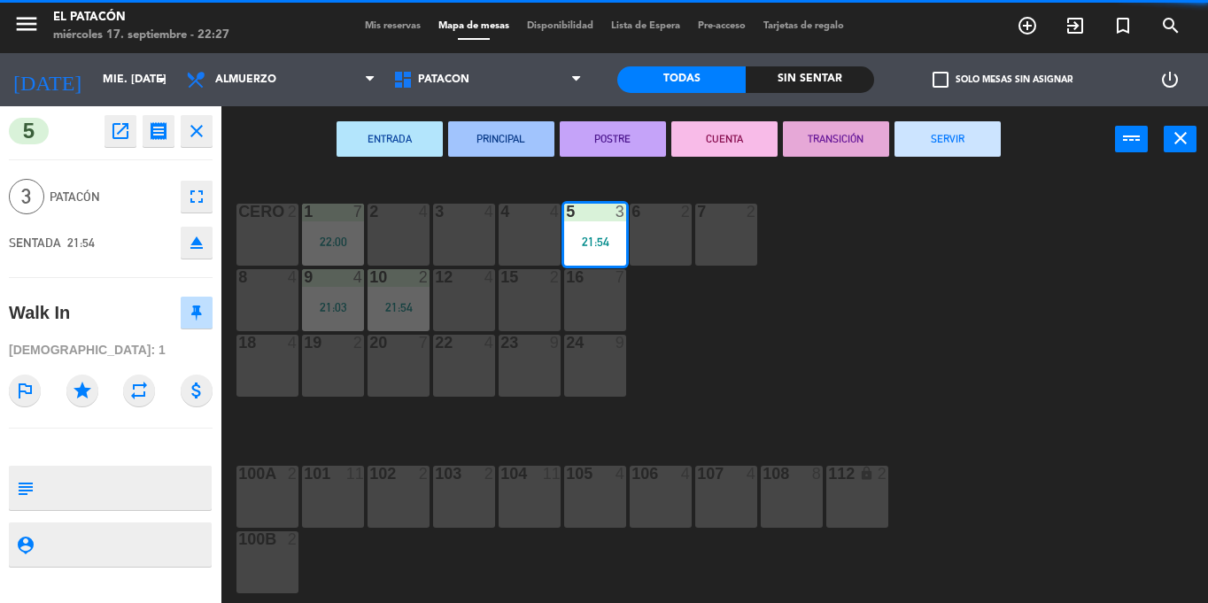
click at [933, 144] on button "SERVIR" at bounding box center [947, 138] width 106 height 35
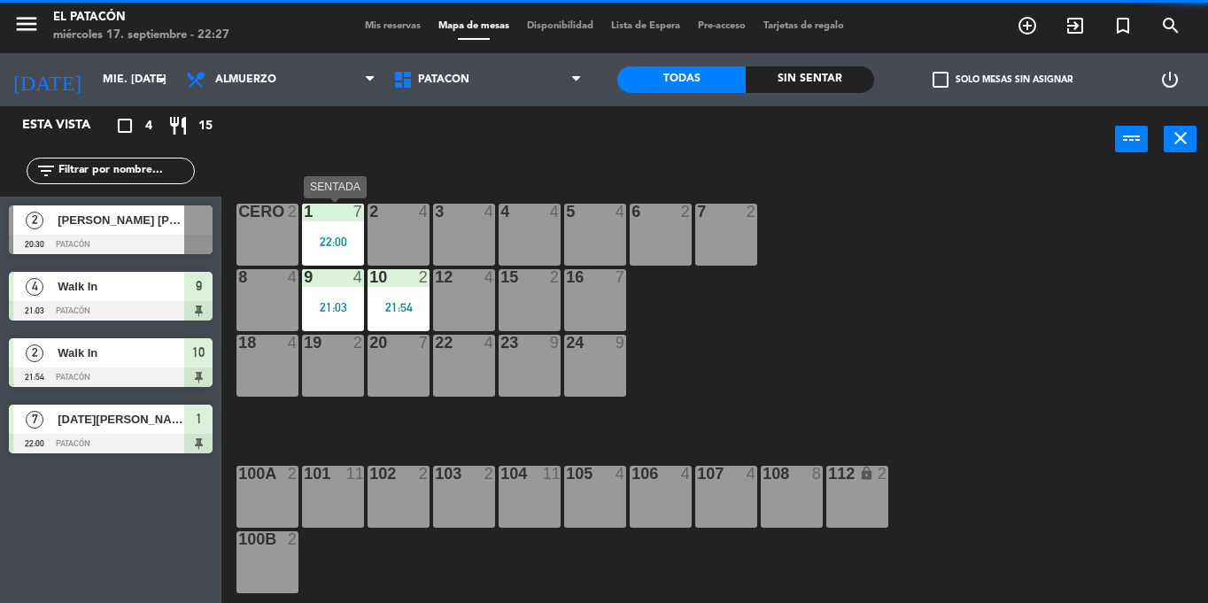
drag, startPoint x: 325, startPoint y: 220, endPoint x: 346, endPoint y: 259, distance: 45.2
click at [325, 220] on div at bounding box center [332, 212] width 29 height 16
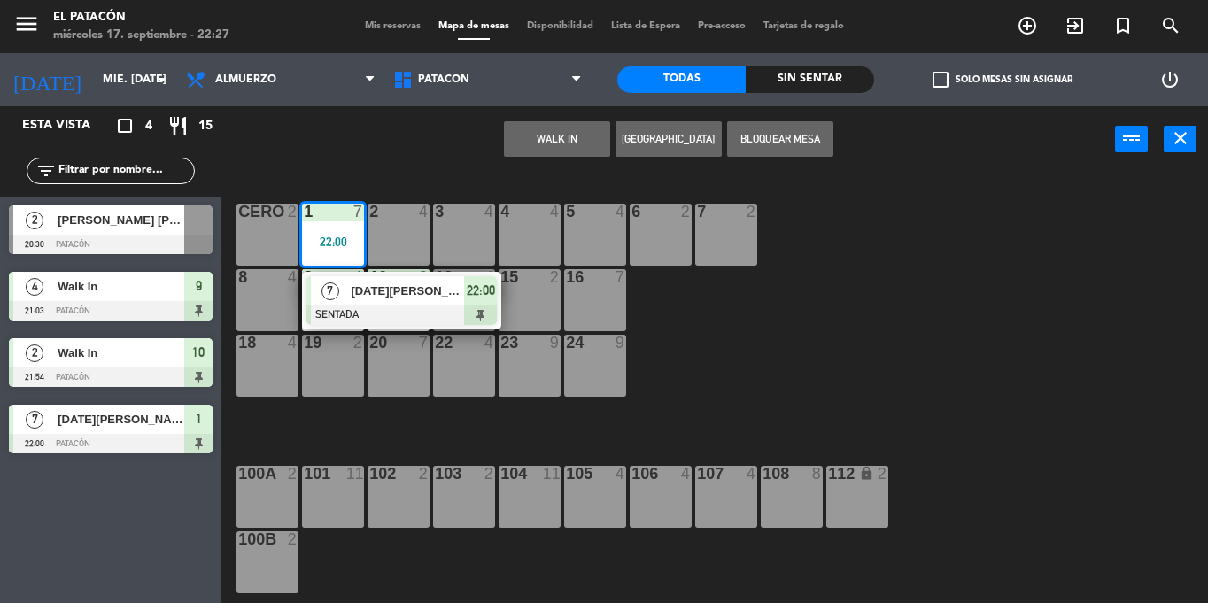
click at [363, 307] on div at bounding box center [401, 315] width 190 height 19
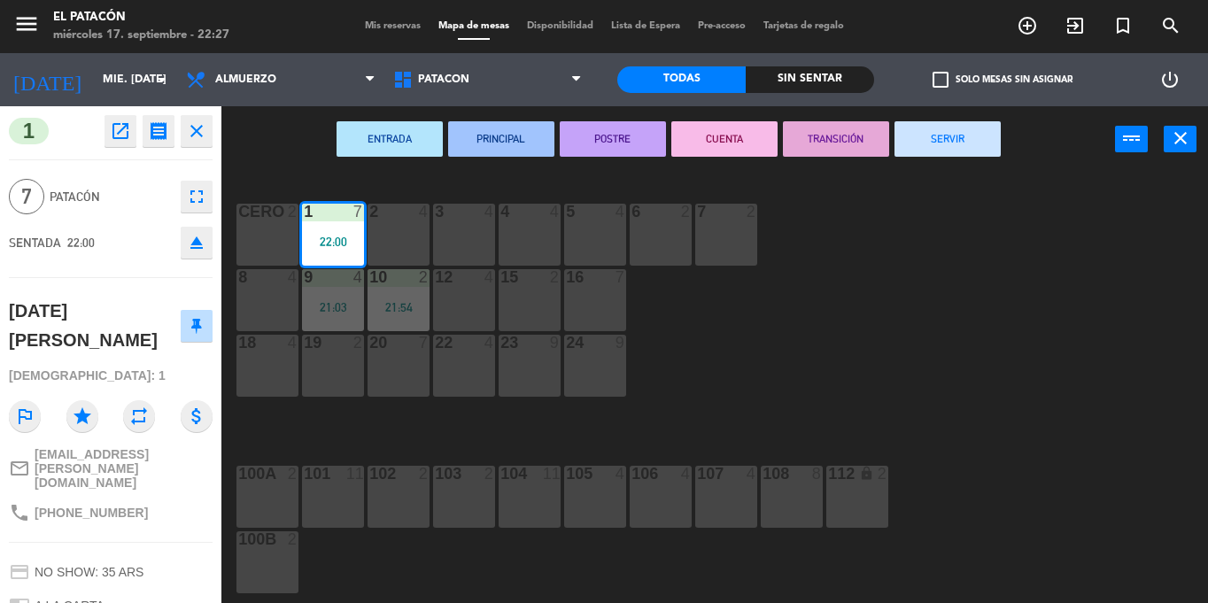
click at [917, 147] on button "SERVIR" at bounding box center [947, 138] width 106 height 35
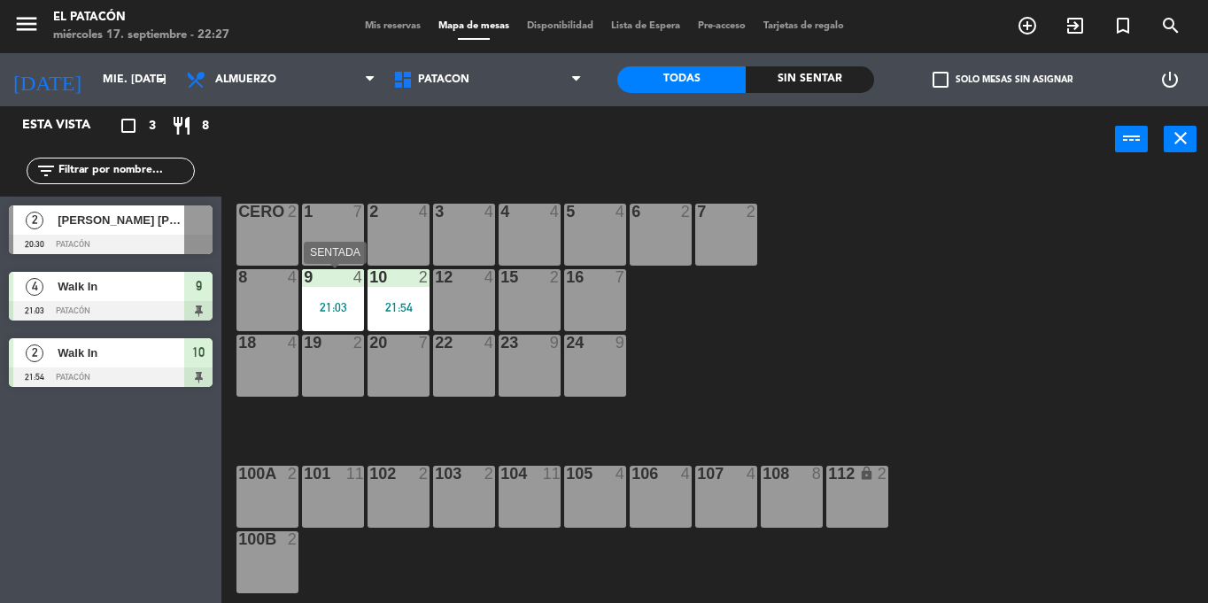
drag, startPoint x: 322, startPoint y: 299, endPoint x: 331, endPoint y: 323, distance: 25.5
click at [322, 300] on div "21:03" at bounding box center [333, 306] width 62 height 13
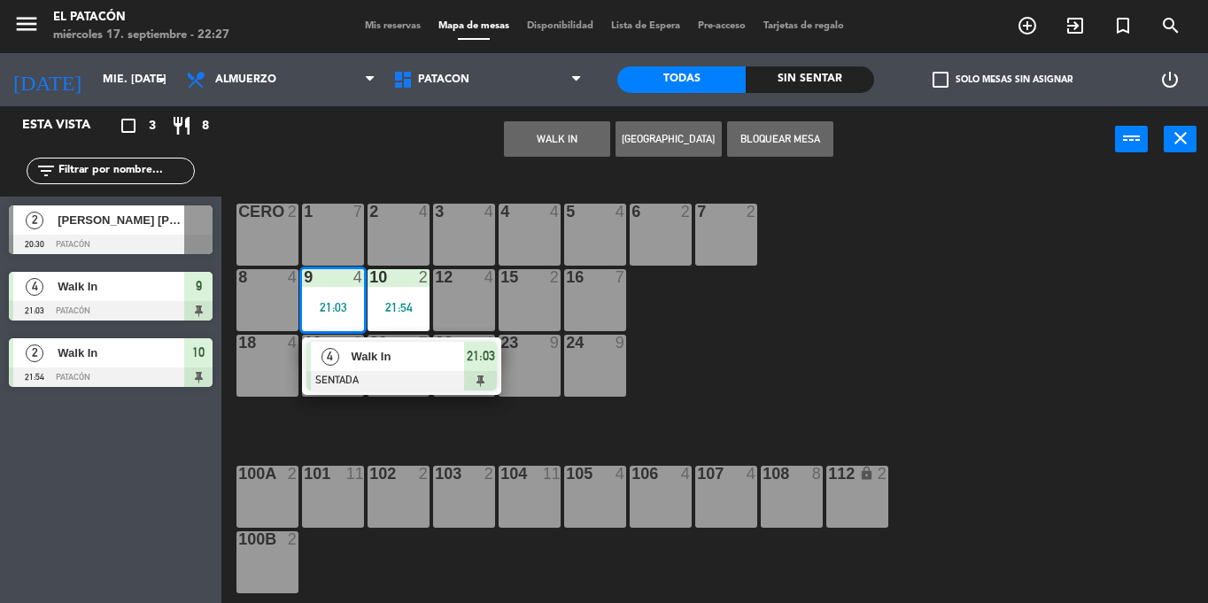
click at [350, 370] on div "Walk In" at bounding box center [406, 356] width 115 height 29
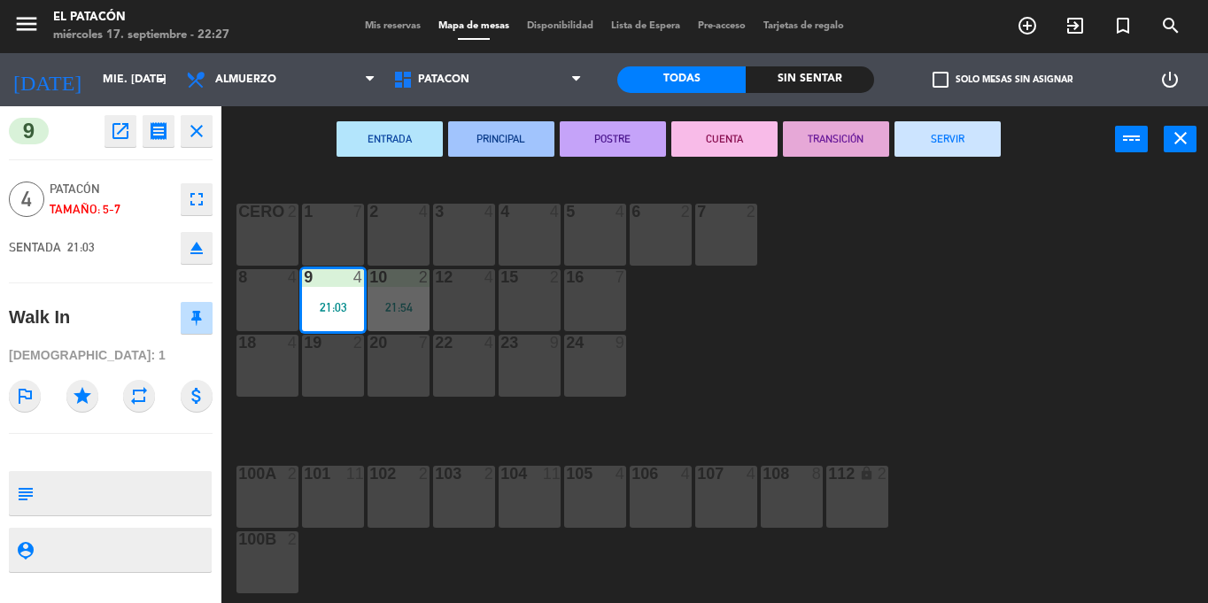
click at [941, 133] on button "SERVIR" at bounding box center [947, 138] width 106 height 35
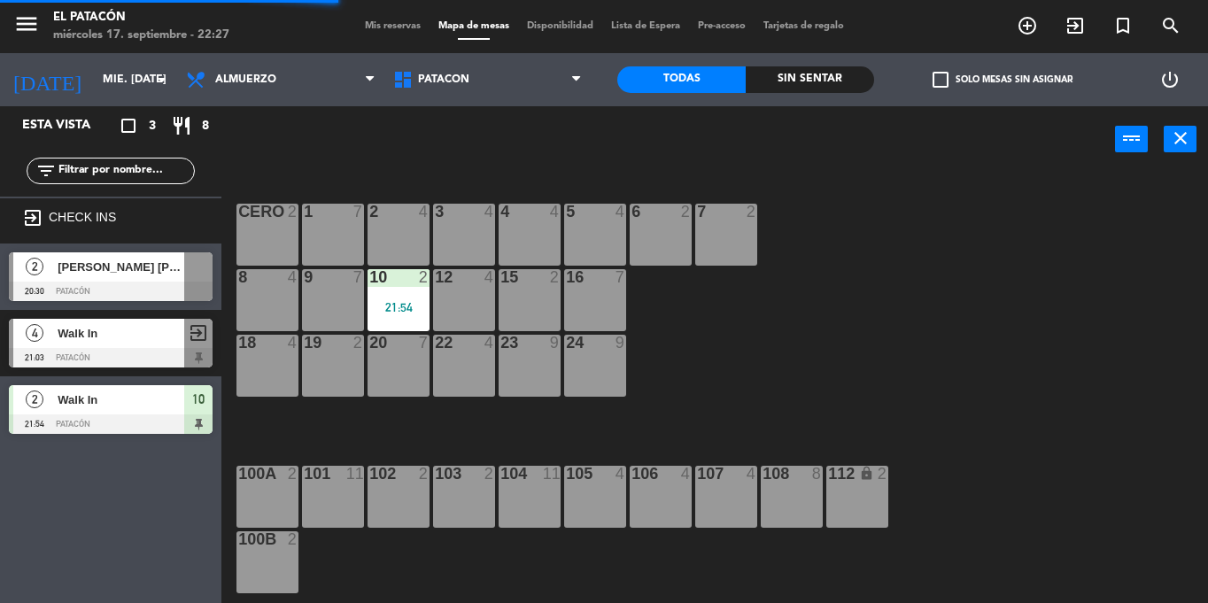
click at [414, 284] on div "2" at bounding box center [428, 277] width 29 height 16
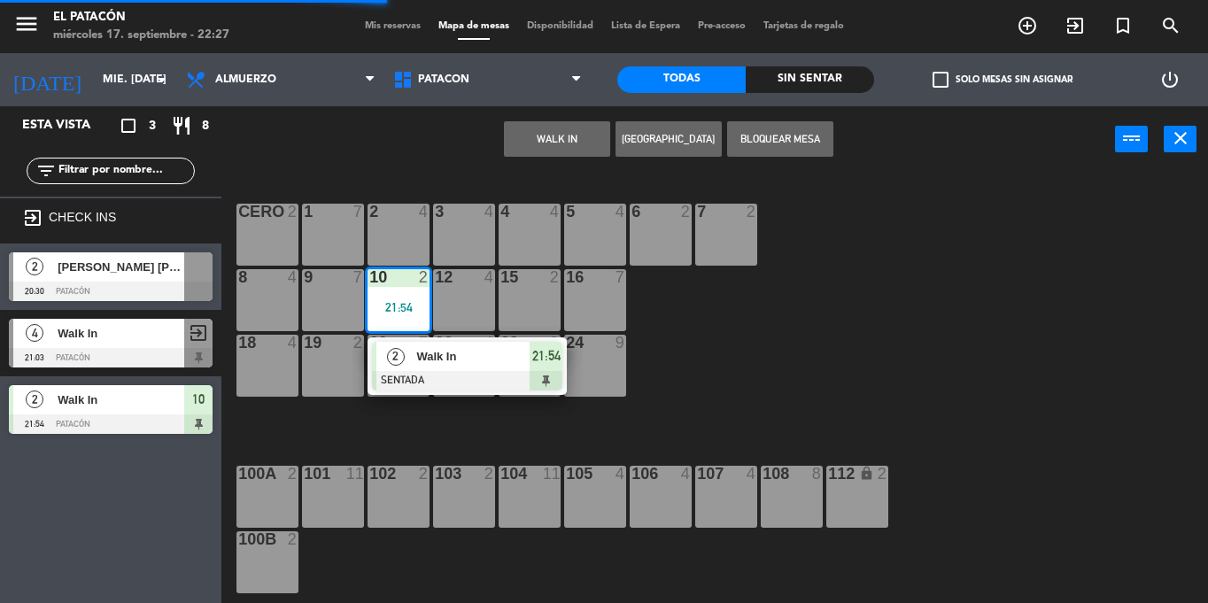
click at [425, 362] on span "Walk In" at bounding box center [472, 356] width 113 height 19
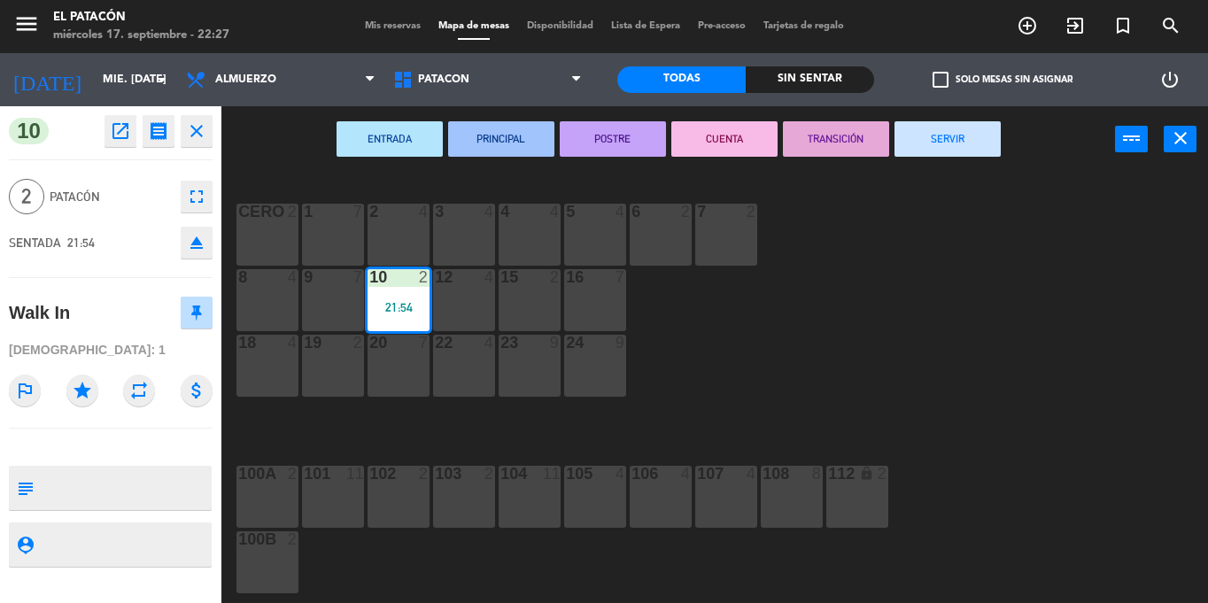
click at [941, 135] on button "SERVIR" at bounding box center [947, 138] width 106 height 35
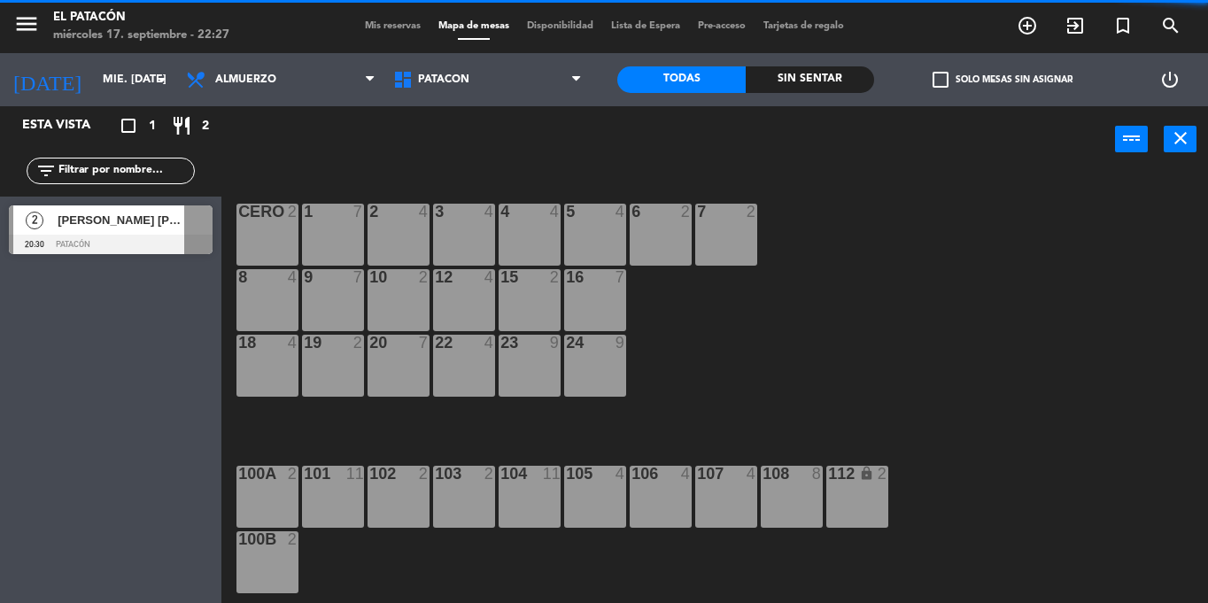
click at [283, 309] on div "8 4" at bounding box center [267, 300] width 62 height 62
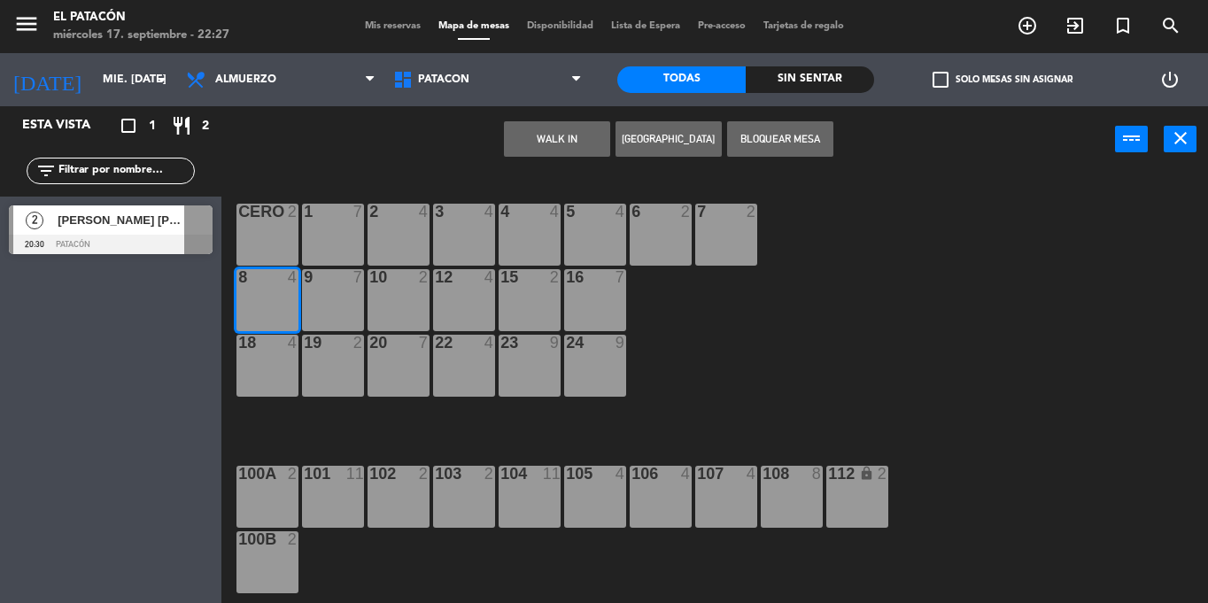
click at [524, 138] on button "WALK IN" at bounding box center [557, 138] width 106 height 35
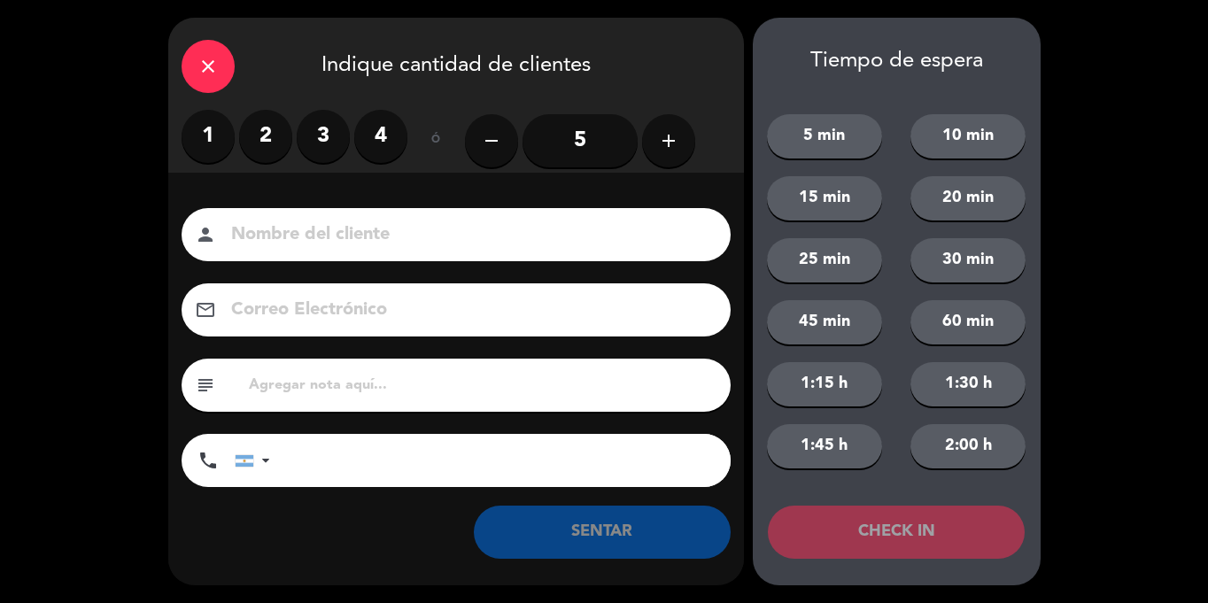
click at [310, 135] on label "3" at bounding box center [323, 136] width 53 height 53
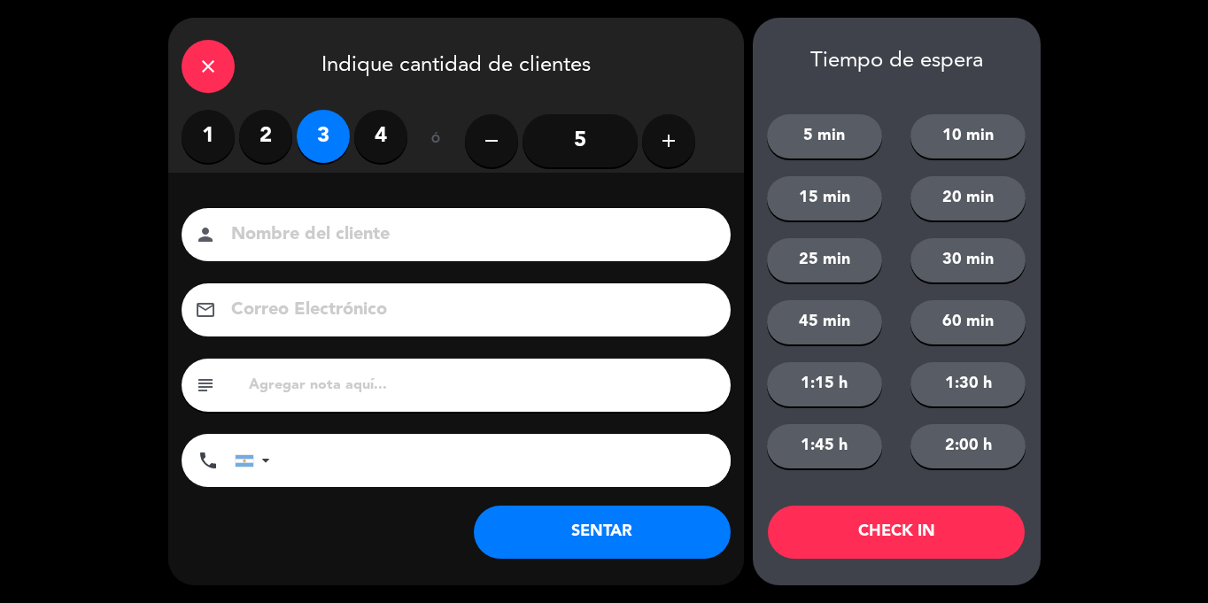
click at [631, 545] on button "SENTAR" at bounding box center [602, 532] width 257 height 53
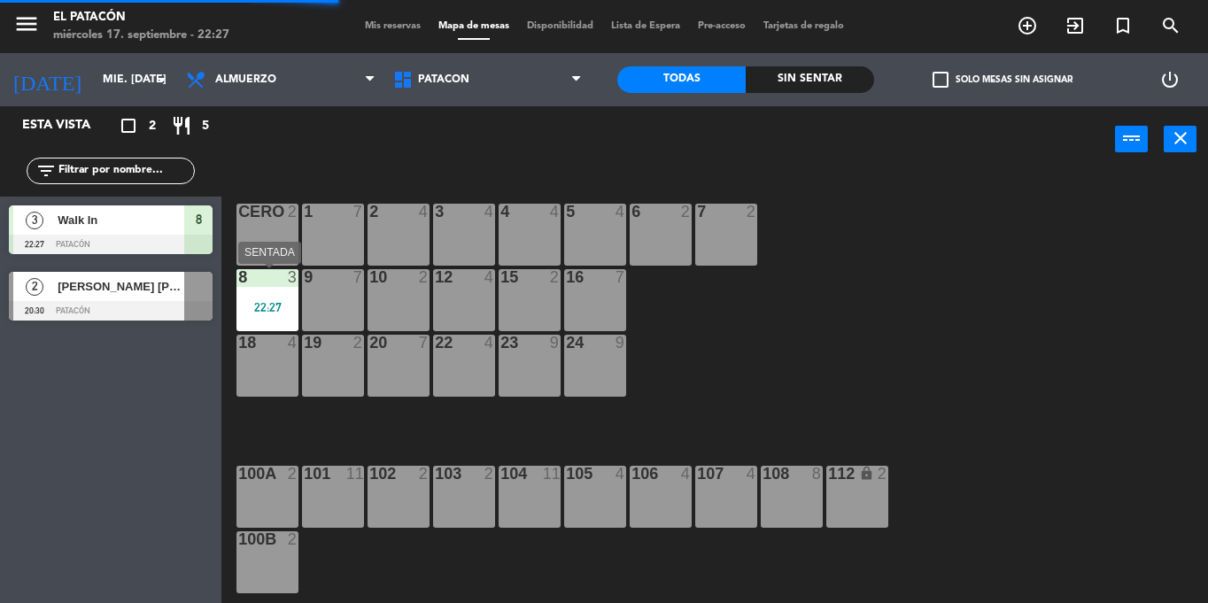
click at [270, 304] on div "22:27" at bounding box center [267, 307] width 62 height 12
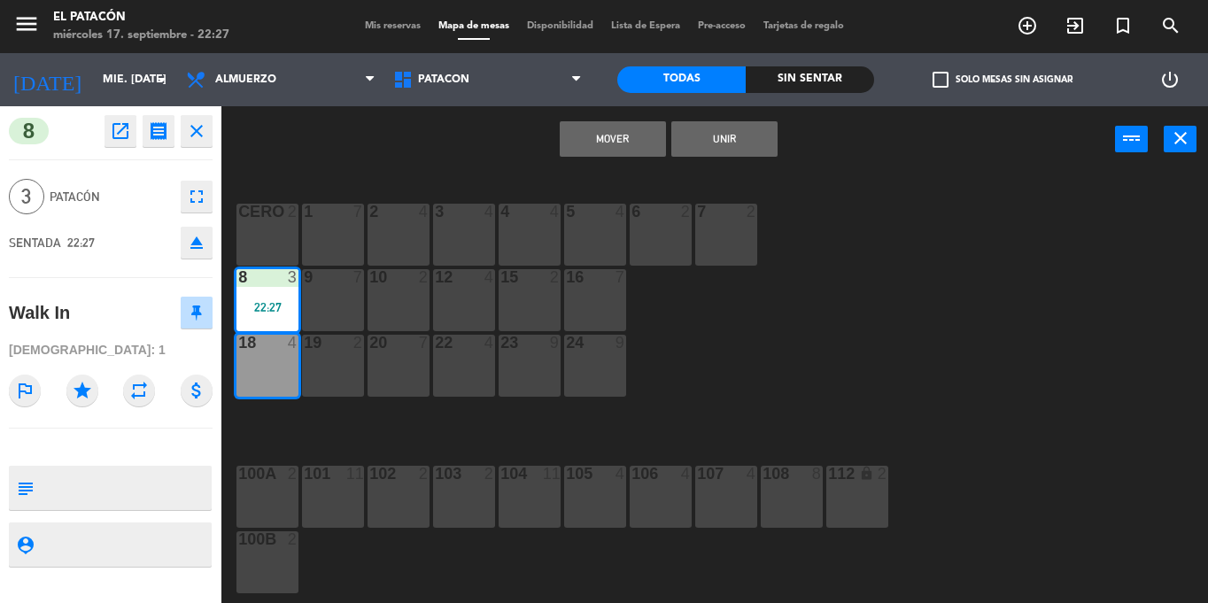
click at [766, 384] on div "1 7 2 4 3 4 4 4 5 4 6 2 7 2 CERO 2 8 3 22:27 9 7 10 2 12 4 15 2 16 7 18 4 19 2 …" at bounding box center [721, 388] width 974 height 430
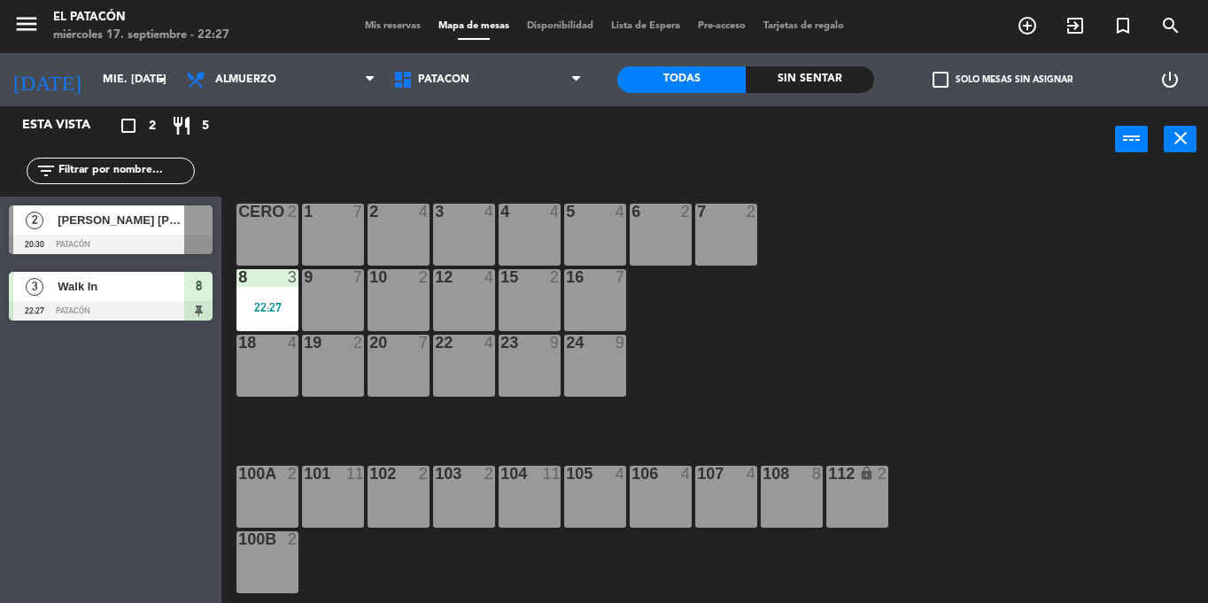
click at [250, 304] on div "22:27" at bounding box center [267, 307] width 62 height 12
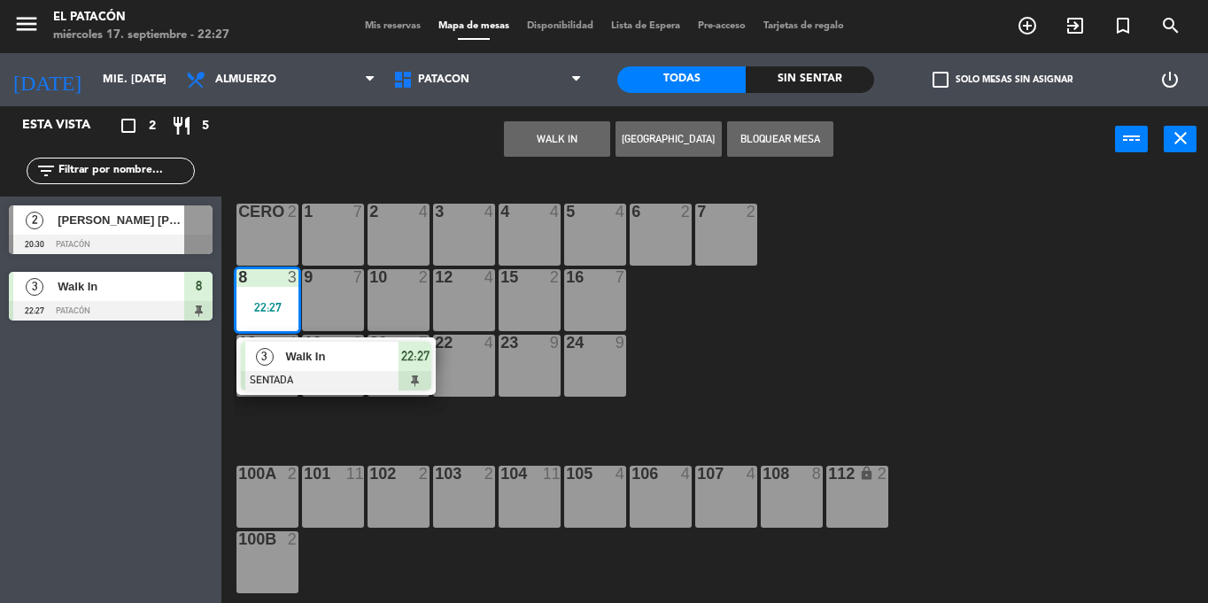
click at [289, 387] on div at bounding box center [336, 380] width 190 height 19
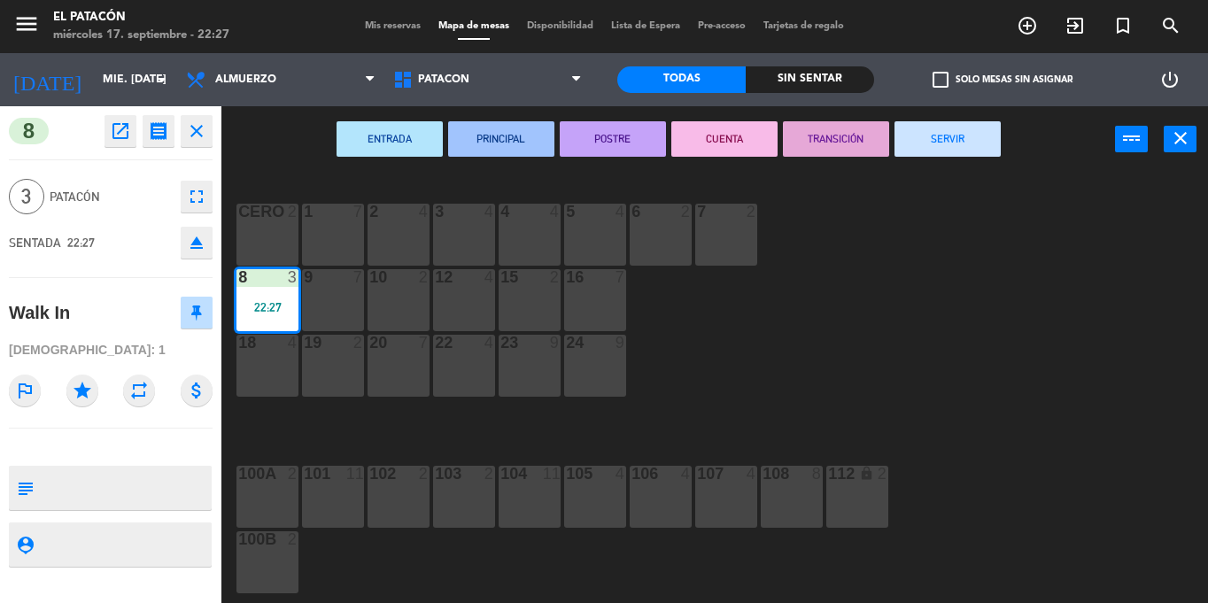
click at [932, 134] on button "SERVIR" at bounding box center [947, 138] width 106 height 35
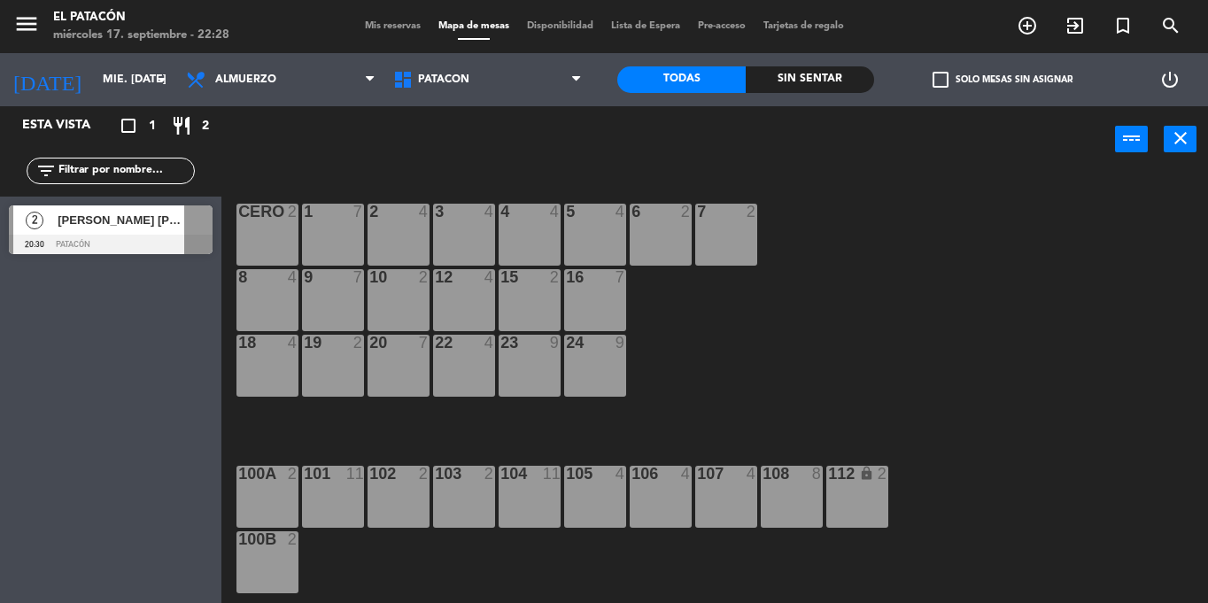
click at [116, 236] on div at bounding box center [111, 244] width 204 height 19
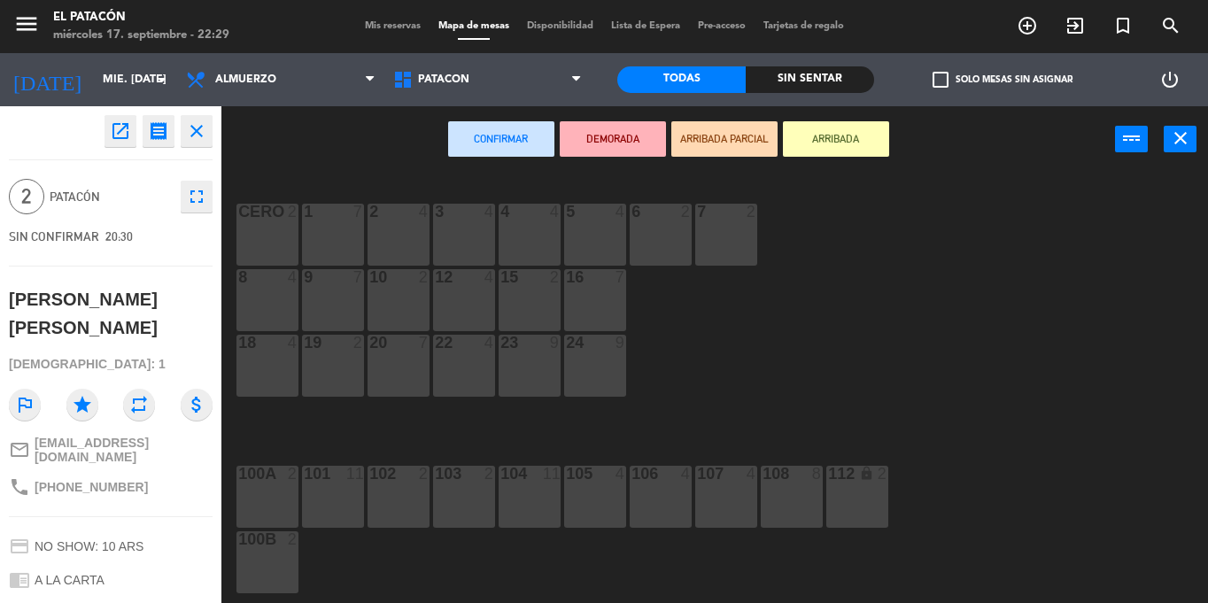
click at [793, 362] on div "1 7 2 4 3 4 4 4 5 4 6 2 7 2 CERO 2 8 4 9 7 10 2 12 4 15 2 16 7 18 4 19 2 20 7 2…" at bounding box center [721, 388] width 974 height 430
